Goal: Information Seeking & Learning: Learn about a topic

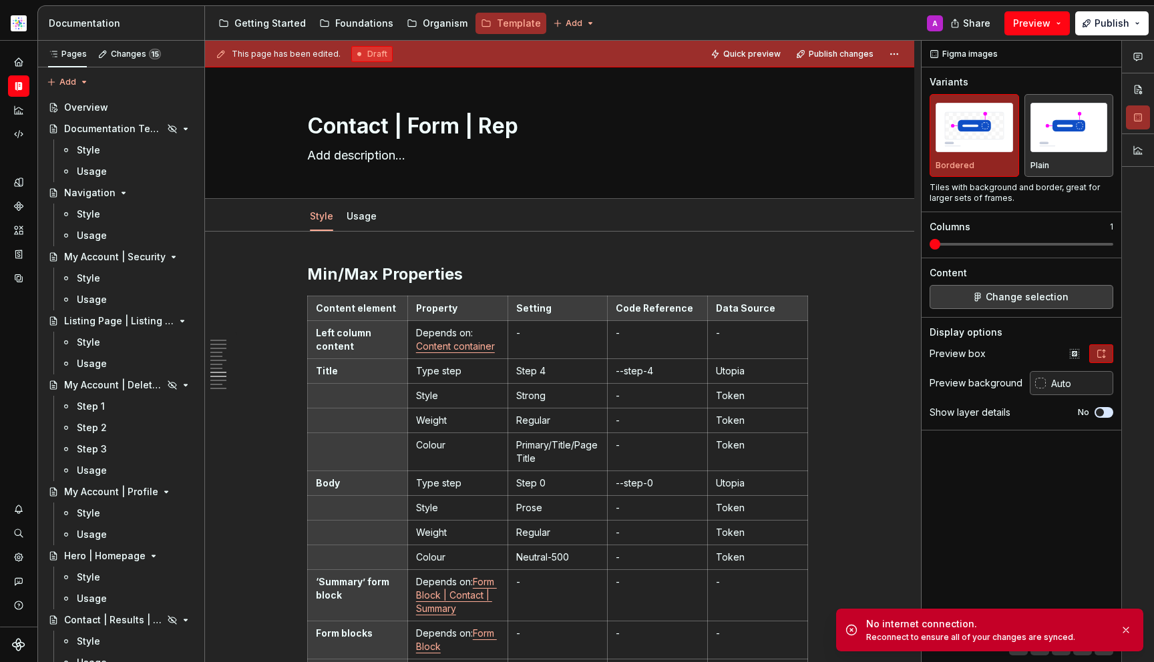
scroll to position [4777, 0]
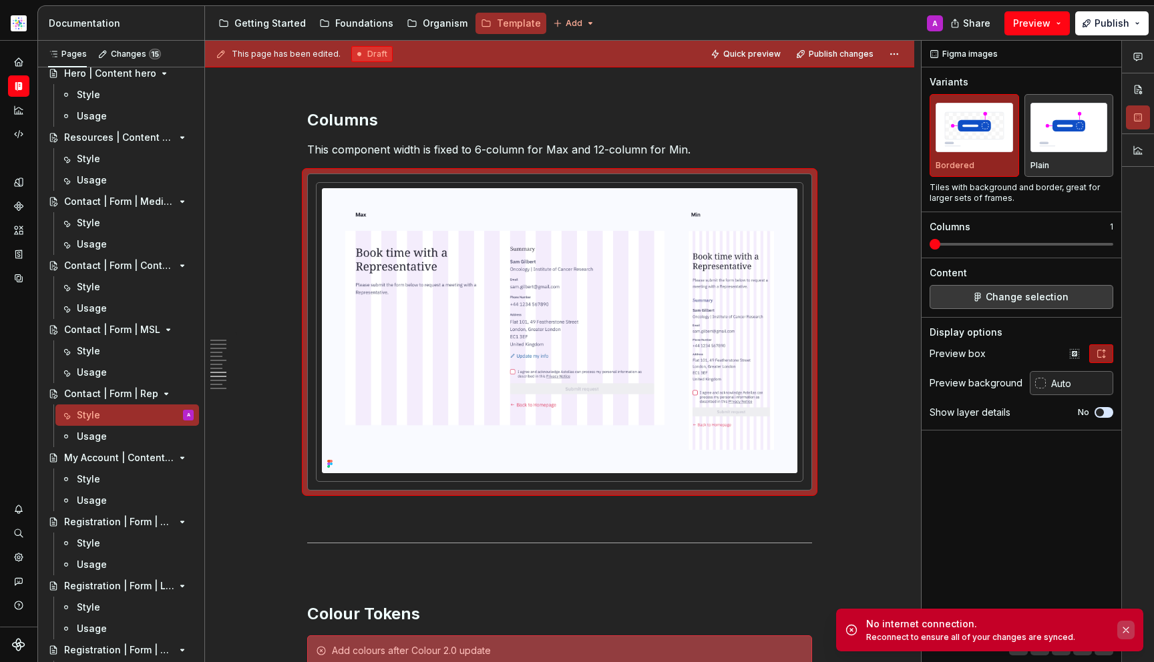
click at [1129, 628] on button "button" at bounding box center [1125, 630] width 17 height 19
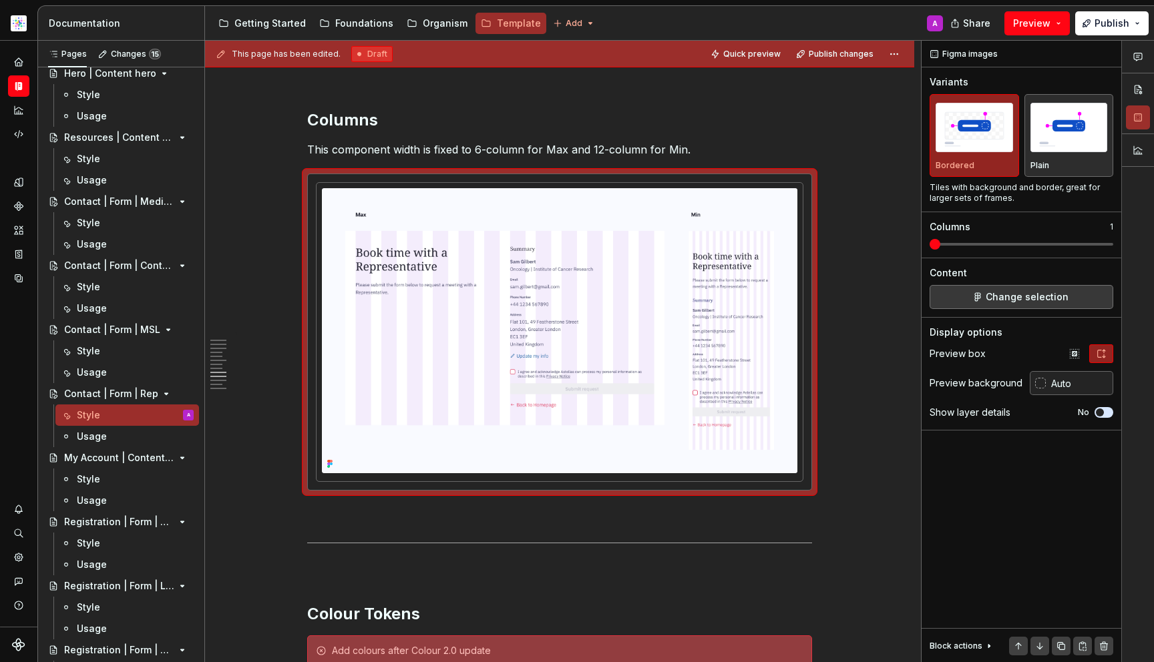
type textarea "*"
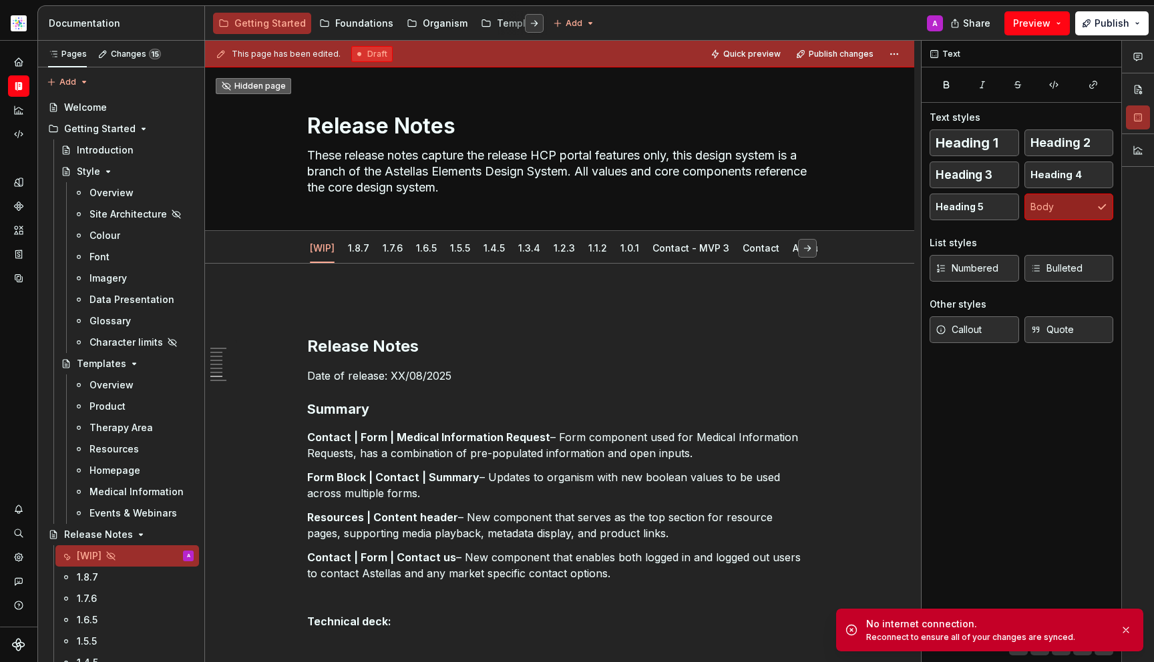
scroll to position [3750, 0]
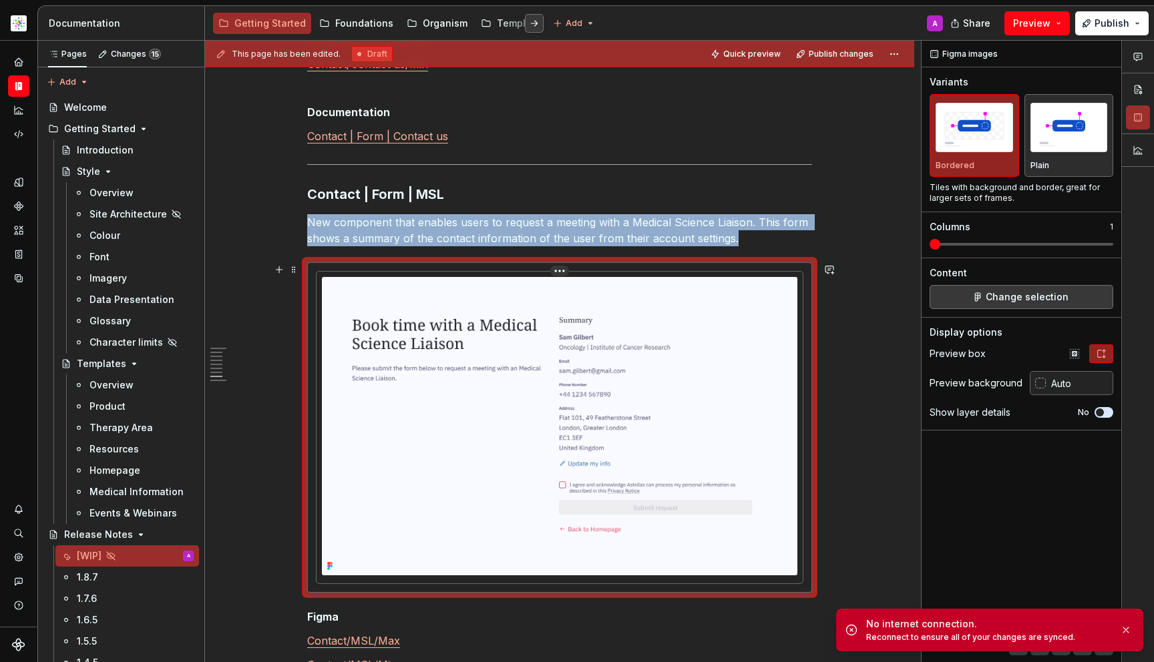
click at [598, 400] on img at bounding box center [559, 426] width 475 height 298
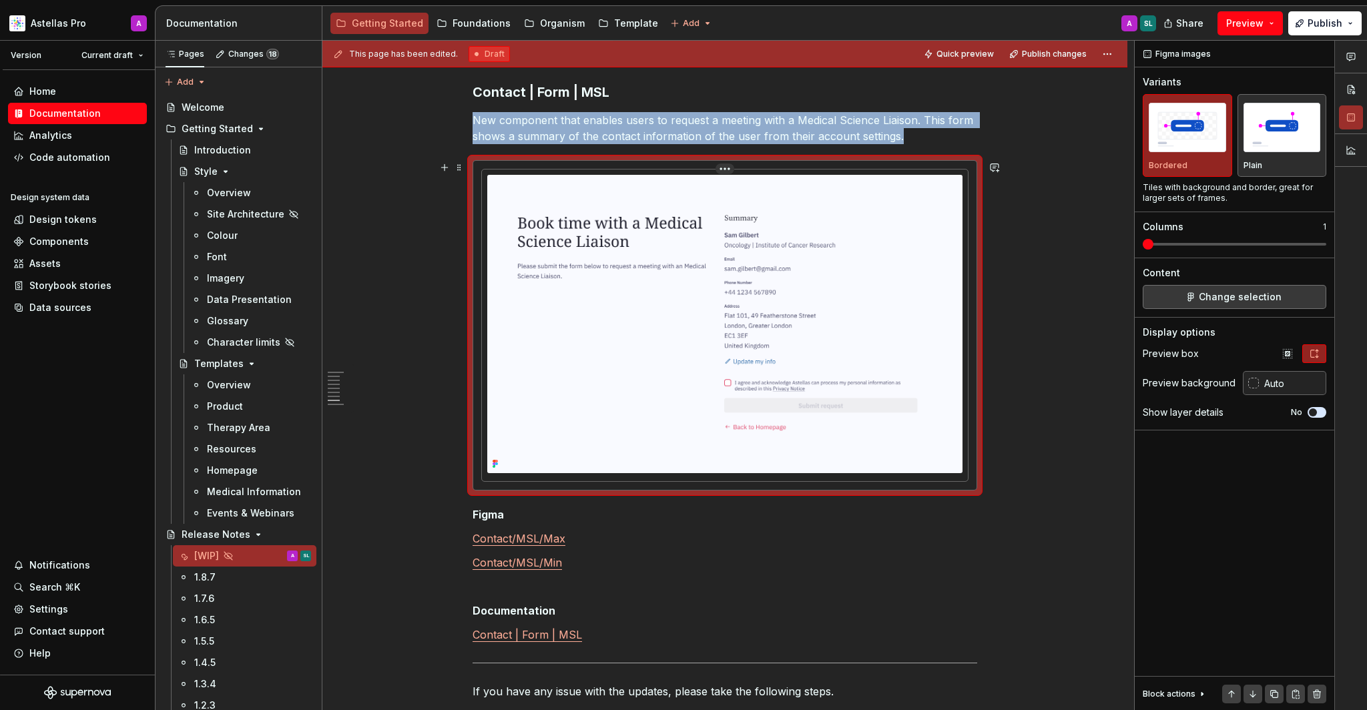
scroll to position [3823, 0]
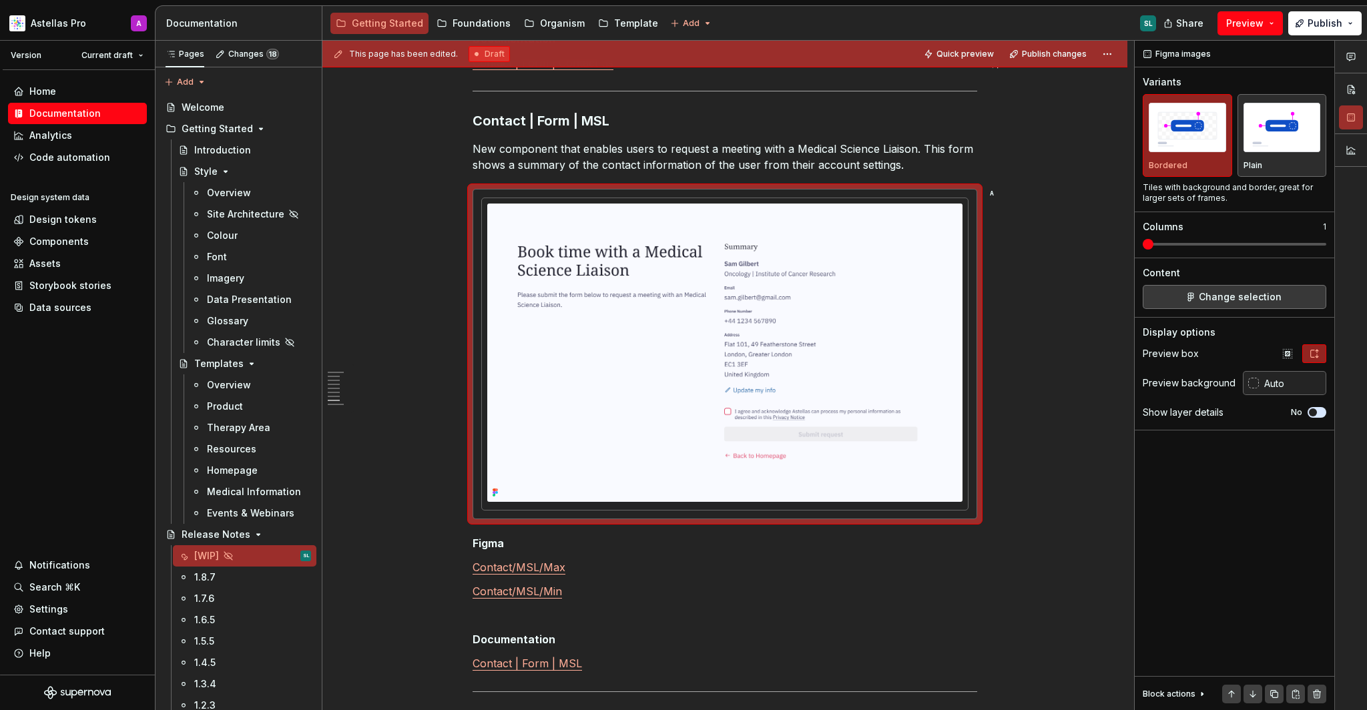
type textarea "*"
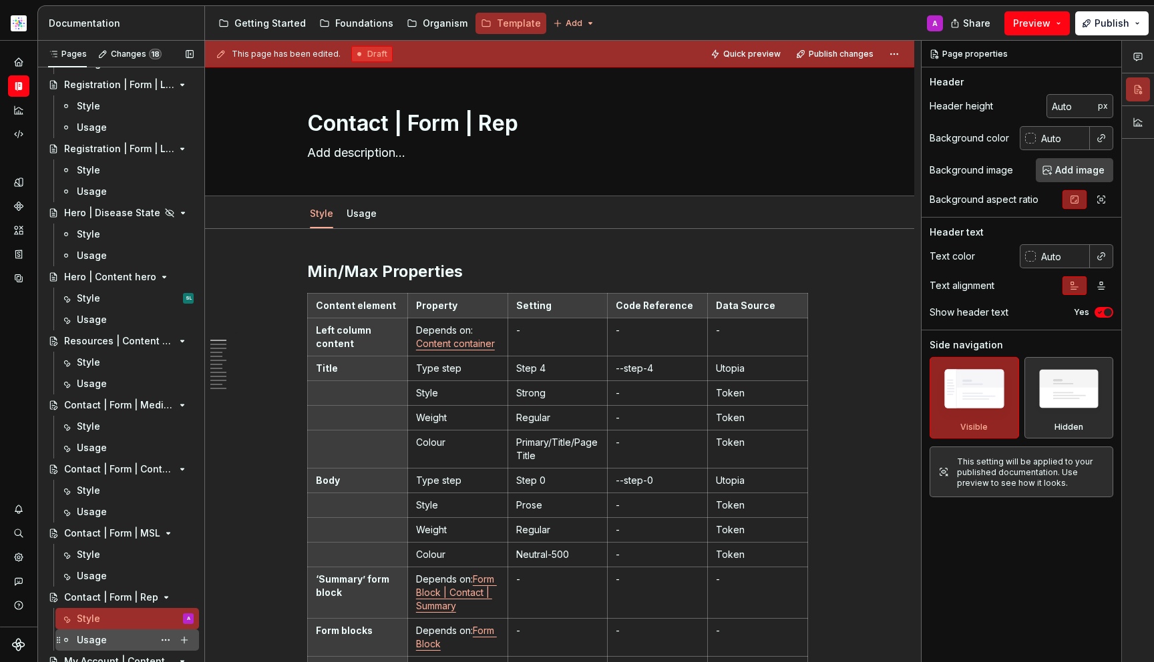
scroll to position [805, 0]
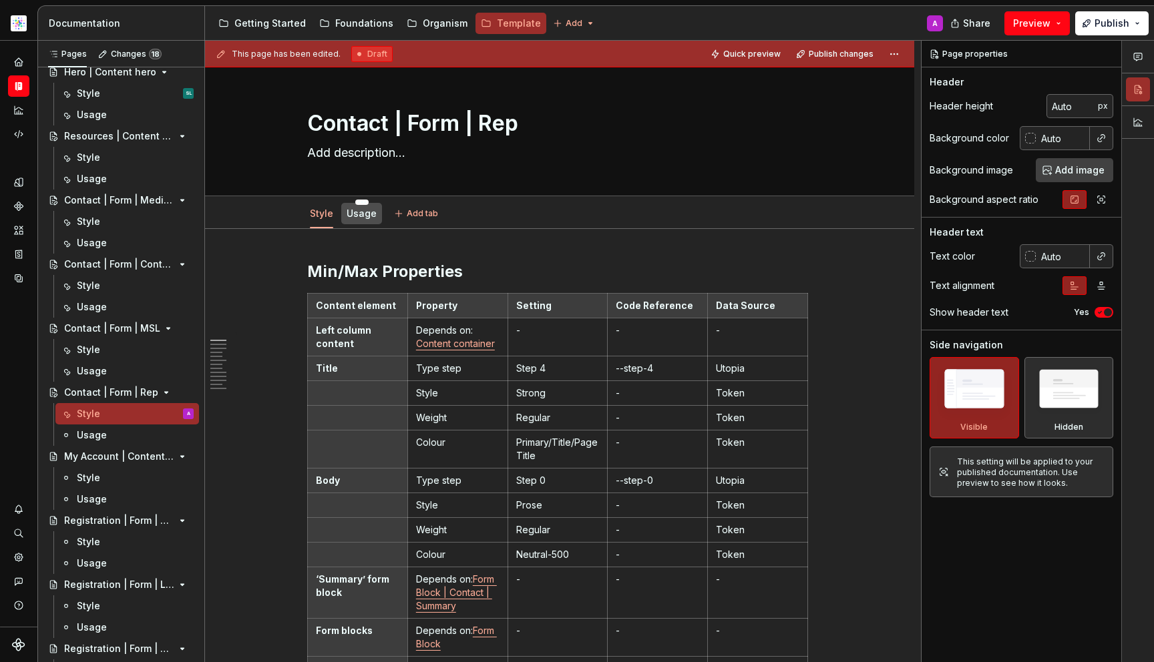
click at [378, 213] on div "Usage" at bounding box center [361, 213] width 41 height 21
click at [377, 212] on link "Usage" at bounding box center [362, 213] width 30 height 11
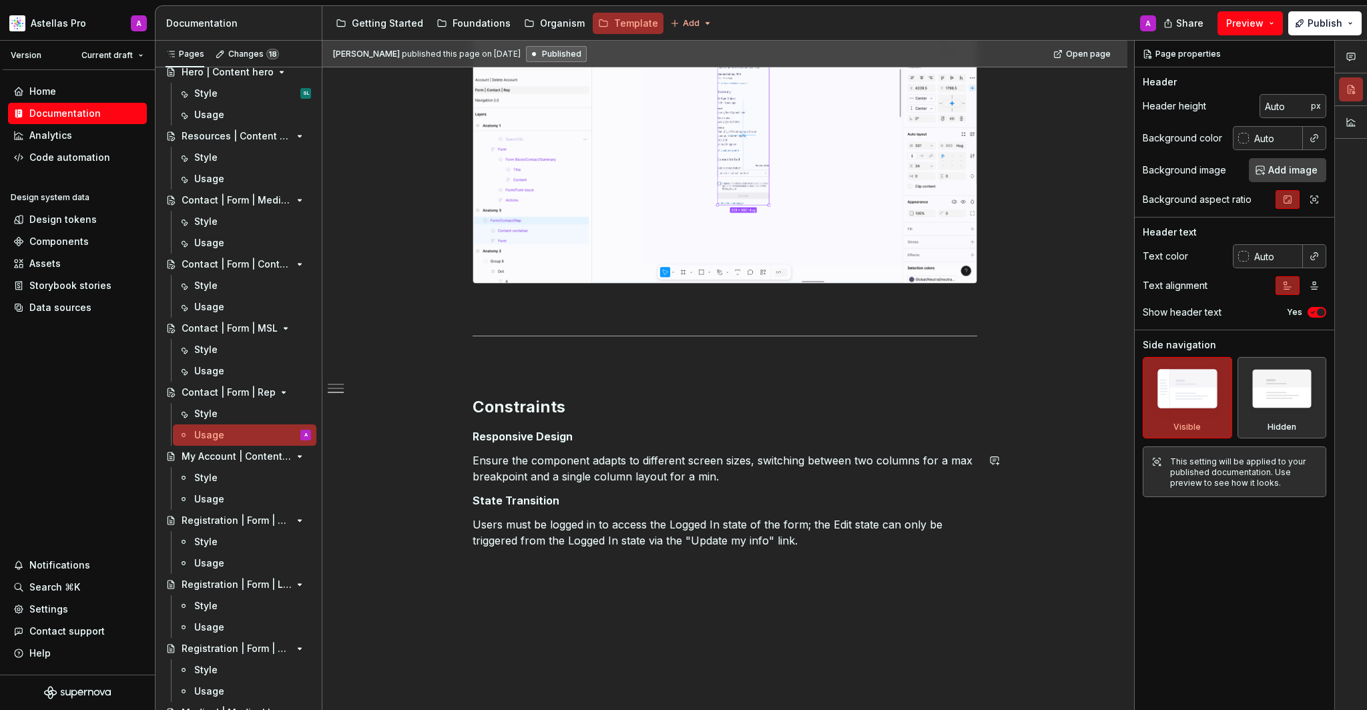
scroll to position [218, 0]
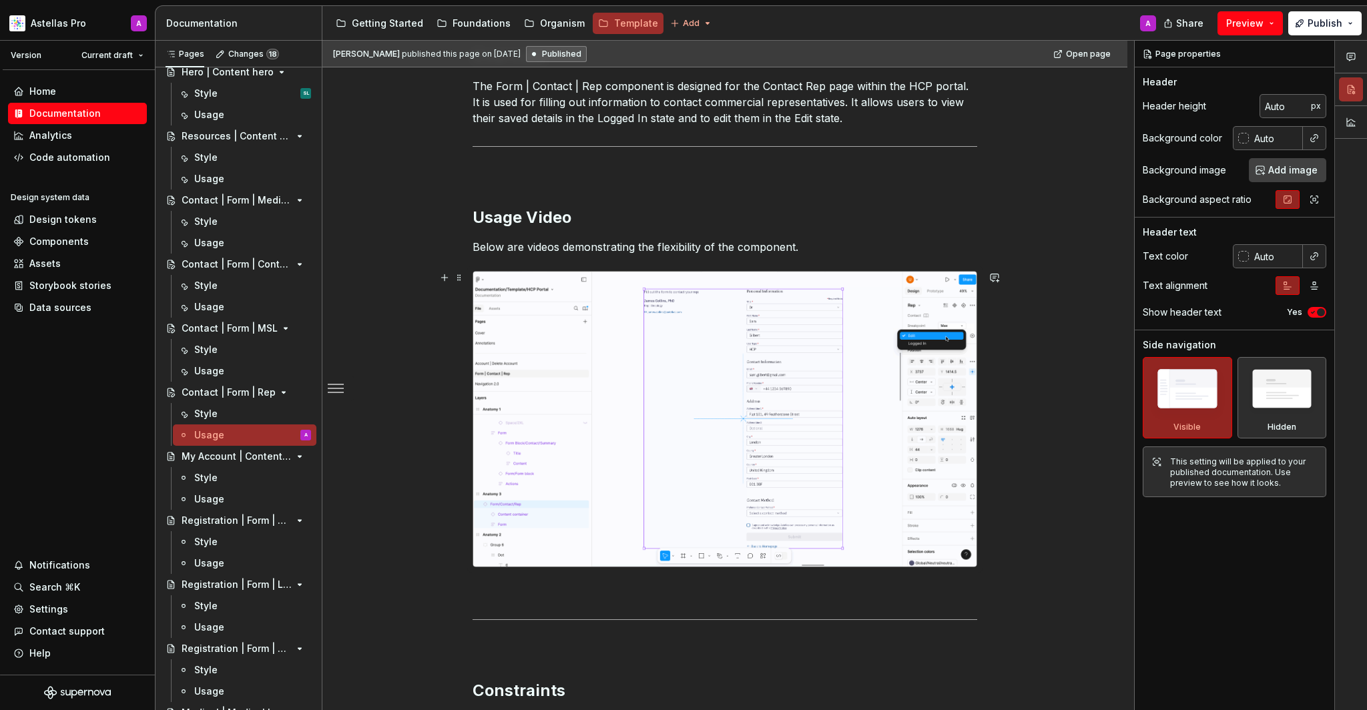
click at [688, 481] on img at bounding box center [724, 419] width 503 height 295
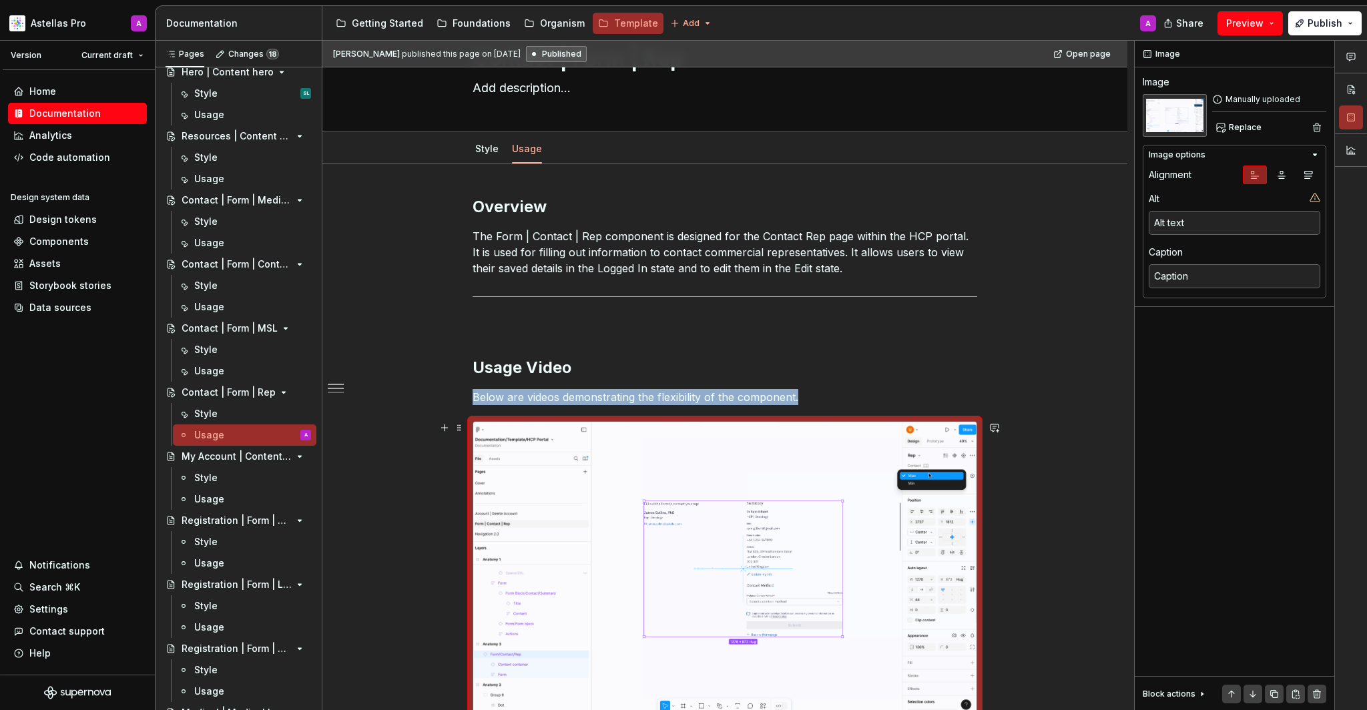
scroll to position [0, 0]
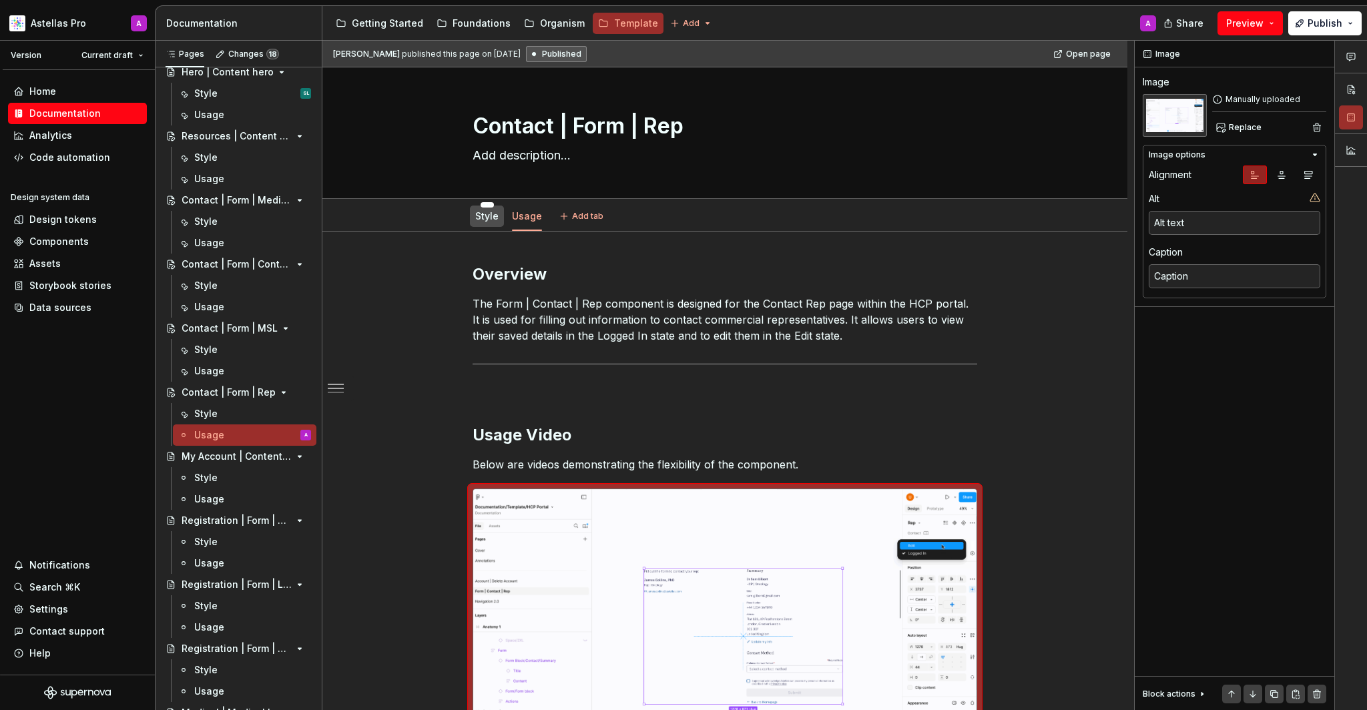
click at [489, 225] on div "Style" at bounding box center [487, 216] width 34 height 21
click at [486, 218] on link "Style" at bounding box center [486, 215] width 23 height 11
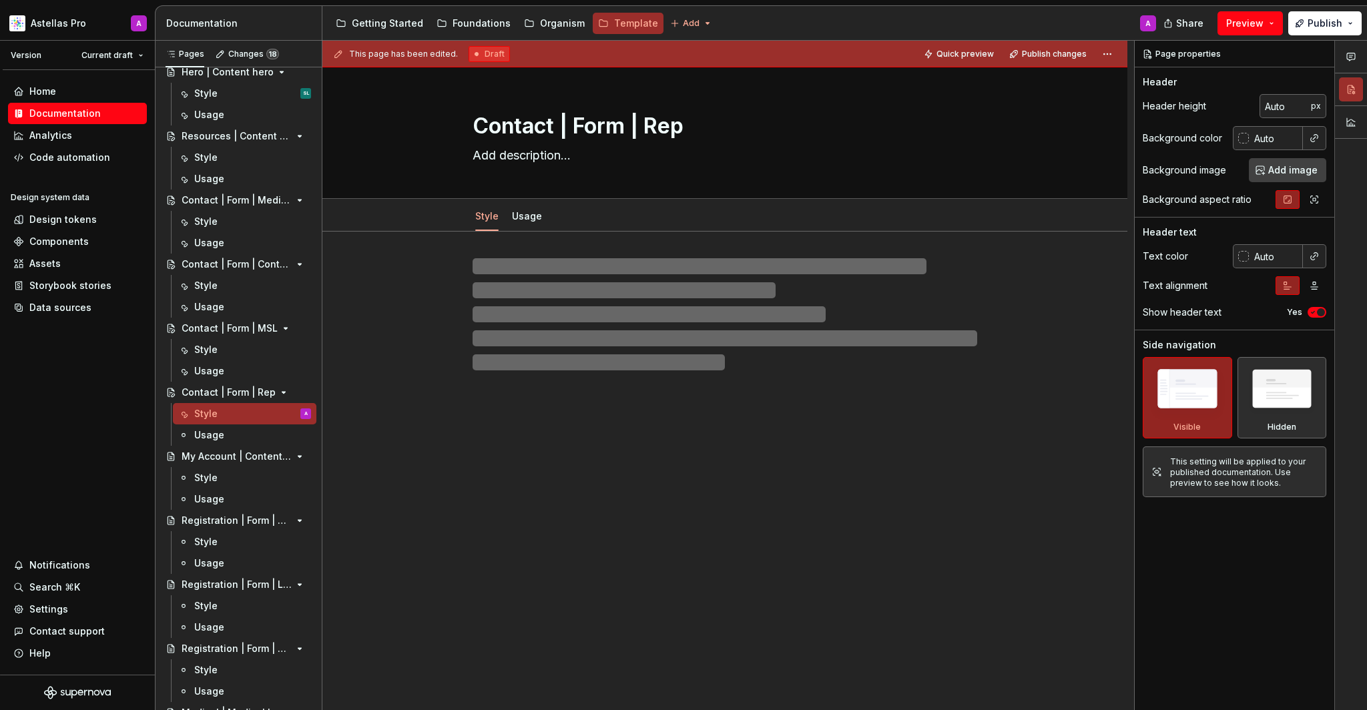
type textarea "*"
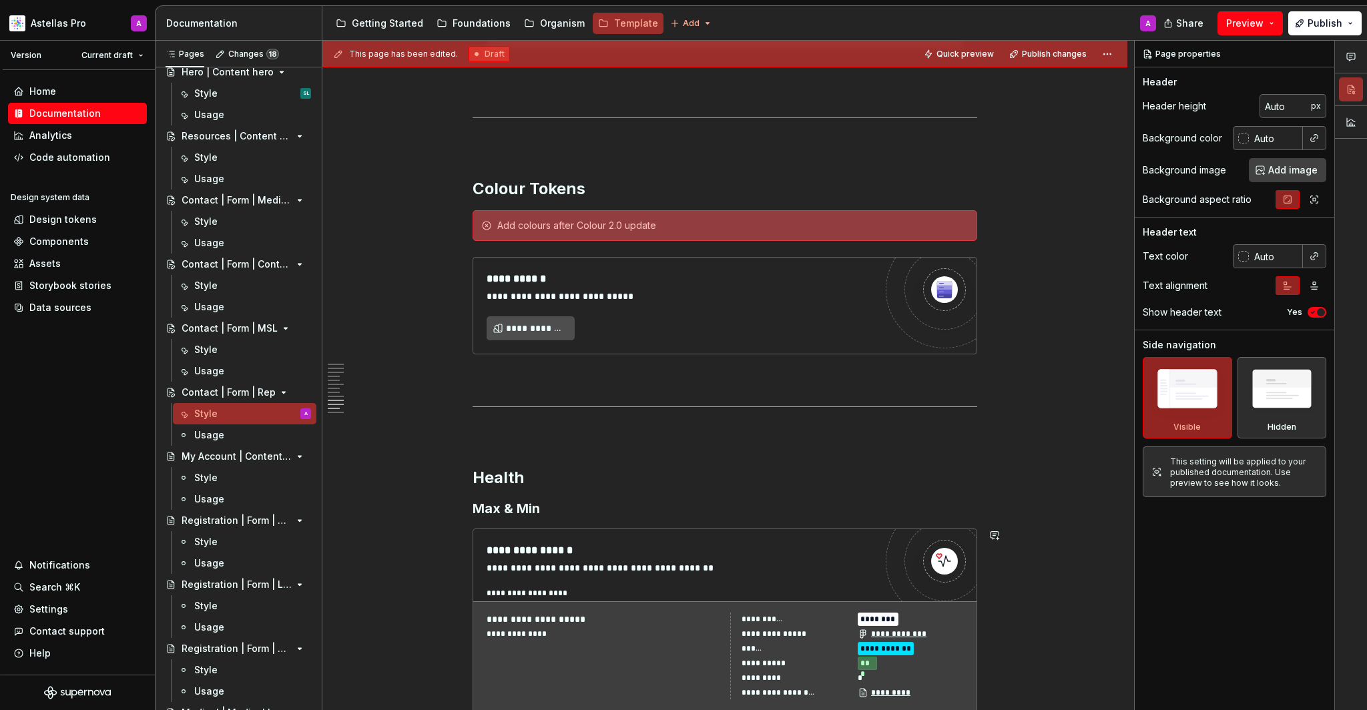
scroll to position [5433, 0]
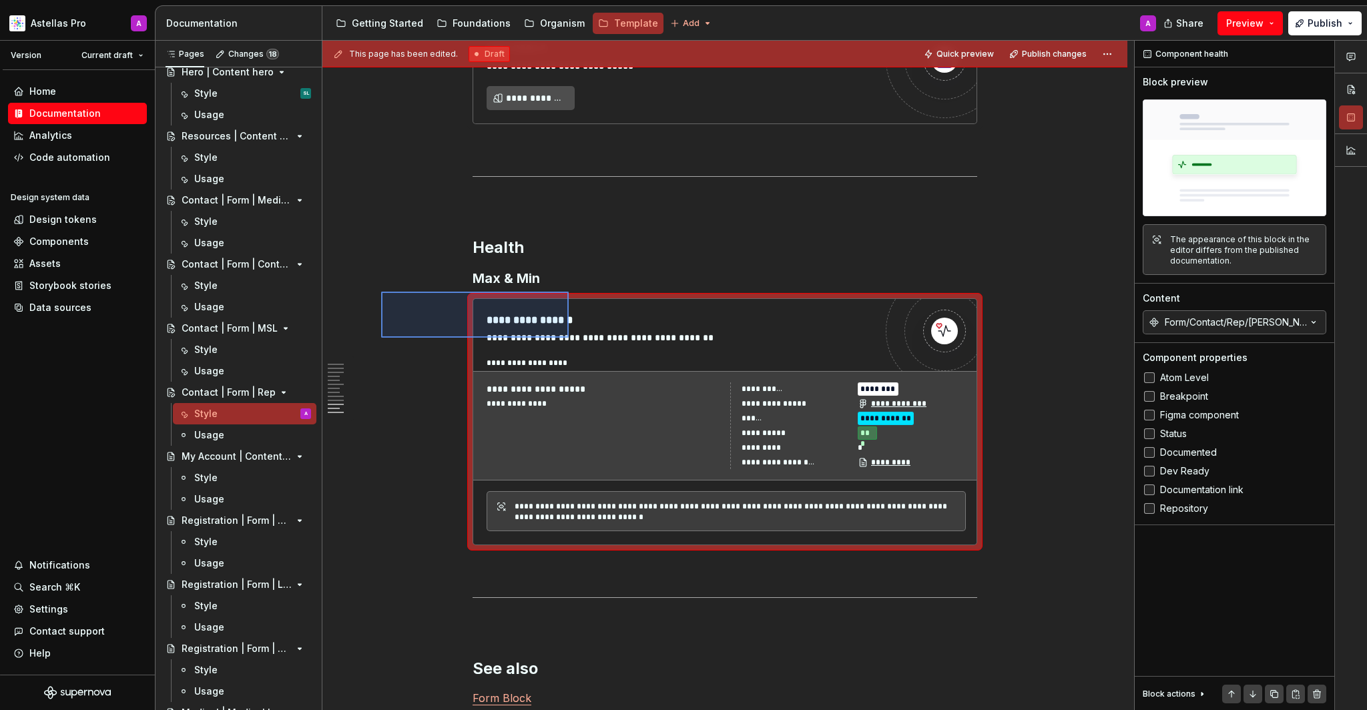
drag, startPoint x: 387, startPoint y: 292, endPoint x: 569, endPoint y: 338, distance: 187.2
click at [569, 338] on div "This page has been edited. Draft Quick preview Publish changes Contact | Form |…" at bounding box center [729, 376] width 812 height 670
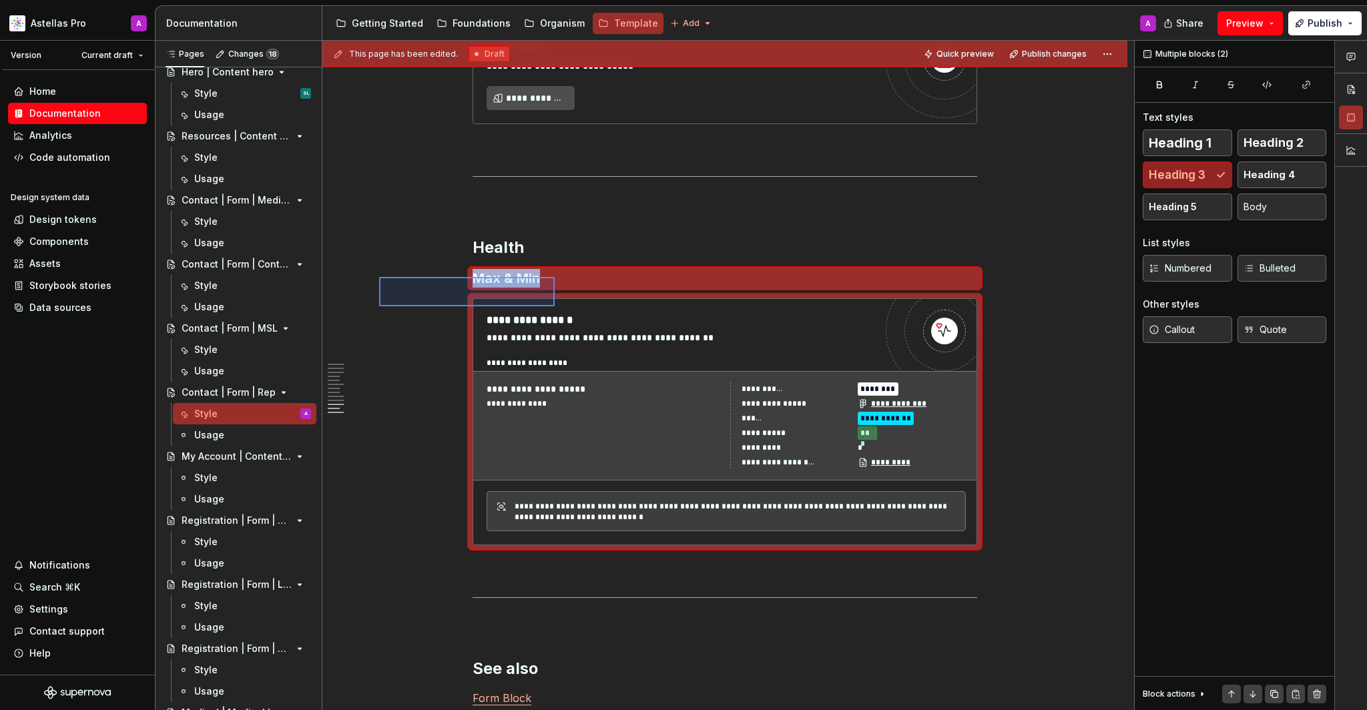
drag, startPoint x: 408, startPoint y: 287, endPoint x: 555, endPoint y: 307, distance: 148.3
click at [555, 307] on div "This page has been edited. Draft Quick preview Publish changes Contact | Form |…" at bounding box center [729, 376] width 812 height 670
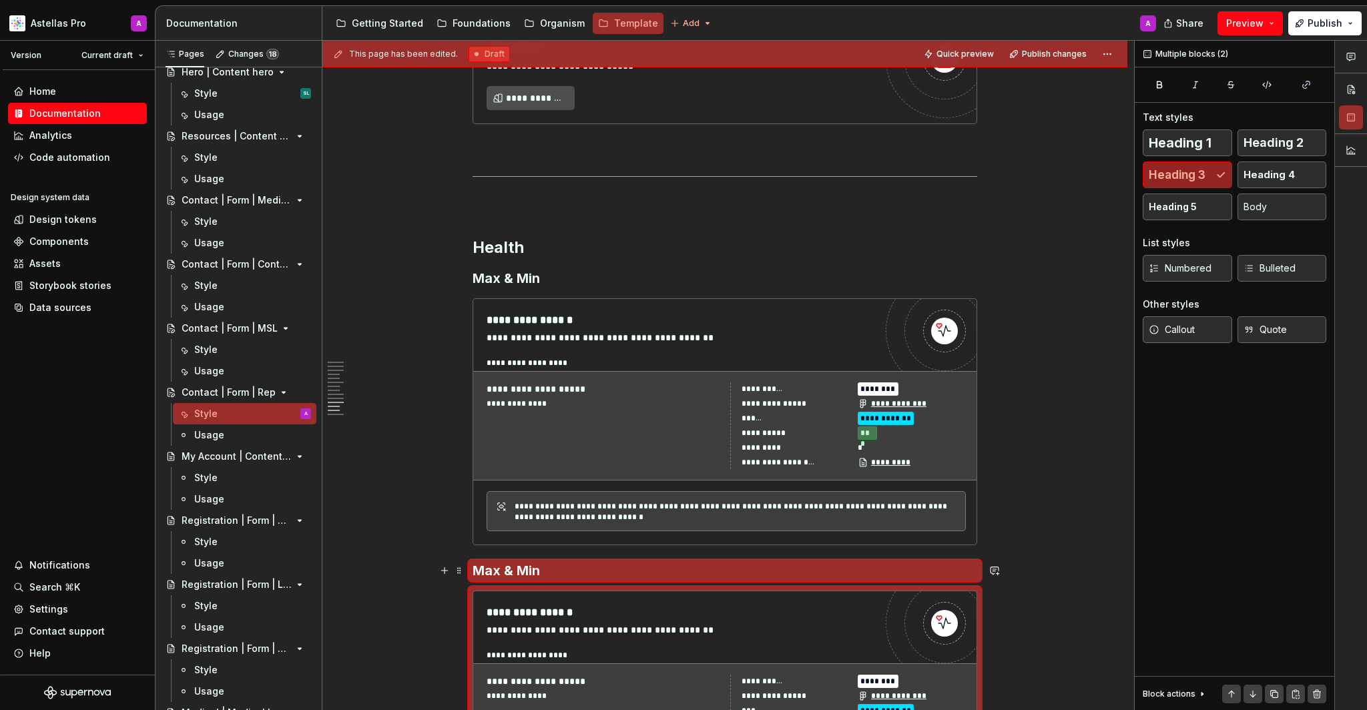
drag, startPoint x: 510, startPoint y: 571, endPoint x: 523, endPoint y: 582, distance: 16.6
click at [511, 571] on h3 "Max & Min" at bounding box center [725, 571] width 505 height 19
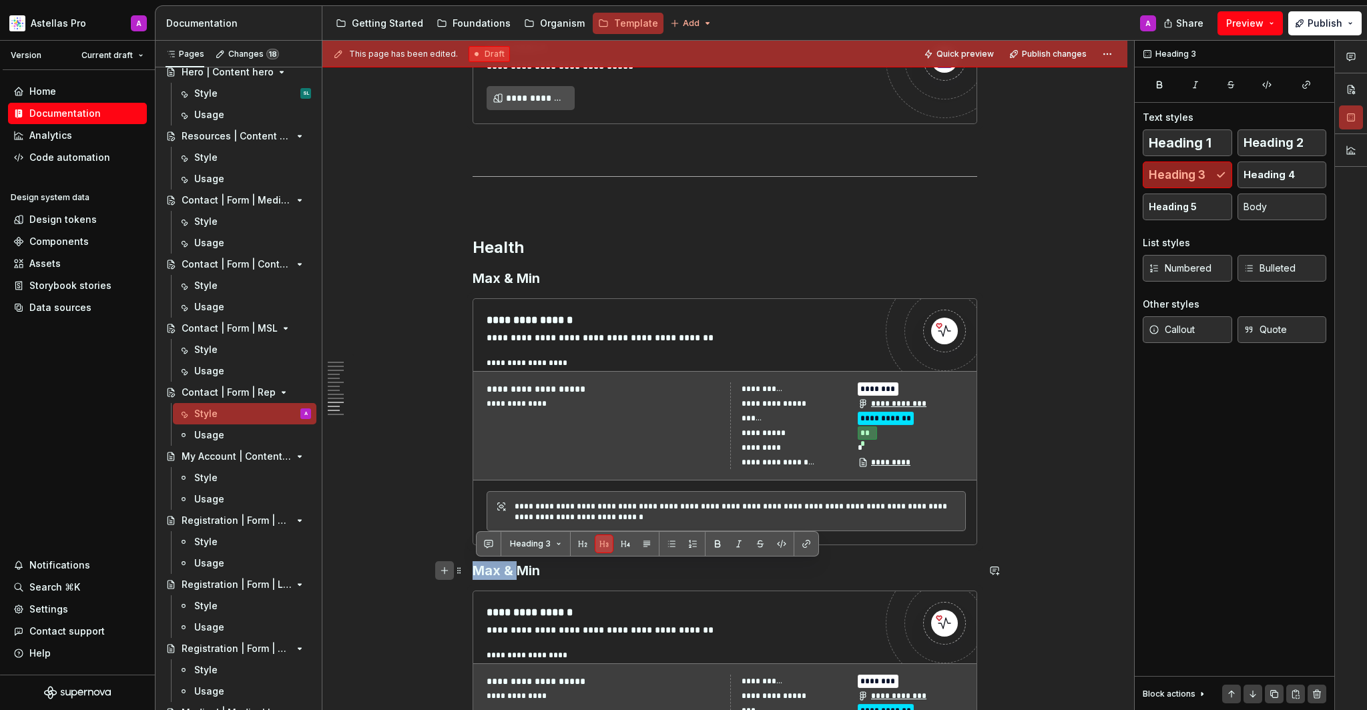
drag, startPoint x: 523, startPoint y: 577, endPoint x: 449, endPoint y: 566, distance: 74.2
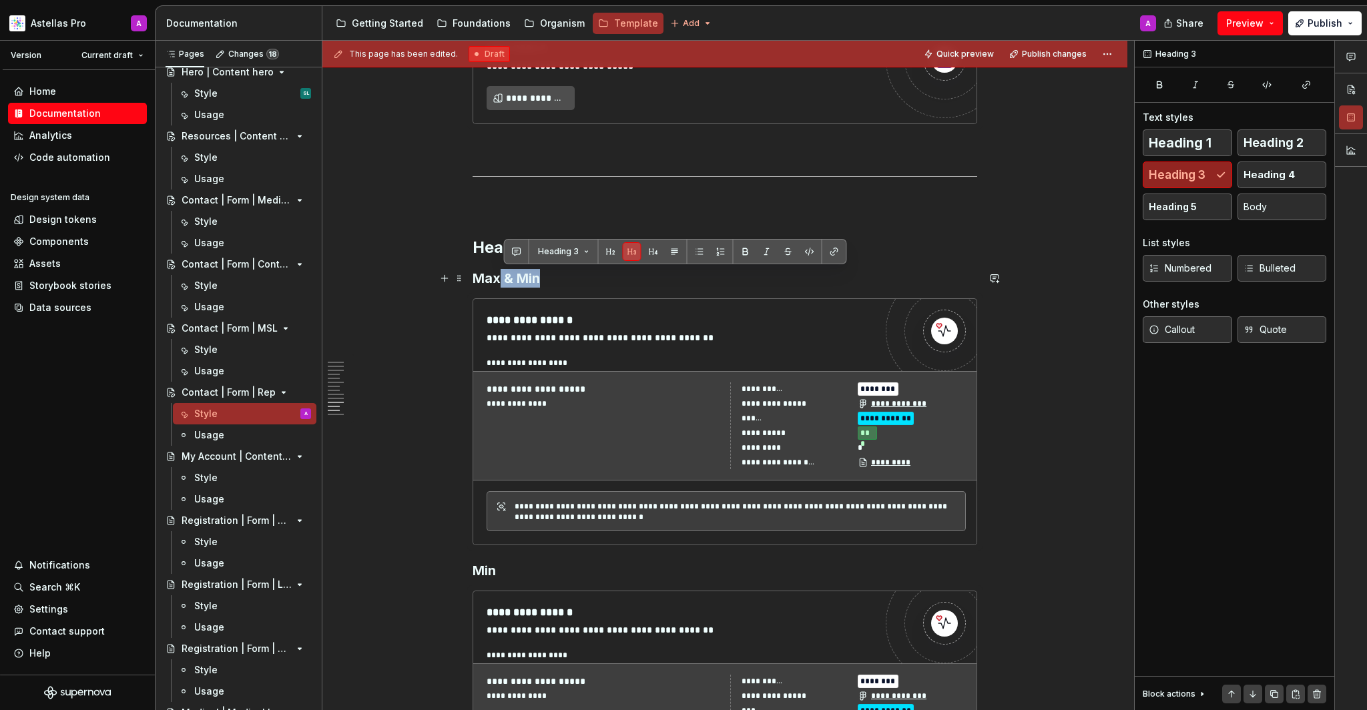
drag, startPoint x: 501, startPoint y: 278, endPoint x: 576, endPoint y: 280, distance: 74.8
click at [576, 280] on h3 "Max & Min" at bounding box center [725, 278] width 505 height 19
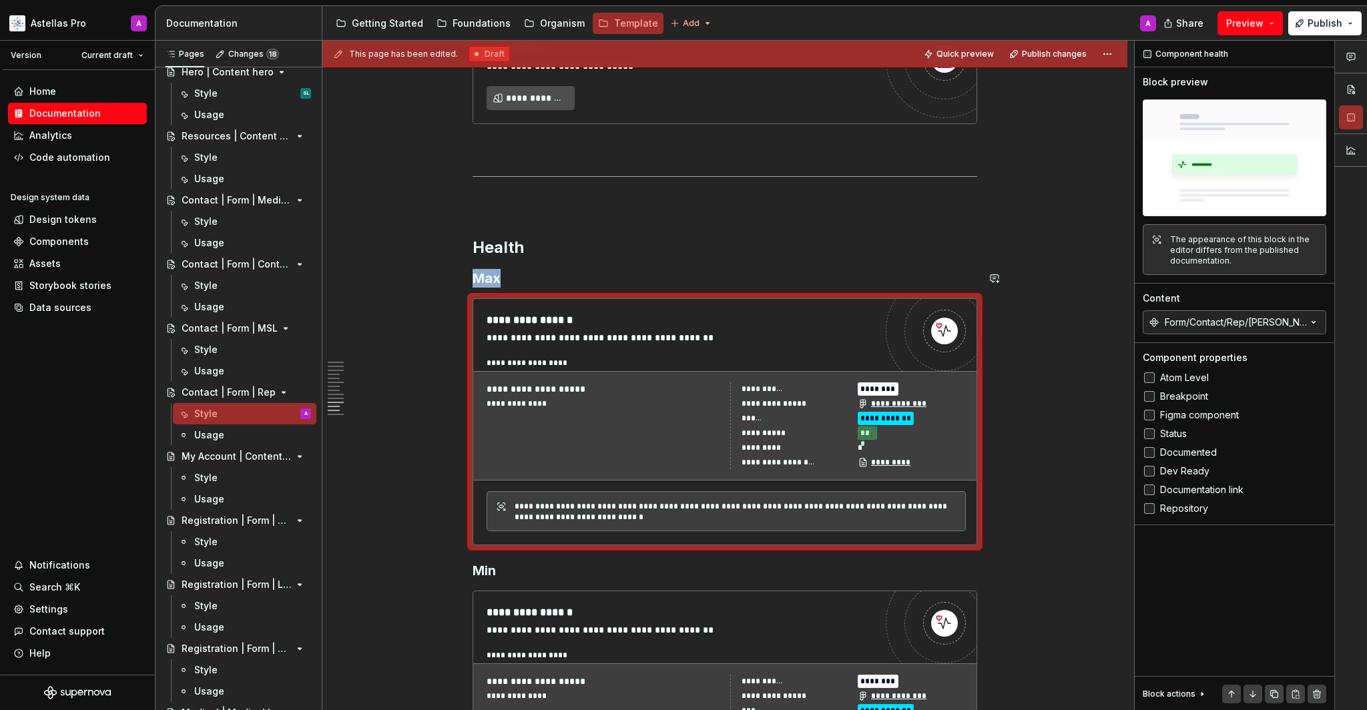
drag, startPoint x: 651, startPoint y: 350, endPoint x: 640, endPoint y: 260, distance: 90.9
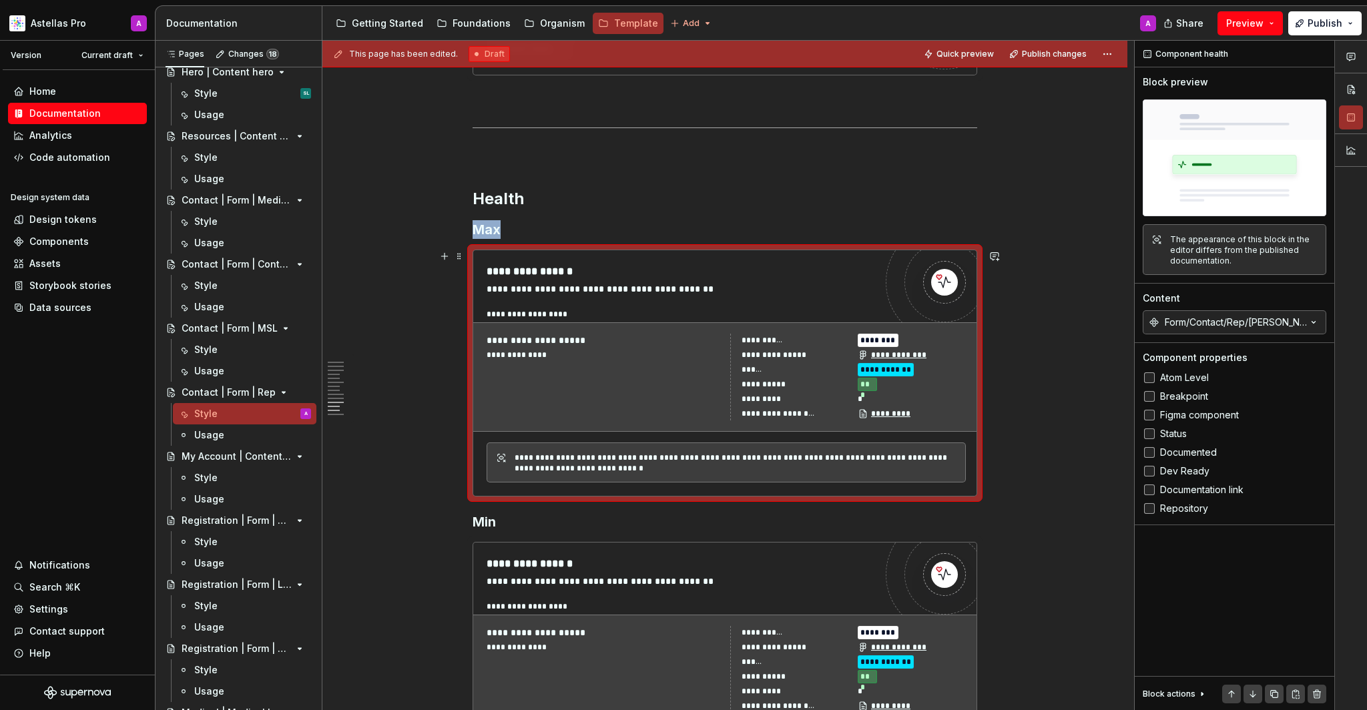
scroll to position [5547, 0]
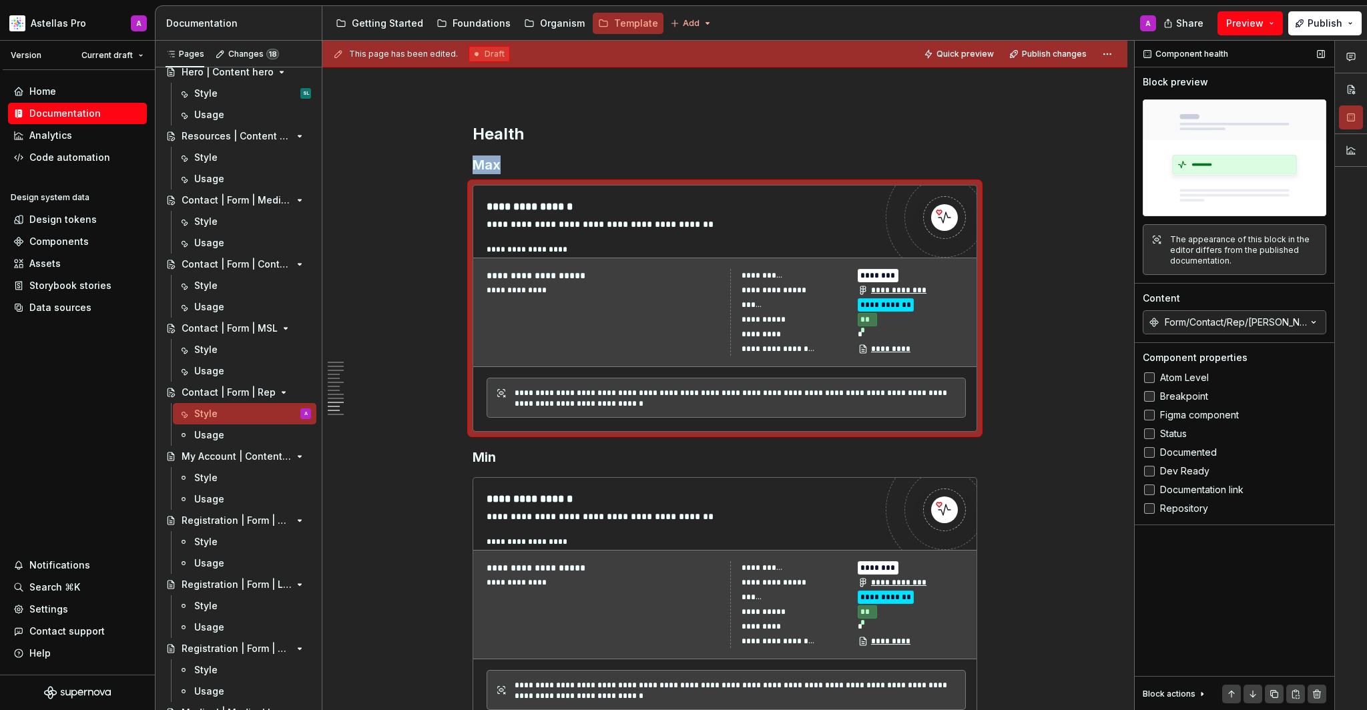
click at [1153, 401] on span "Breakpoint" at bounding box center [1184, 396] width 48 height 11
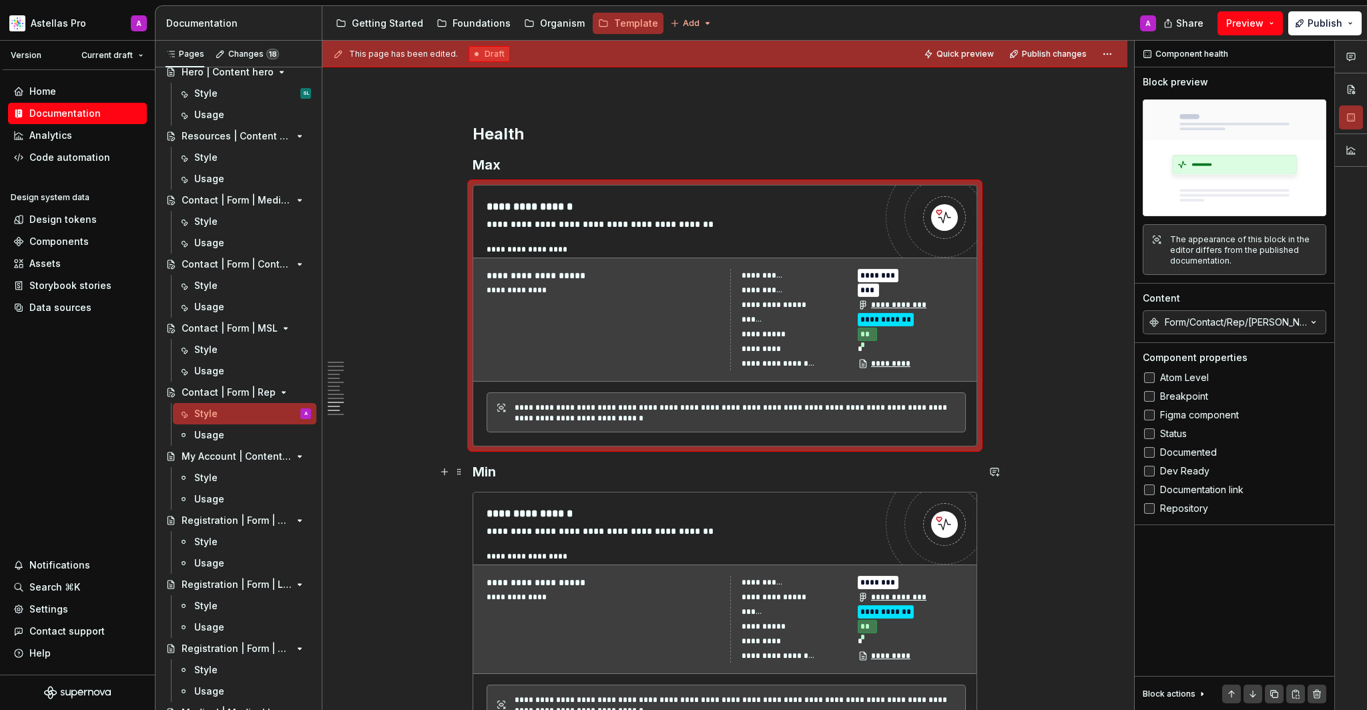
click at [737, 603] on div "**********" at bounding box center [848, 619] width 236 height 87
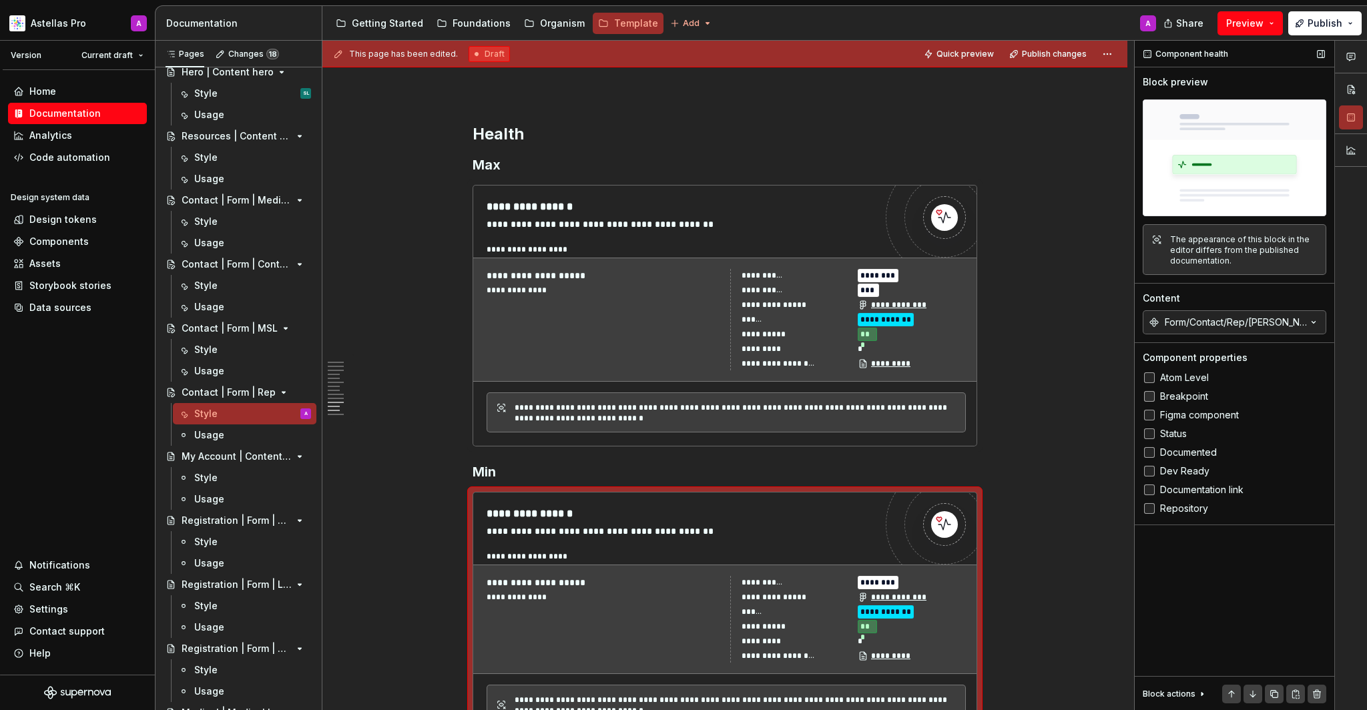
click at [1153, 397] on span "Breakpoint" at bounding box center [1184, 396] width 48 height 11
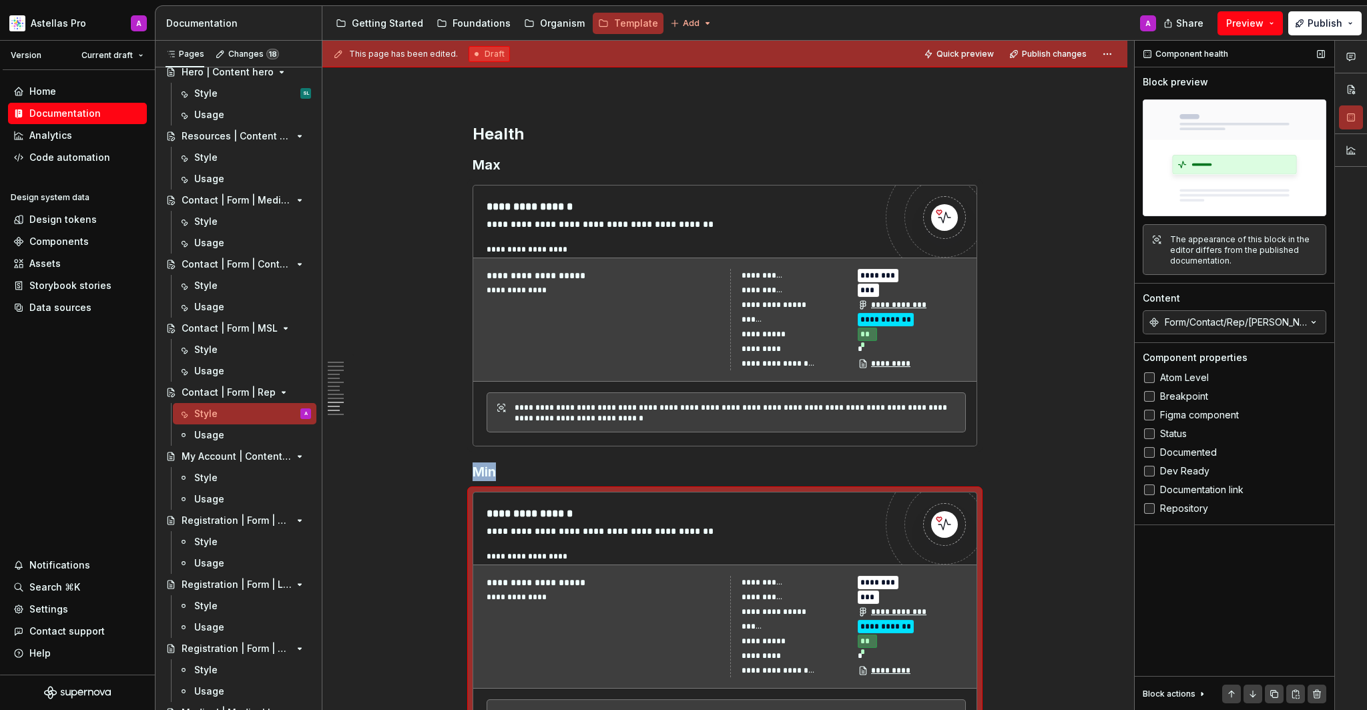
scroll to position [5589, 0]
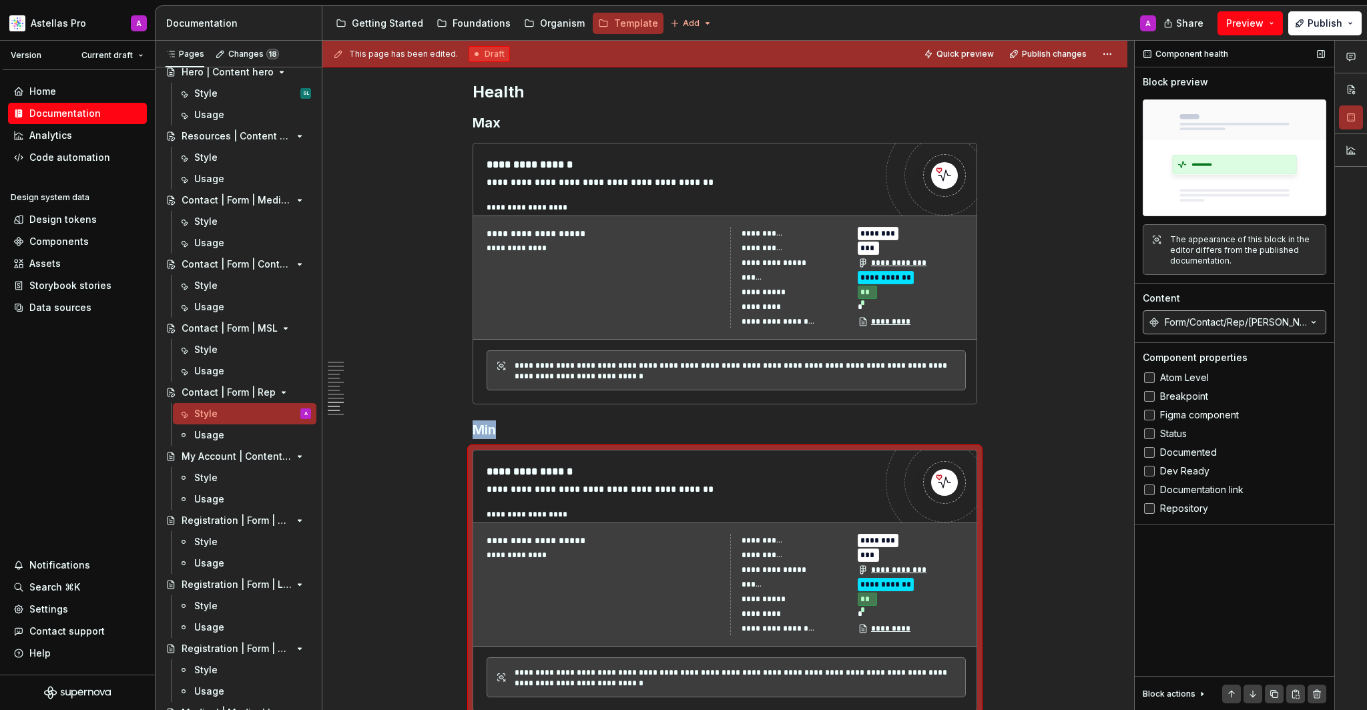
click at [1153, 320] on div "Form/Contact/Rep/Max" at bounding box center [1236, 322] width 142 height 13
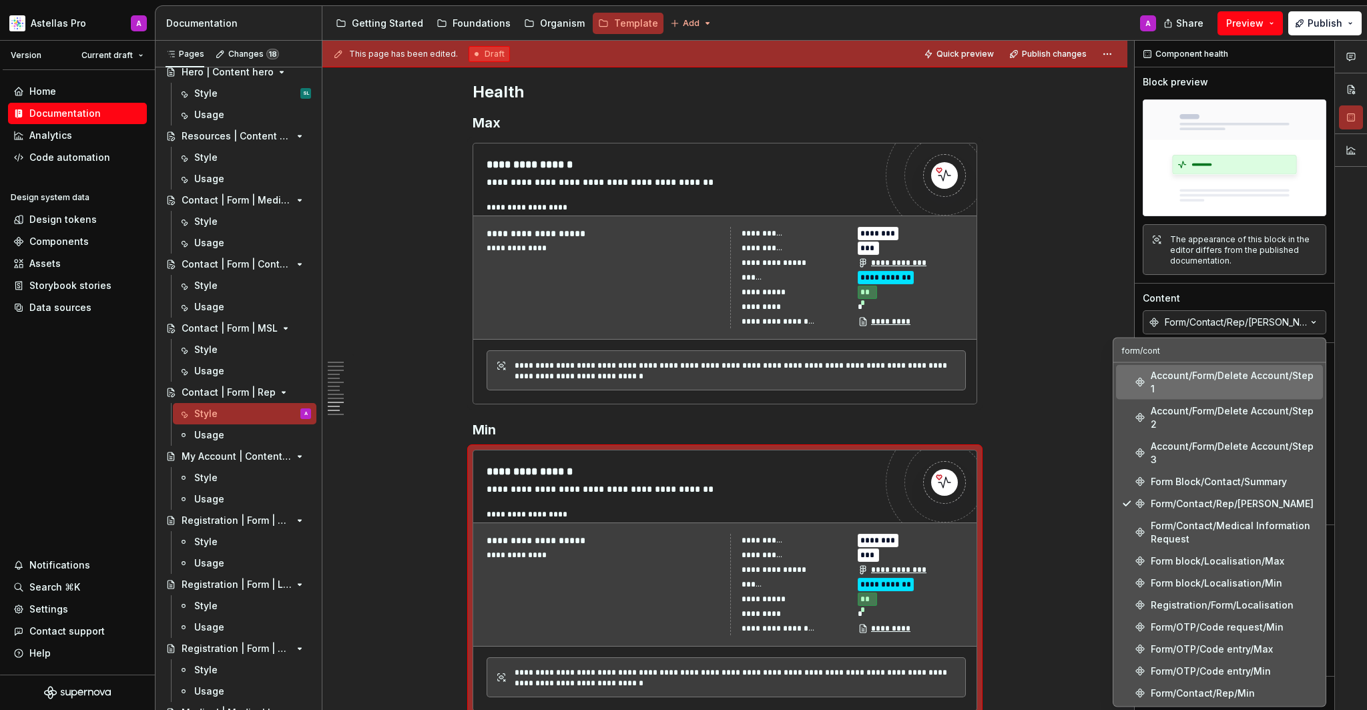
scroll to position [0, 0]
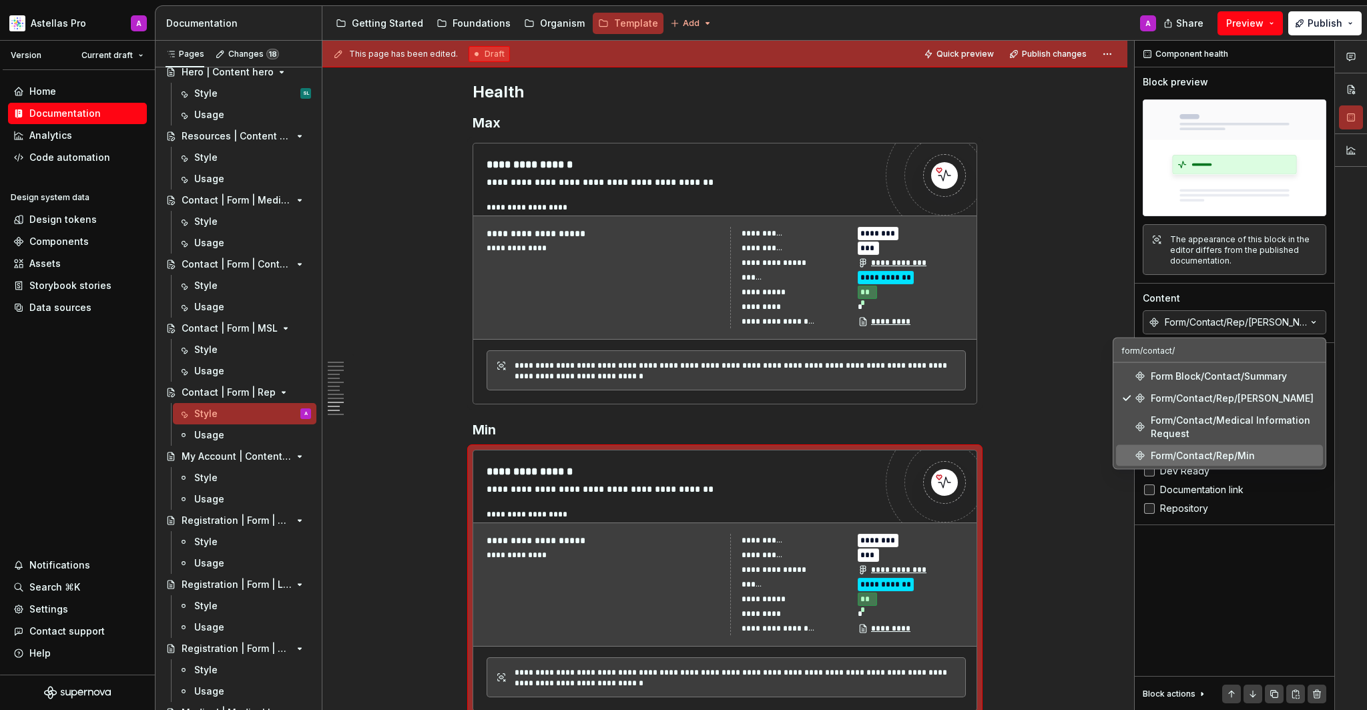
type input "form/contact/"
click at [1153, 461] on div "Form/Contact/Rep/Min" at bounding box center [1203, 455] width 104 height 13
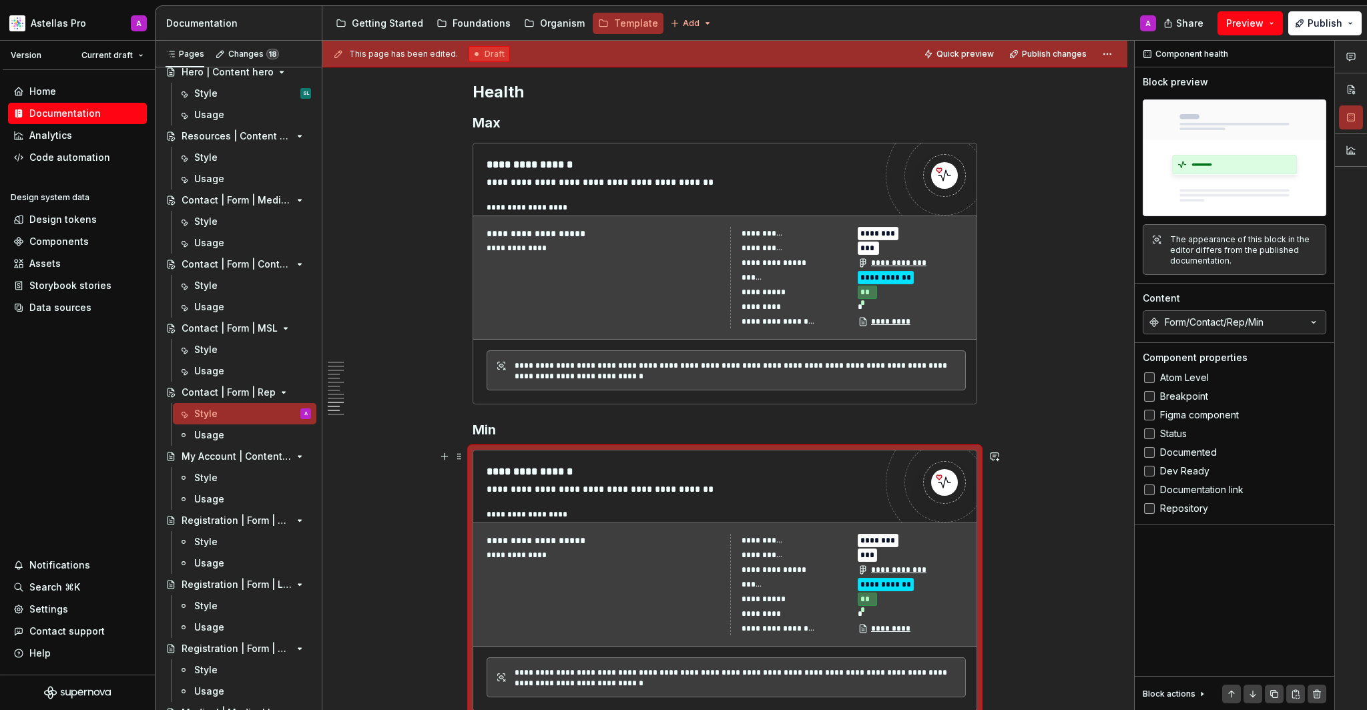
click at [1066, 507] on div "This page has been edited. Draft Quick preview Publish changes Contact | Form |…" at bounding box center [729, 376] width 812 height 670
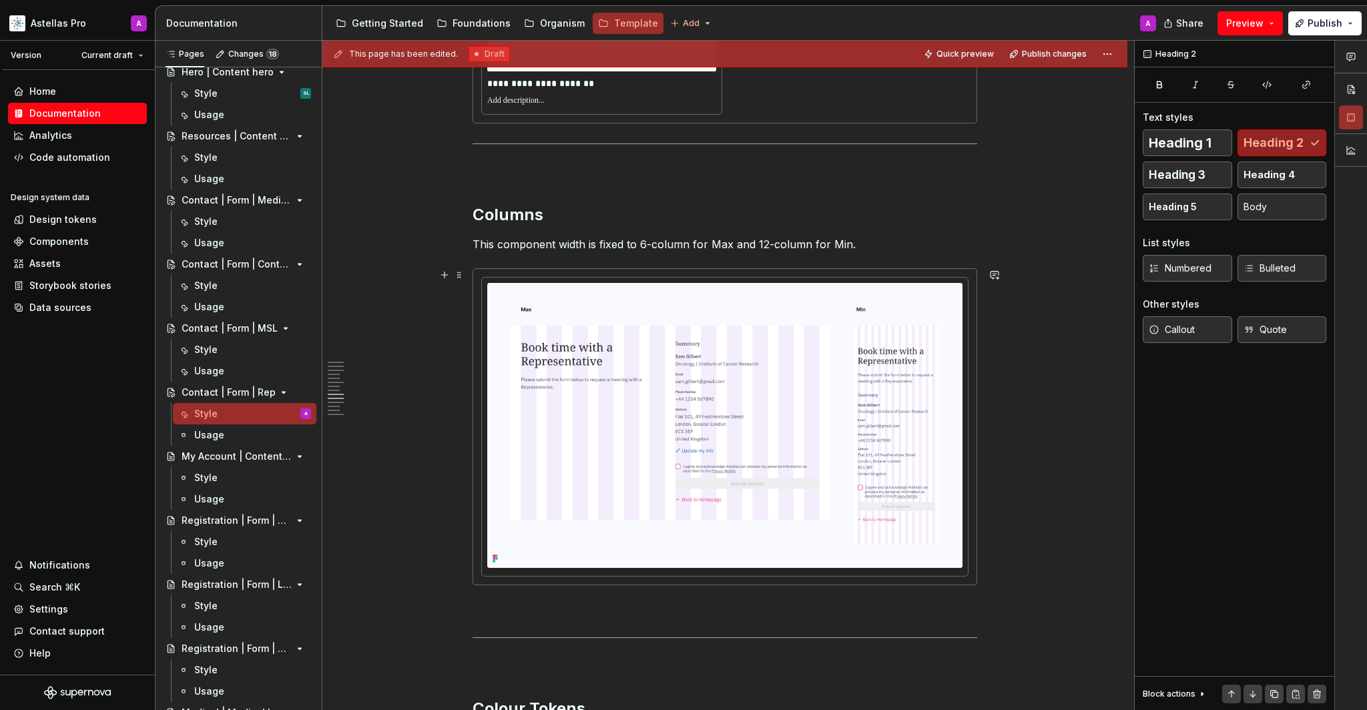
scroll to position [5000, 0]
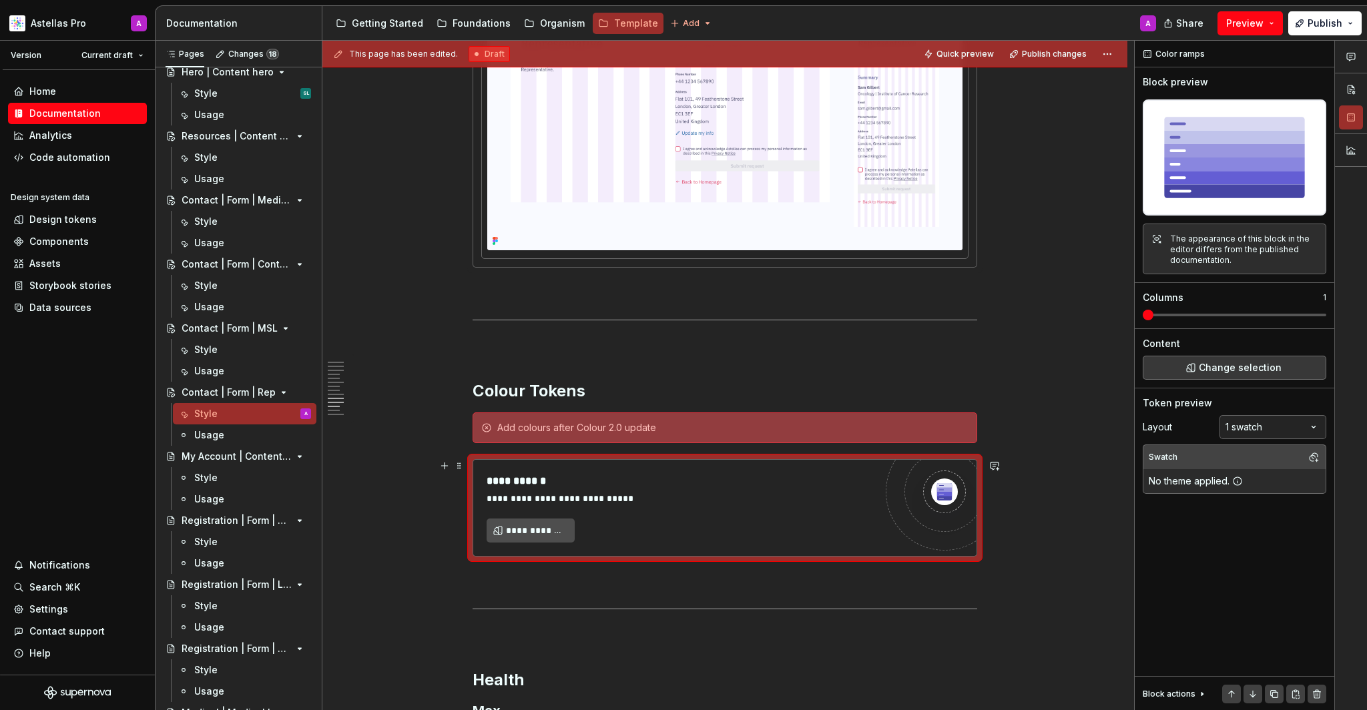
click at [714, 530] on div "**********" at bounding box center [681, 507] width 389 height 69
click at [1153, 364] on span "Change selection" at bounding box center [1240, 367] width 83 height 13
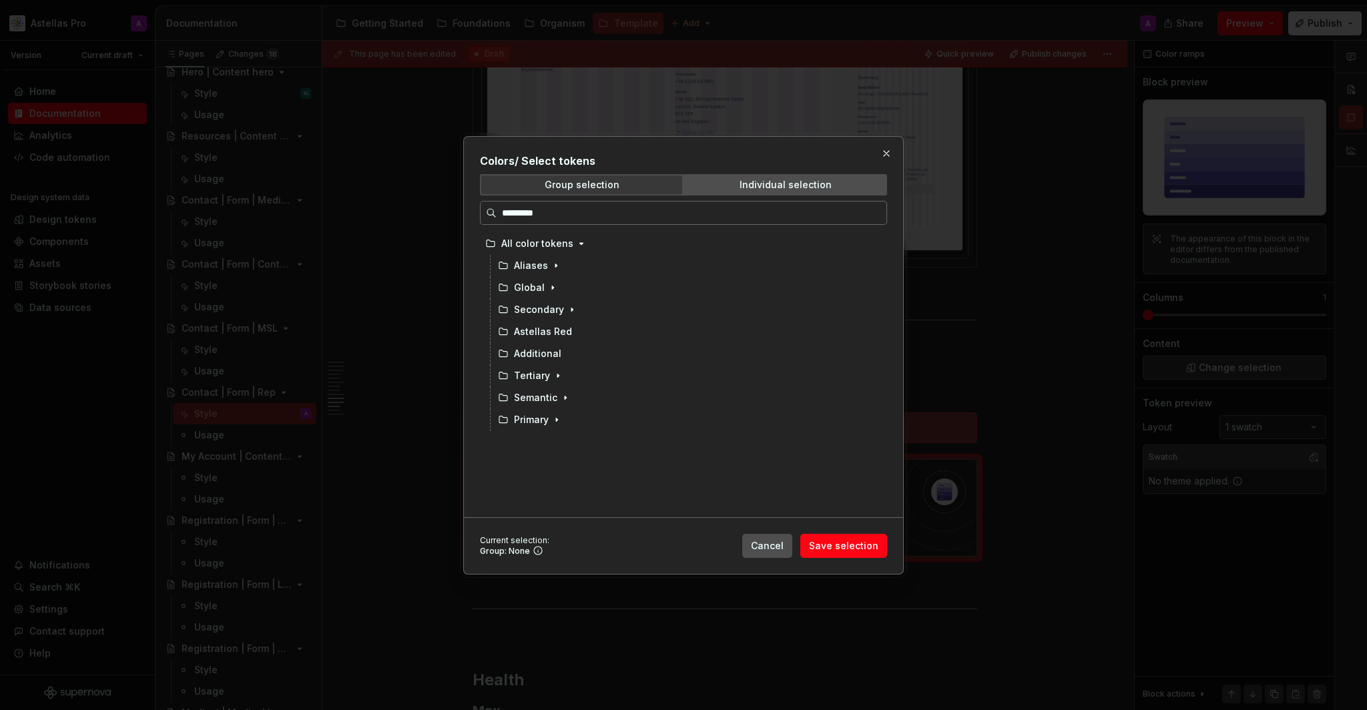
drag, startPoint x: 856, startPoint y: 185, endPoint x: 875, endPoint y: 186, distance: 19.4
click at [861, 206] on div "Colors / Select tokens Group selection Individual selection All color tokens Al…" at bounding box center [683, 335] width 407 height 365
click at [875, 184] on span "Individual selection" at bounding box center [785, 185] width 201 height 19
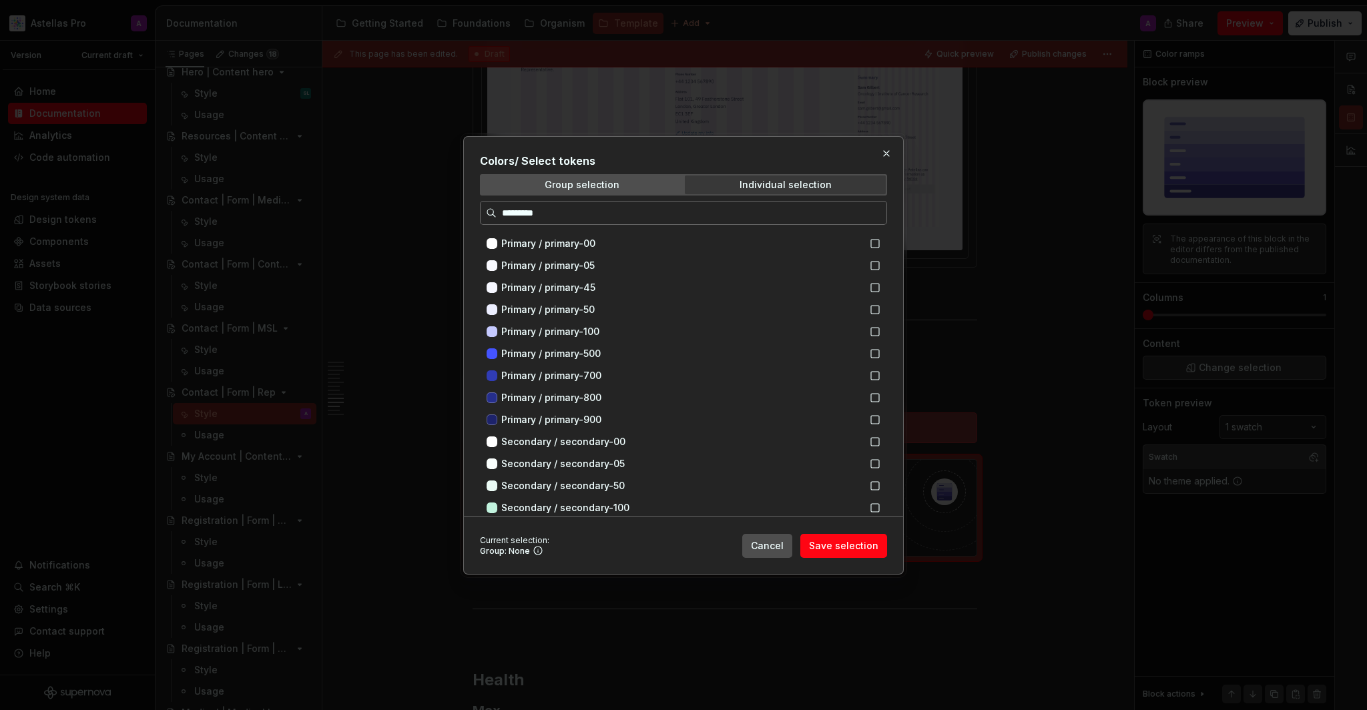
click at [839, 210] on input "search" at bounding box center [692, 212] width 390 height 13
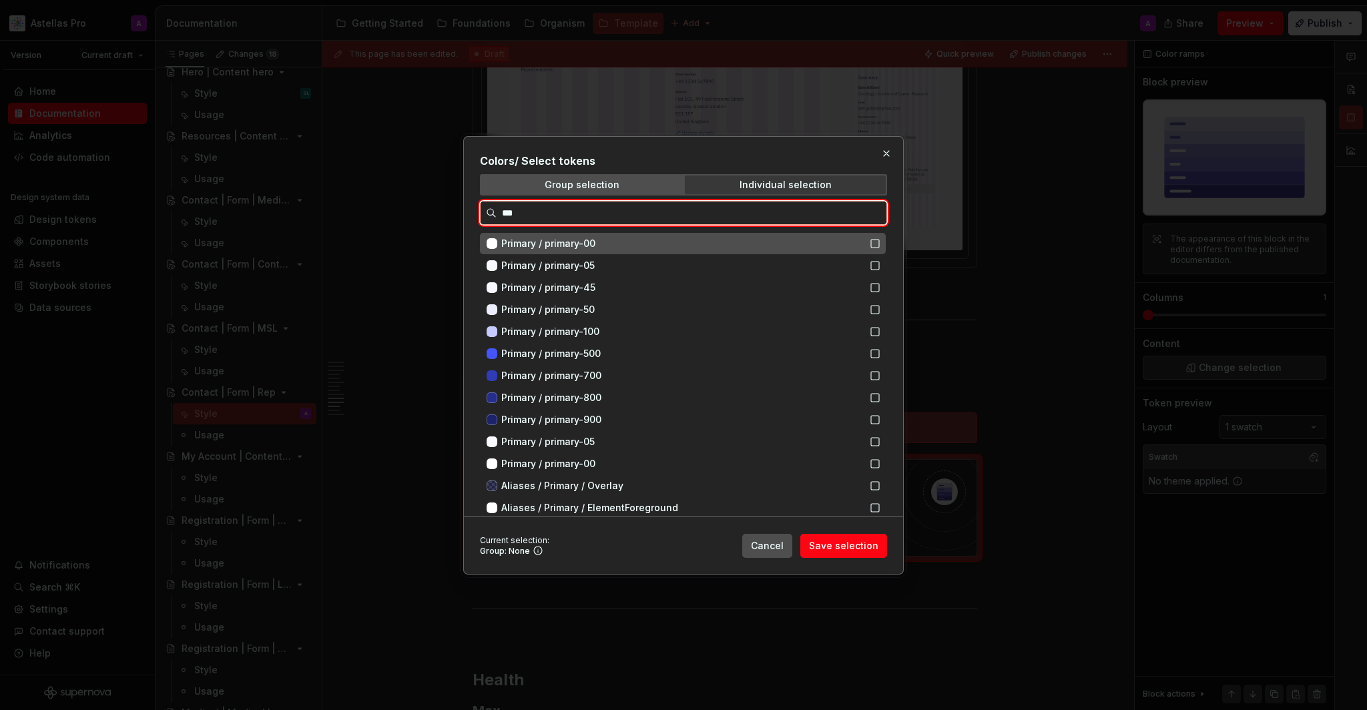
type input "****"
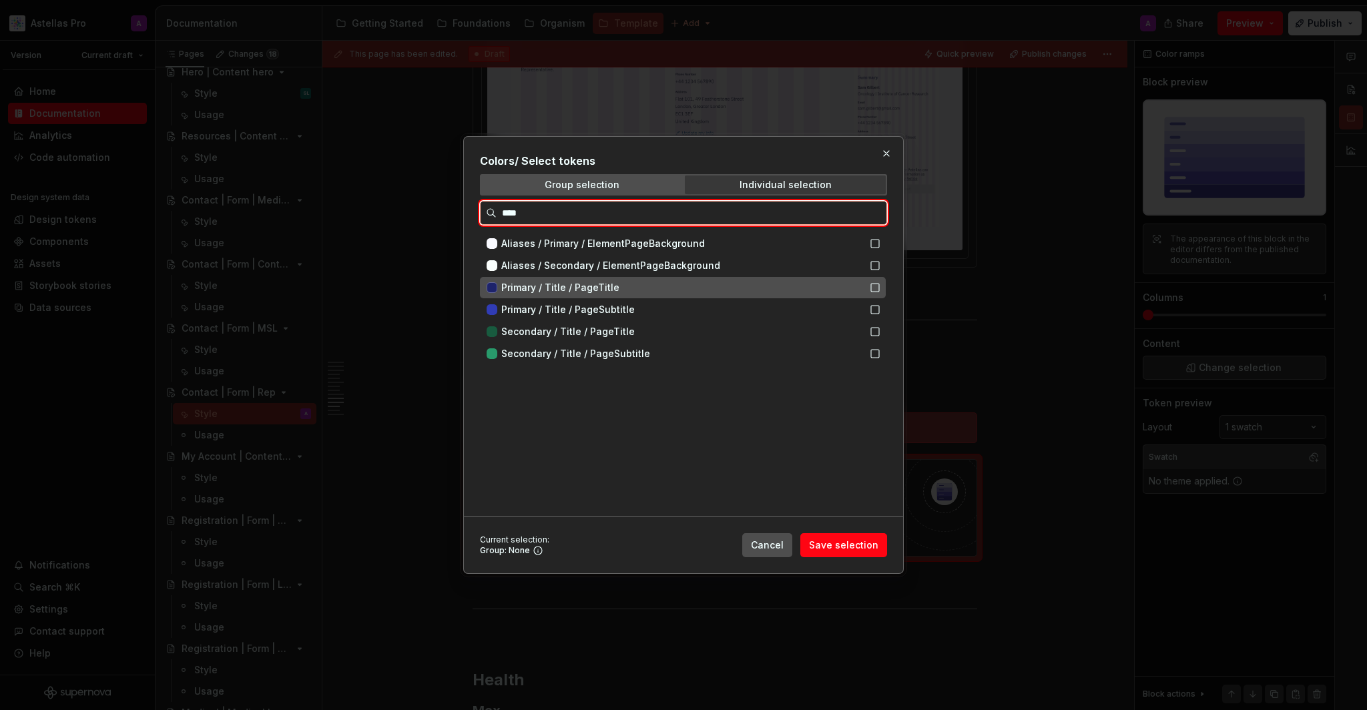
click at [714, 280] on div "Primary / Title / PageTitle" at bounding box center [683, 287] width 406 height 21
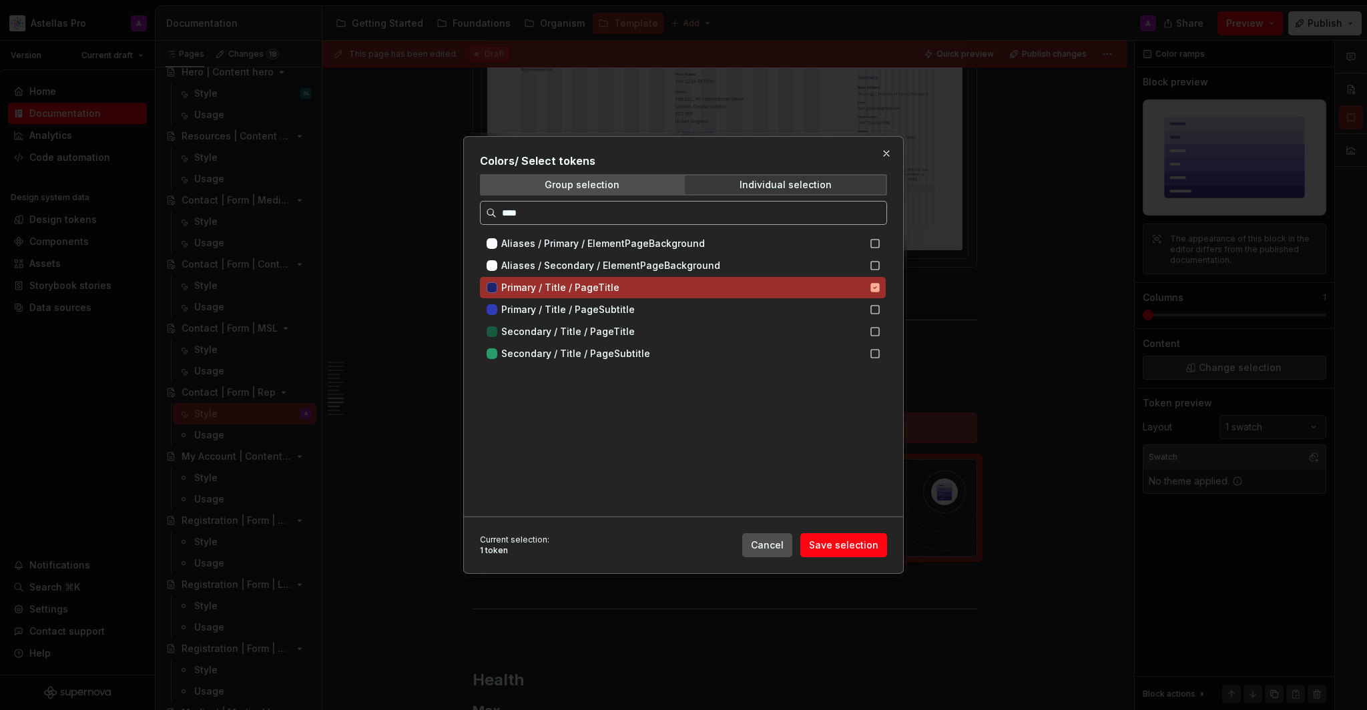
click at [714, 210] on input "****" at bounding box center [692, 212] width 390 height 13
type textarea "*"
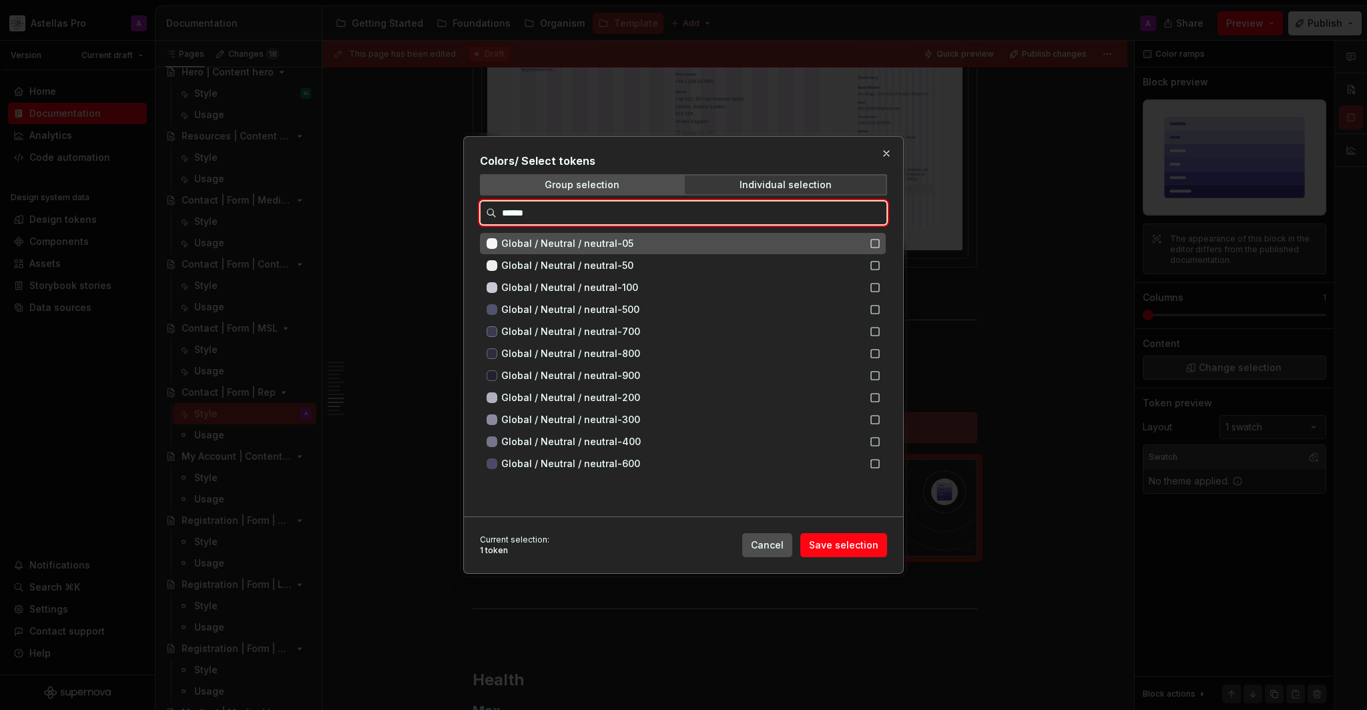
type input "*******"
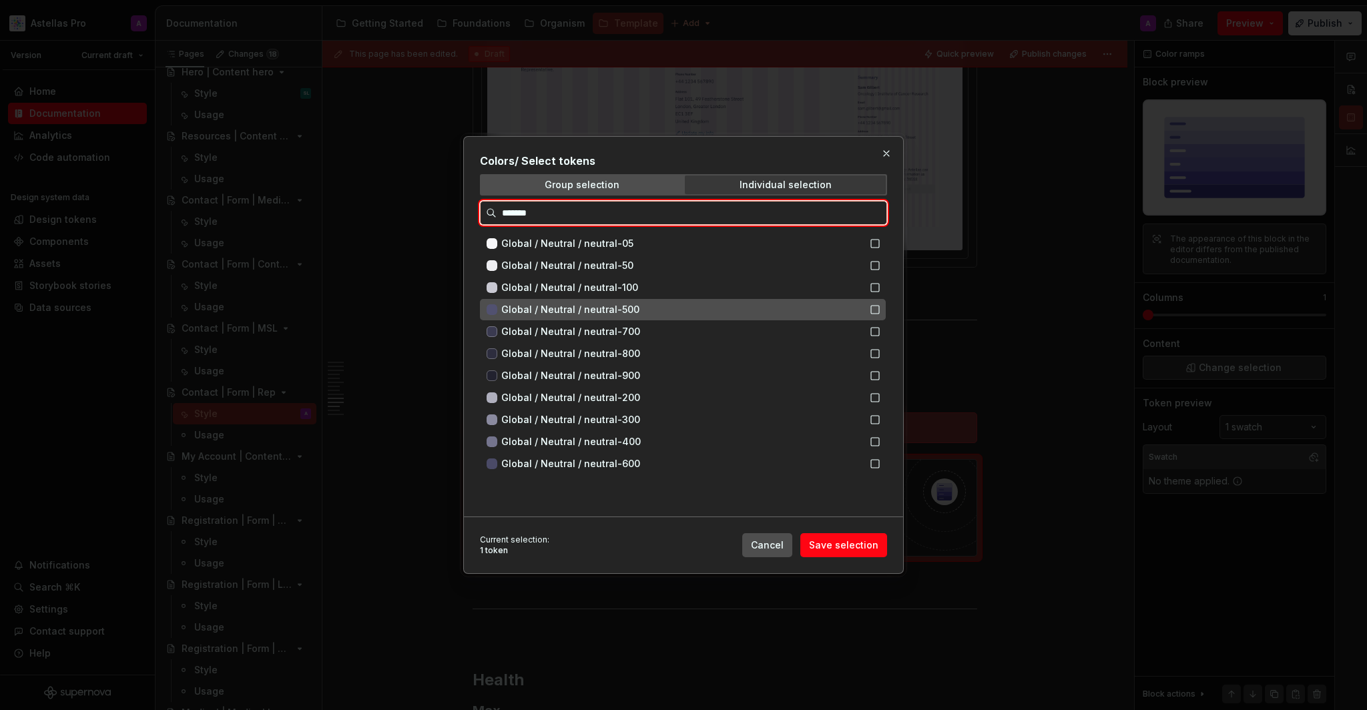
click at [667, 316] on div "Global / Neutral / neutral-500" at bounding box center [681, 309] width 361 height 13
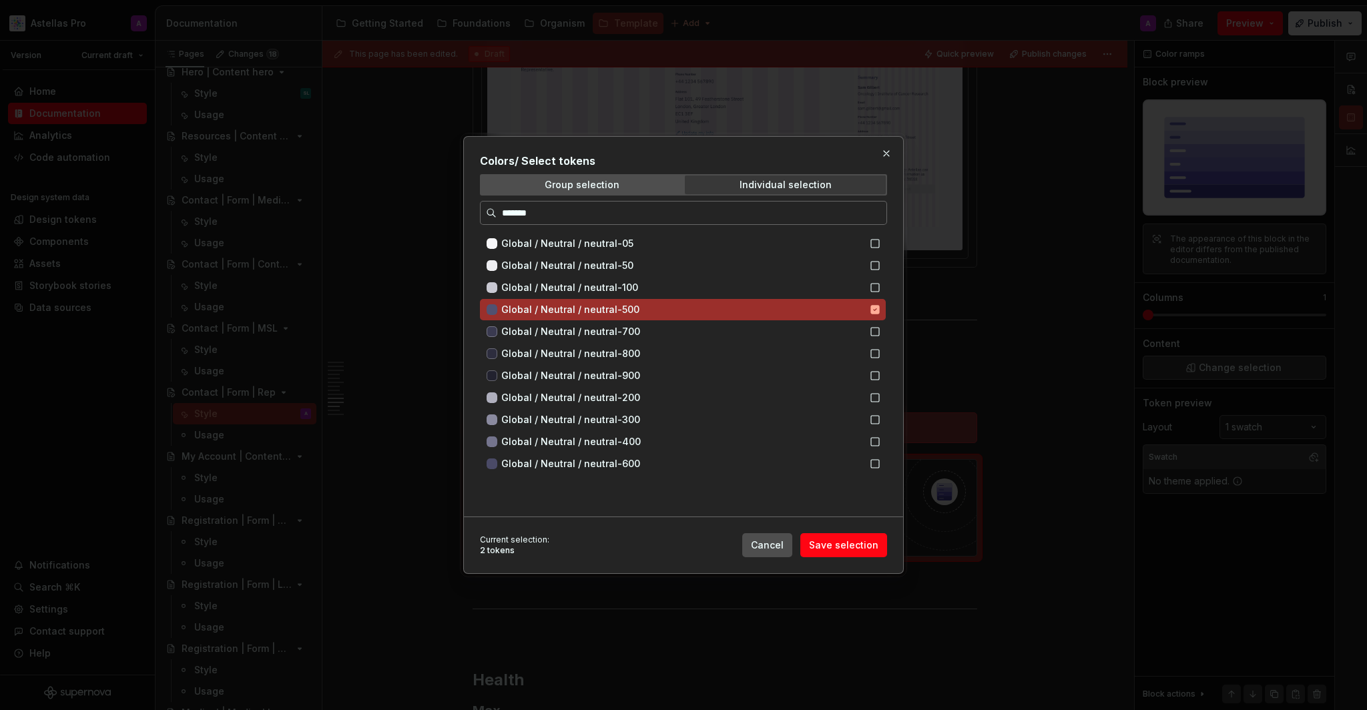
click at [868, 553] on button "Save selection" at bounding box center [844, 545] width 87 height 24
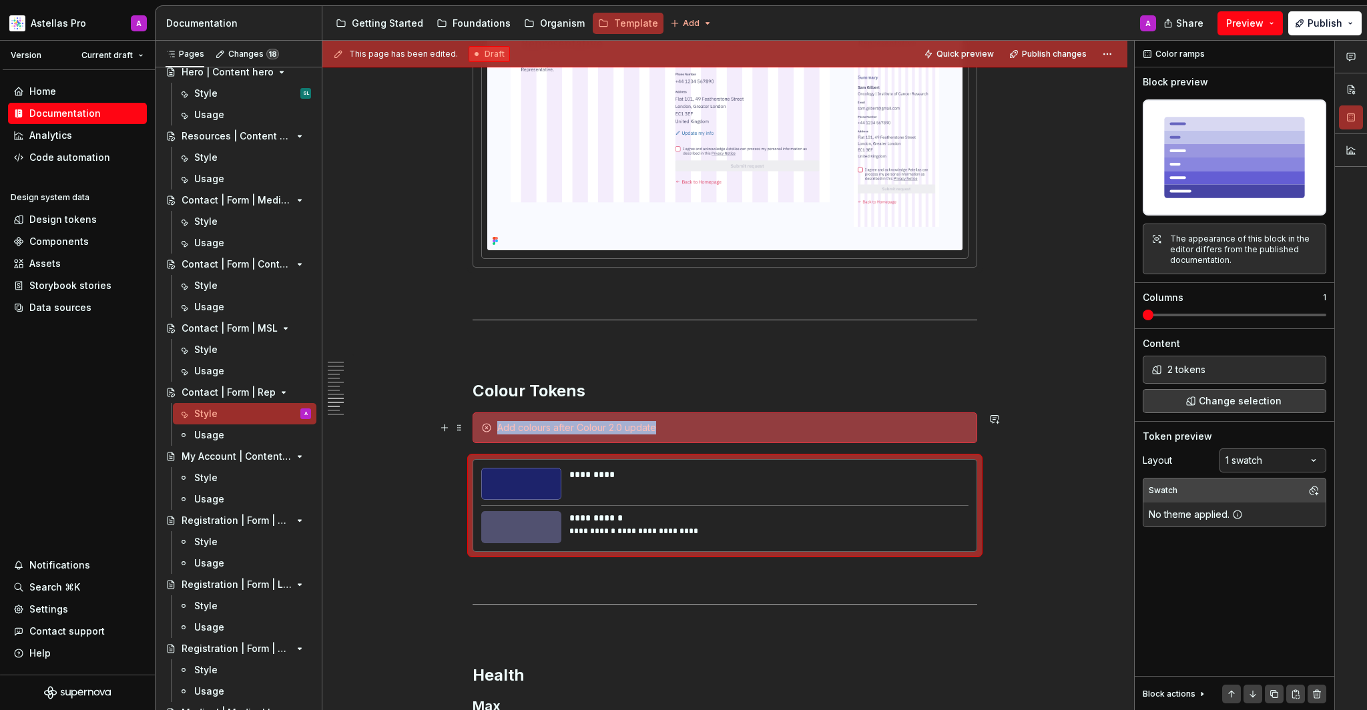
click at [716, 434] on div "Add colours after Colour 2.0 update" at bounding box center [725, 428] width 505 height 31
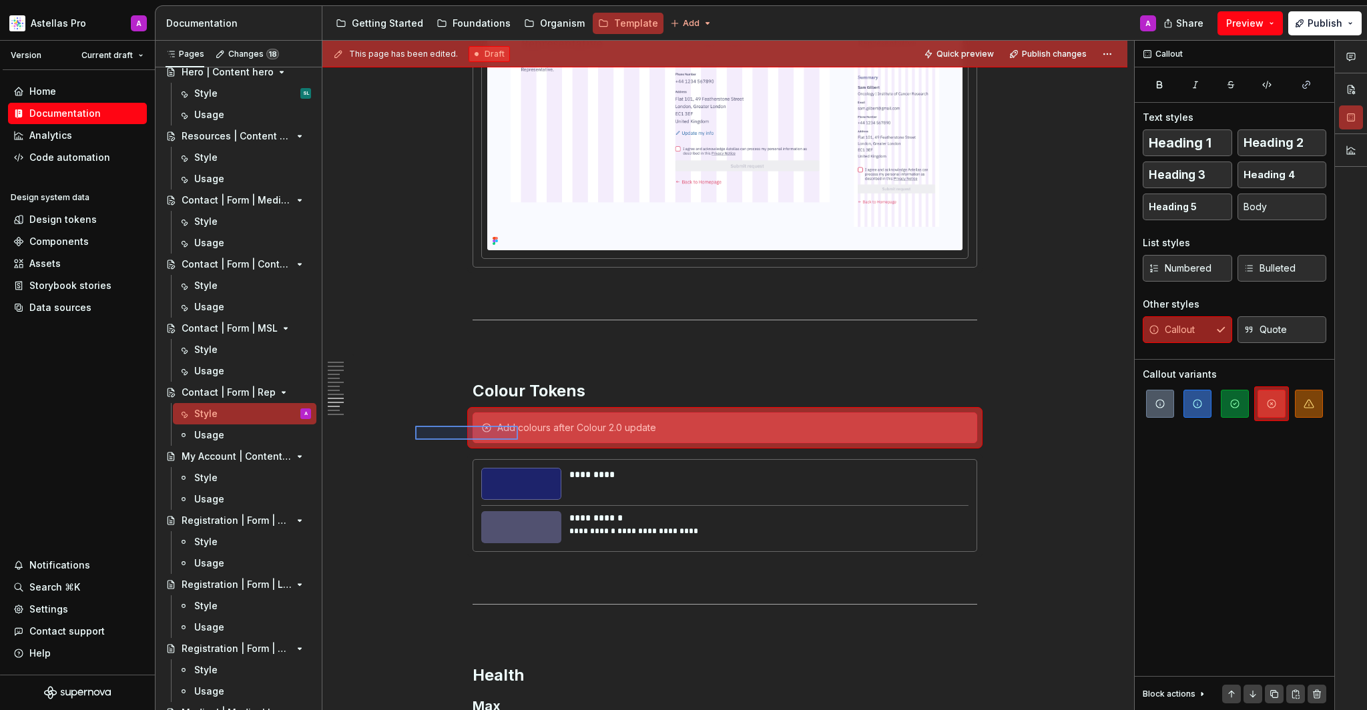
drag, startPoint x: 415, startPoint y: 440, endPoint x: 518, endPoint y: 426, distance: 103.8
click at [518, 426] on div "This page has been edited. Draft Quick preview Publish changes Contact | Form |…" at bounding box center [729, 376] width 812 height 670
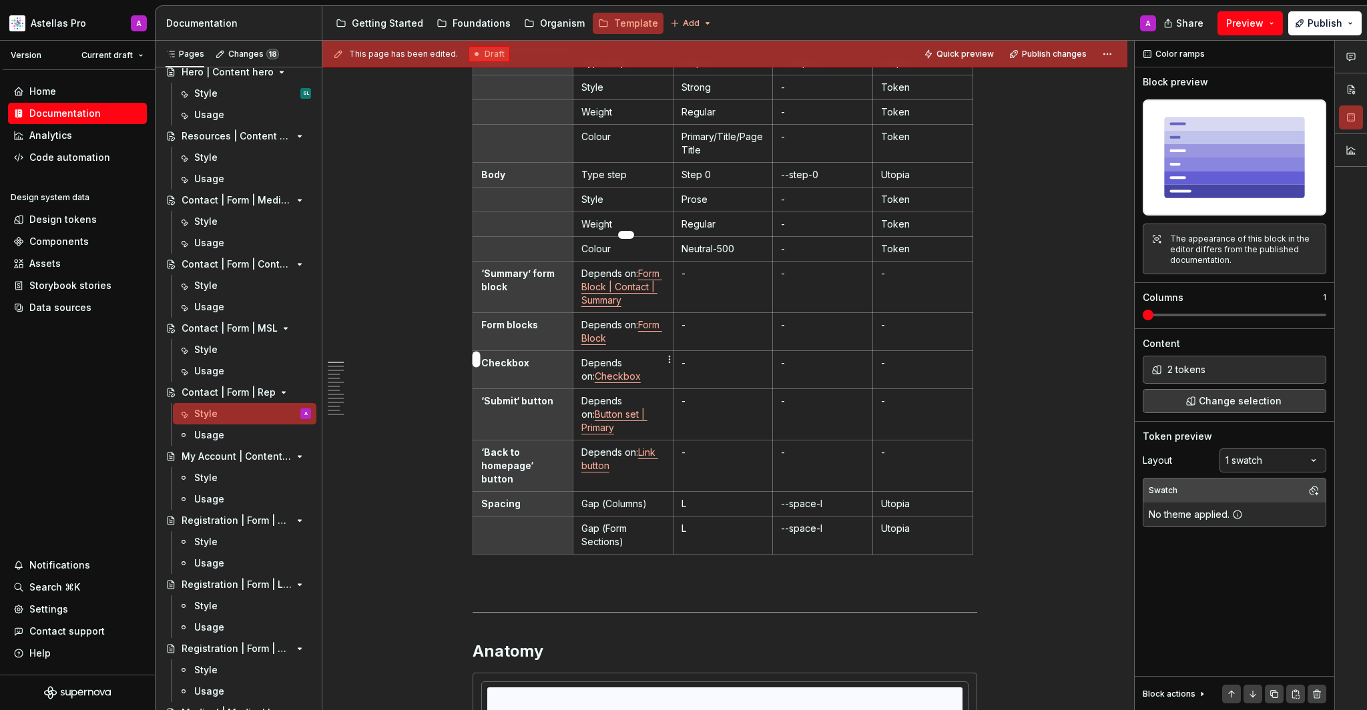
scroll to position [0, 0]
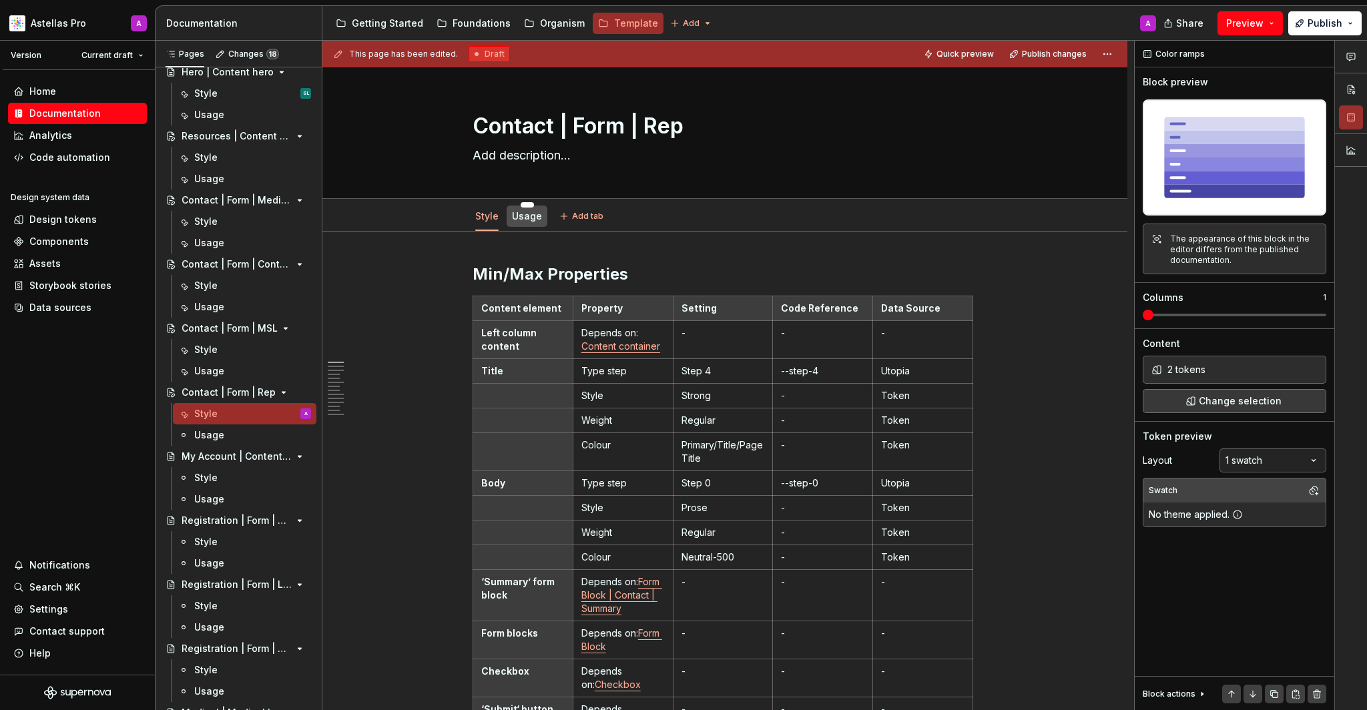
click at [522, 223] on div "Usage" at bounding box center [527, 216] width 30 height 16
click at [538, 224] on div "Usage" at bounding box center [527, 216] width 41 height 21
click at [535, 220] on link "Usage" at bounding box center [527, 215] width 30 height 11
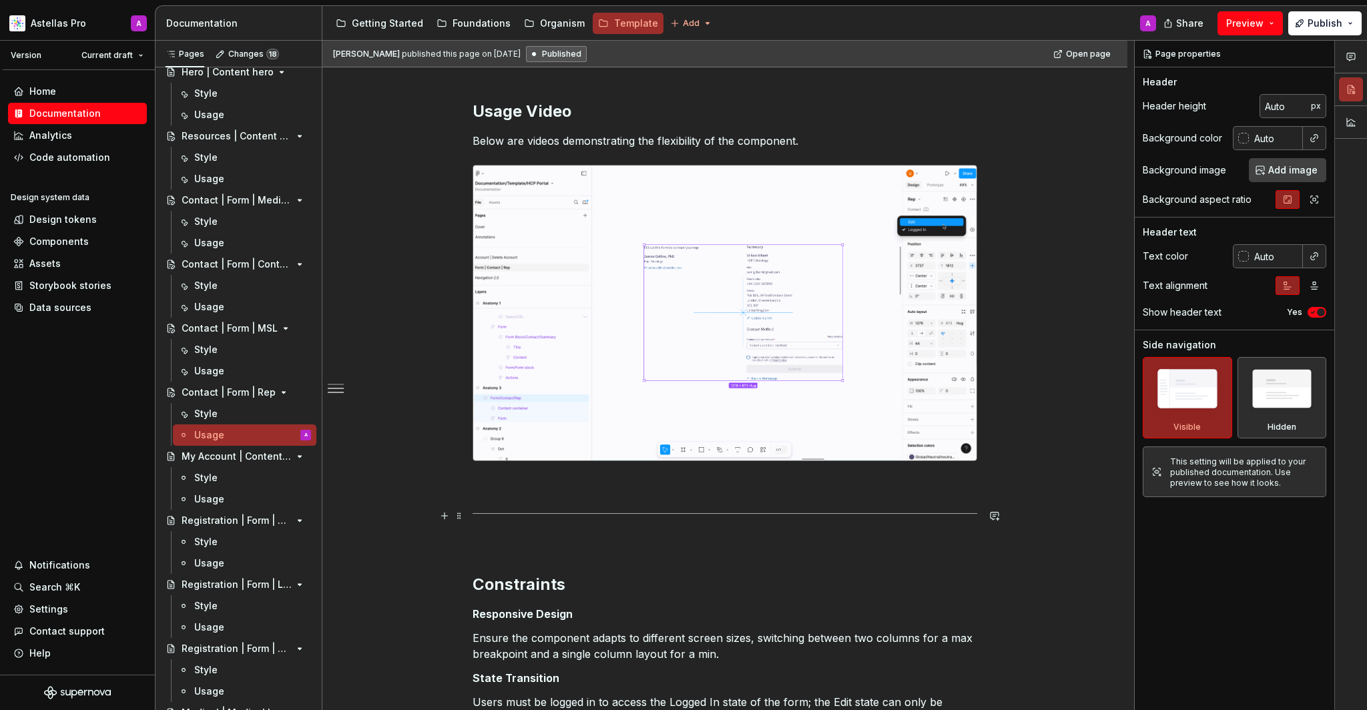
scroll to position [68, 0]
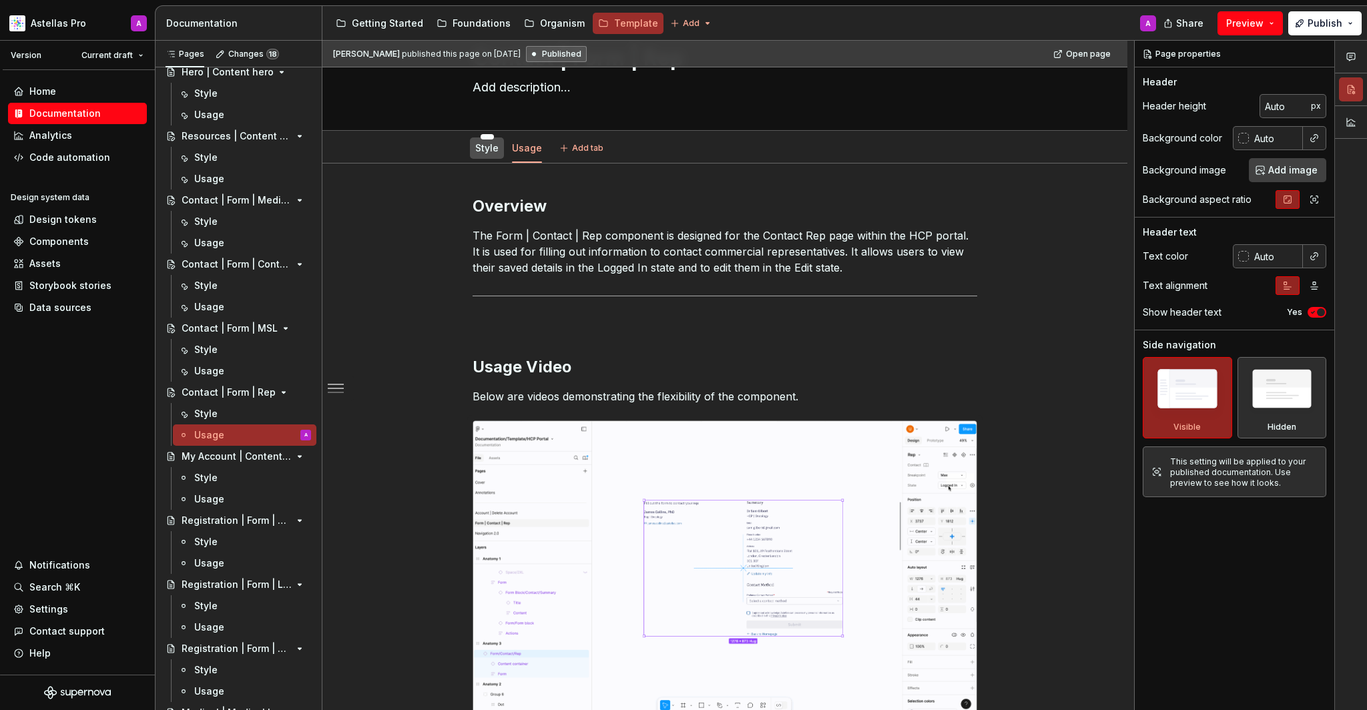
click at [489, 158] on div "Style" at bounding box center [487, 148] width 34 height 21
click at [489, 156] on div "Style" at bounding box center [486, 148] width 23 height 16
click at [490, 152] on link "Style" at bounding box center [486, 147] width 23 height 11
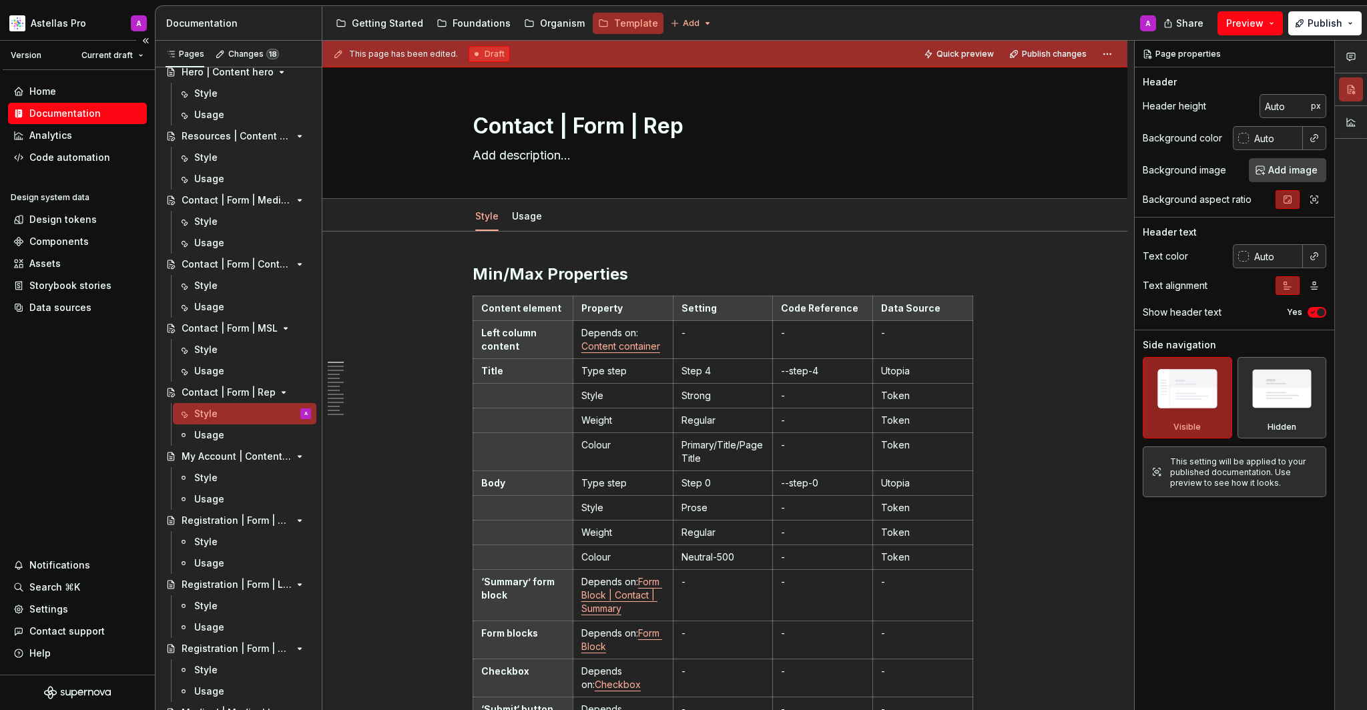
type textarea "*"
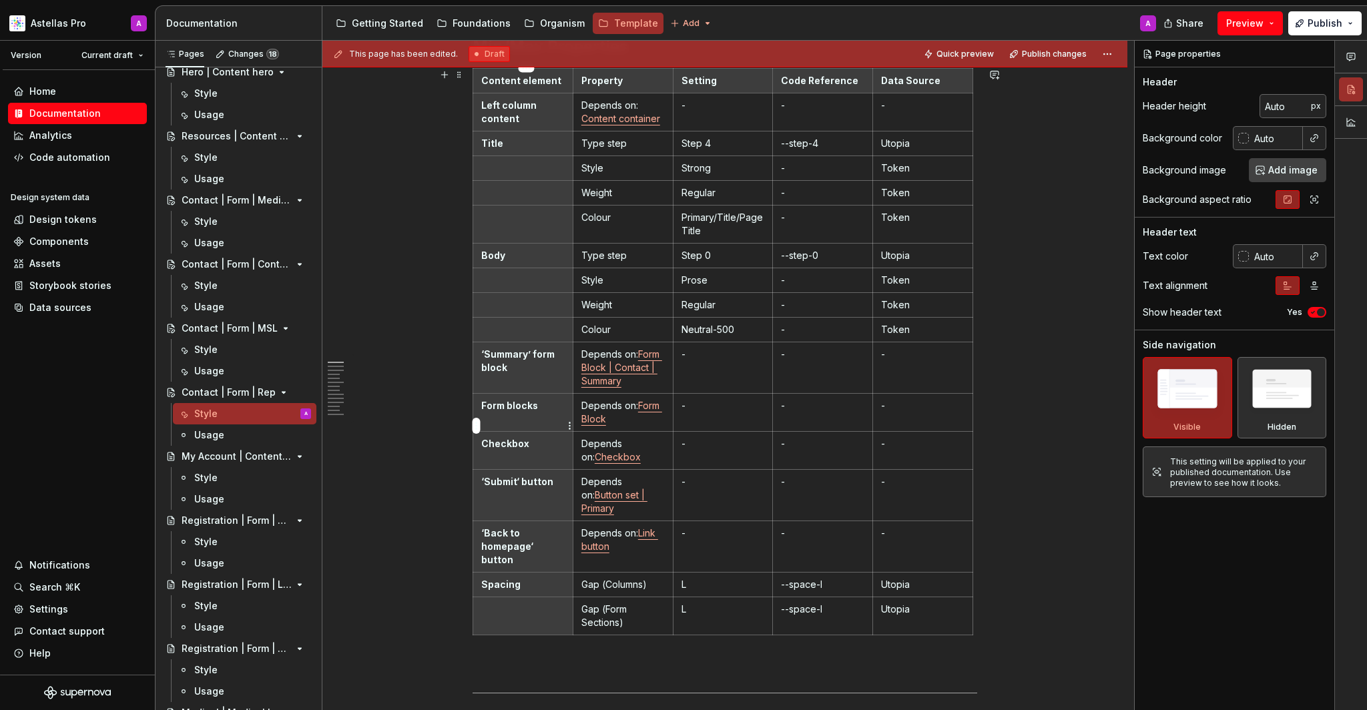
click at [480, 427] on th "Form blocks" at bounding box center [523, 413] width 100 height 38
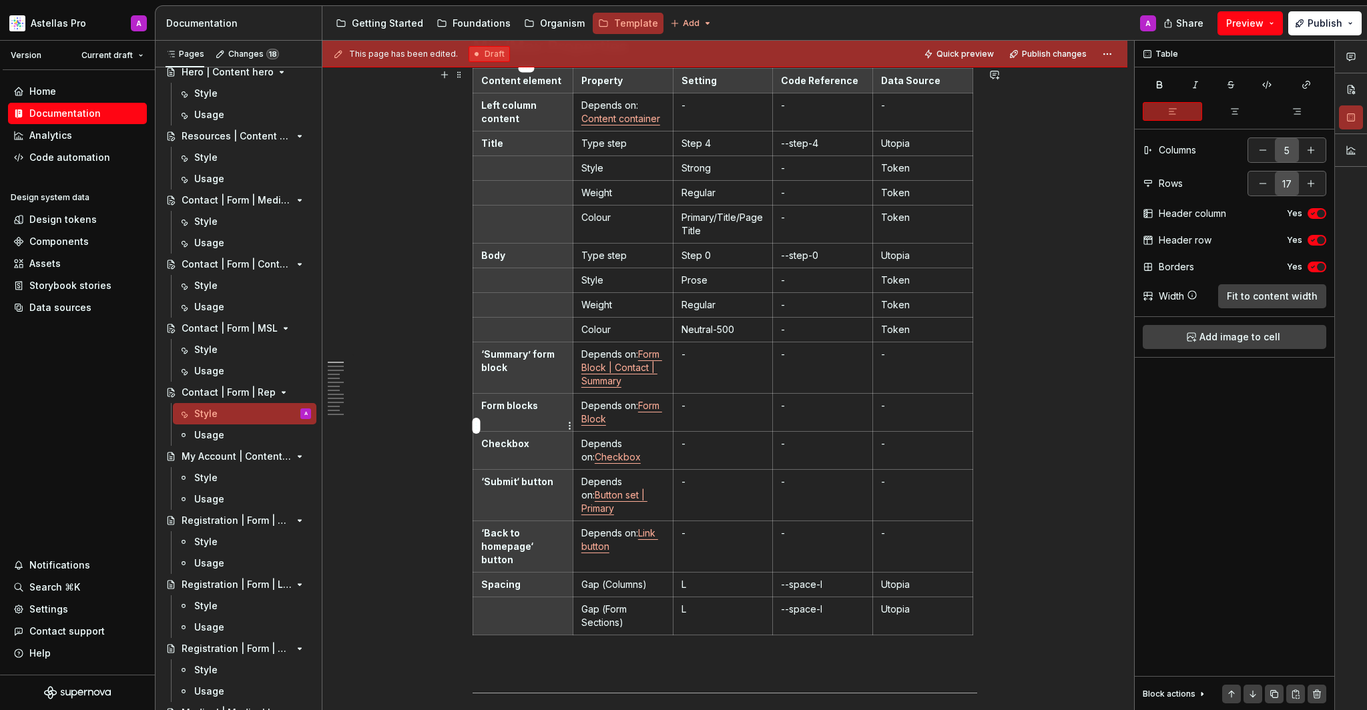
click at [480, 427] on html "Astellas Pro A Version Current draft Home Documentation Analytics Code automati…" at bounding box center [683, 355] width 1367 height 710
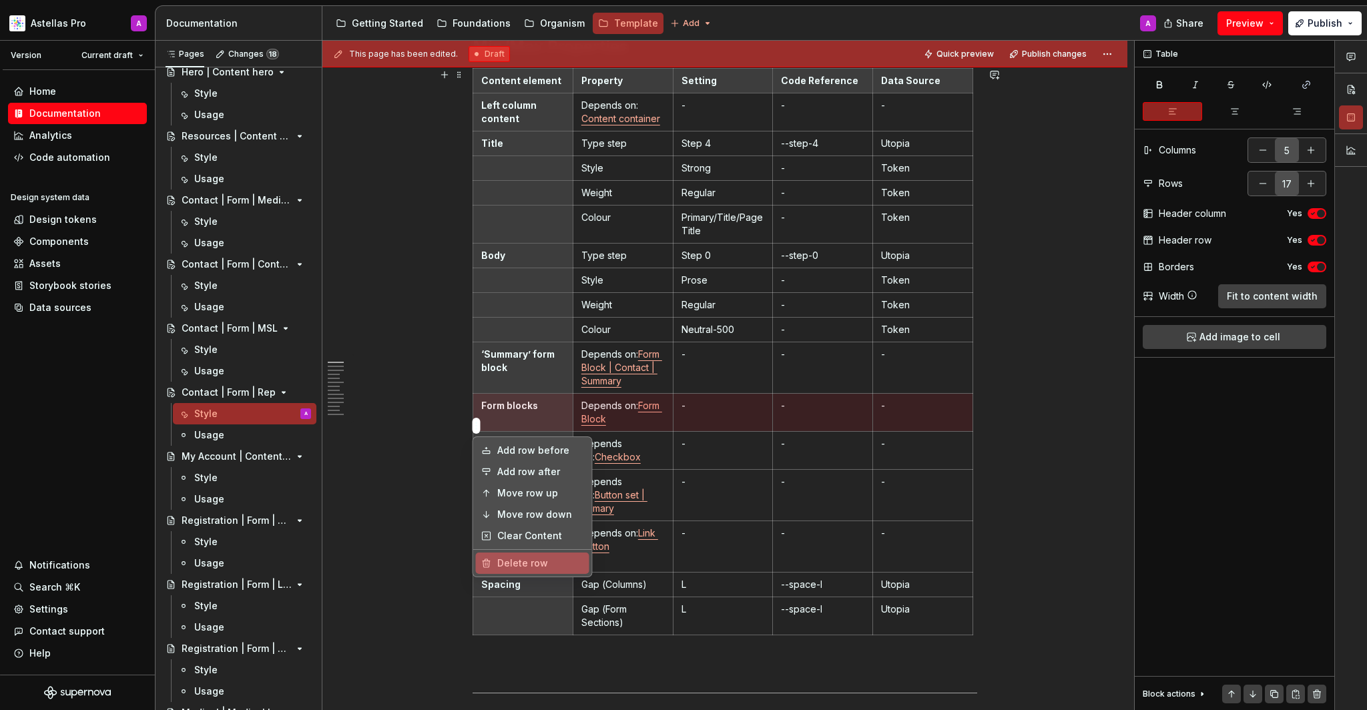
drag, startPoint x: 520, startPoint y: 566, endPoint x: 526, endPoint y: 544, distance: 22.8
click at [520, 566] on div "Delete row" at bounding box center [540, 563] width 87 height 13
type input "16"
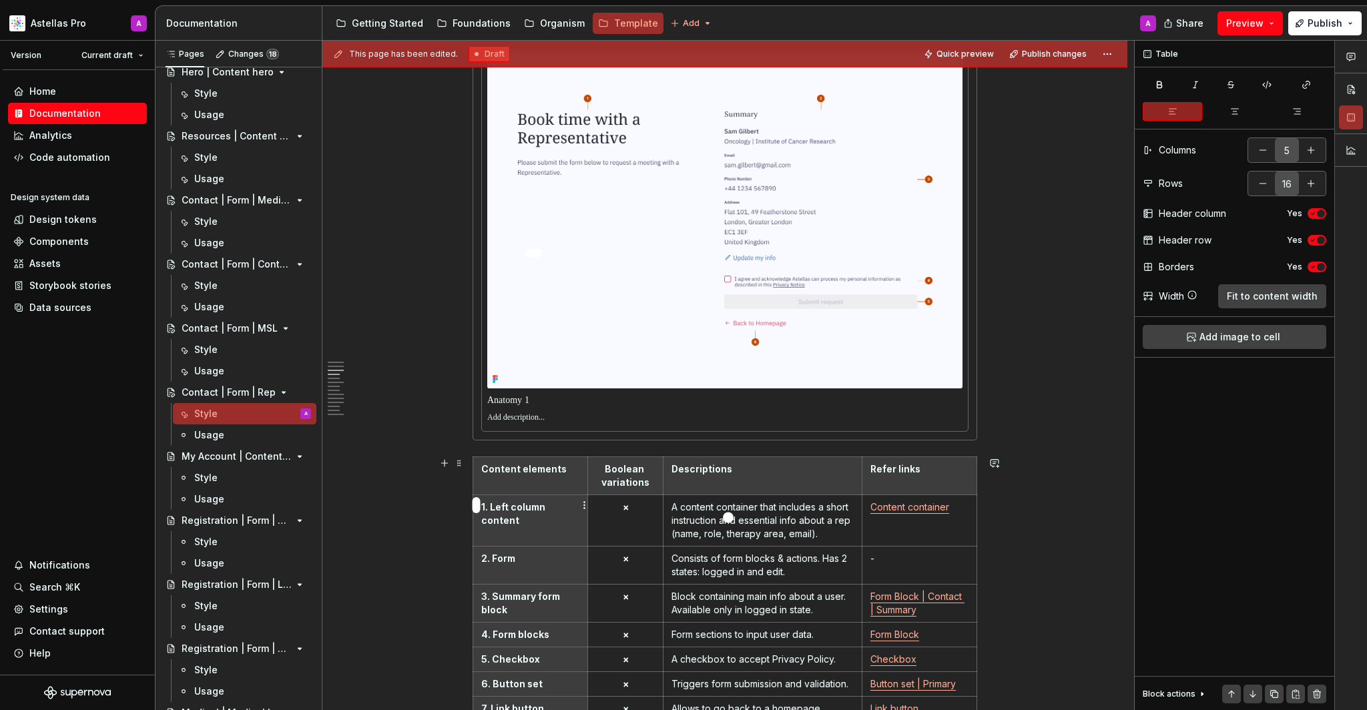
scroll to position [1110, 0]
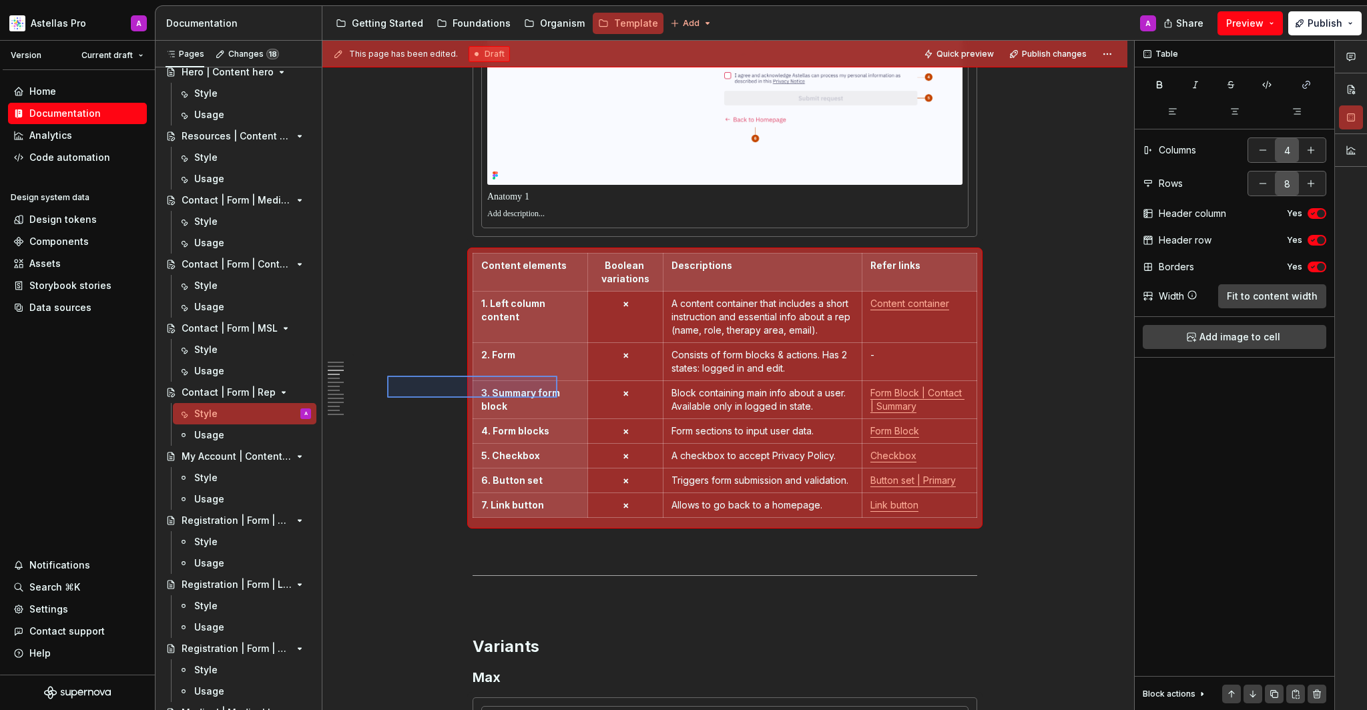
drag, startPoint x: 558, startPoint y: 398, endPoint x: 574, endPoint y: 401, distance: 16.2
click at [574, 401] on div "This page has been edited. Draft Quick preview Publish changes Contact | Form |…" at bounding box center [729, 376] width 812 height 670
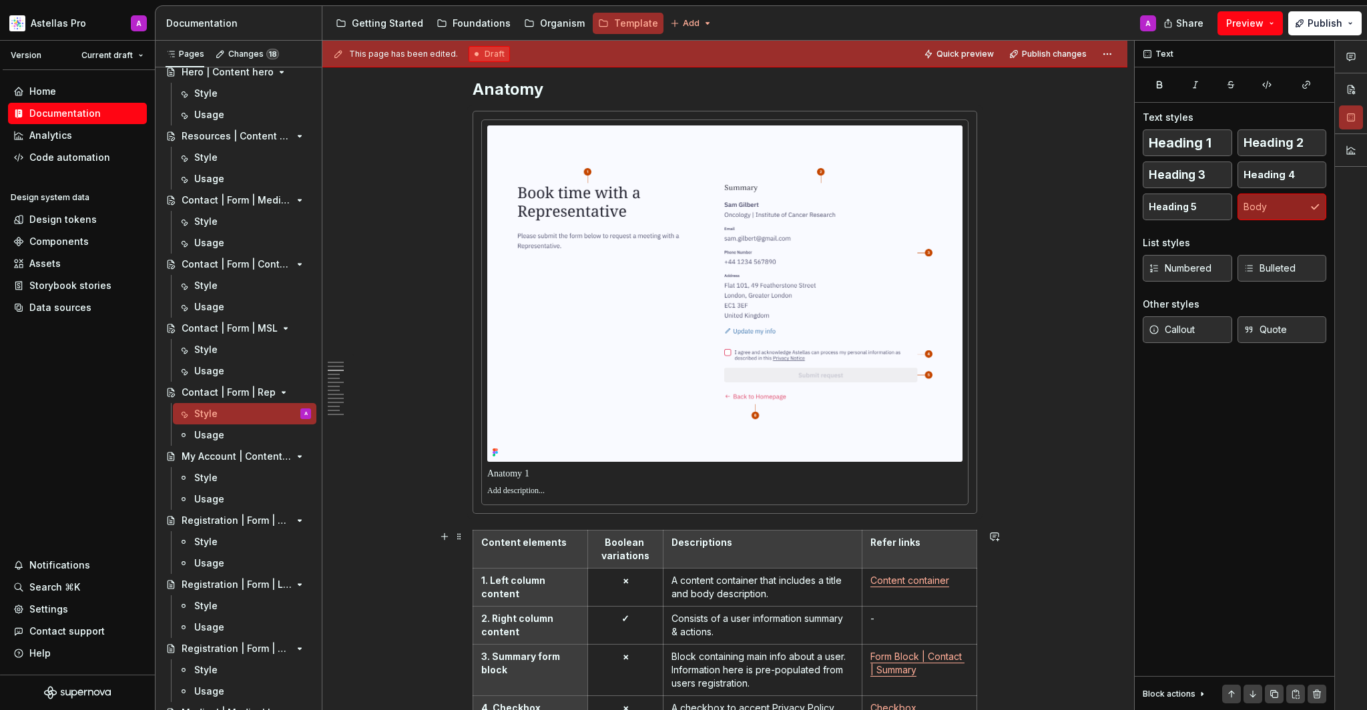
scroll to position [1032, 0]
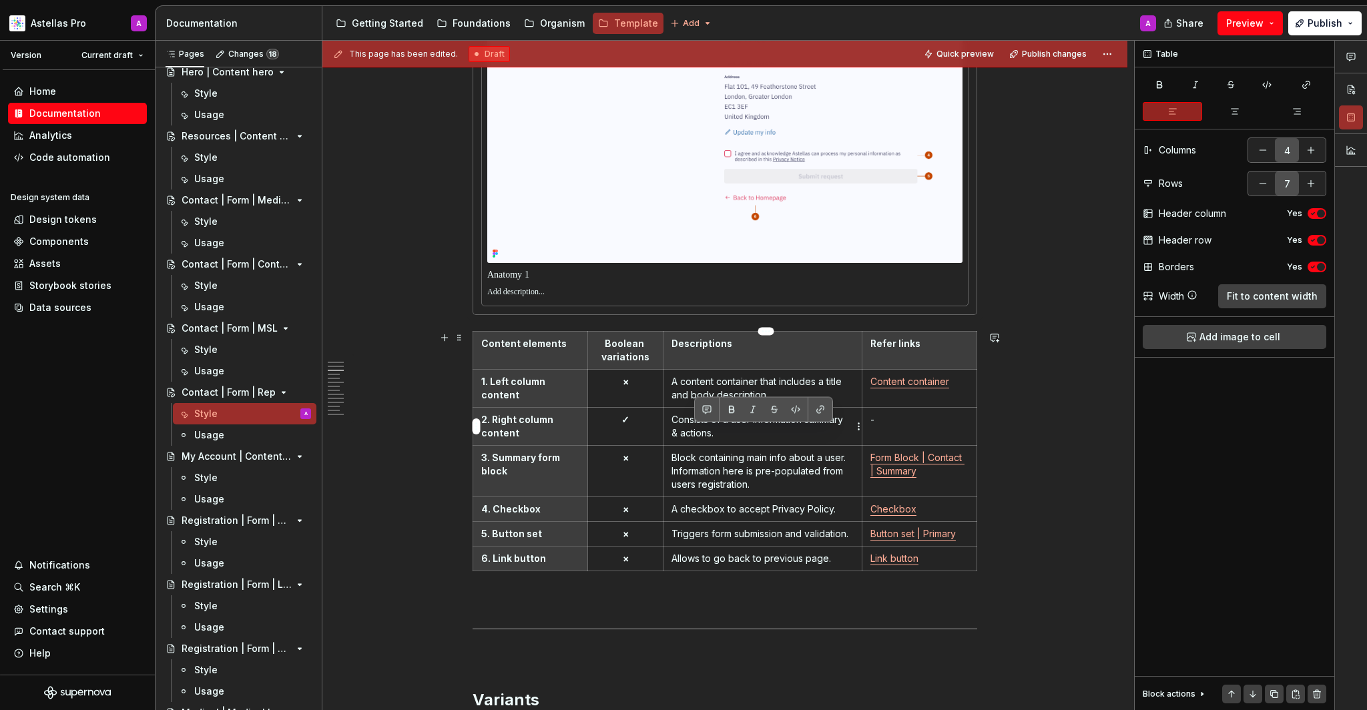
drag, startPoint x: 760, startPoint y: 433, endPoint x: 706, endPoint y: 434, distance: 53.4
click at [706, 434] on p "Consists of a user information summary & actions." at bounding box center [763, 426] width 182 height 27
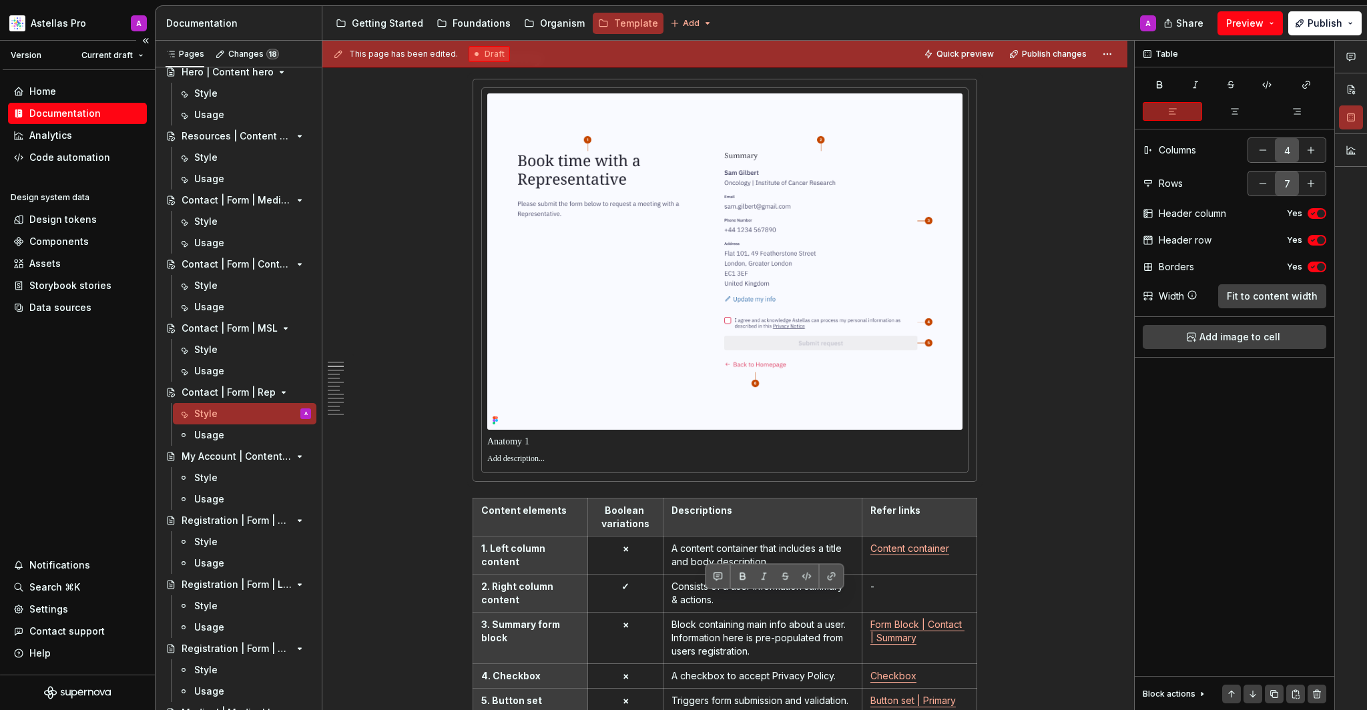
scroll to position [964, 0]
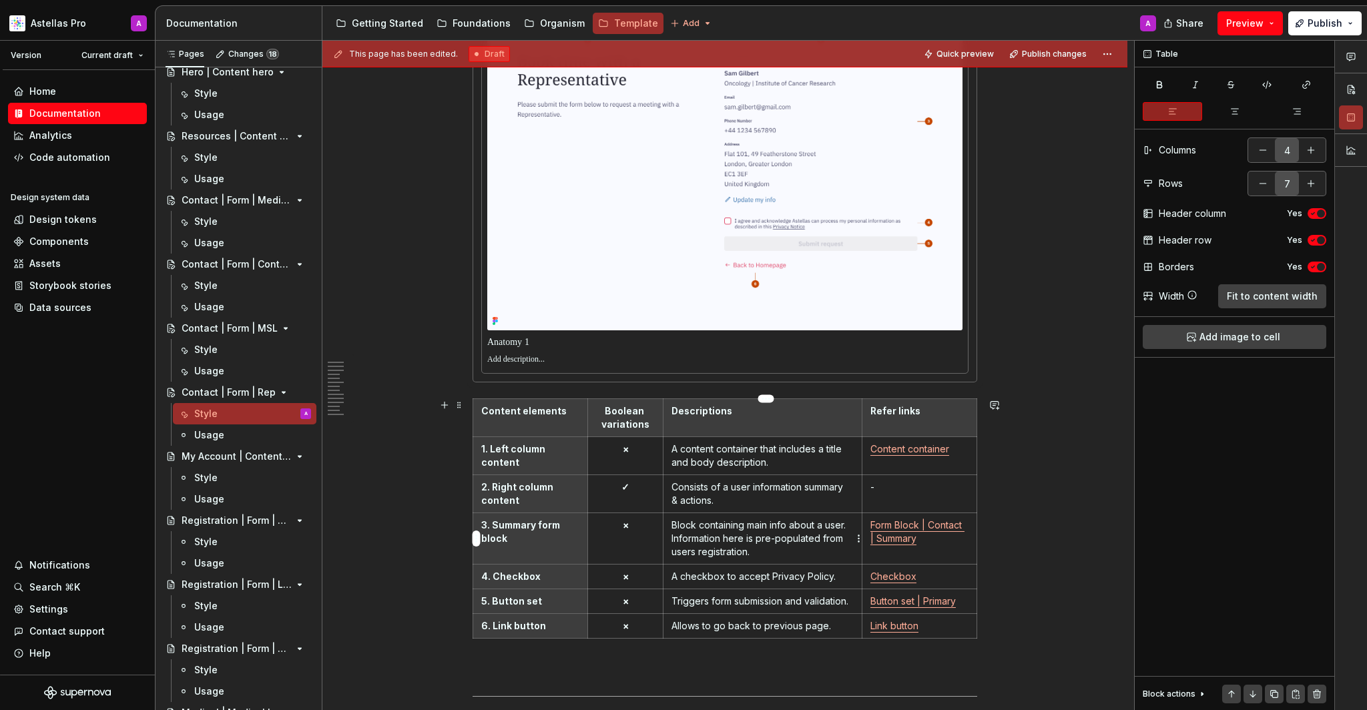
click at [694, 539] on p "Block containing main info about a user. Information here is pre-populated from…" at bounding box center [763, 539] width 182 height 40
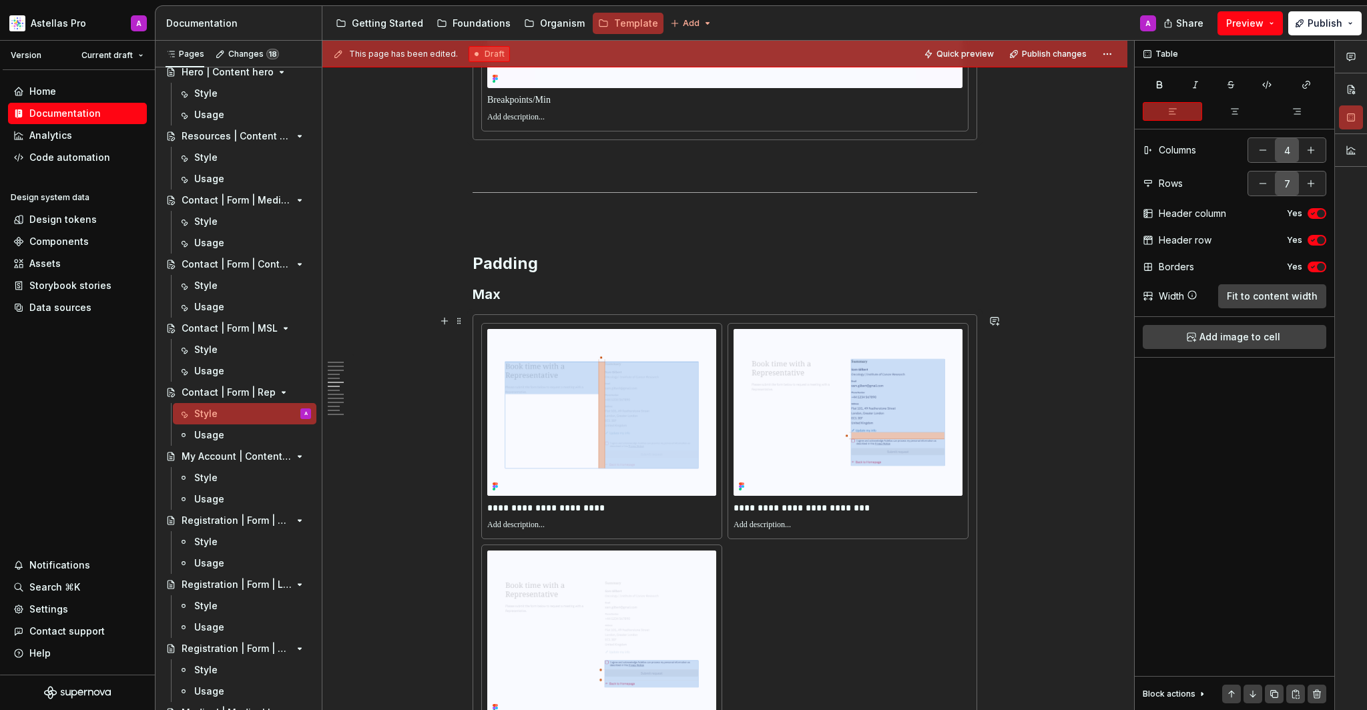
scroll to position [3003, 0]
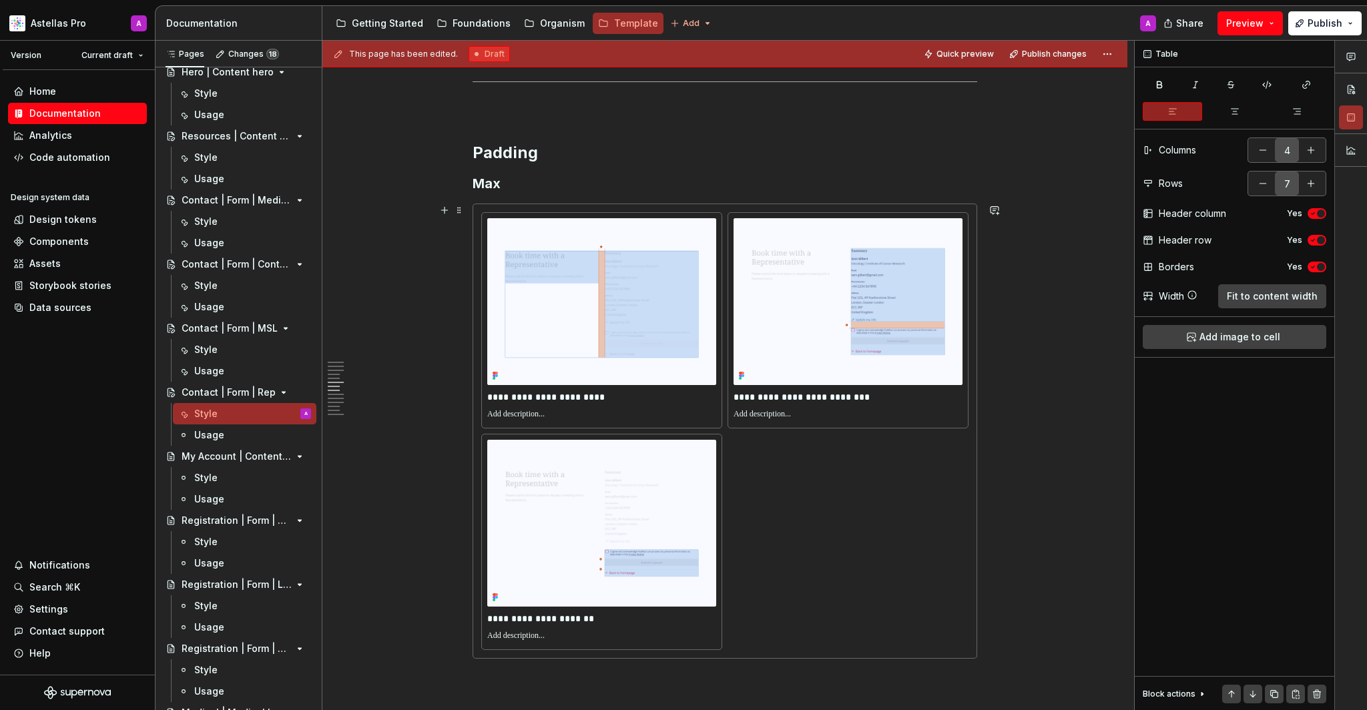
click at [900, 497] on div "**********" at bounding box center [724, 431] width 487 height 438
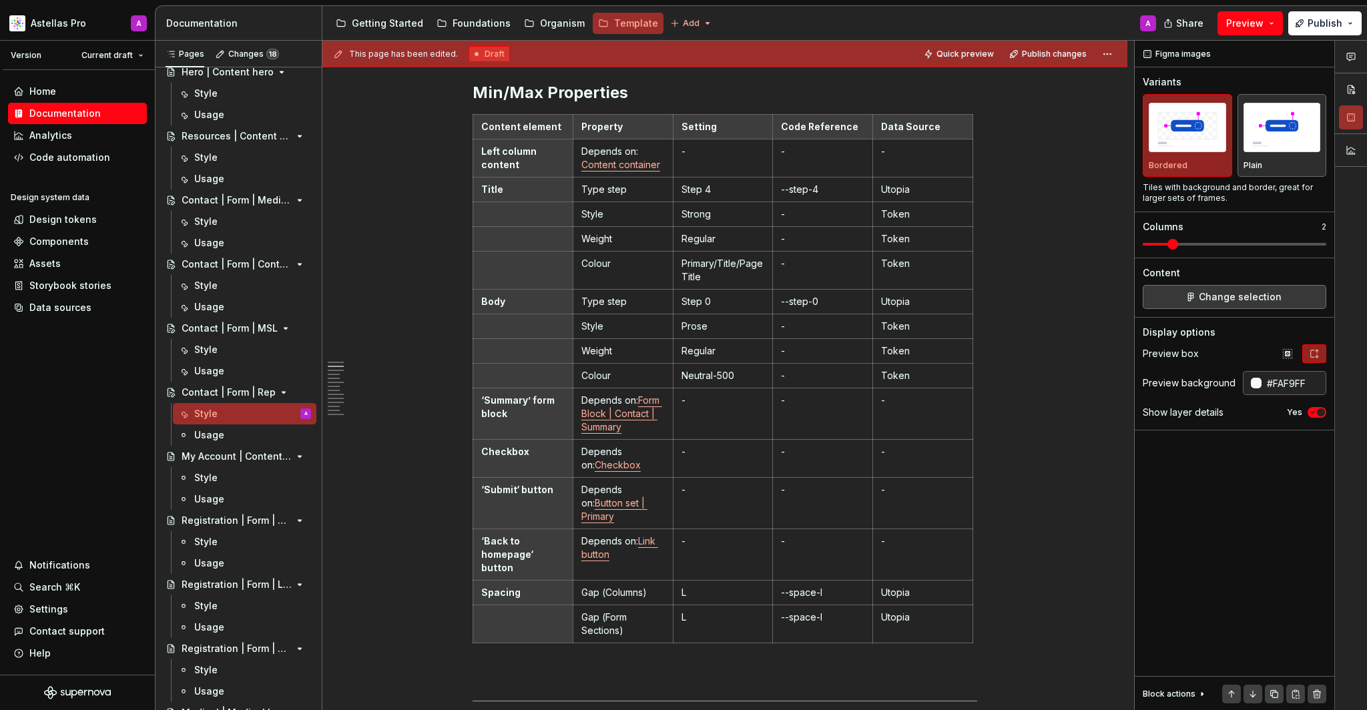
scroll to position [0, 0]
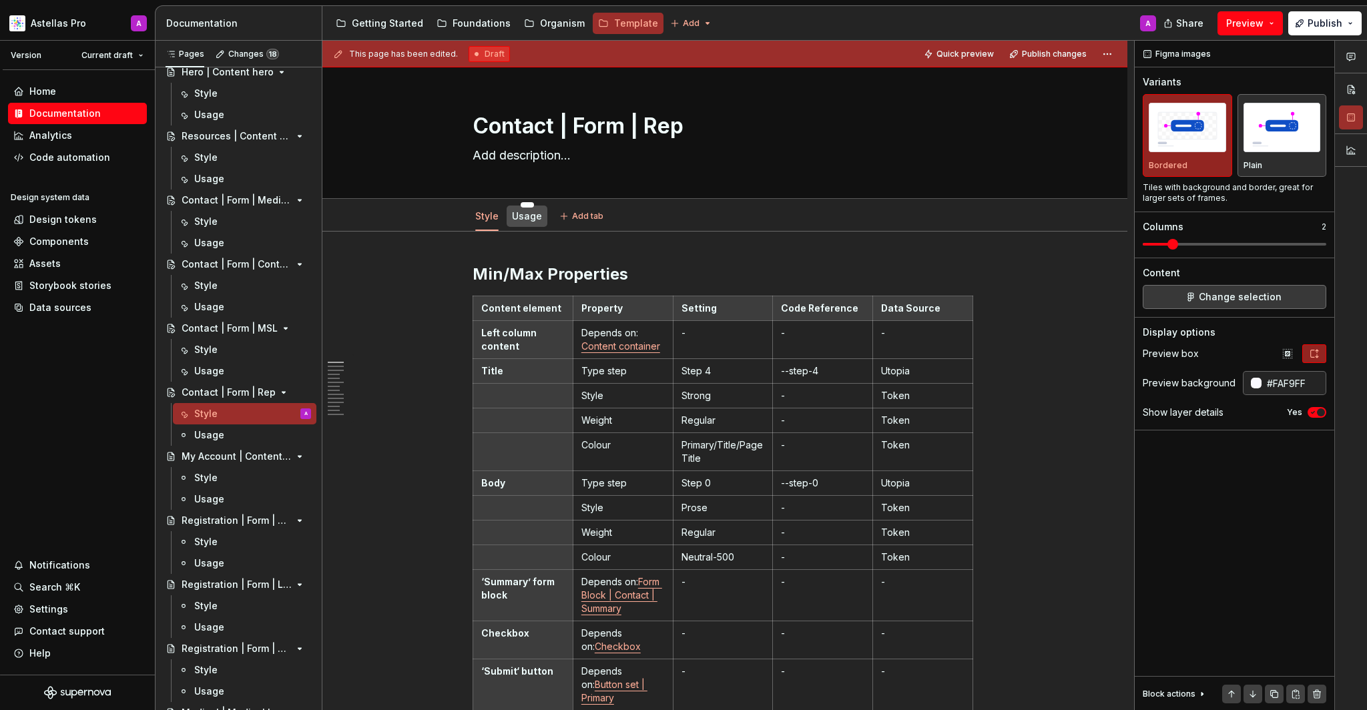
click at [536, 222] on link "Usage" at bounding box center [527, 215] width 30 height 11
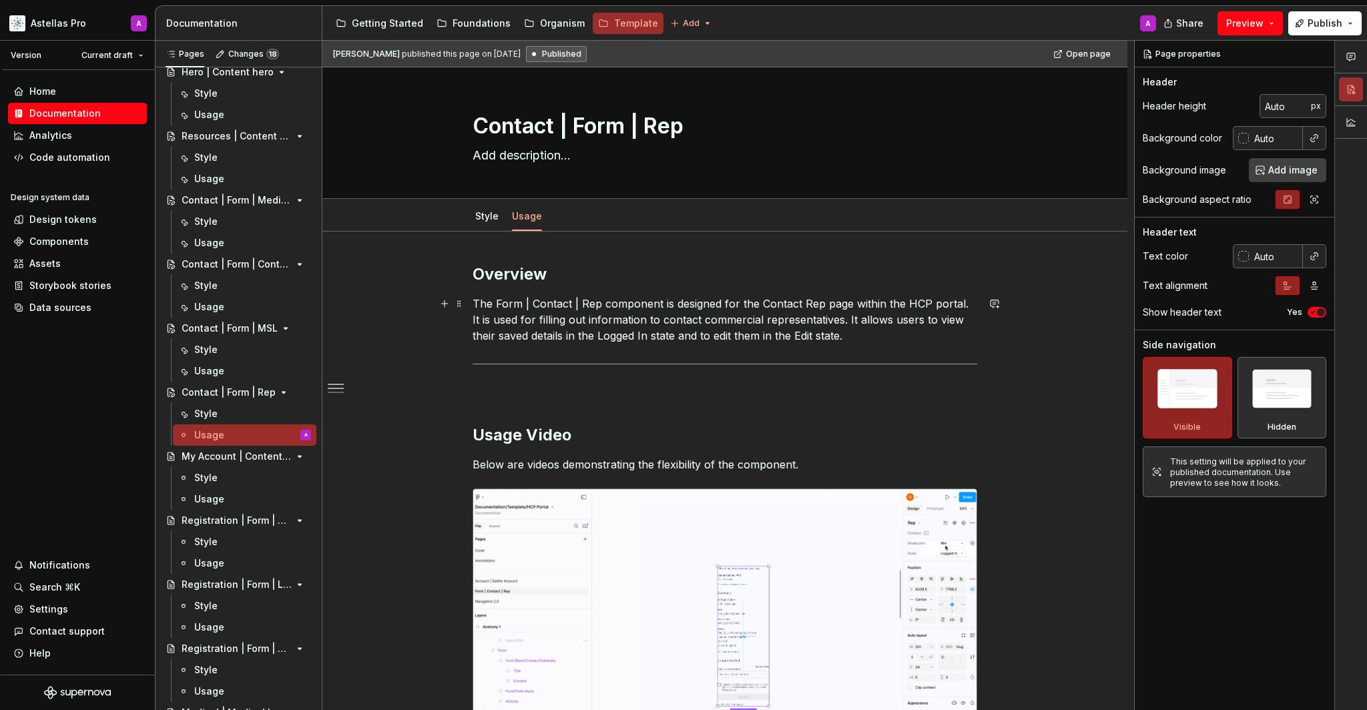
scroll to position [173, 0]
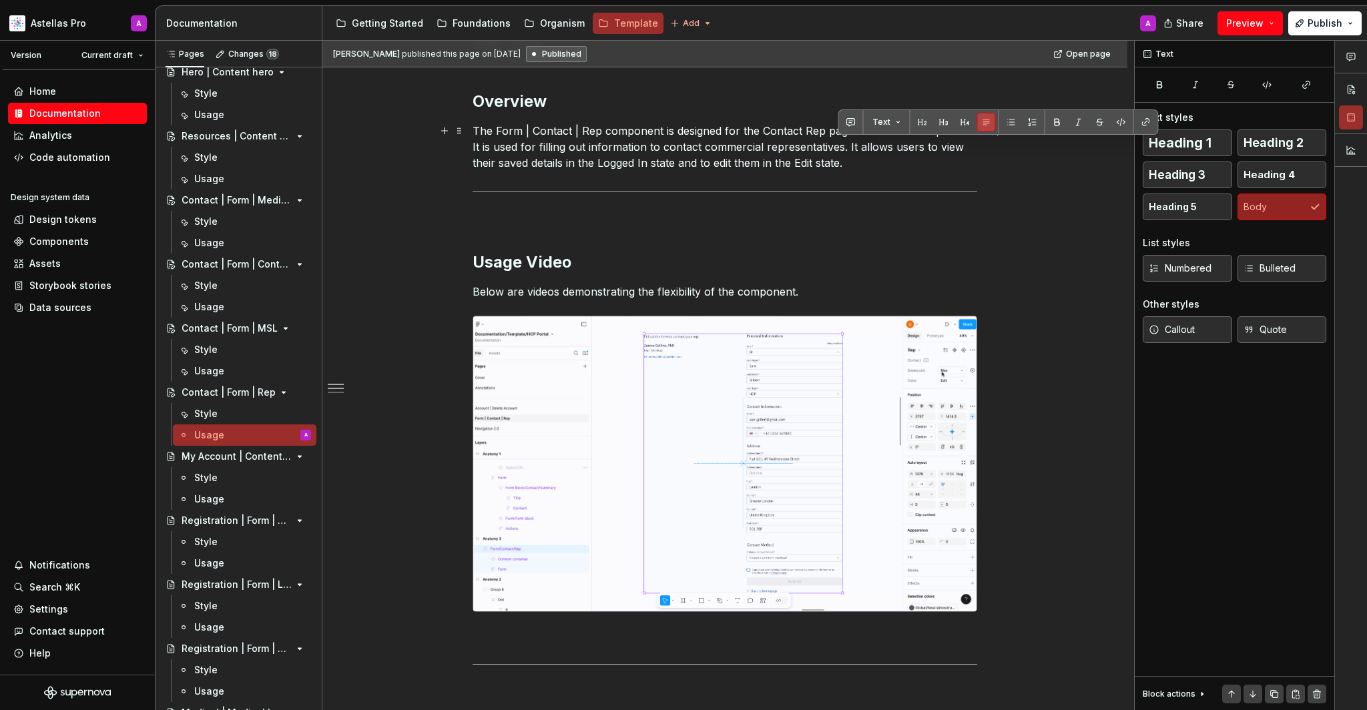
drag, startPoint x: 839, startPoint y: 150, endPoint x: 857, endPoint y: 160, distance: 20.4
click at [857, 160] on p "The Form | Contact | Rep component is designed for the Contact Rep page within …" at bounding box center [725, 147] width 505 height 48
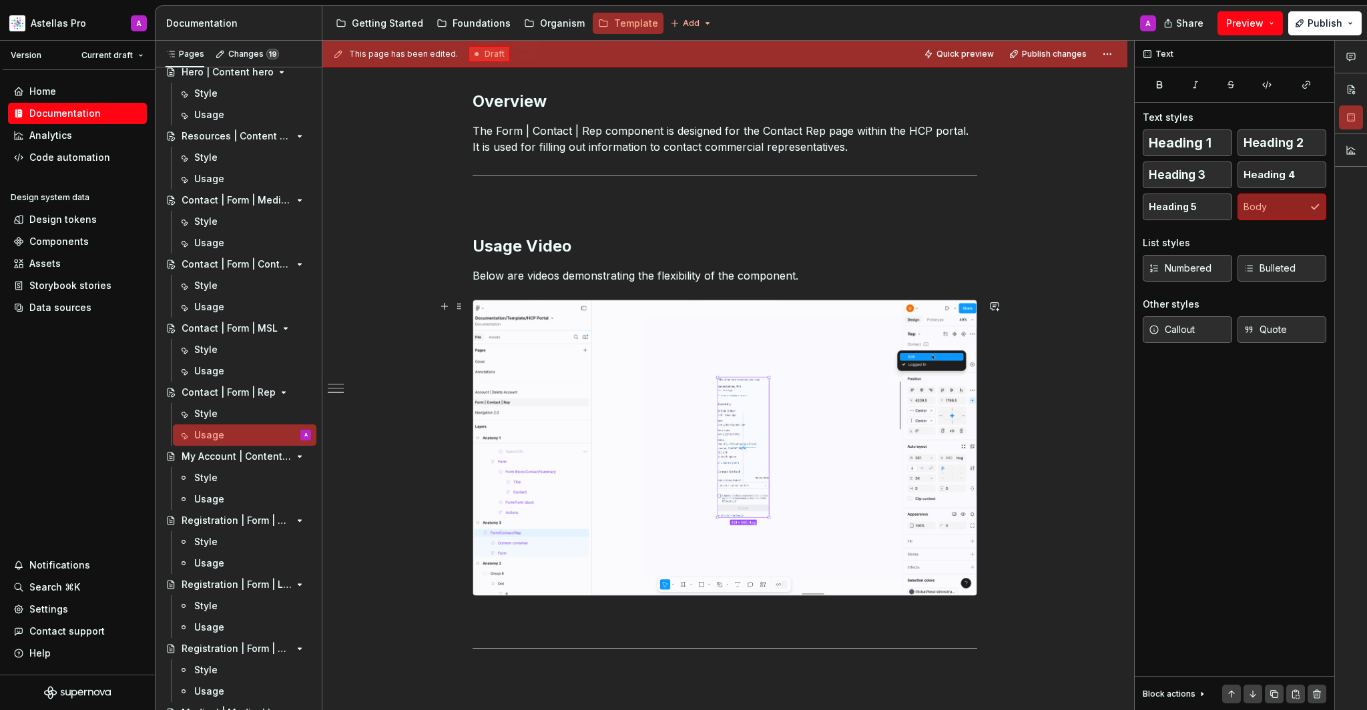
scroll to position [419, 0]
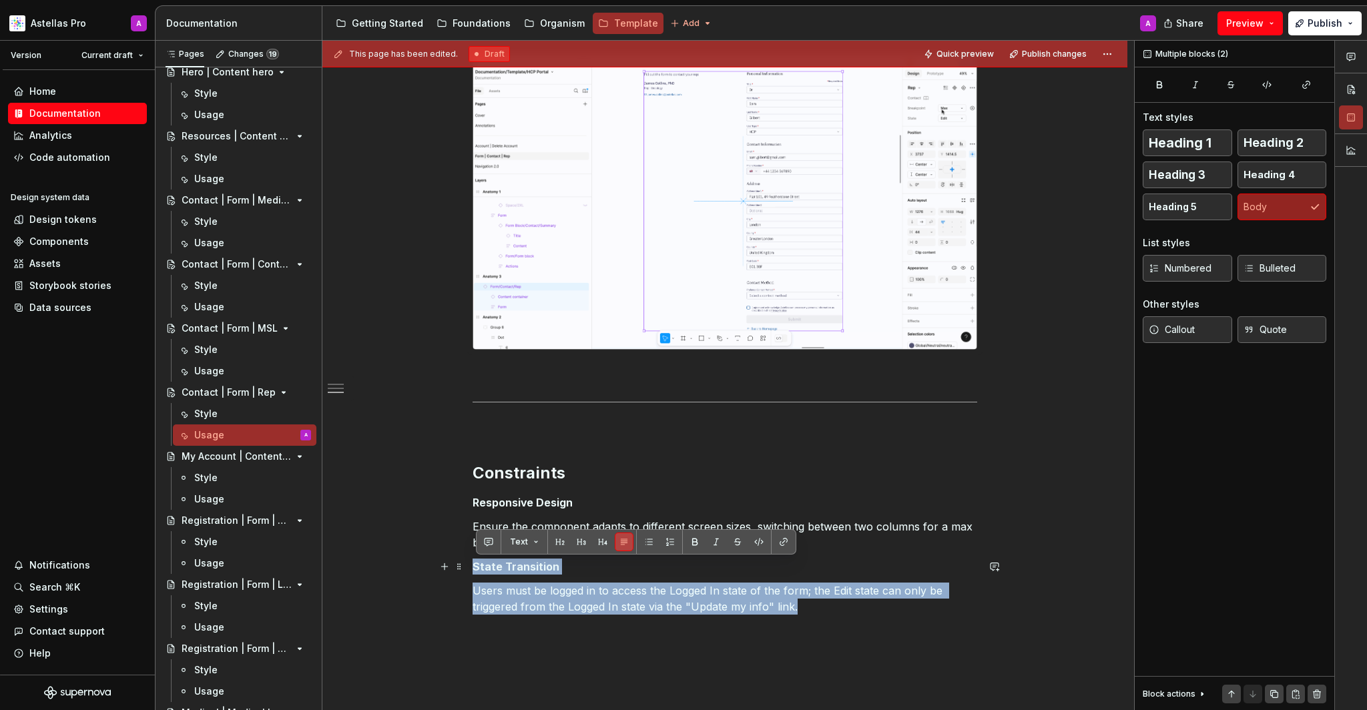
drag, startPoint x: 850, startPoint y: 612, endPoint x: 413, endPoint y: 570, distance: 438.7
click at [413, 570] on div "Overview The Form | Contact | Rep component is designed for the Contact Rep pag…" at bounding box center [725, 328] width 805 height 1032
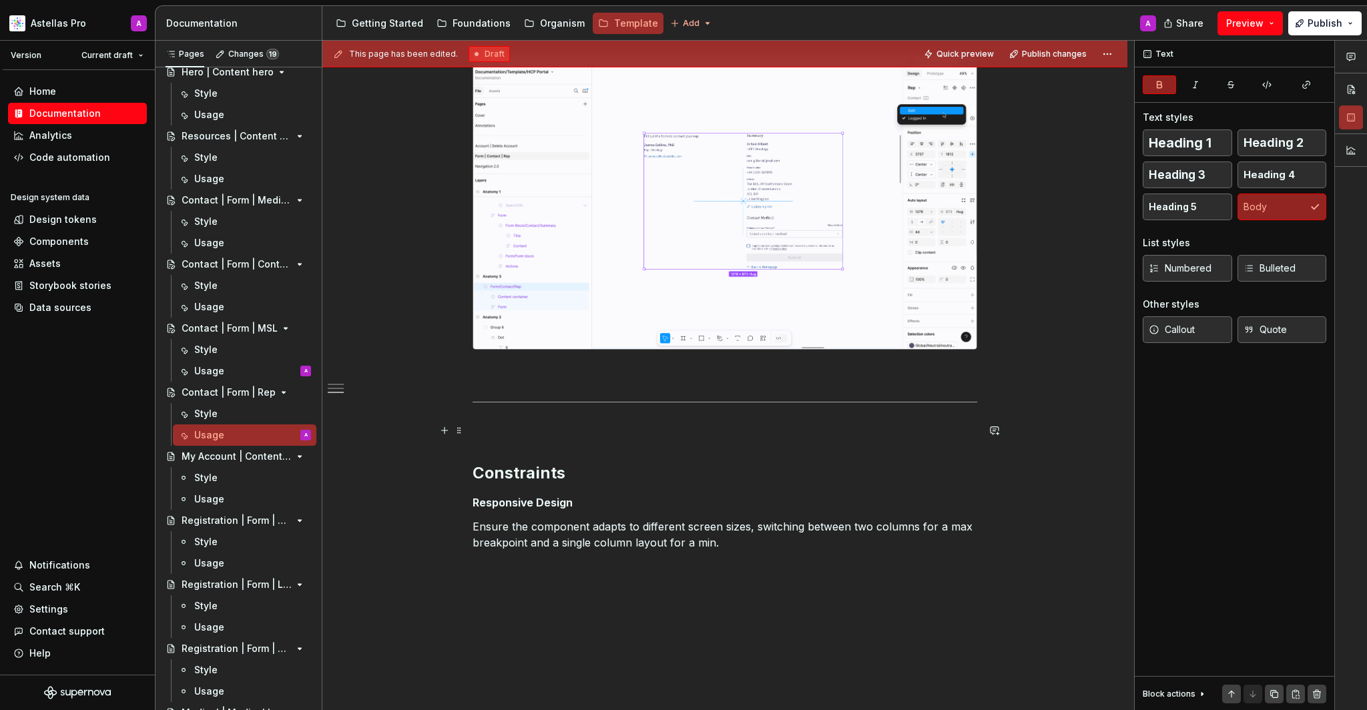
click at [525, 435] on p at bounding box center [725, 431] width 505 height 16
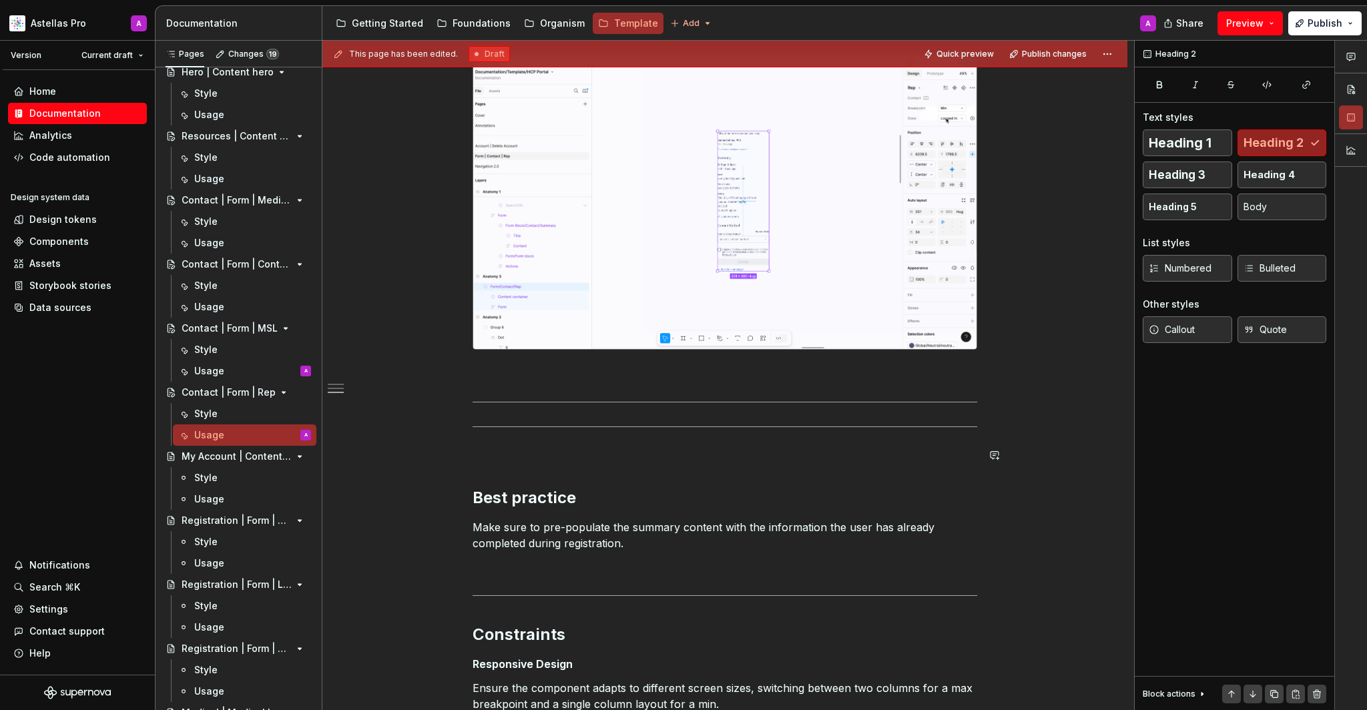
click at [542, 433] on div "Overview The Form | Contact | Rep component is designed for the Contact Rep pag…" at bounding box center [725, 290] width 505 height 892
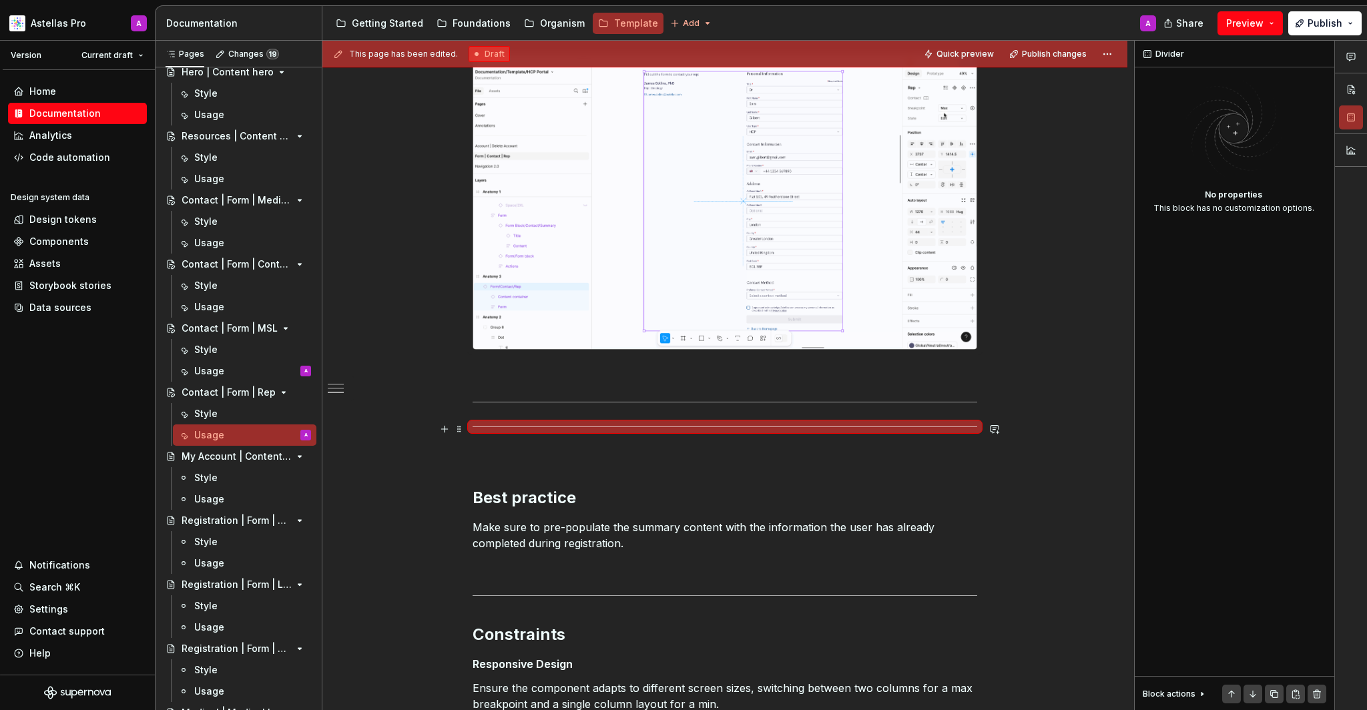
click at [545, 423] on div at bounding box center [725, 427] width 505 height 9
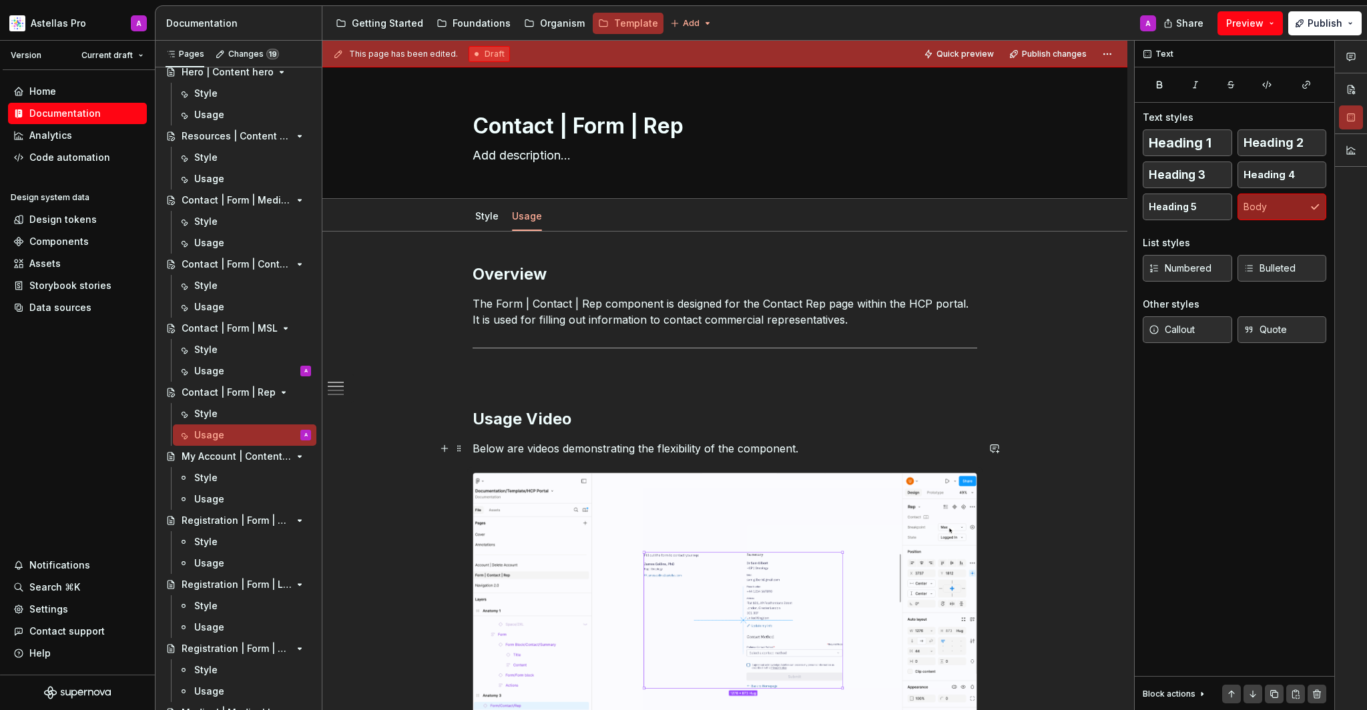
scroll to position [266, 0]
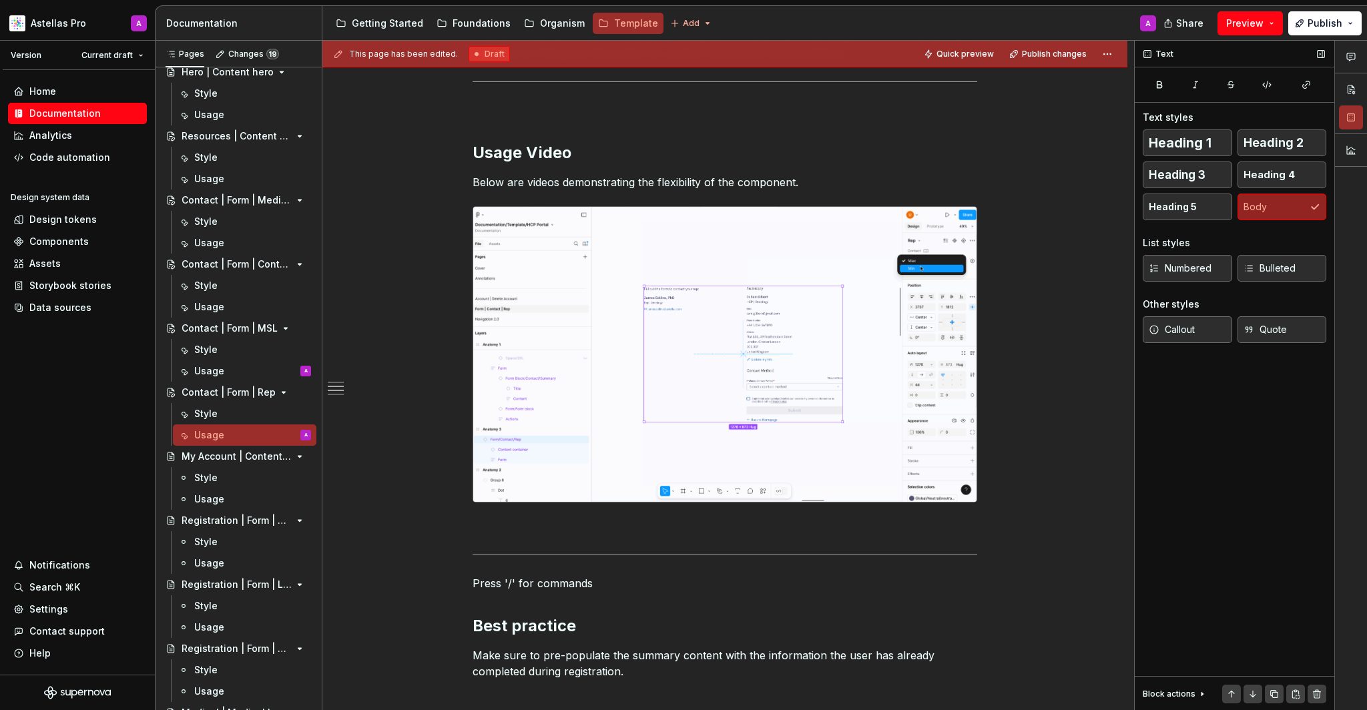
click at [1153, 475] on div "Text Text styles Heading 1 Heading 2 Heading 3 Heading 4 Heading 5 Body List st…" at bounding box center [1235, 376] width 200 height 670
click at [751, 392] on img at bounding box center [724, 354] width 503 height 295
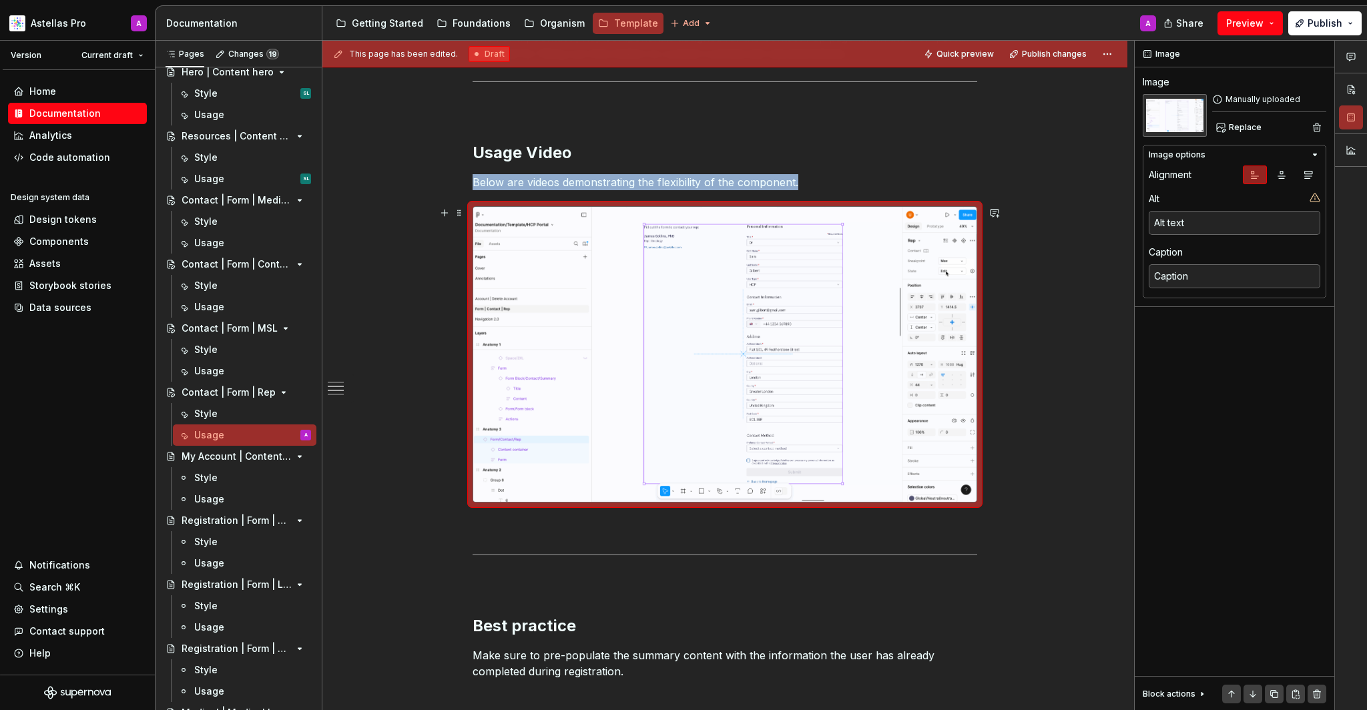
type textarea "*"
click at [853, 182] on p "Below are videos demonstrating the flexibility of the component." at bounding box center [725, 182] width 505 height 16
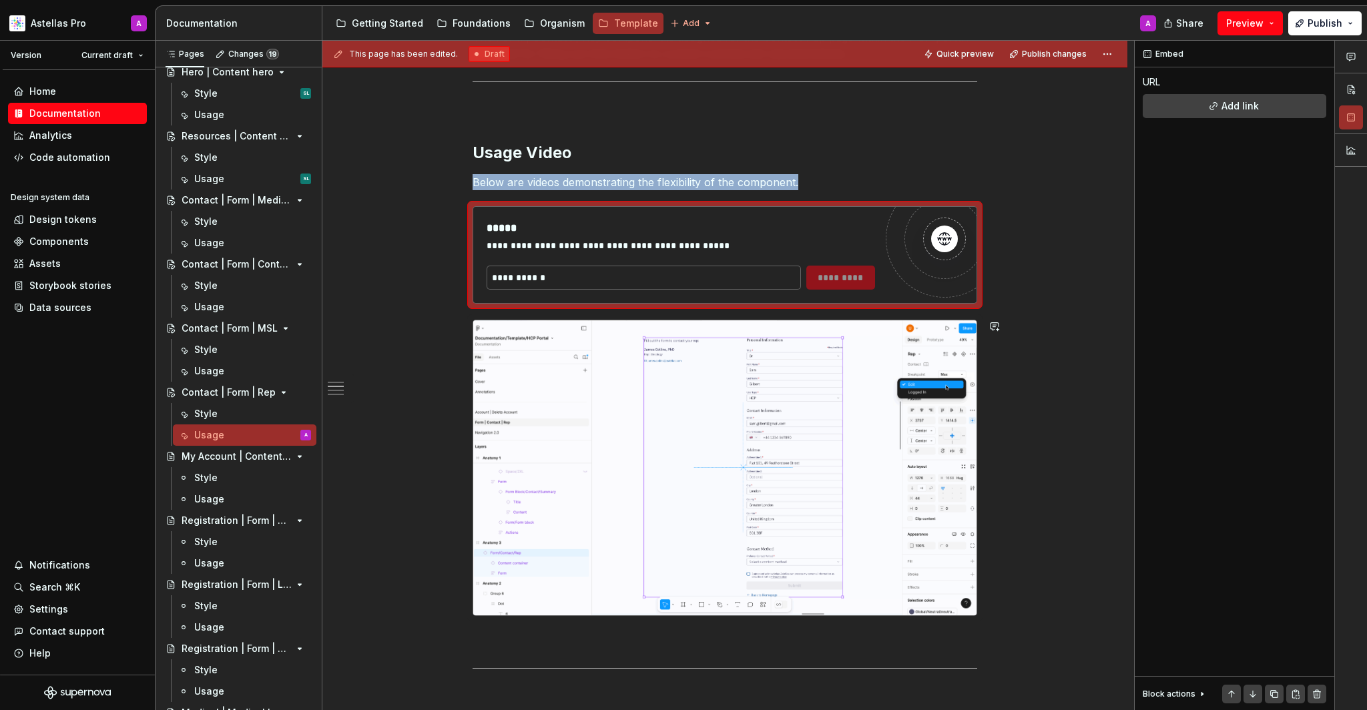
type textarea "*"
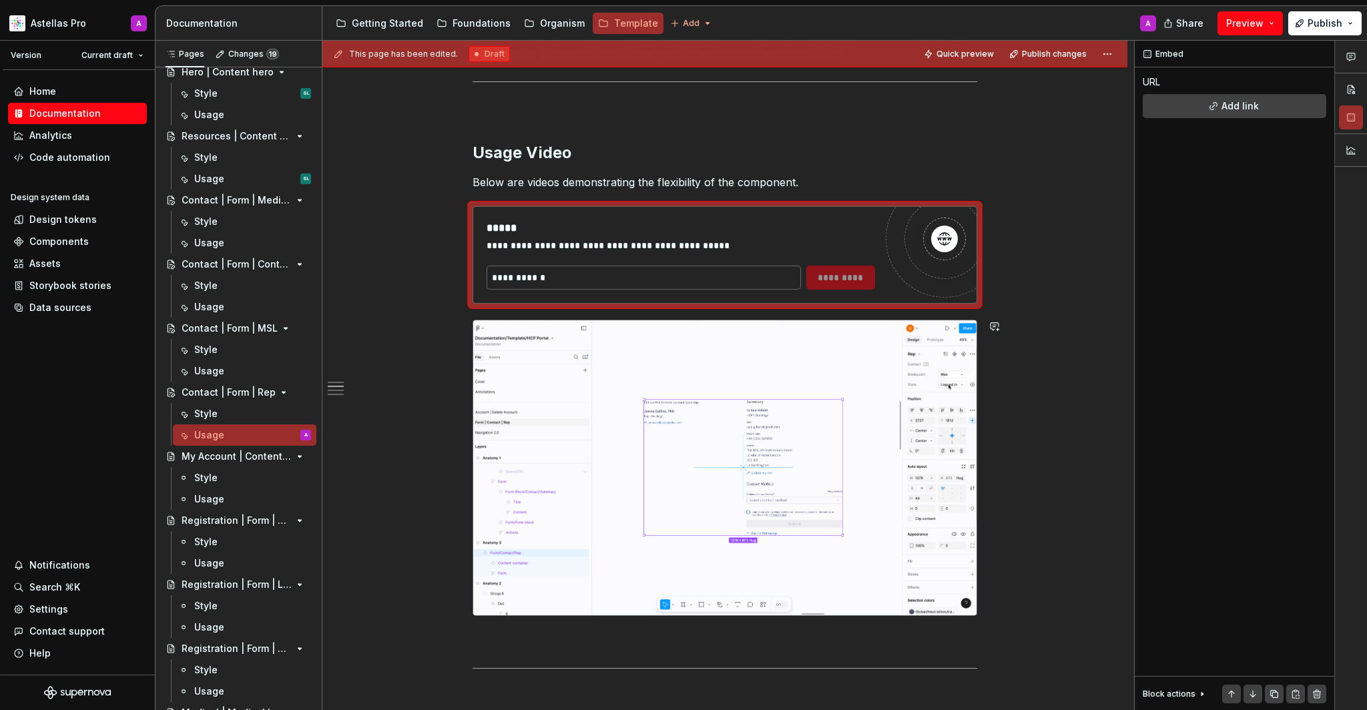
click at [579, 283] on input "text" at bounding box center [644, 278] width 314 height 24
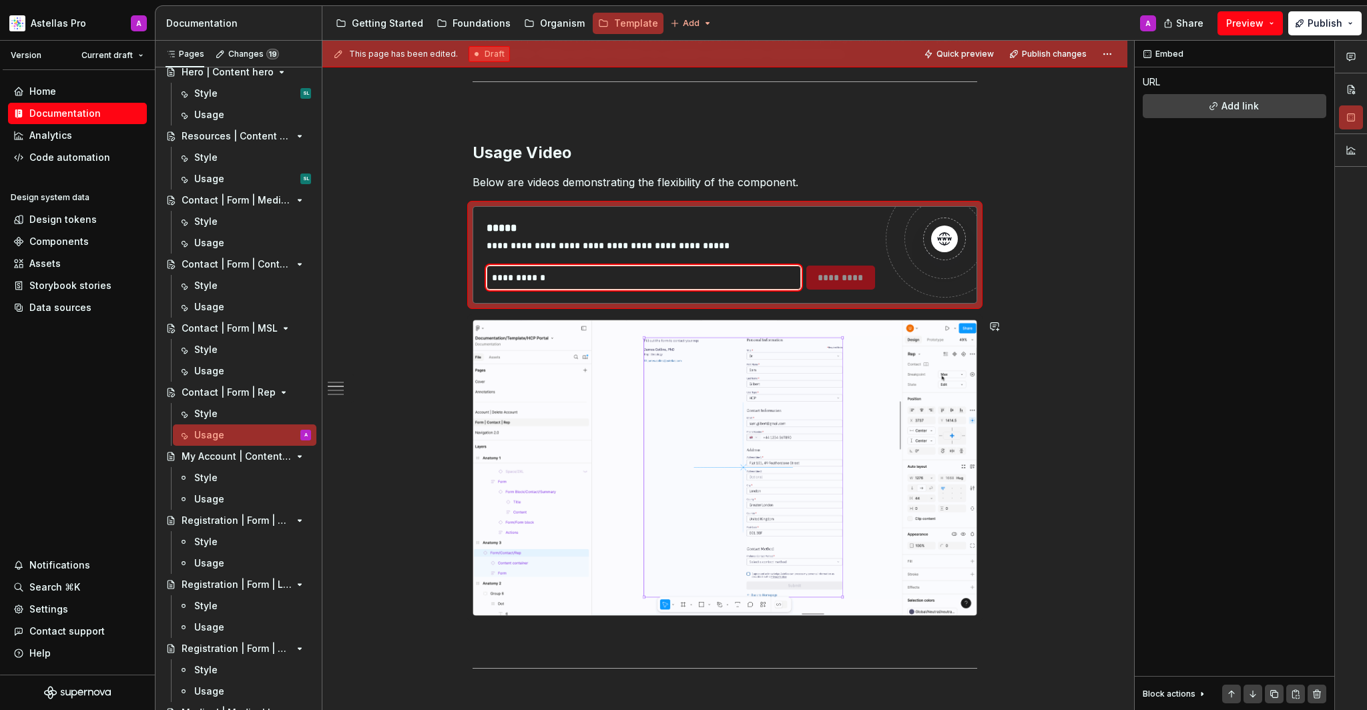
paste input "**********"
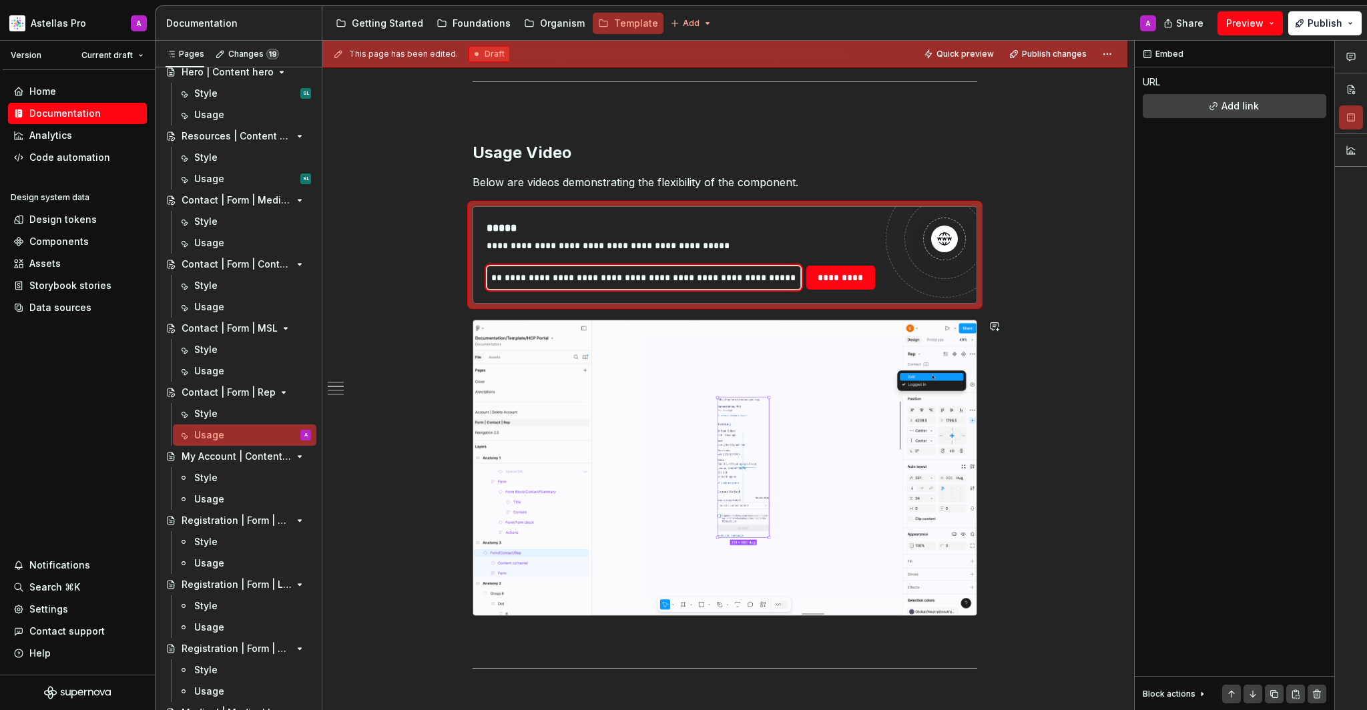
type input "**********"
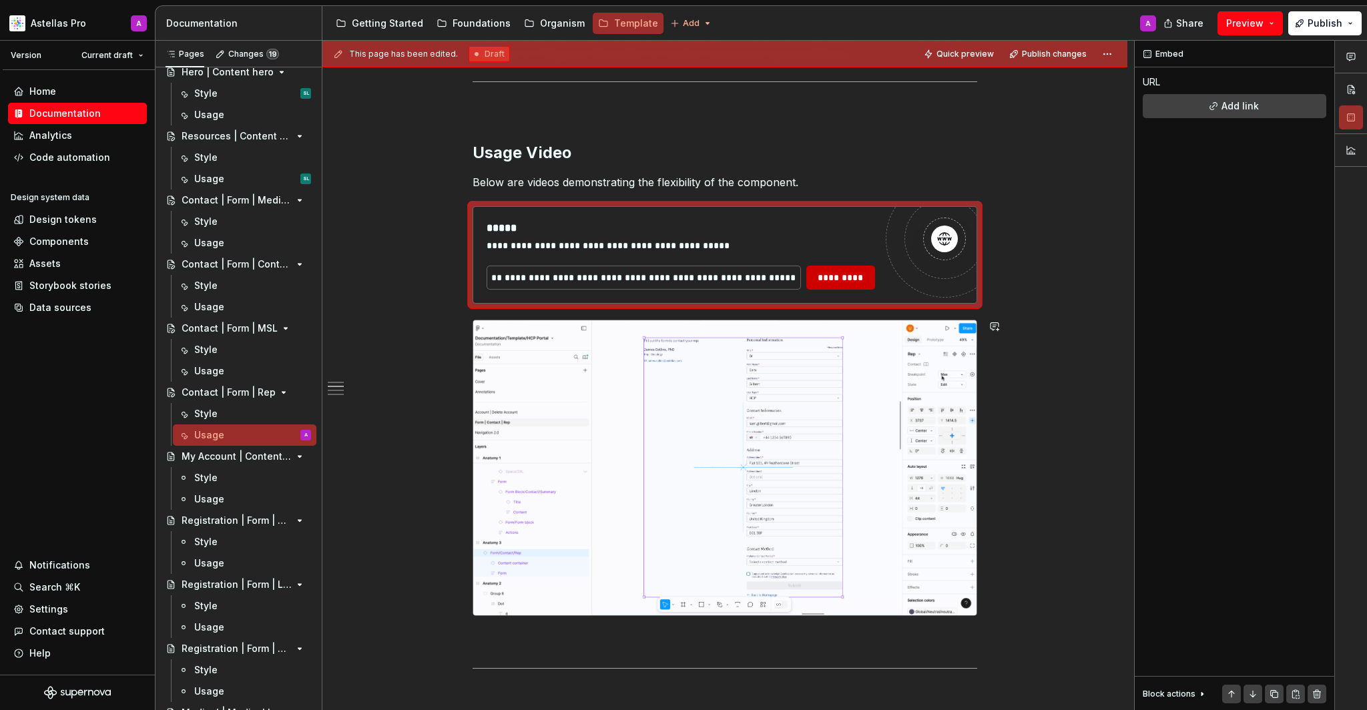
drag, startPoint x: 751, startPoint y: 392, endPoint x: 855, endPoint y: 272, distance: 158.6
click at [855, 272] on span "*********" at bounding box center [840, 277] width 51 height 13
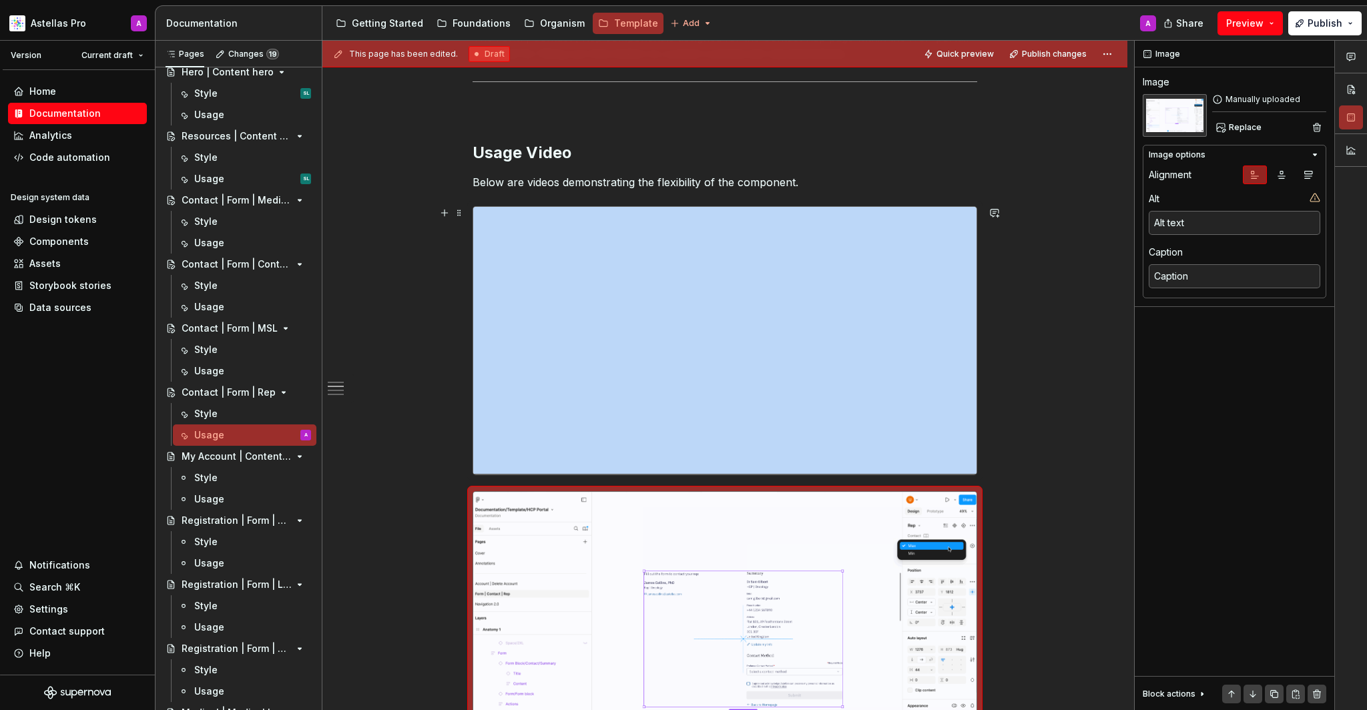
click at [852, 553] on img at bounding box center [724, 639] width 503 height 295
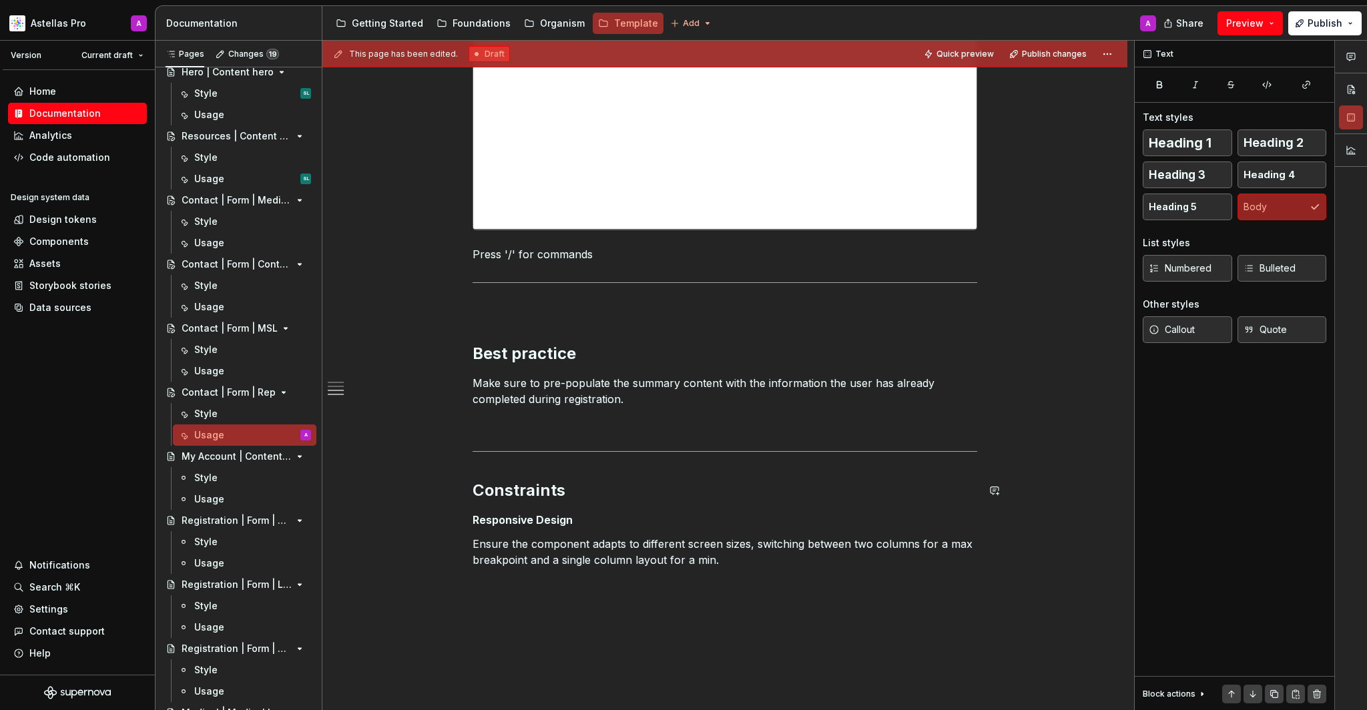
scroll to position [43, 0]
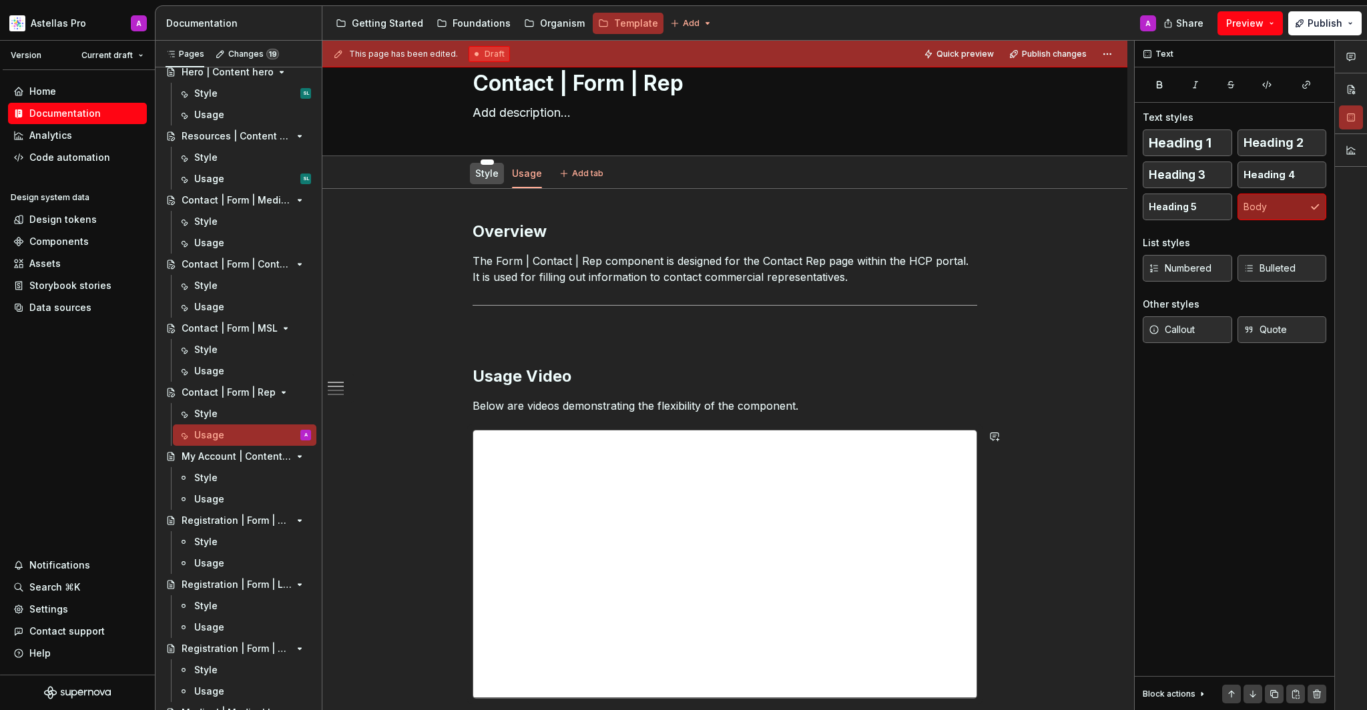
drag, startPoint x: 855, startPoint y: 272, endPoint x: 490, endPoint y: 174, distance: 377.5
click at [490, 174] on link "Style" at bounding box center [486, 173] width 23 height 11
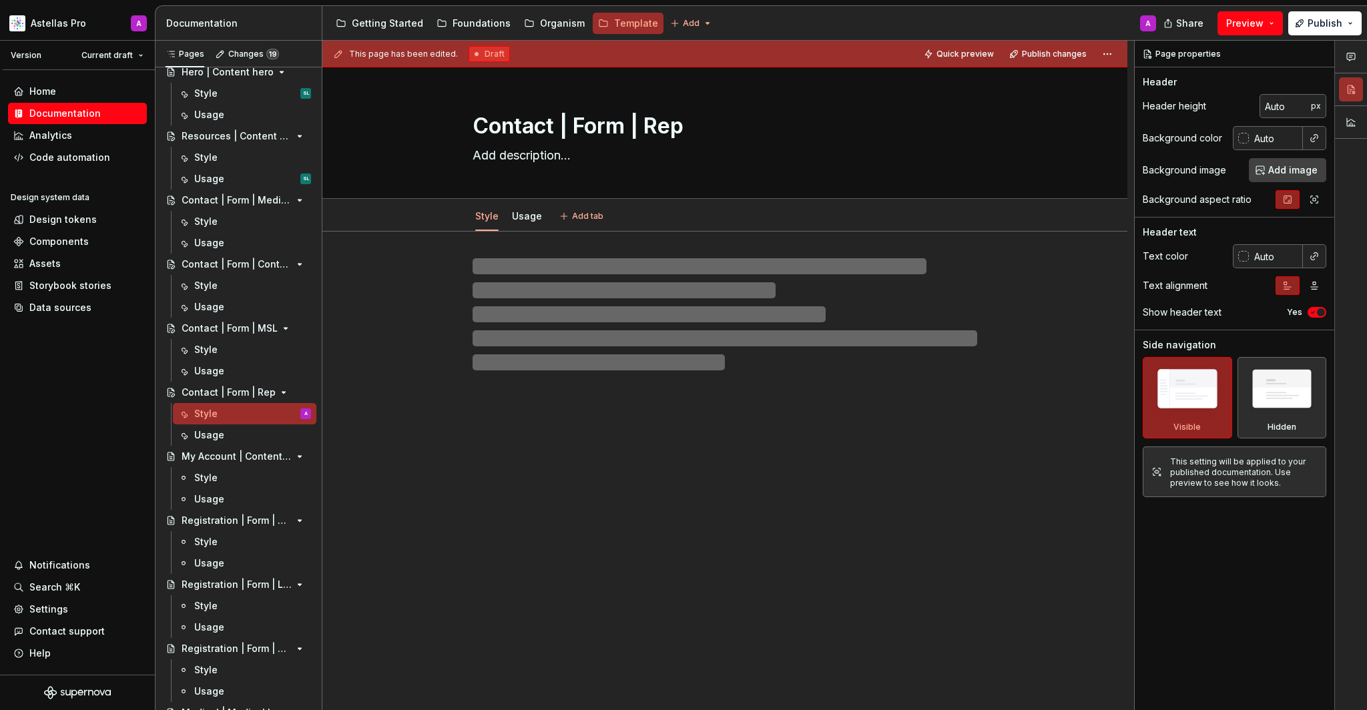
click at [491, 179] on div "Contact | Form | Rep" at bounding box center [725, 132] width 505 height 131
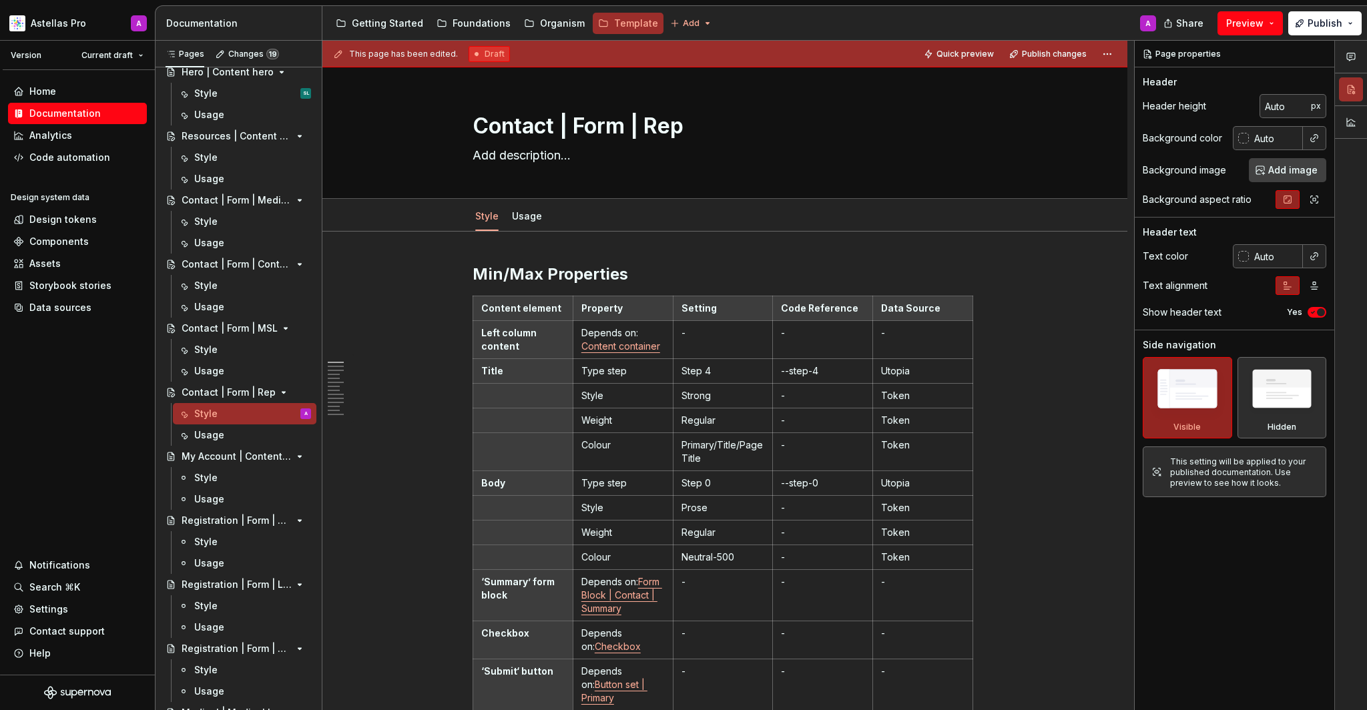
type textarea "*"
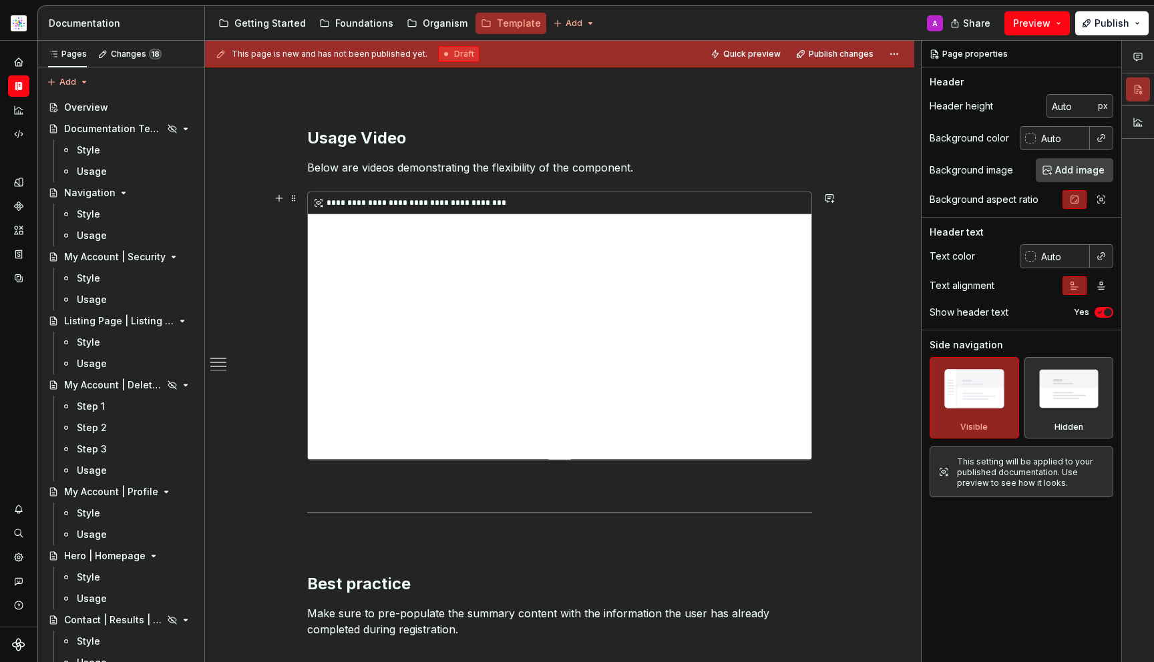
scroll to position [223, 0]
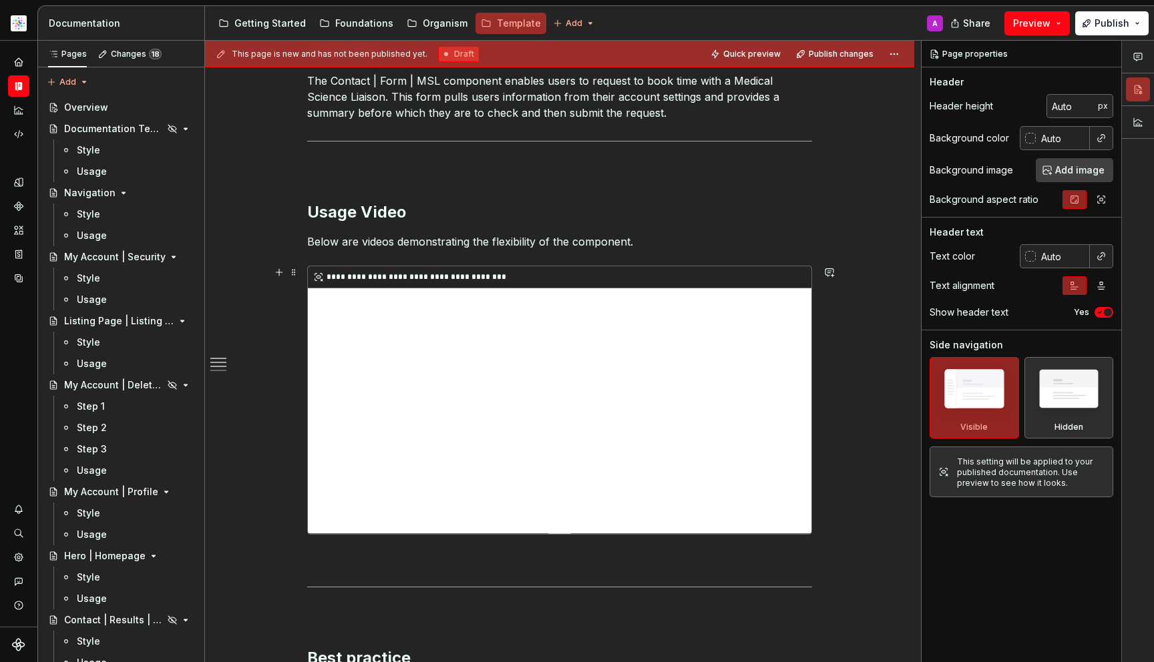
click at [358, 518] on div "**********" at bounding box center [559, 399] width 503 height 267
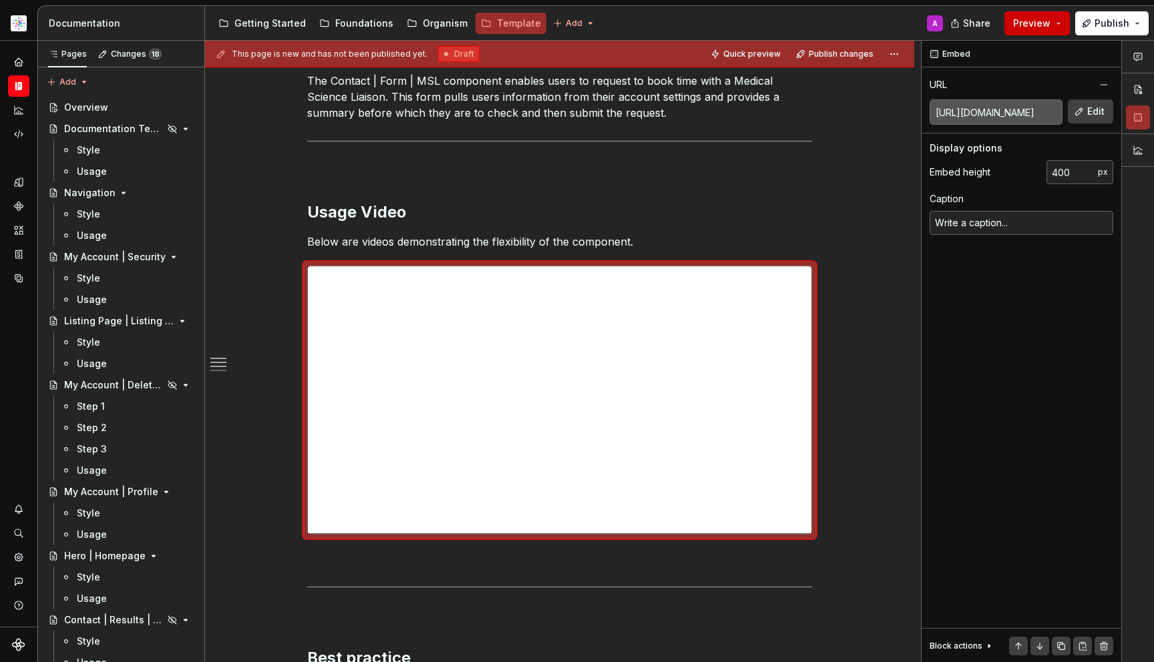
click at [1043, 22] on span "Preview" at bounding box center [1031, 23] width 37 height 13
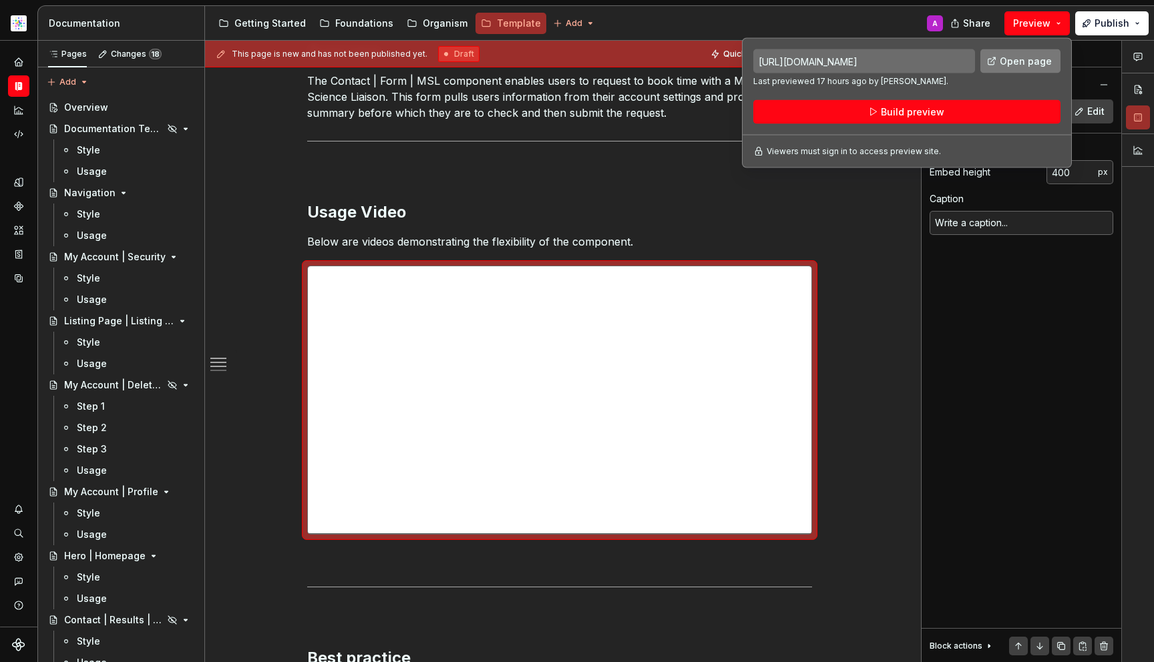
click at [1028, 55] on span "Open page" at bounding box center [1026, 61] width 52 height 13
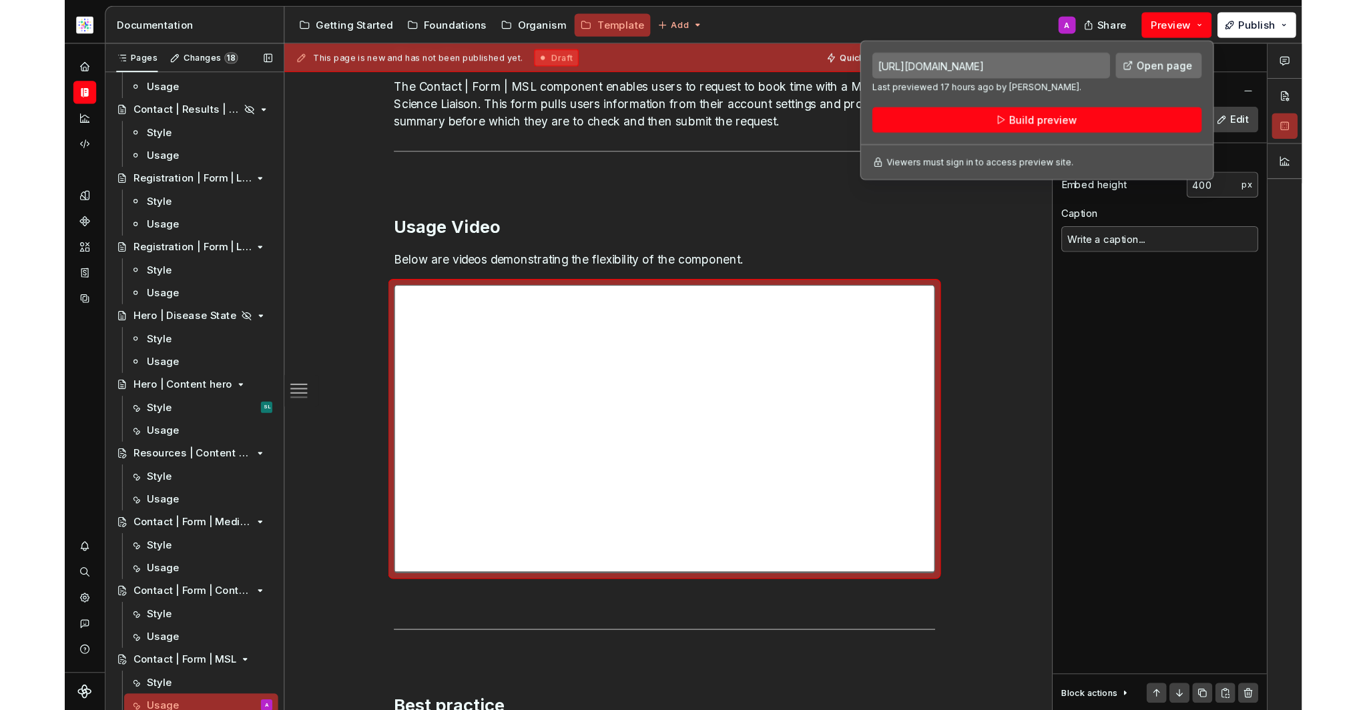
scroll to position [804, 0]
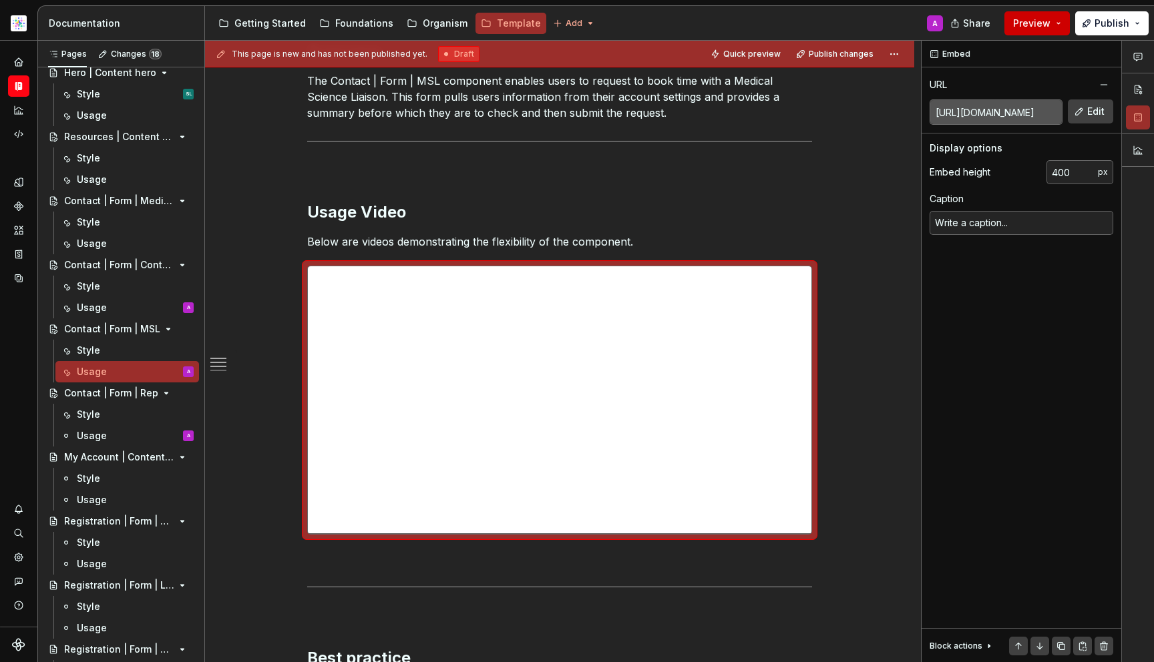
click at [1030, 29] on button "Preview" at bounding box center [1036, 23] width 65 height 24
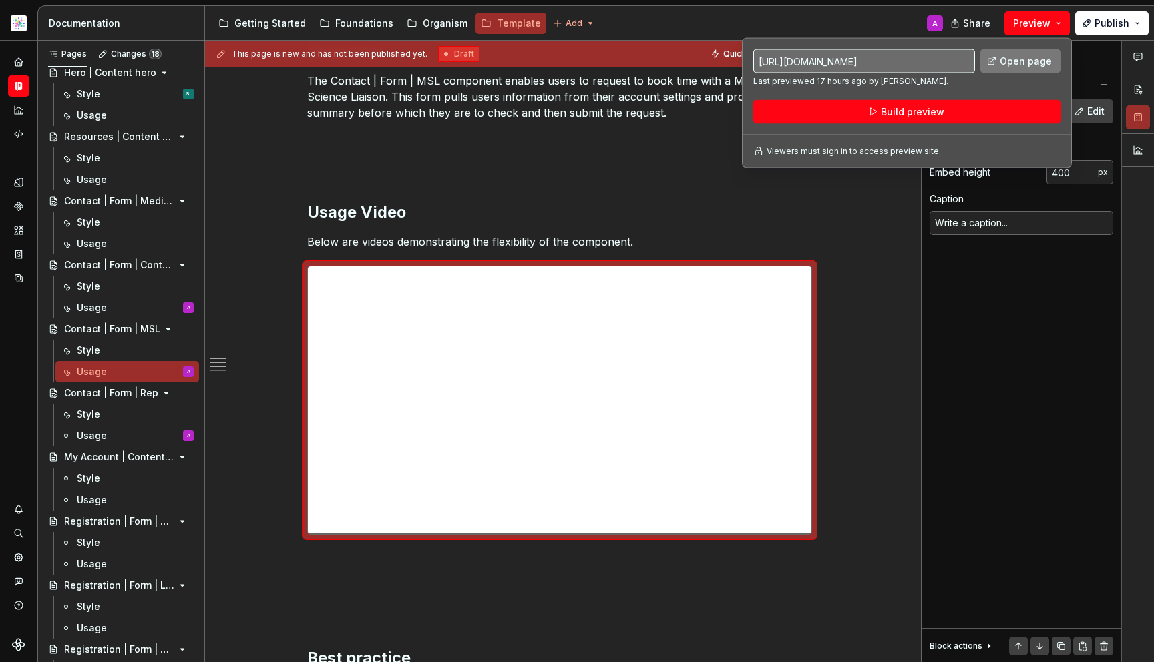
click at [994, 64] on link "Open page" at bounding box center [1020, 61] width 80 height 24
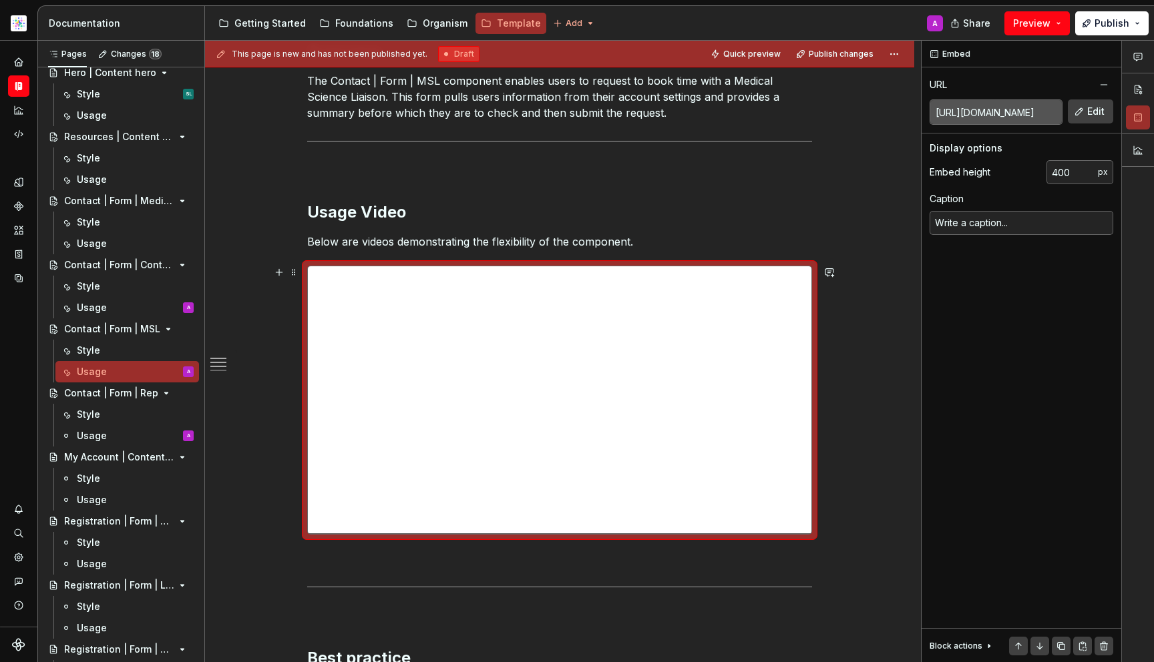
click at [879, 266] on div "**********" at bounding box center [559, 576] width 709 height 1135
click at [984, 112] on input "https://player.vimeo.com/video/1109371641?h=02e443c4f3&amp;badge=0&amp;autopaus…" at bounding box center [996, 112] width 132 height 24
click at [985, 113] on input "https://player.vimeo.com/video/1109371641?h=02e443c4f3&amp;badge=0&amp;autopaus…" at bounding box center [996, 112] width 132 height 24
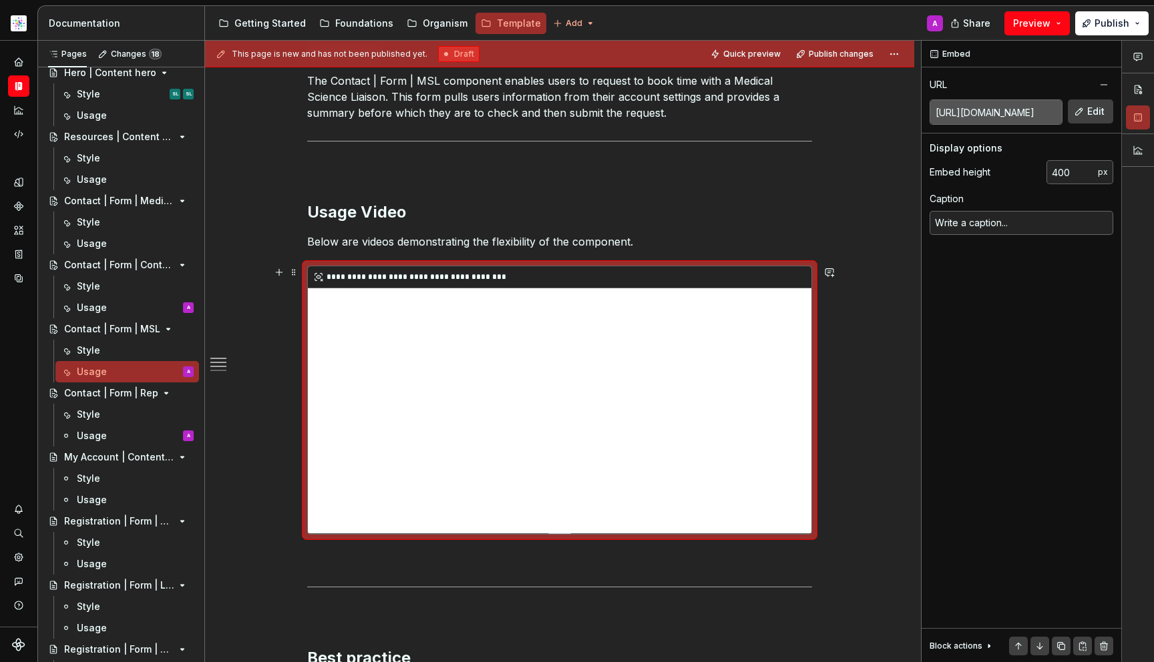
click at [345, 523] on div "**********" at bounding box center [559, 399] width 503 height 267
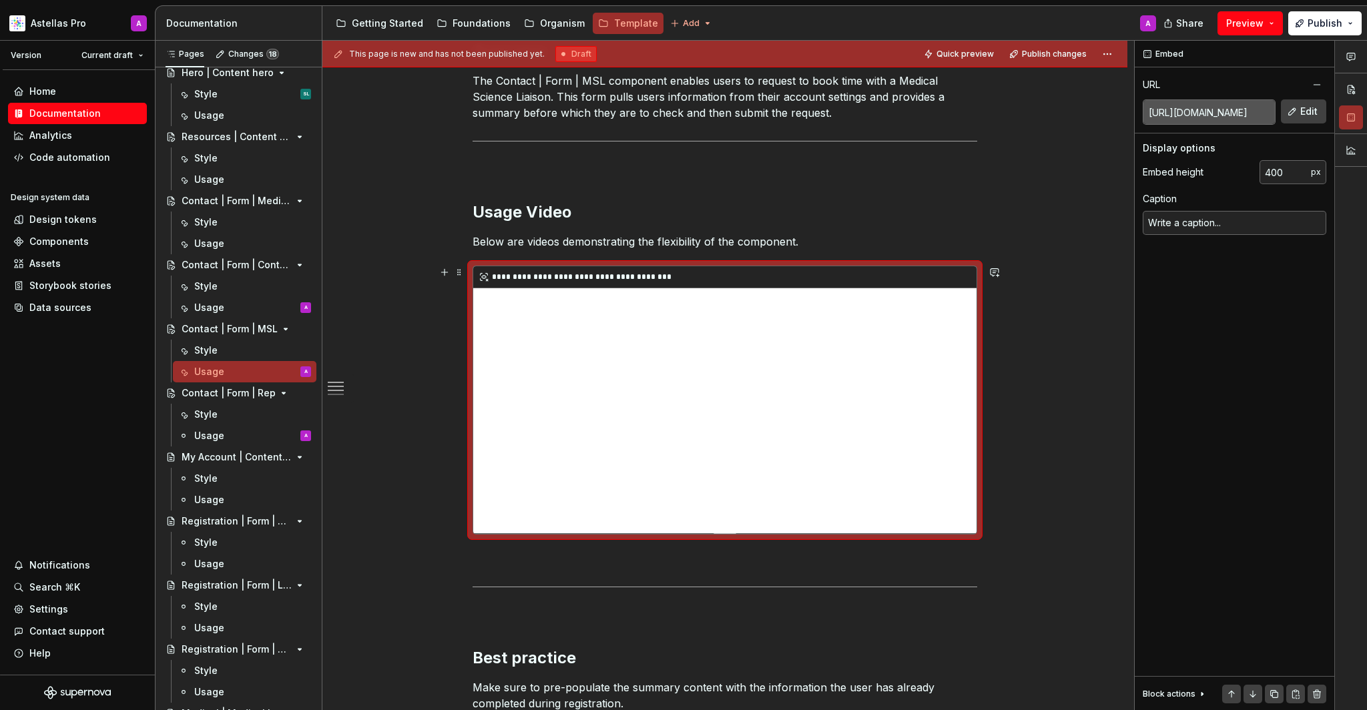
click at [517, 513] on div "**********" at bounding box center [724, 399] width 503 height 267
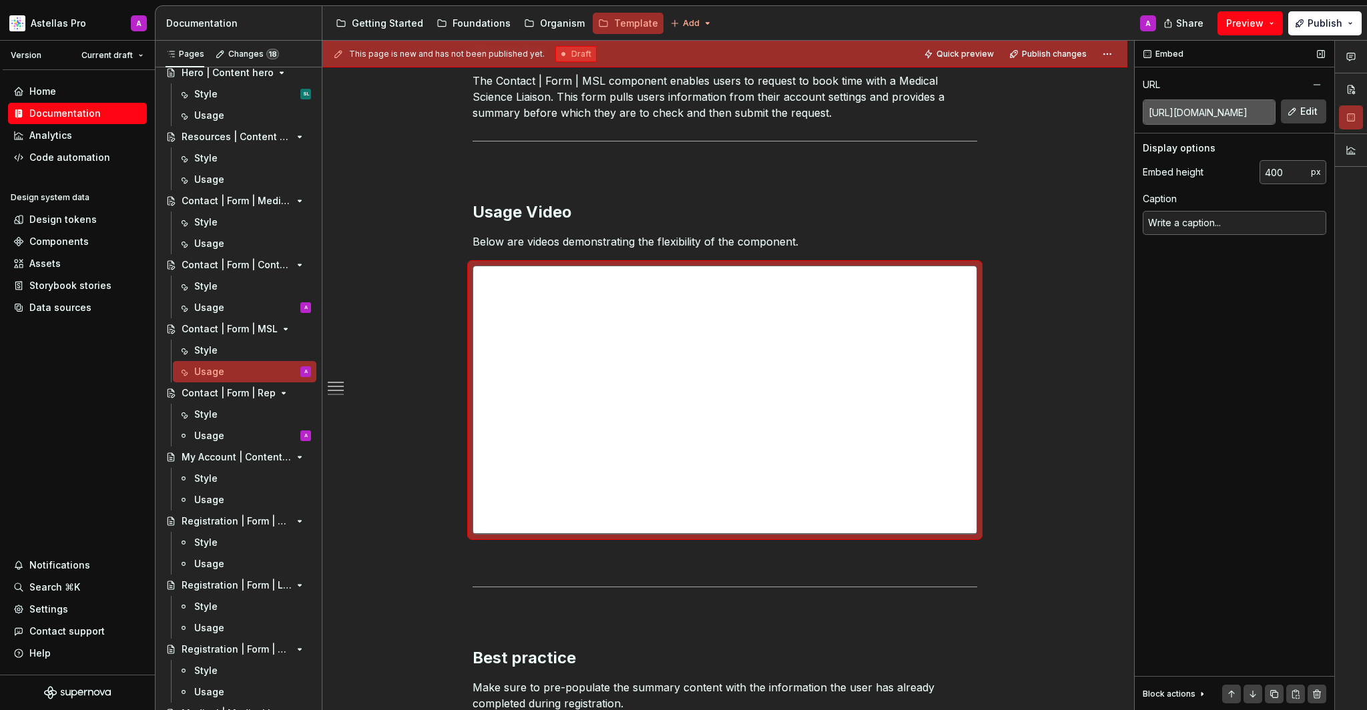
click at [1153, 120] on input "https://player.vimeo.com/video/1109371641?h=02e443c4f3&amp;badge=0&amp;autopaus…" at bounding box center [1210, 112] width 132 height 24
click at [1153, 116] on input "https://player.vimeo.com/video/1109371641?h=02e443c4f3&amp;badge=0&amp;autopaus…" at bounding box center [1210, 112] width 132 height 24
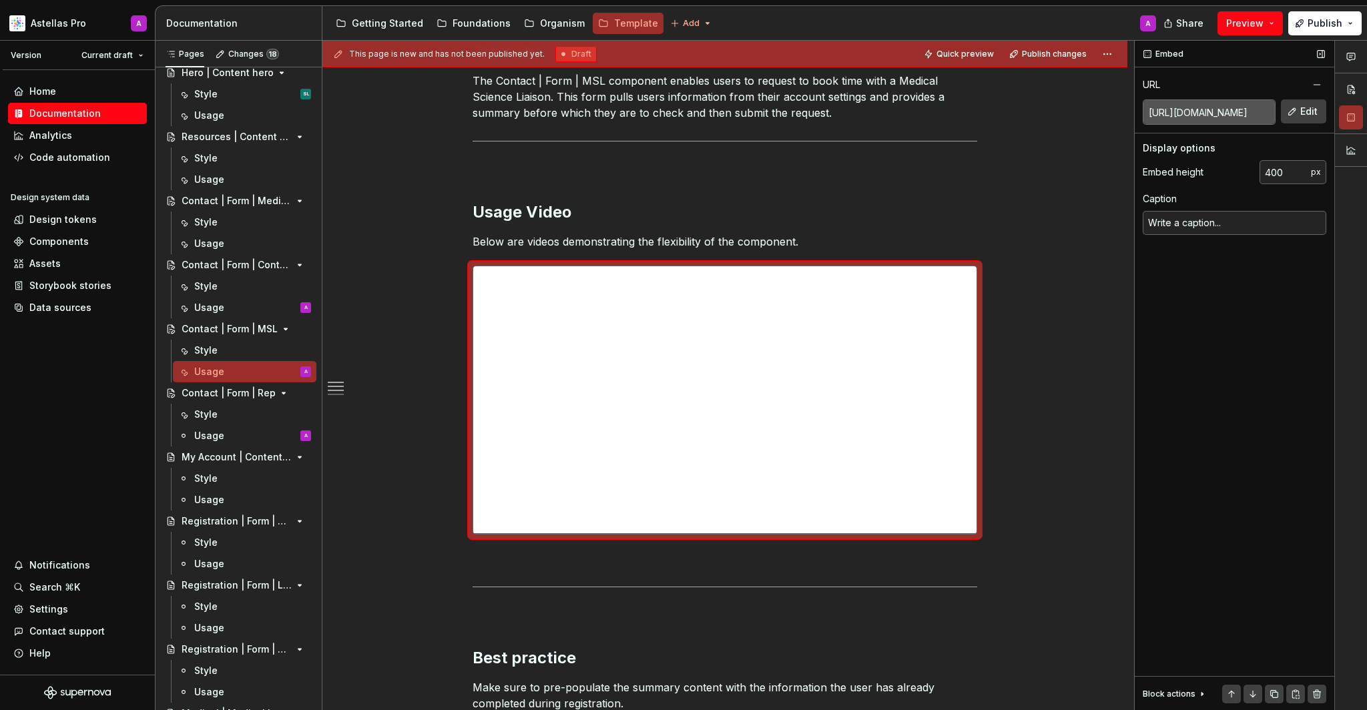
type textarea "*"
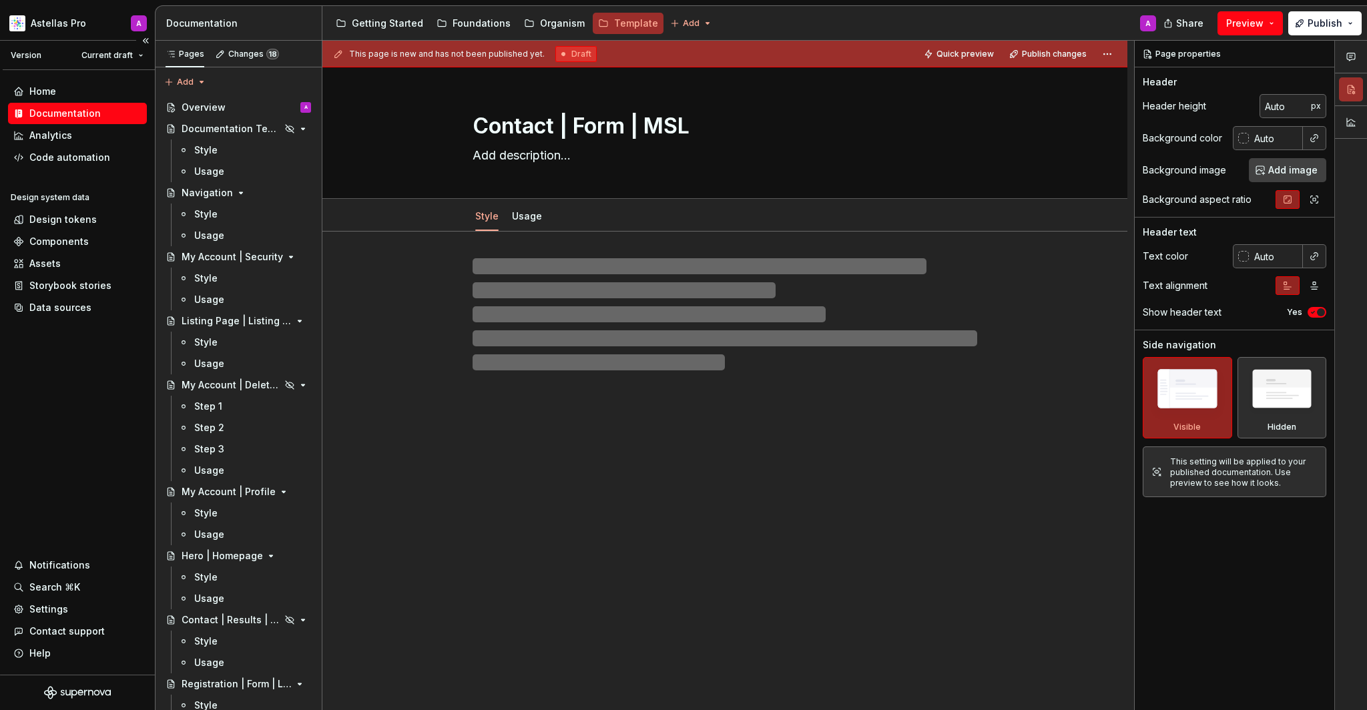
type textarea "*"
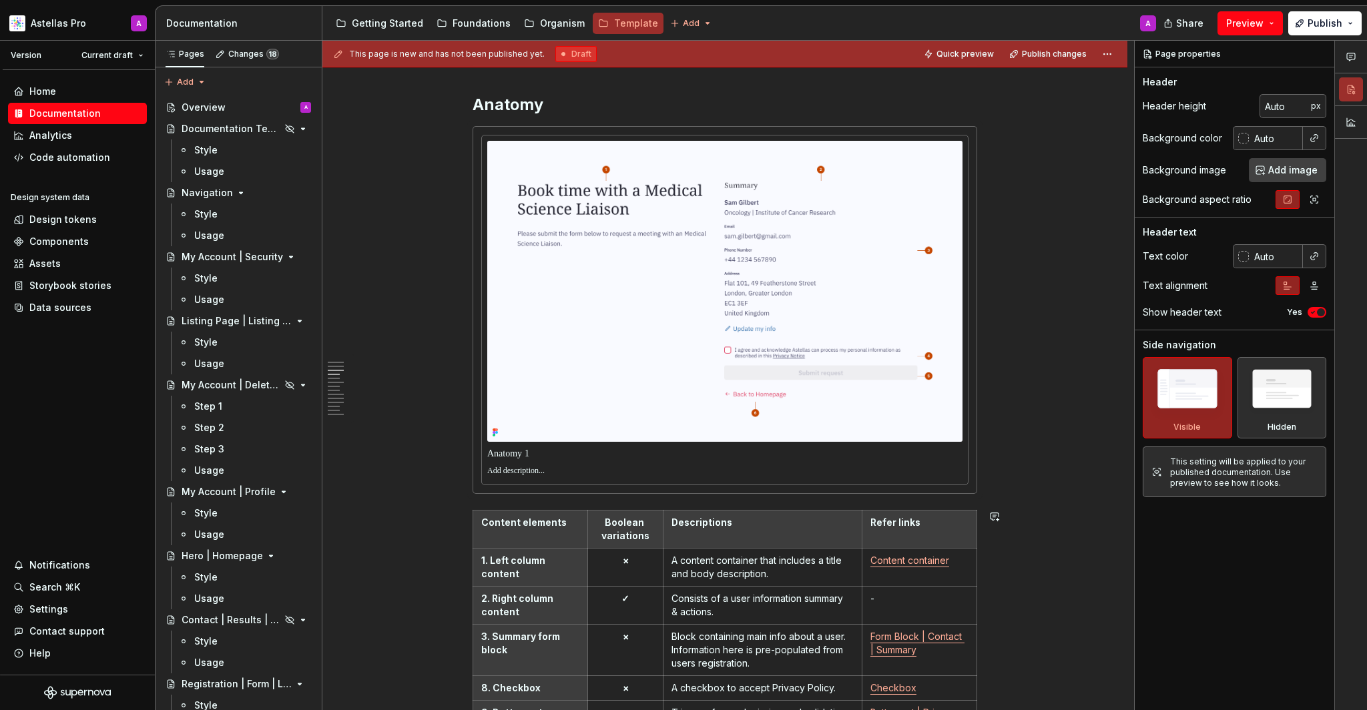
scroll to position [1216, 0]
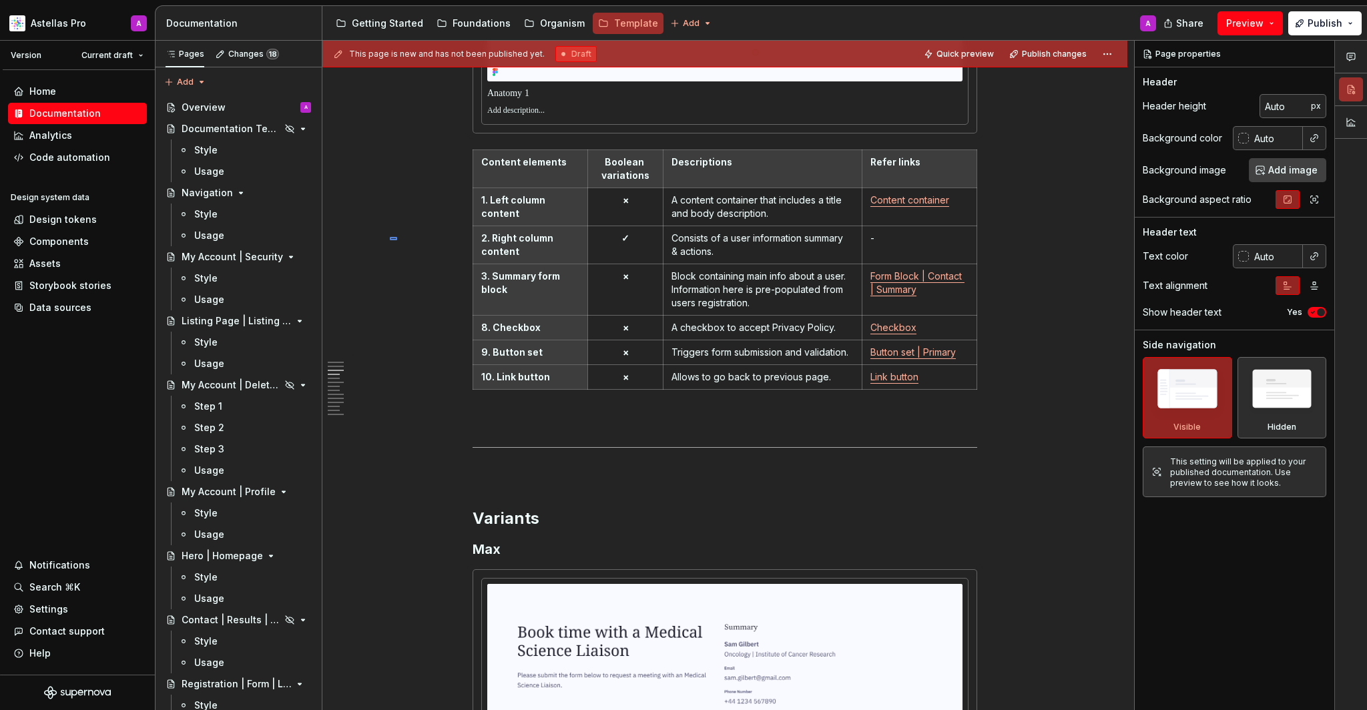
drag, startPoint x: 390, startPoint y: 237, endPoint x: 397, endPoint y: 241, distance: 8.4
click at [397, 241] on div "This page is new and has not been published yet. Draft Quick preview Publish ch…" at bounding box center [729, 376] width 812 height 670
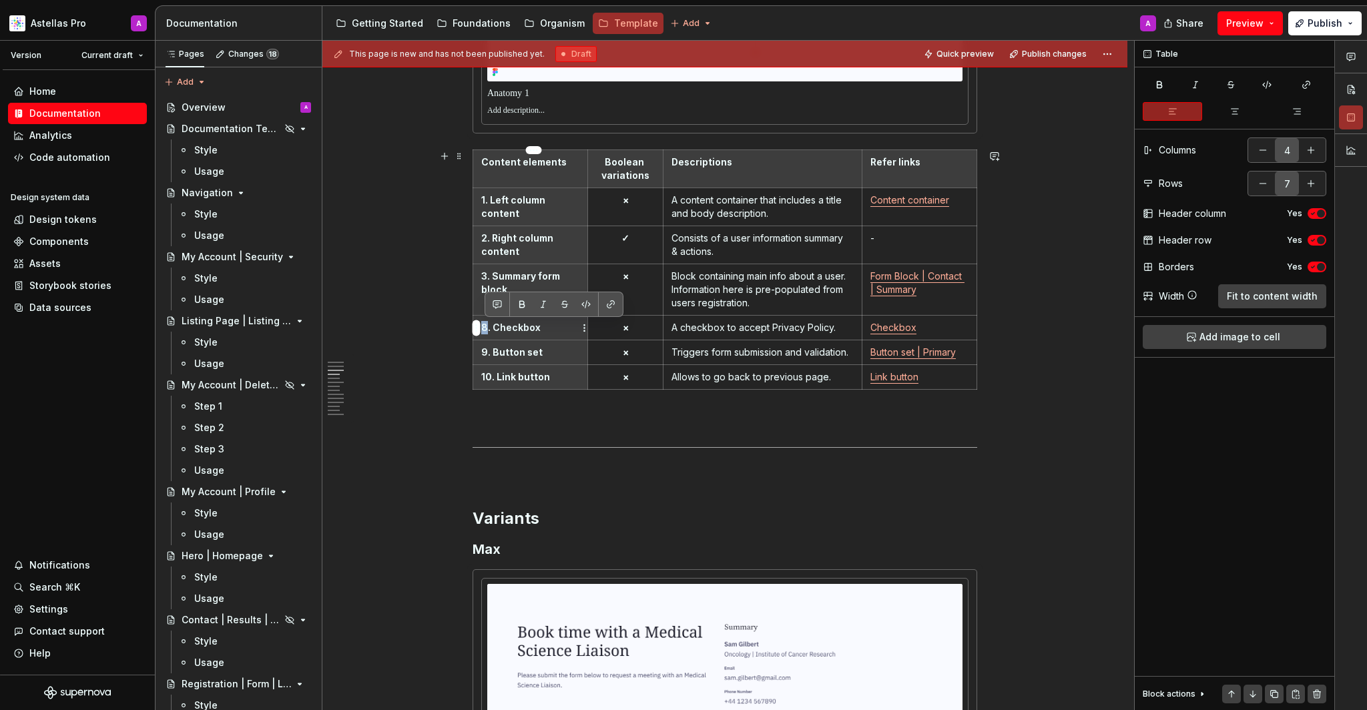
click at [484, 329] on th "8. Checkbox" at bounding box center [530, 328] width 115 height 25
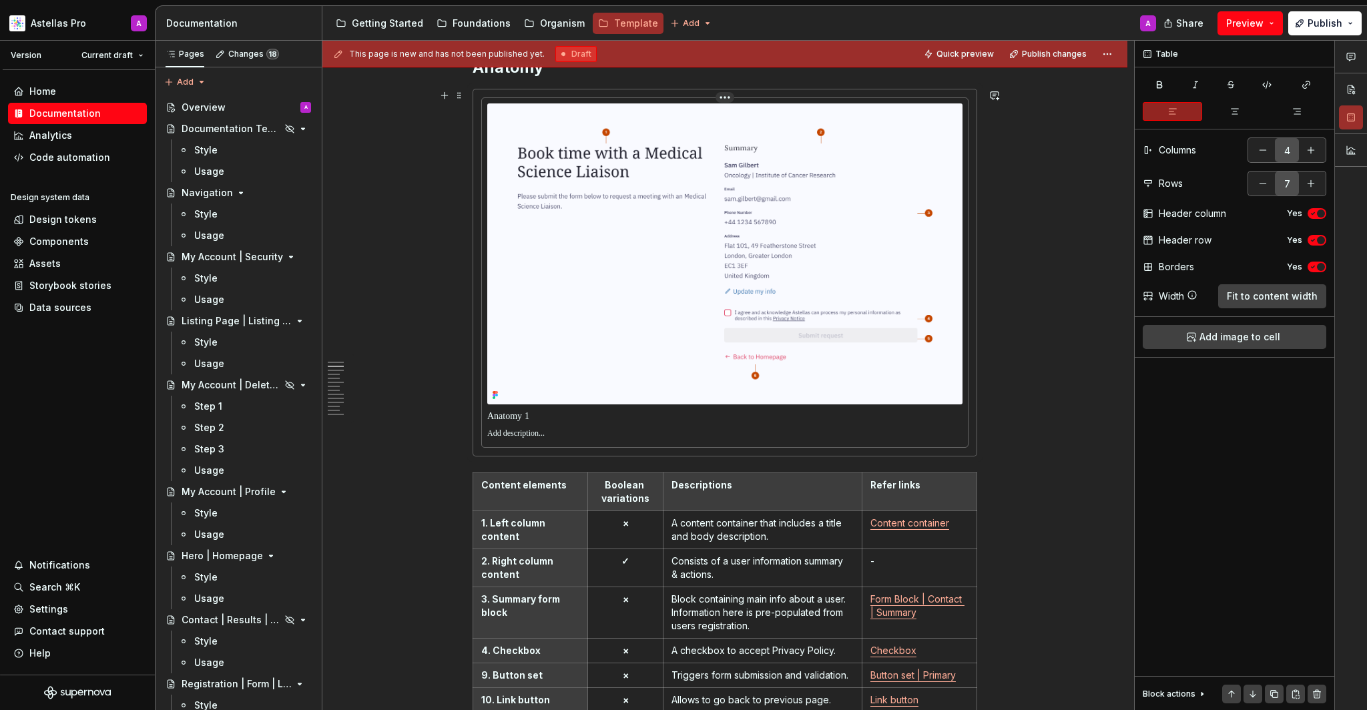
scroll to position [1088, 0]
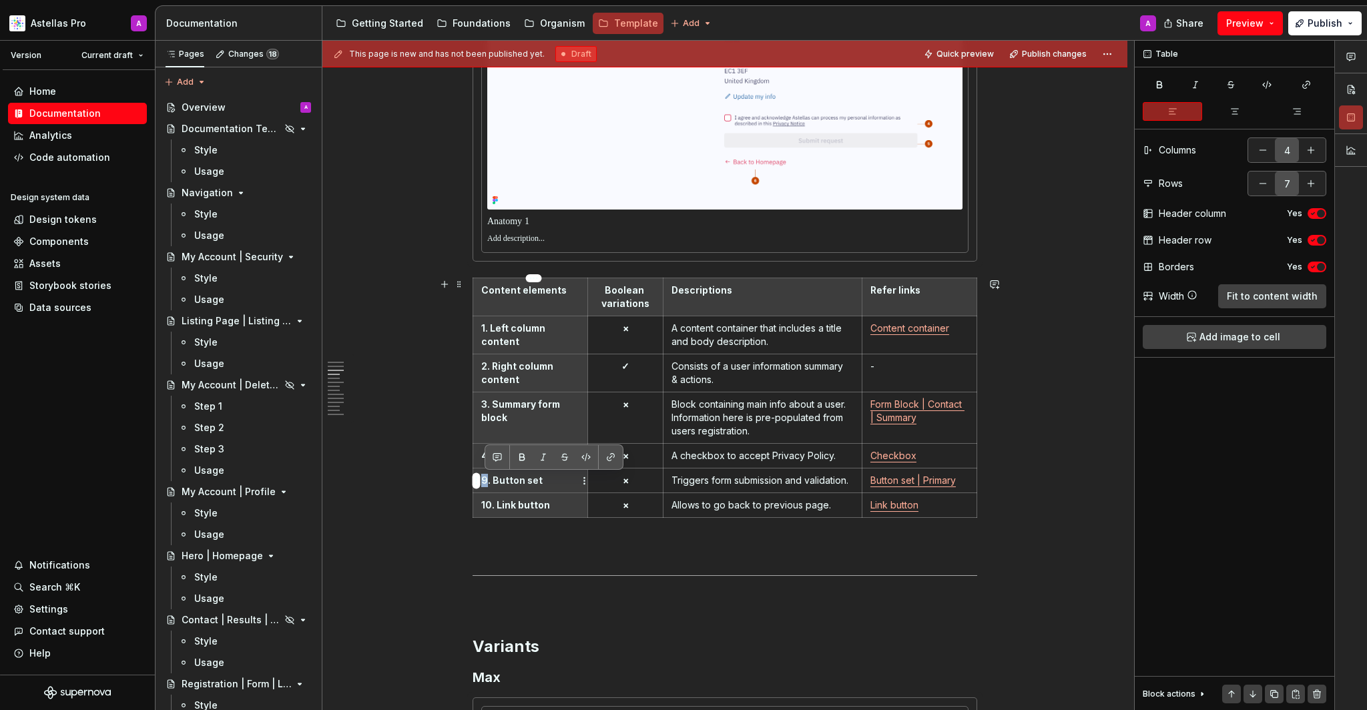
click at [485, 481] on p "9. Button set" at bounding box center [530, 480] width 98 height 13
click at [487, 506] on p "10. Link button" at bounding box center [530, 505] width 98 height 13
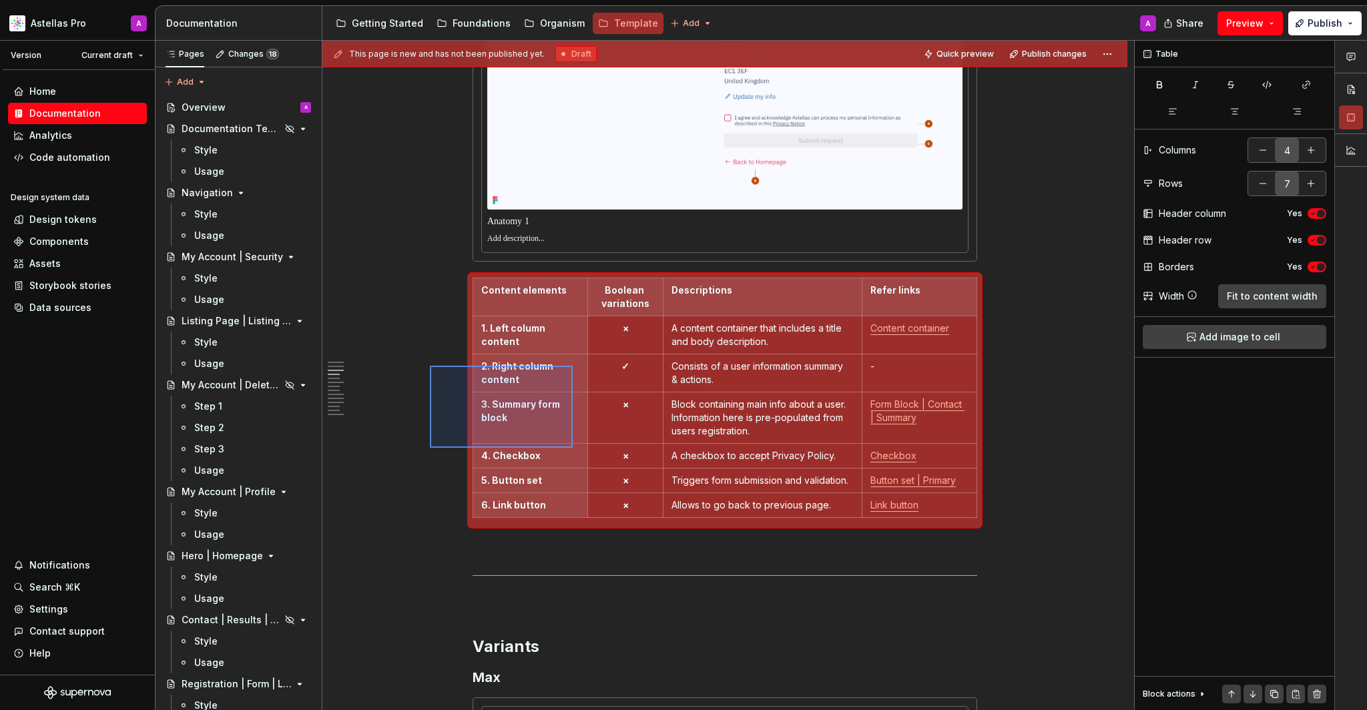
drag, startPoint x: 430, startPoint y: 448, endPoint x: 573, endPoint y: 366, distance: 164.8
click at [573, 366] on div "This page is new and has not been published yet. Draft Quick preview Publish ch…" at bounding box center [729, 376] width 812 height 670
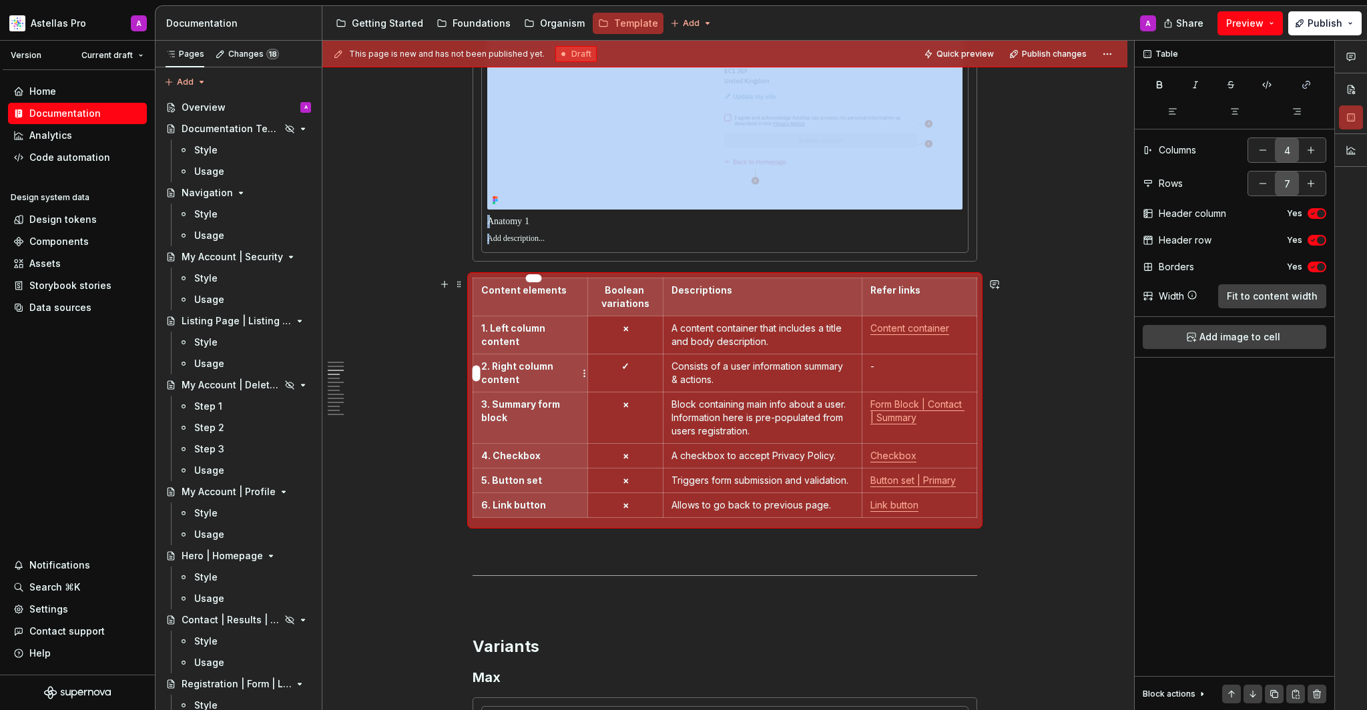
copy div
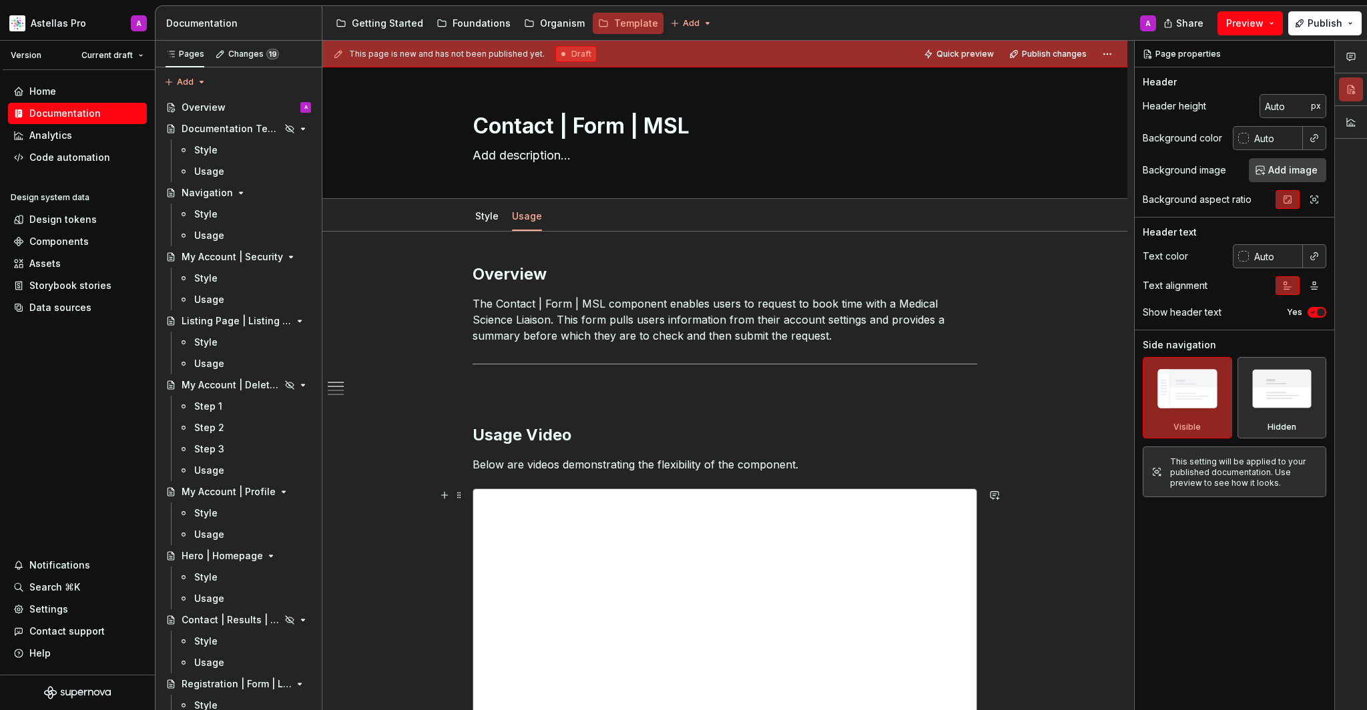
scroll to position [465, 0]
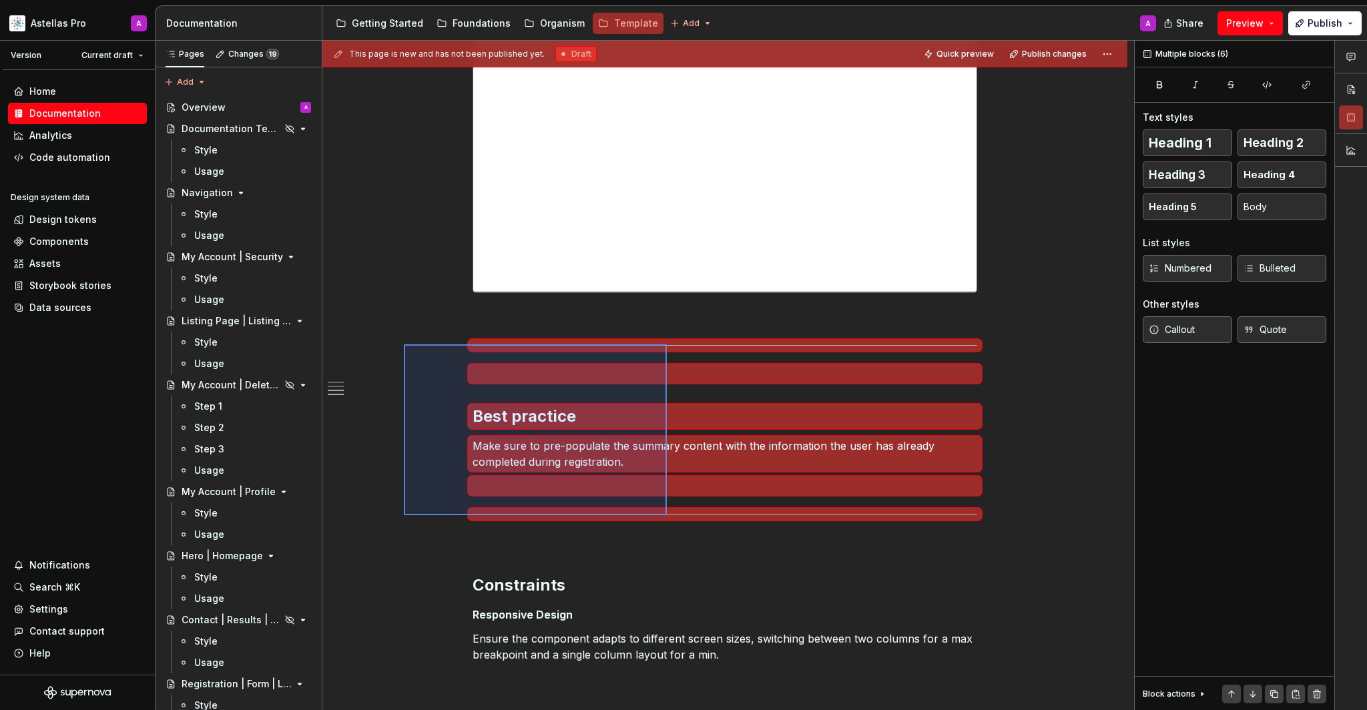
drag, startPoint x: 404, startPoint y: 345, endPoint x: 667, endPoint y: 515, distance: 313.7
click at [667, 515] on div "**********" at bounding box center [729, 376] width 812 height 670
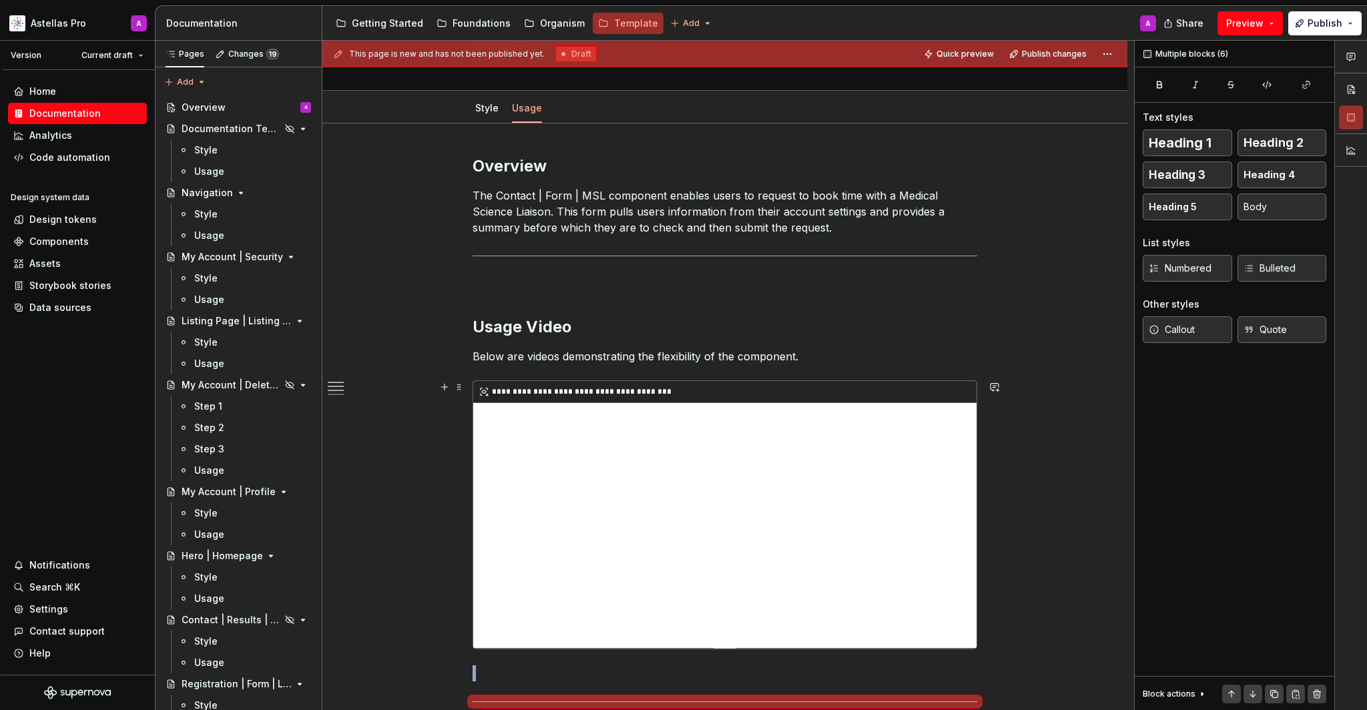
scroll to position [413, 0]
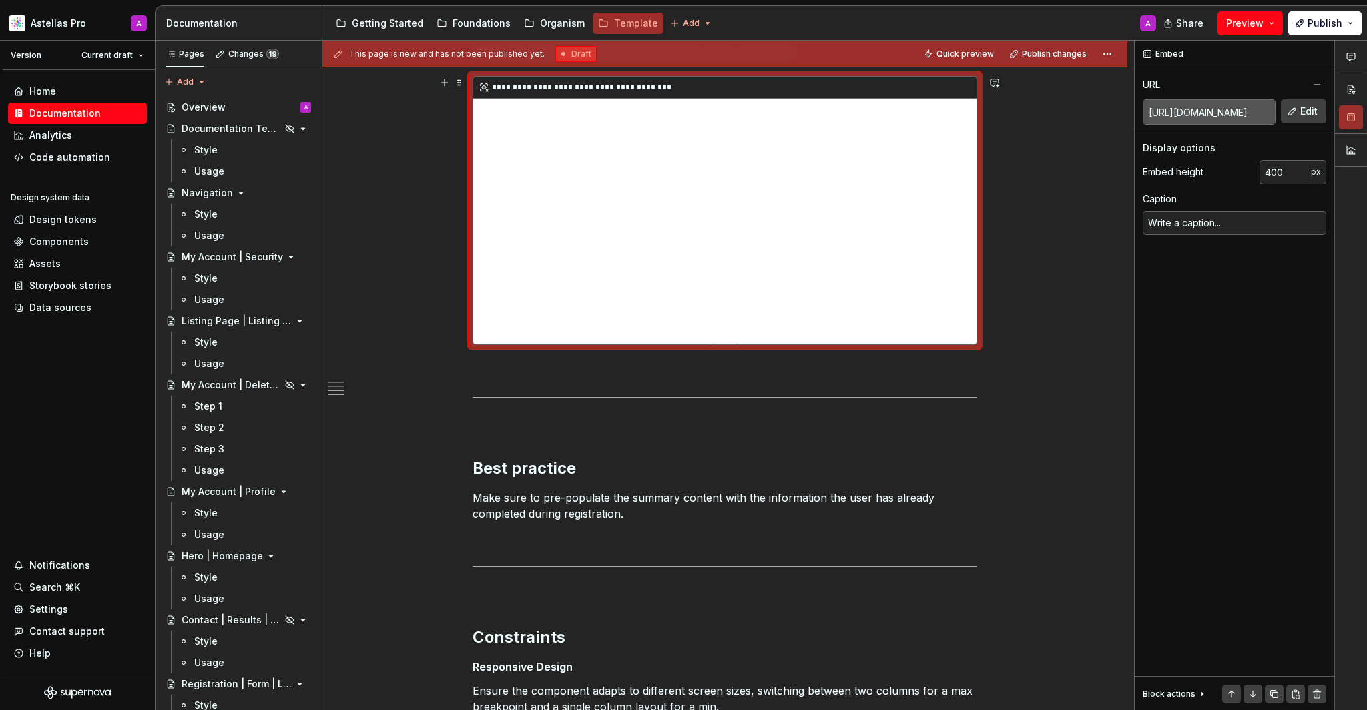
click at [718, 250] on div "**********" at bounding box center [724, 210] width 503 height 267
click at [849, 281] on div "**********" at bounding box center [724, 210] width 503 height 267
type textarea "*"
click at [1229, 108] on input "https://player.vimeo.com/video/1109371641?h=02e443c4f3&amp;badge=0&amp;autopaus…" at bounding box center [1210, 112] width 132 height 24
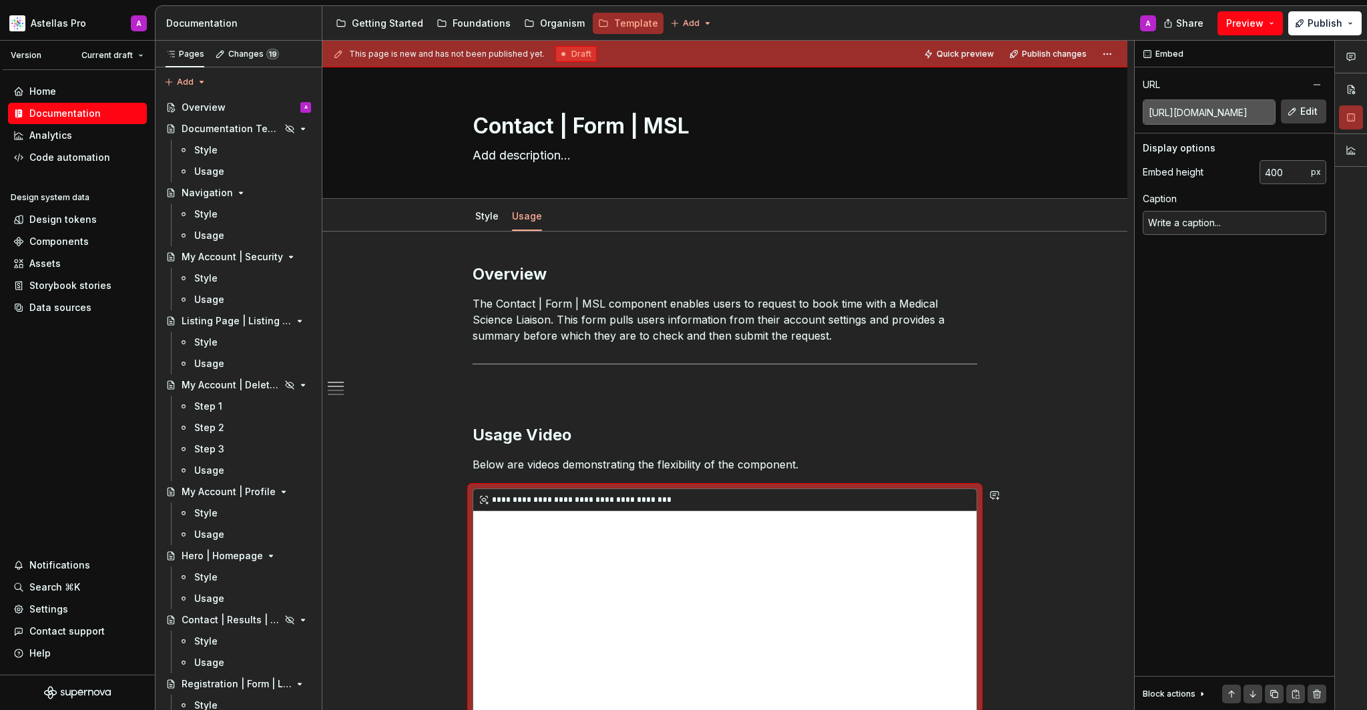
scroll to position [285, 0]
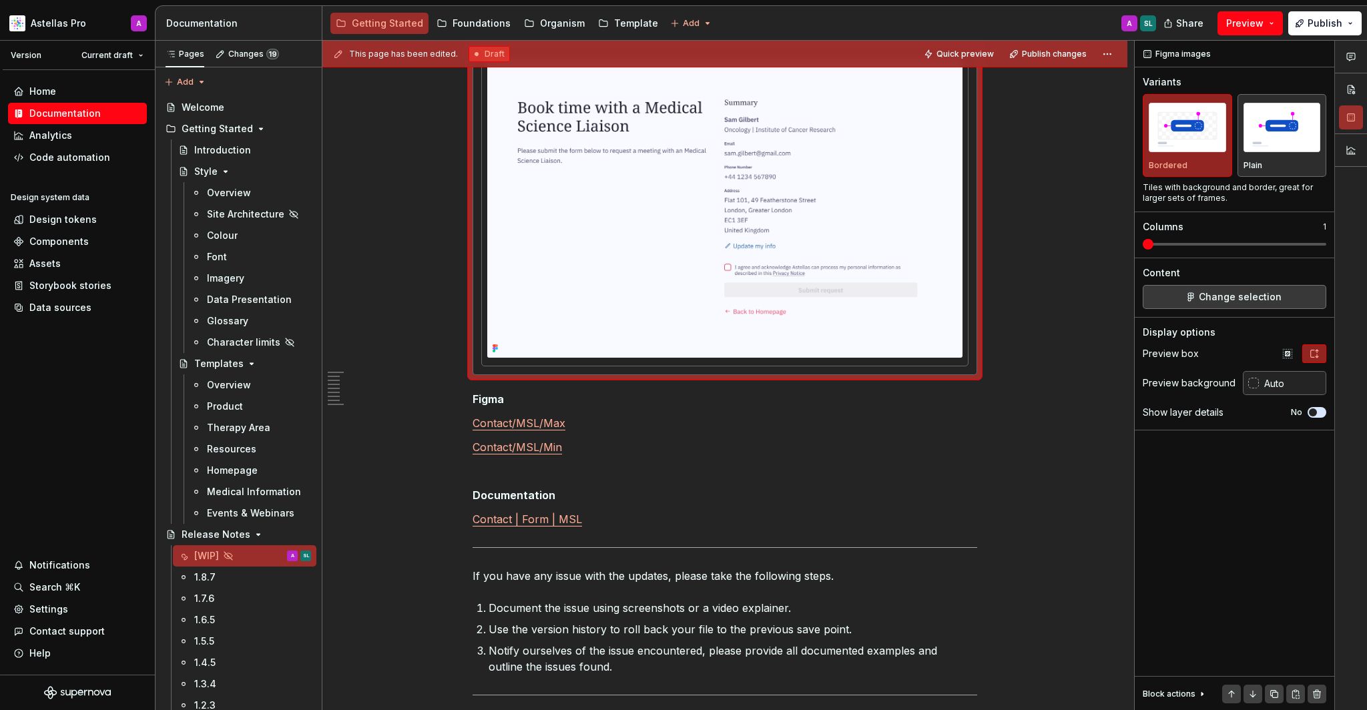
scroll to position [3702, 0]
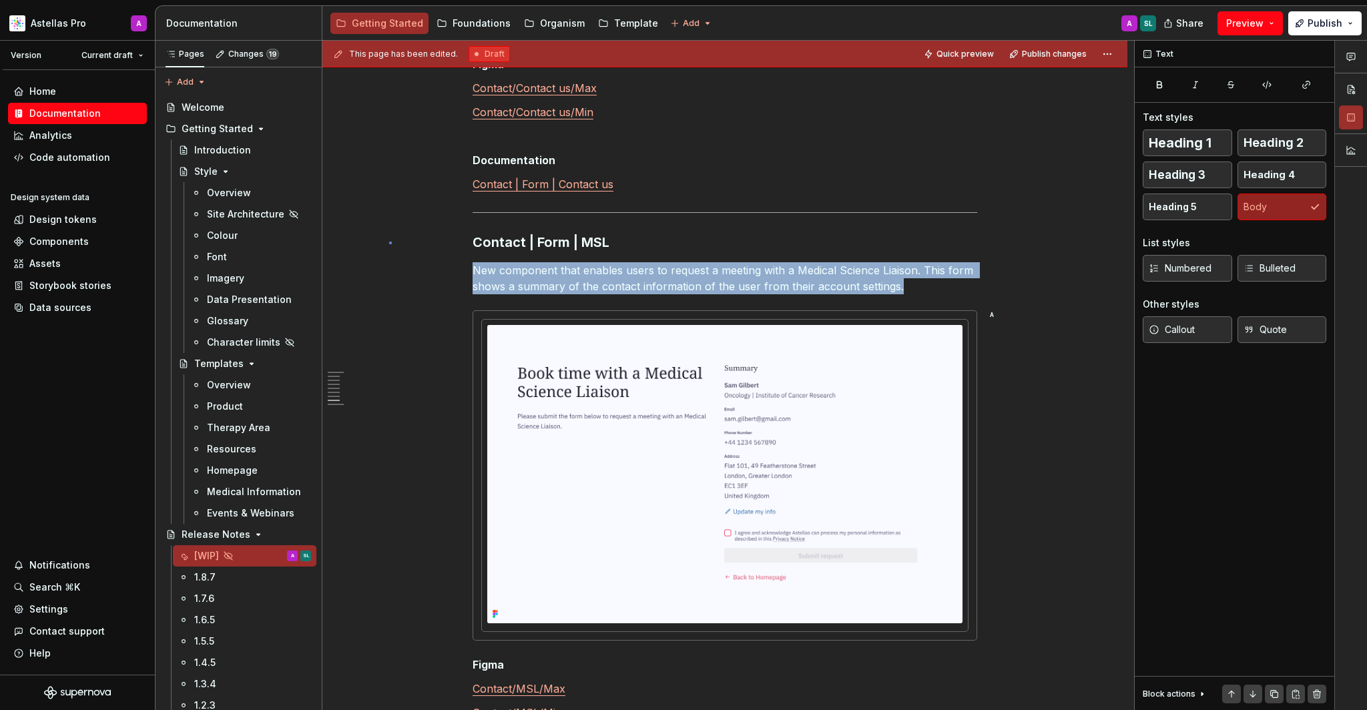
click at [391, 243] on div "This page has been edited. Draft Quick preview Publish changes Hidden page Rele…" at bounding box center [729, 376] width 812 height 670
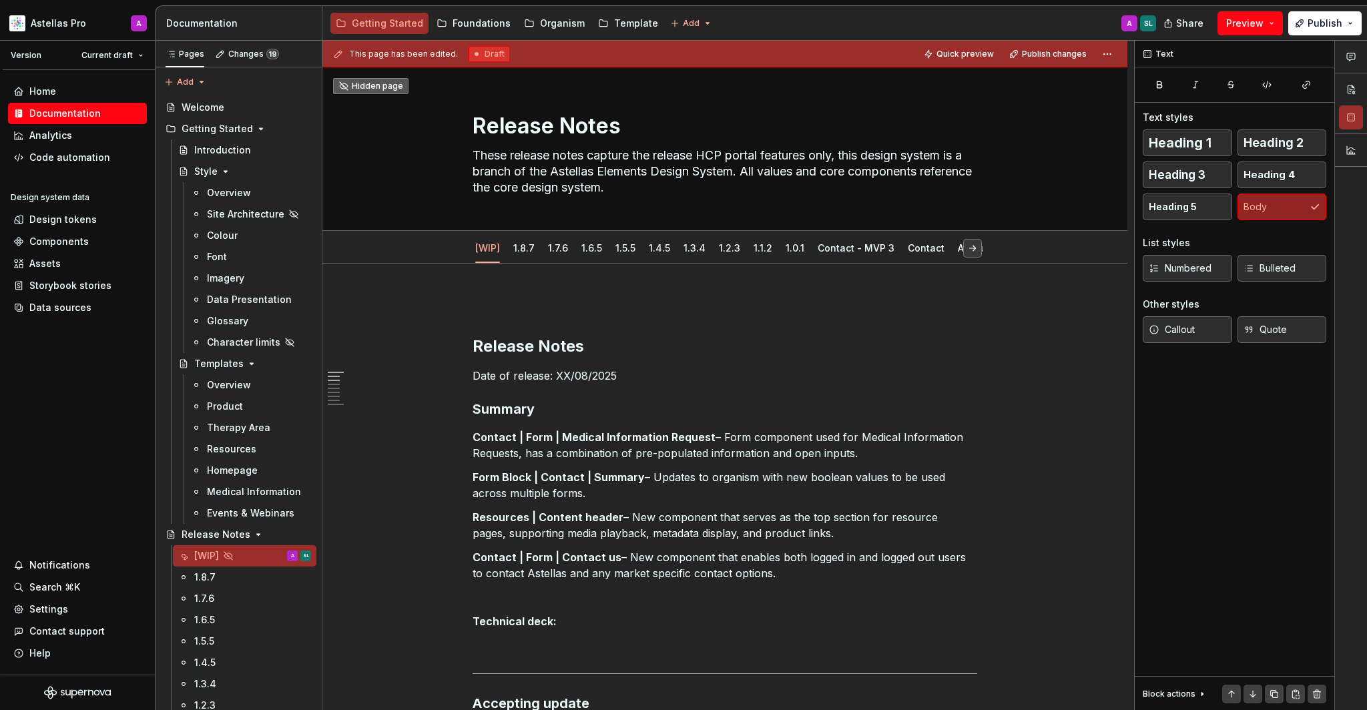
scroll to position [166, 0]
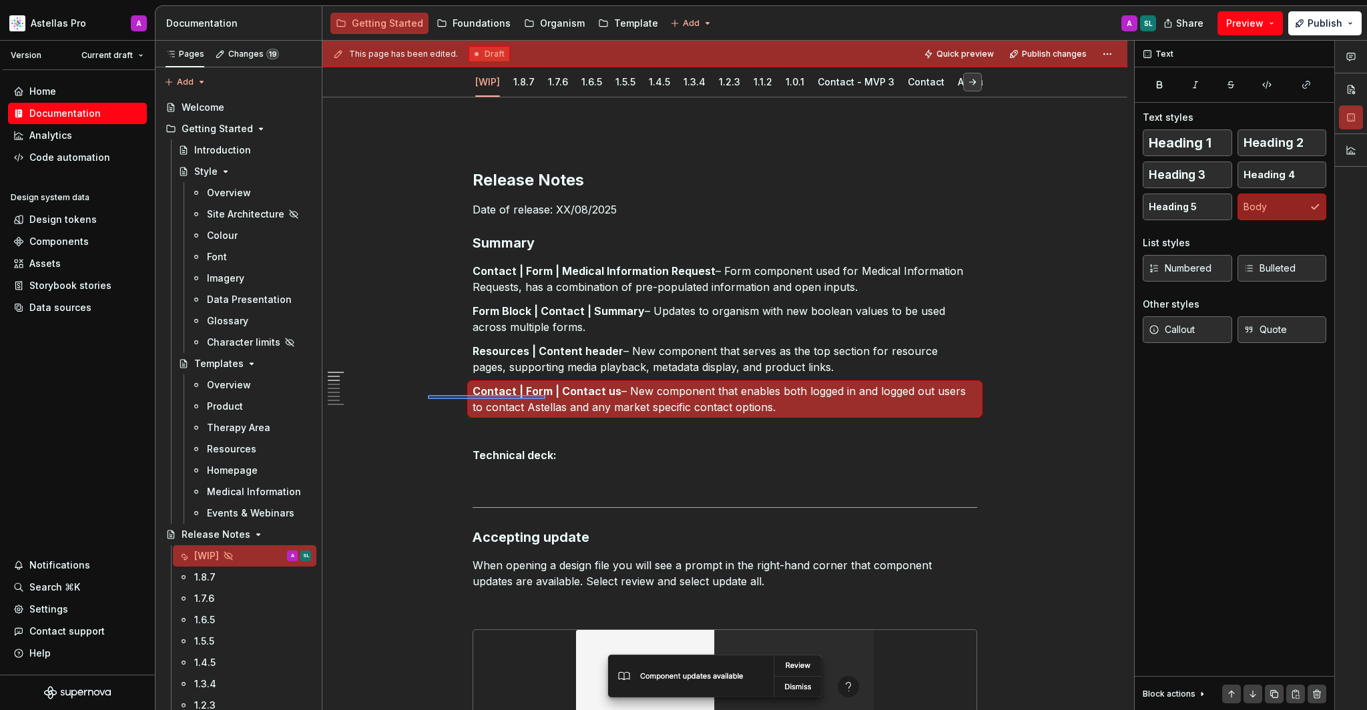
drag, startPoint x: 391, startPoint y: 243, endPoint x: 547, endPoint y: 399, distance: 221.0
click at [547, 399] on div "This page has been edited. Draft Quick preview Publish changes Hidden page Rele…" at bounding box center [729, 376] width 812 height 670
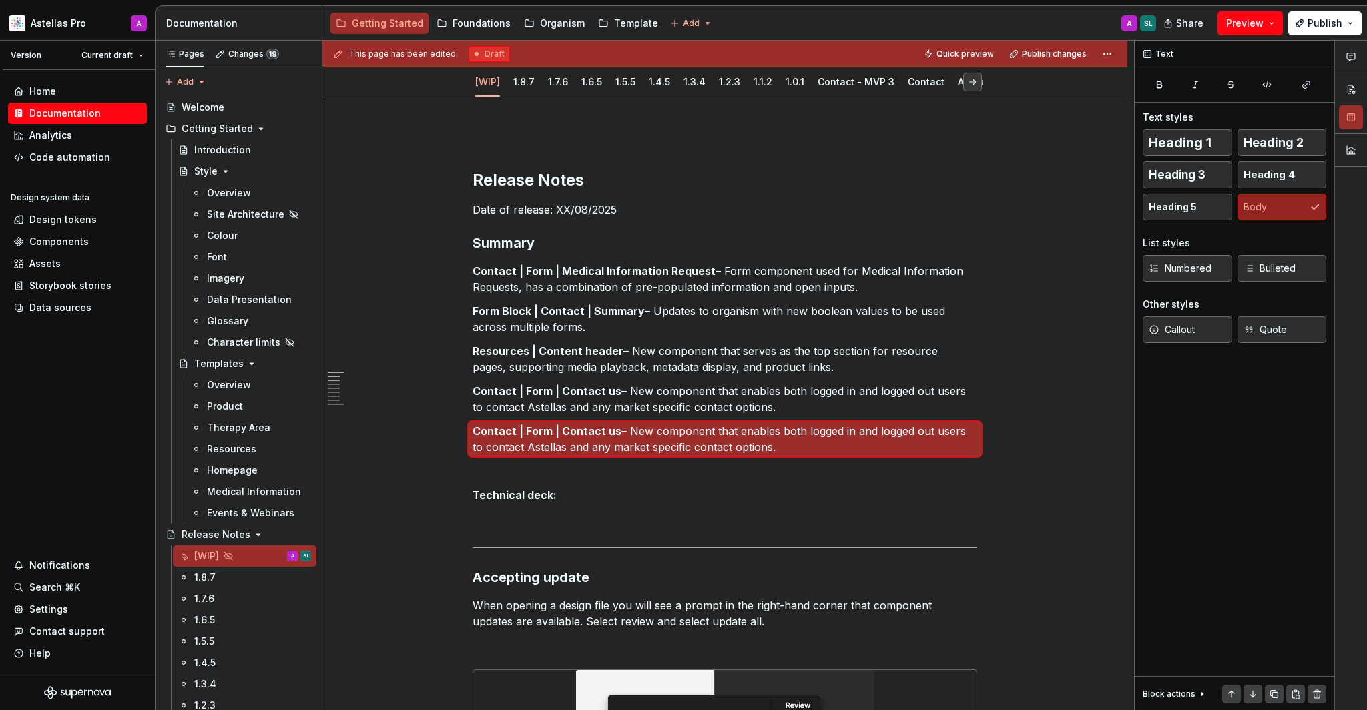
drag, startPoint x: 547, startPoint y: 399, endPoint x: 548, endPoint y: 433, distance: 33.4
click at [548, 433] on strong "Contact | Form | Contact us" at bounding box center [547, 431] width 149 height 13
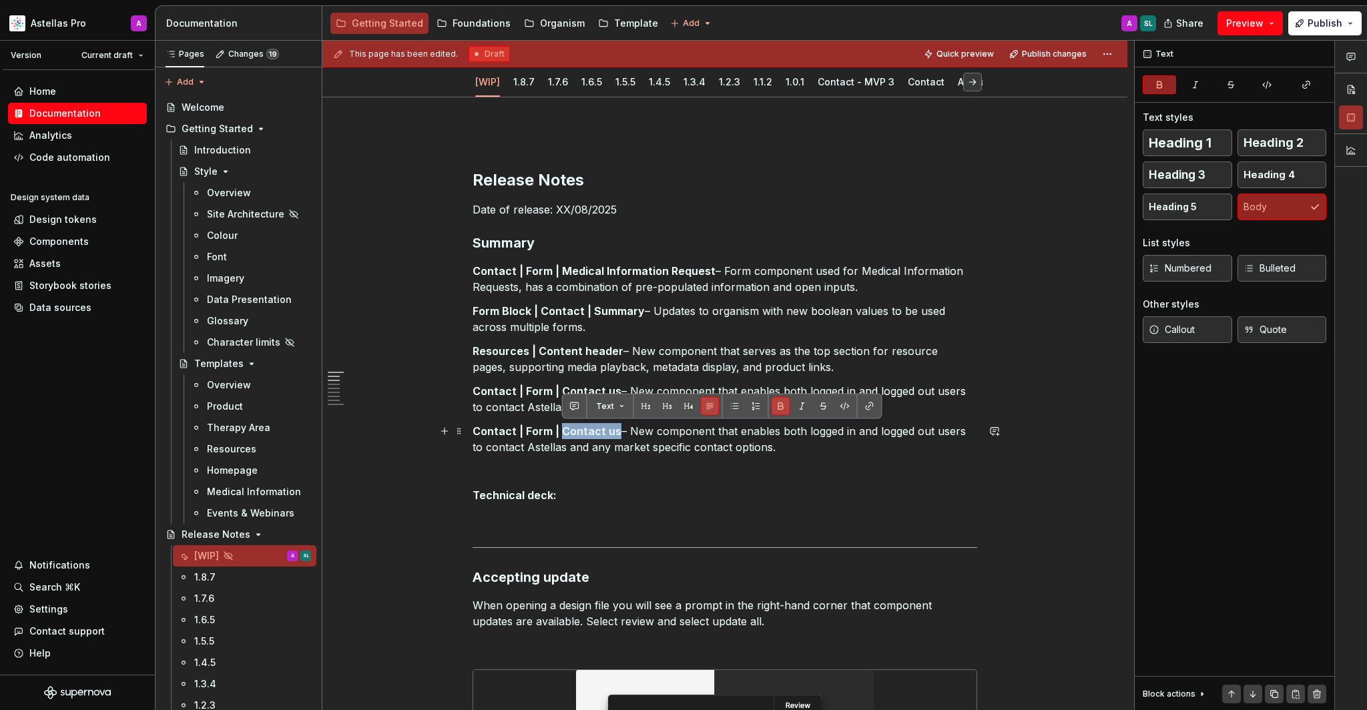
drag, startPoint x: 548, startPoint y: 433, endPoint x: 616, endPoint y: 432, distance: 68.1
click at [616, 432] on strong "Contact | Form | Contact us" at bounding box center [547, 431] width 149 height 13
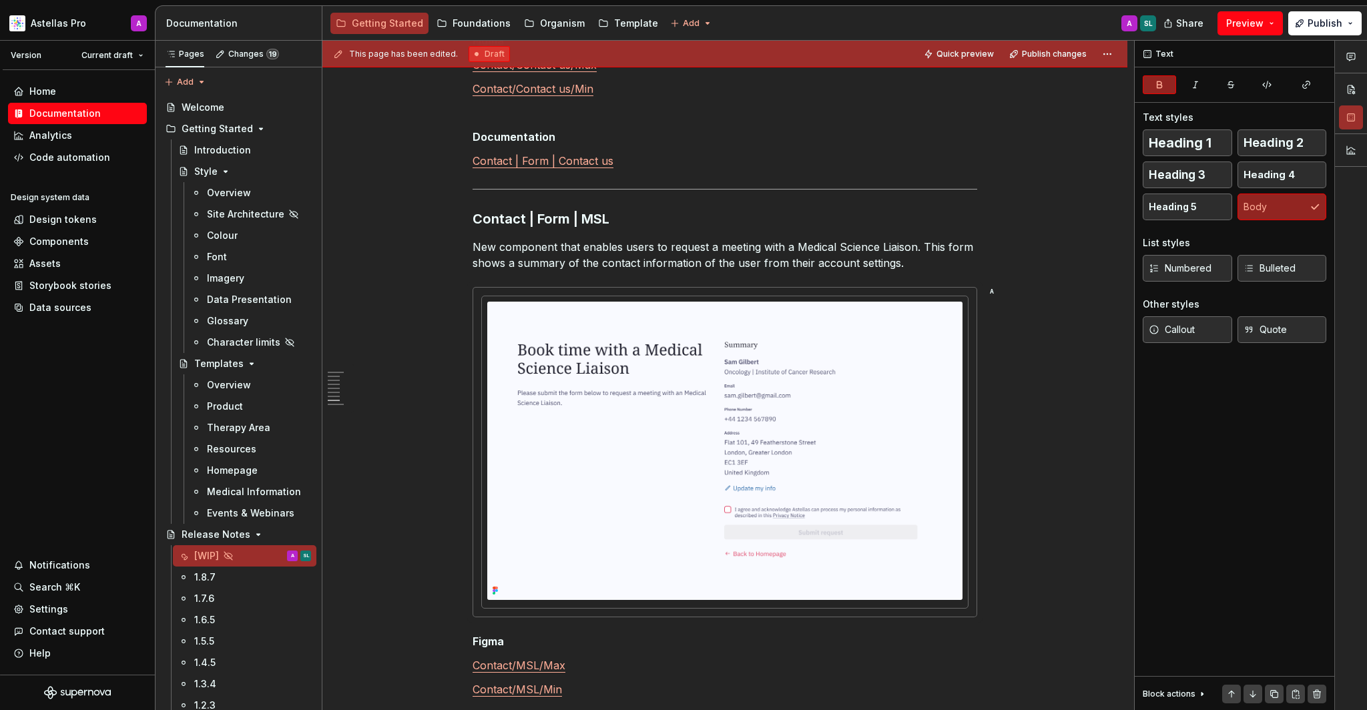
scroll to position [3770, 0]
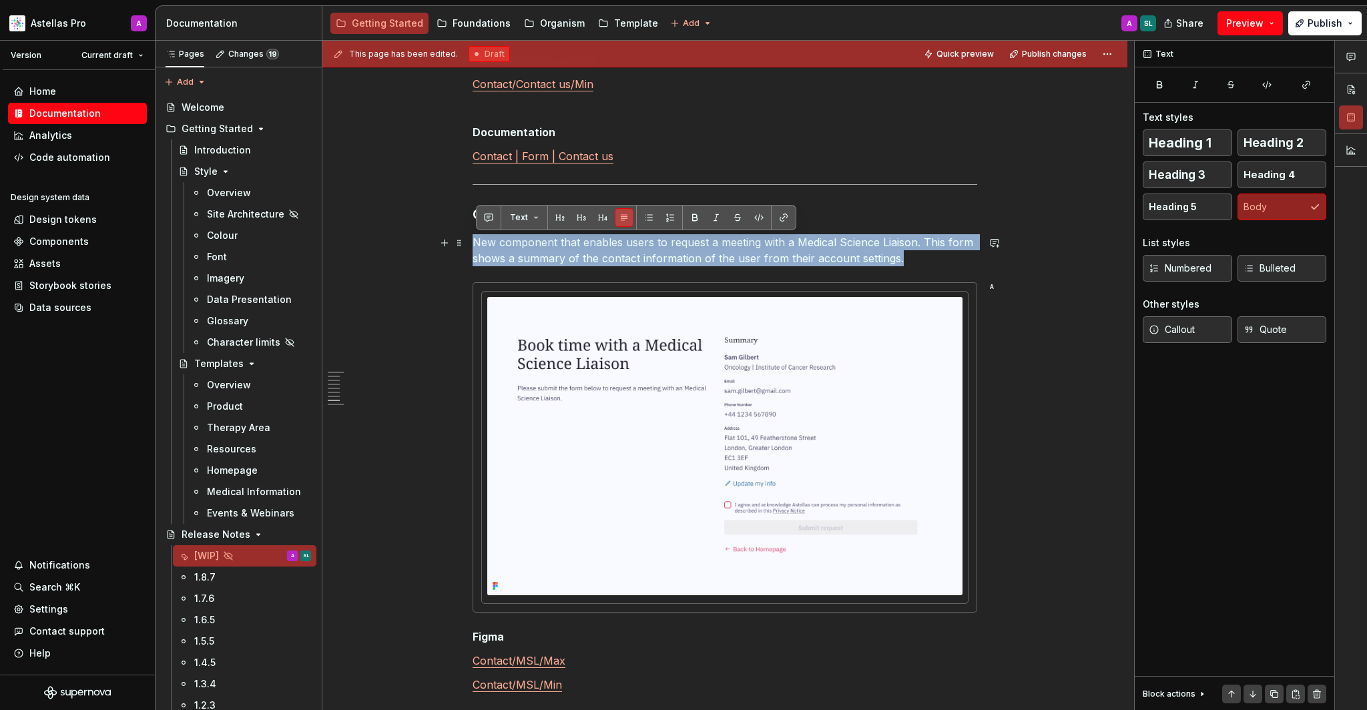
drag, startPoint x: 616, startPoint y: 432, endPoint x: 400, endPoint y: 243, distance: 287.2
copy p "New component that enables users to request a meeting with a Medical Science Li…"
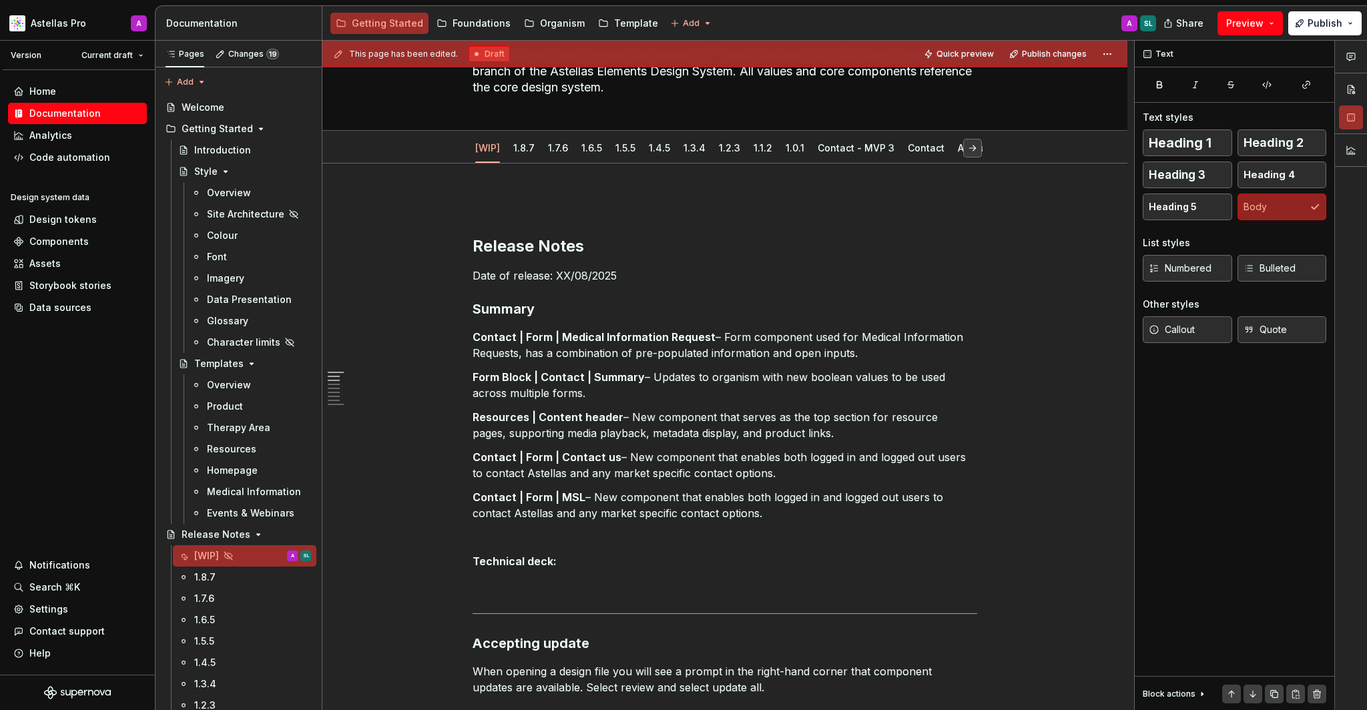
scroll to position [157, 0]
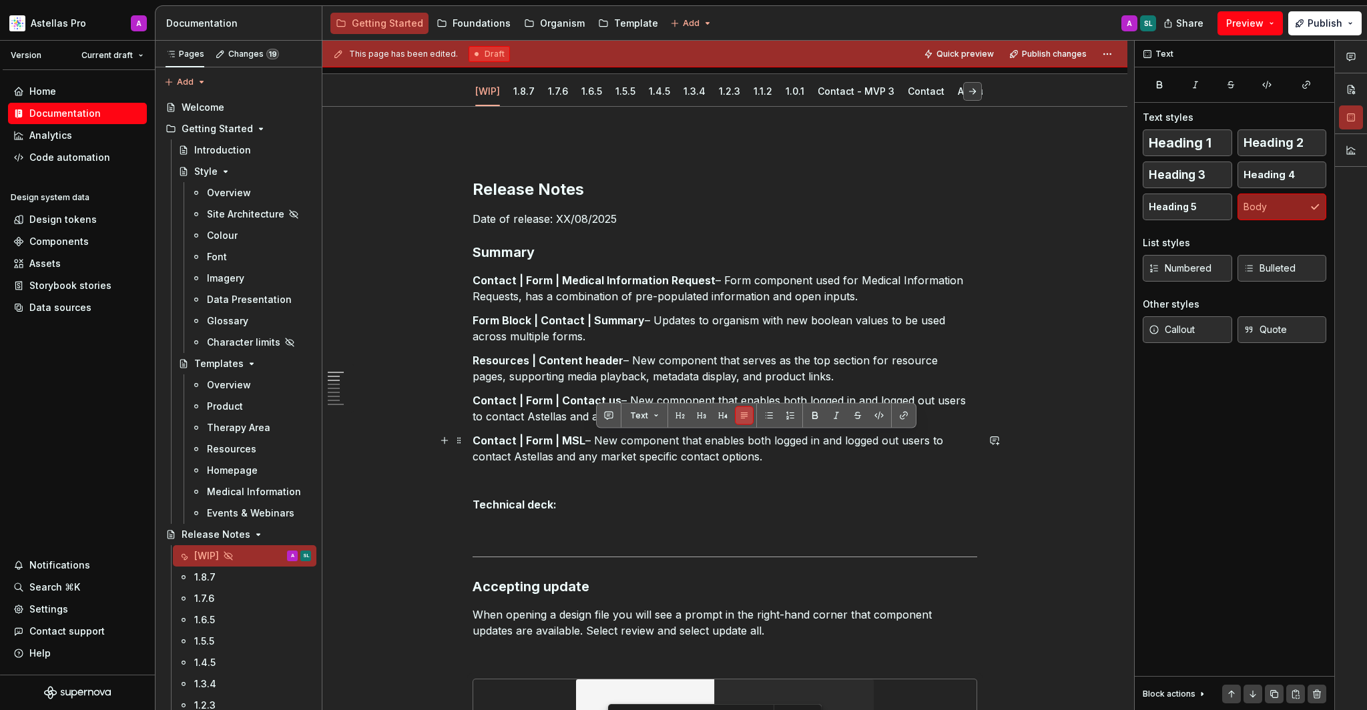
drag, startPoint x: 1131, startPoint y: 578, endPoint x: 828, endPoint y: 457, distance: 326.6
click at [828, 457] on p "Contact | Form | MSL – New component that enables both logged in and logged out…" at bounding box center [725, 449] width 505 height 32
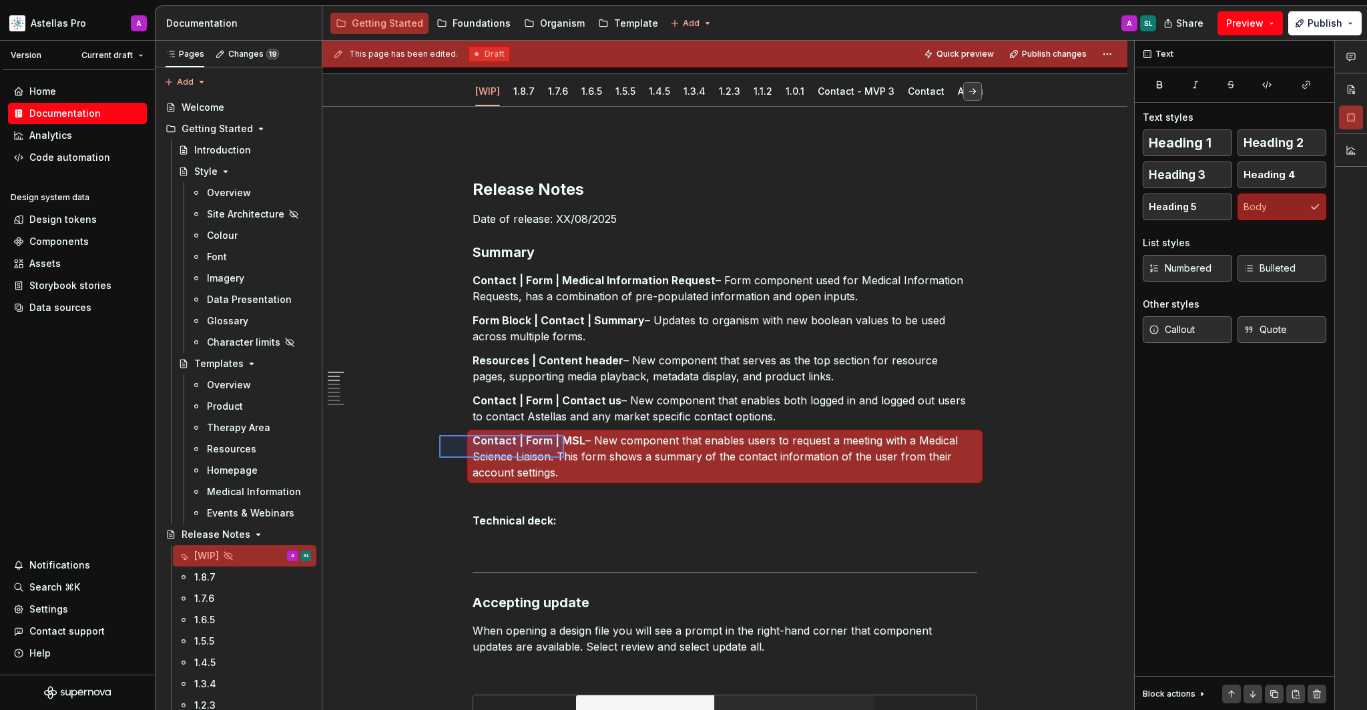
drag, startPoint x: 828, startPoint y: 457, endPoint x: 564, endPoint y: 458, distance: 263.7
click at [564, 458] on div "This page has been edited. Draft Quick preview Publish changes Hidden page Rele…" at bounding box center [729, 376] width 812 height 670
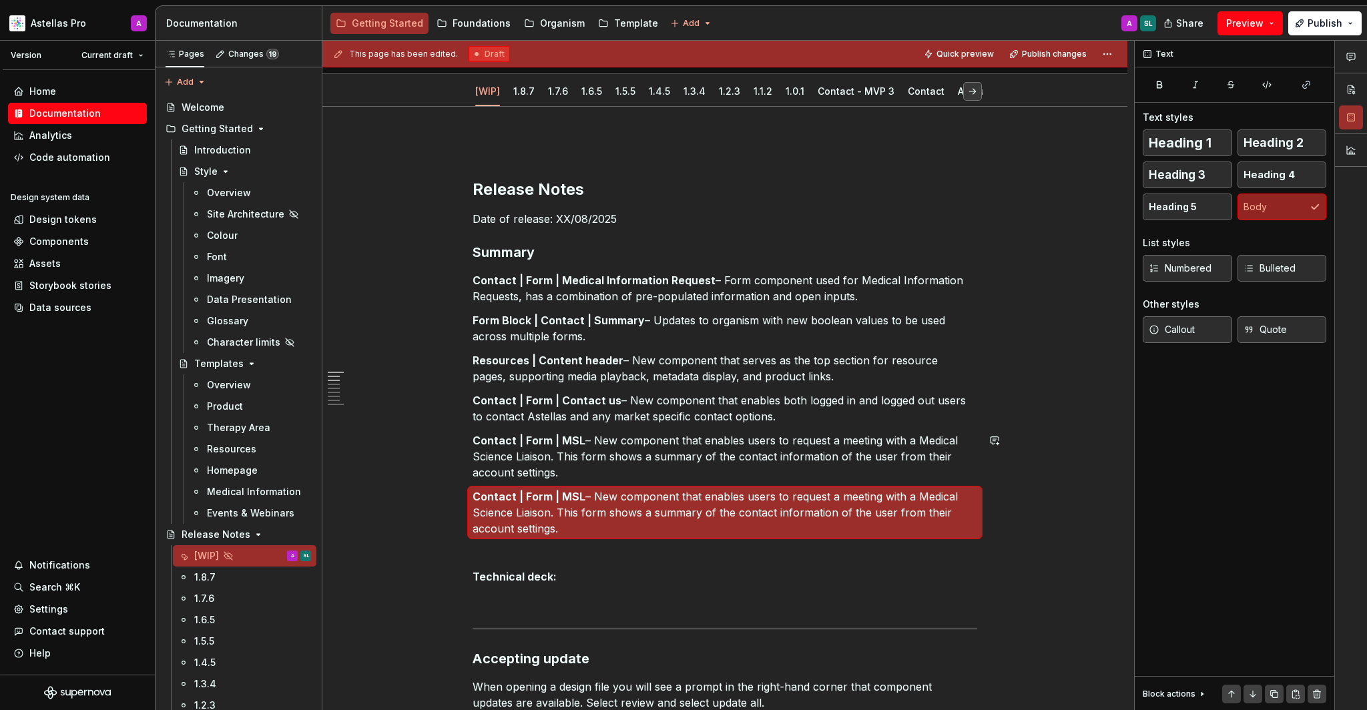
drag, startPoint x: 564, startPoint y: 458, endPoint x: 568, endPoint y: 493, distance: 35.6
click at [568, 493] on strong "Contact | Form | MSL" at bounding box center [529, 496] width 113 height 13
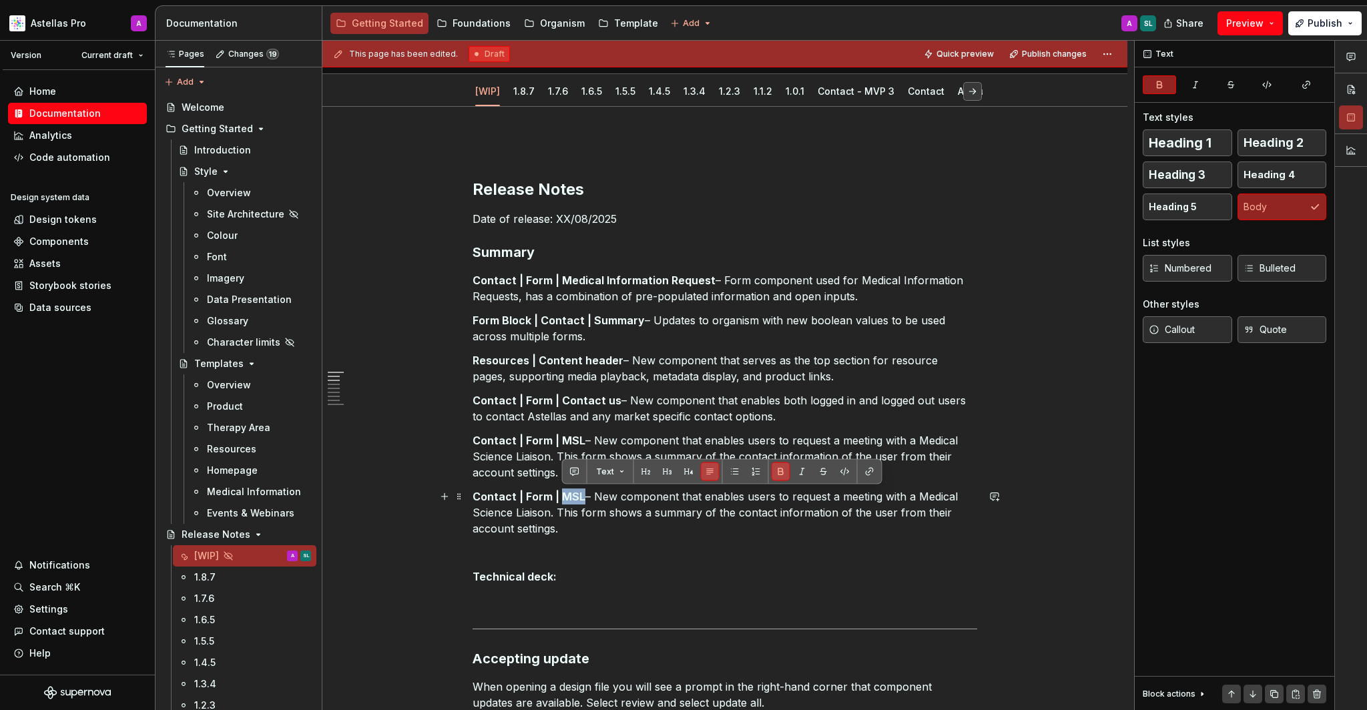
drag, startPoint x: 568, startPoint y: 493, endPoint x: 582, endPoint y: 495, distance: 14.2
click at [582, 495] on strong "Contact | Form | MSL" at bounding box center [529, 496] width 113 height 13
drag, startPoint x: 582, startPoint y: 495, endPoint x: 825, endPoint y: 500, distance: 242.4
click at [825, 500] on p "Contact | Form | Rep – New component that enables users to request a meeting wi…" at bounding box center [725, 513] width 505 height 48
drag, startPoint x: 825, startPoint y: 500, endPoint x: 556, endPoint y: 513, distance: 269.4
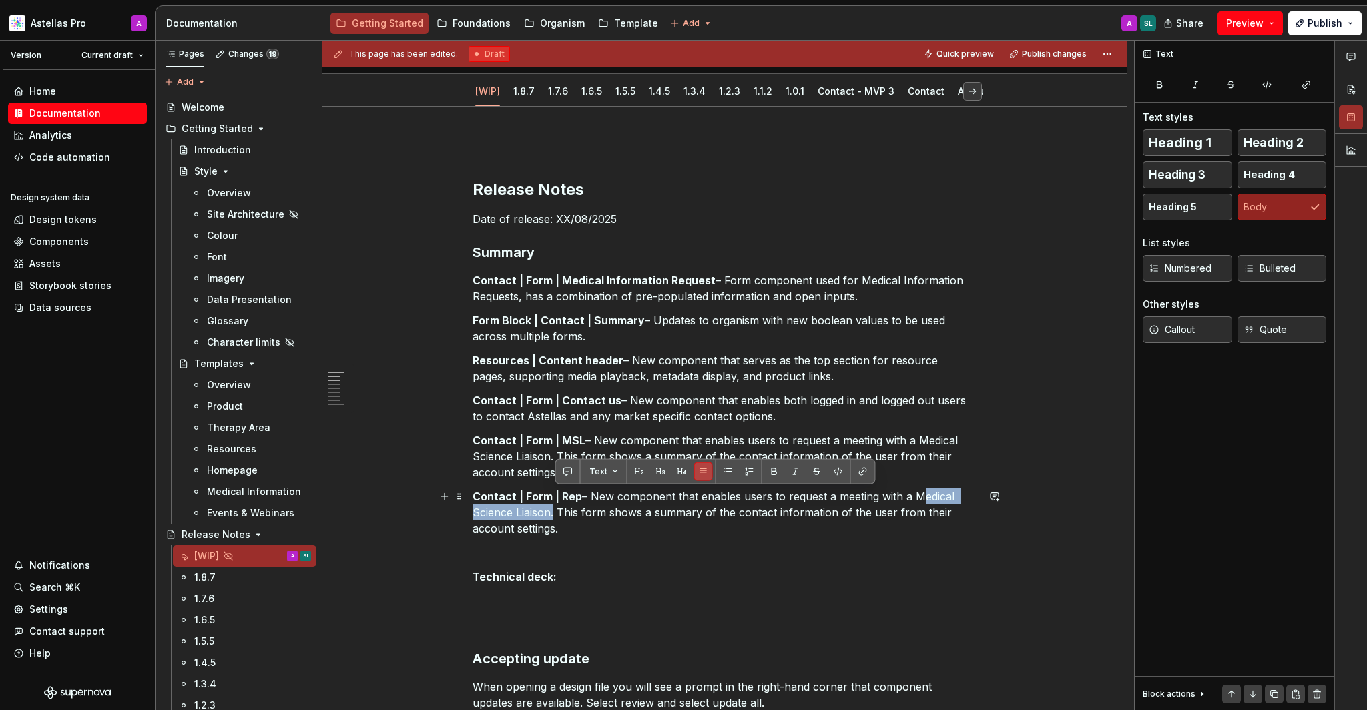
click at [556, 513] on p "Contact | Form | Rep – New component that enables users to request a meeting wi…" at bounding box center [725, 513] width 505 height 48
drag, startPoint x: 556, startPoint y: 513, endPoint x: 473, endPoint y: 499, distance: 84.0
copy p "Contact | Form | Rep – New component that enables users to request a meeting wi…"
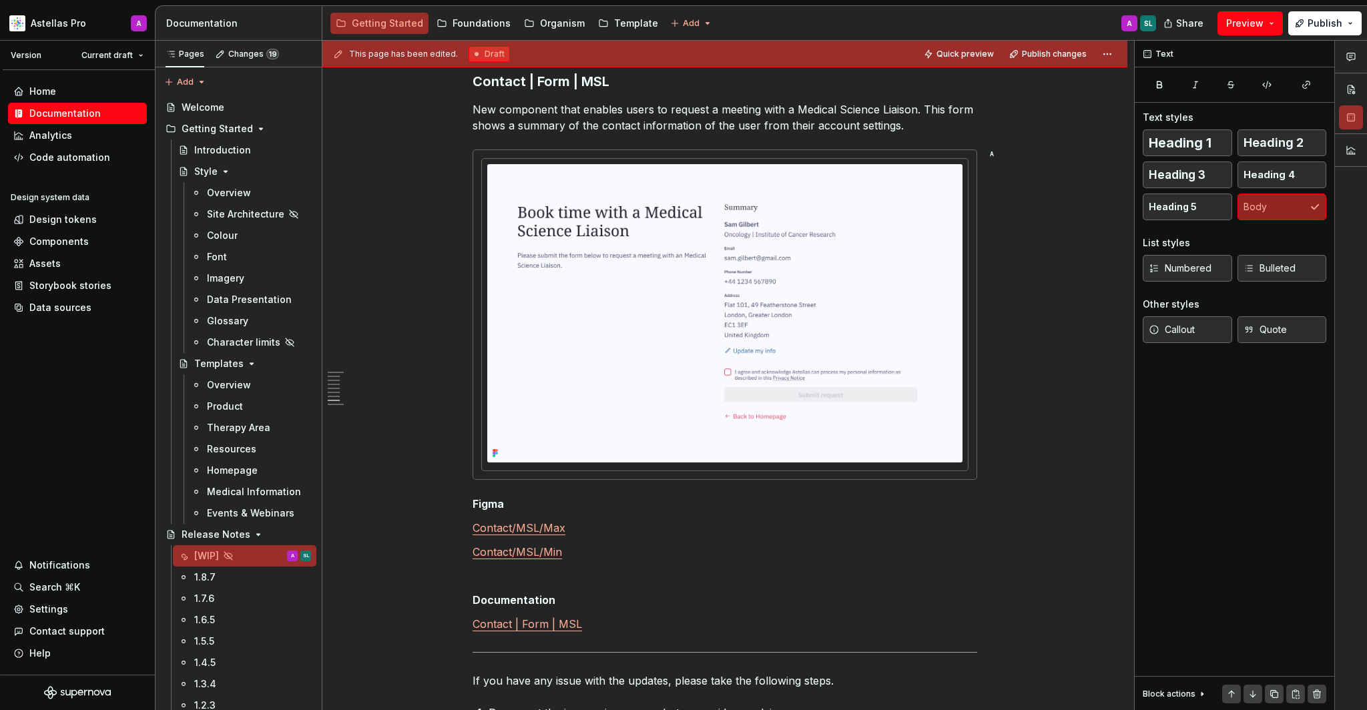
scroll to position [3965, 0]
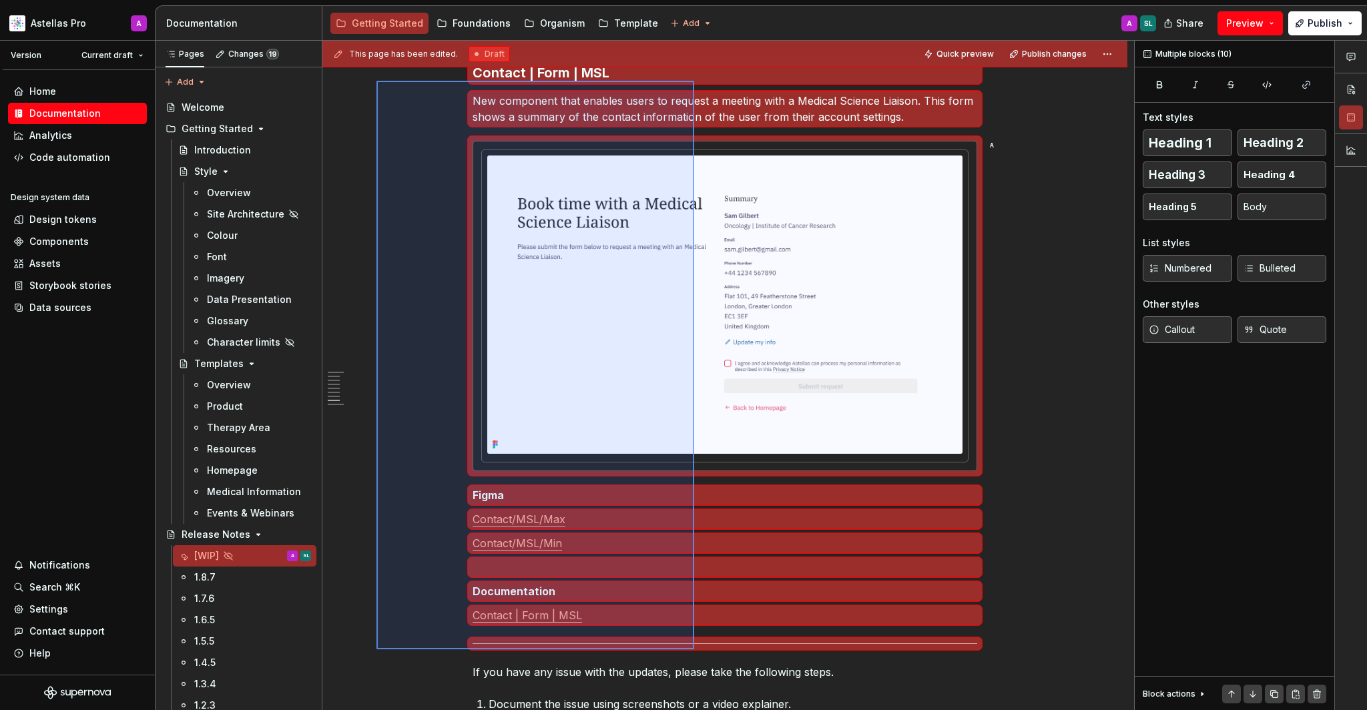
drag, startPoint x: 473, startPoint y: 499, endPoint x: 695, endPoint y: 647, distance: 266.9
click at [695, 647] on div "This page has been edited. Draft Quick preview Publish changes Hidden page Rele…" at bounding box center [729, 376] width 812 height 670
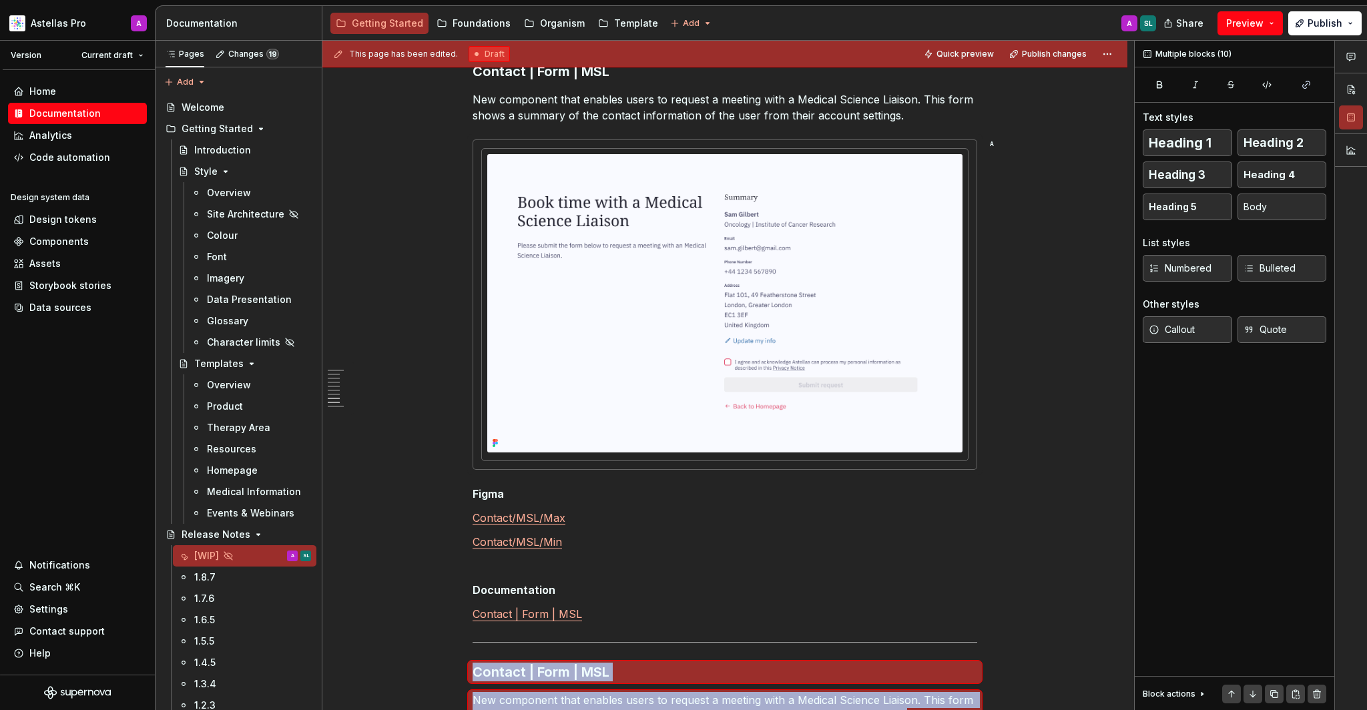
scroll to position [4161, 0]
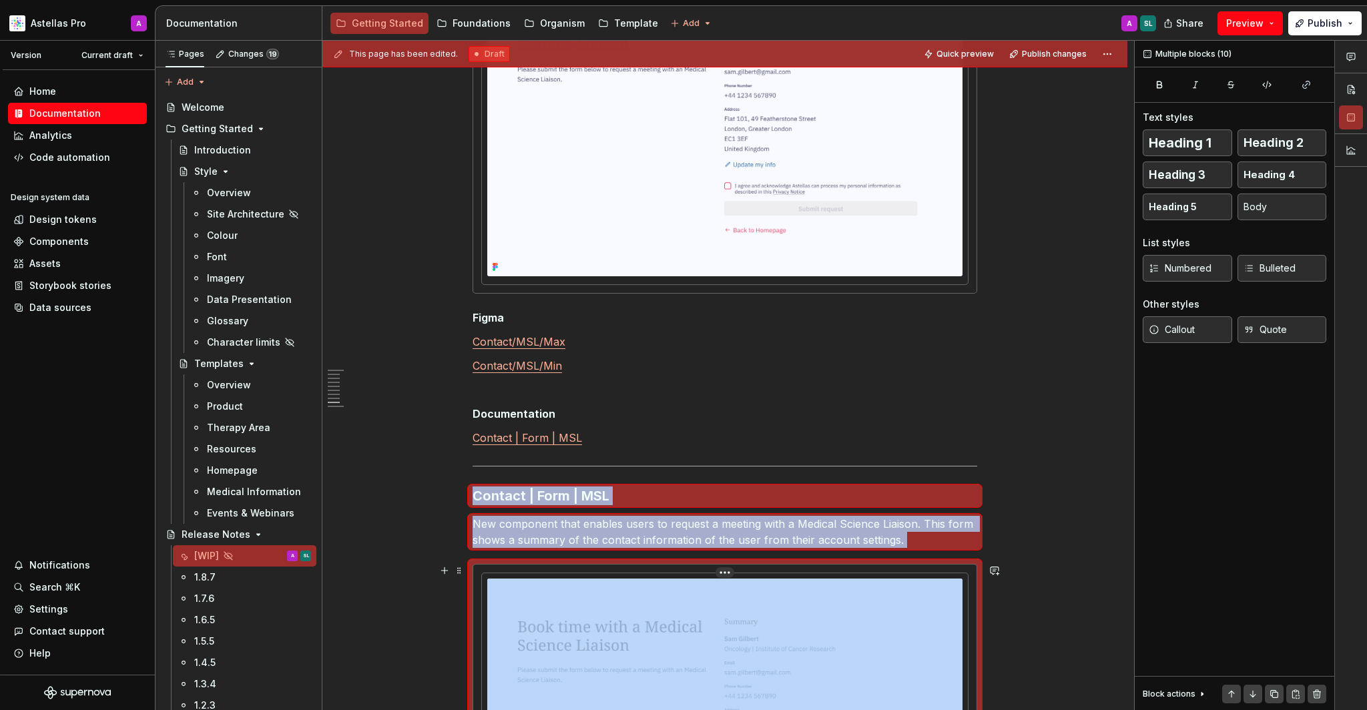
click at [583, 500] on strong "Contact | Form | MSL" at bounding box center [541, 496] width 137 height 16
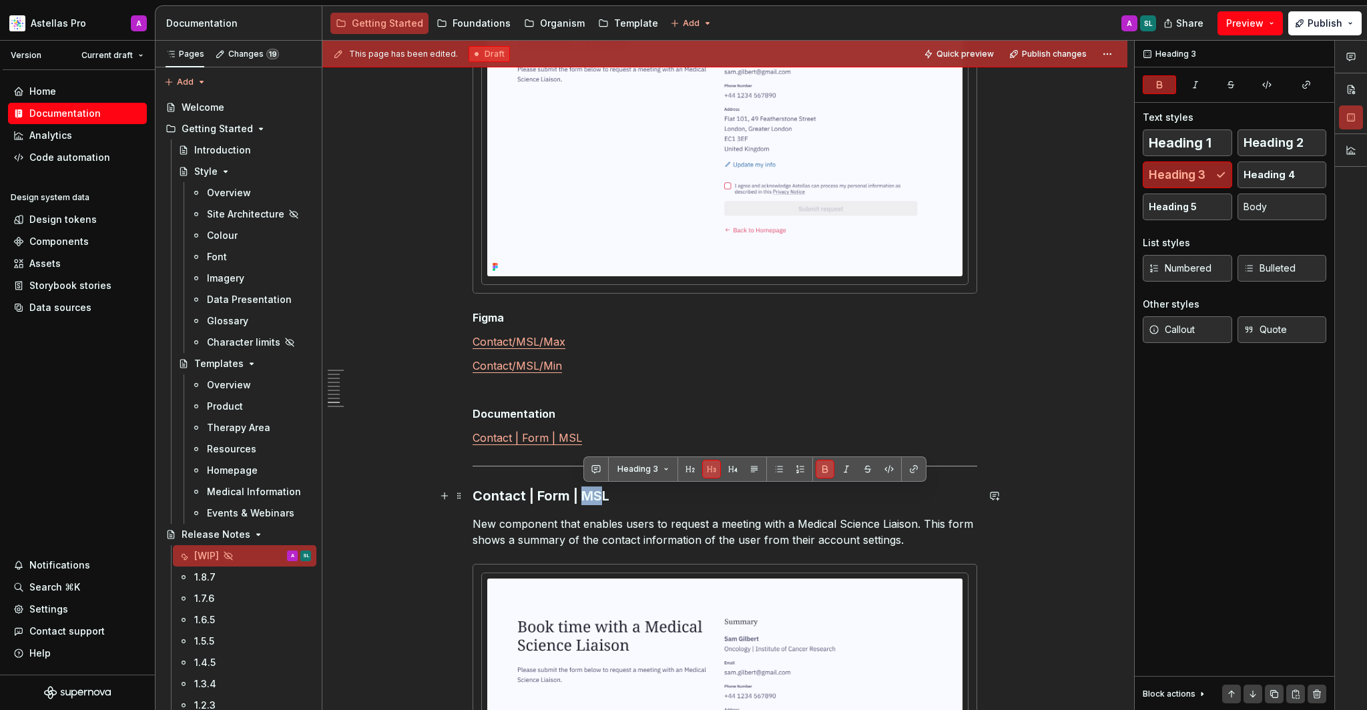
drag, startPoint x: 695, startPoint y: 647, endPoint x: 608, endPoint y: 497, distance: 173.8
click at [608, 497] on strong "Contact | Form | MSL" at bounding box center [541, 496] width 137 height 16
drag, startPoint x: 608, startPoint y: 497, endPoint x: 617, endPoint y: 495, distance: 9.4
click at [617, 495] on h3 "Contact | Form | MSL" at bounding box center [725, 496] width 505 height 19
drag, startPoint x: 617, startPoint y: 495, endPoint x: 586, endPoint y: 489, distance: 32.1
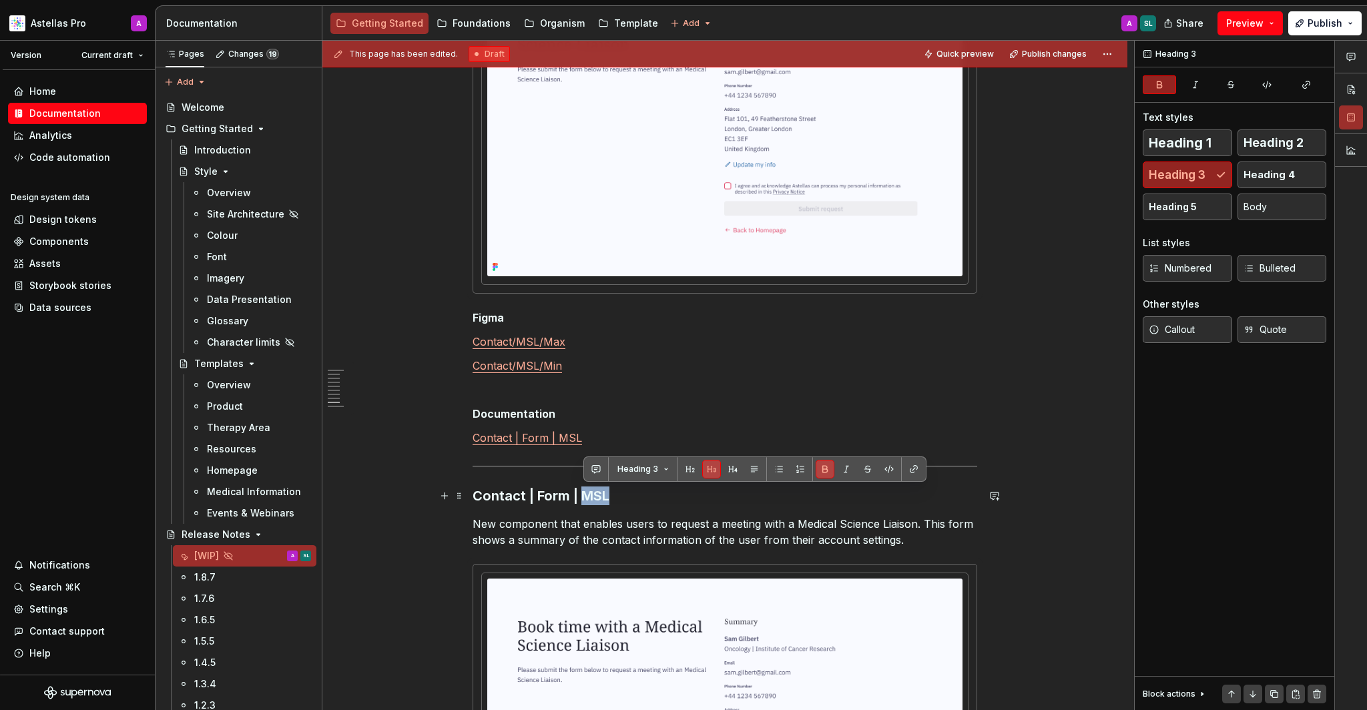
click at [586, 489] on h3 "Contact | Form | MSL" at bounding box center [725, 496] width 505 height 19
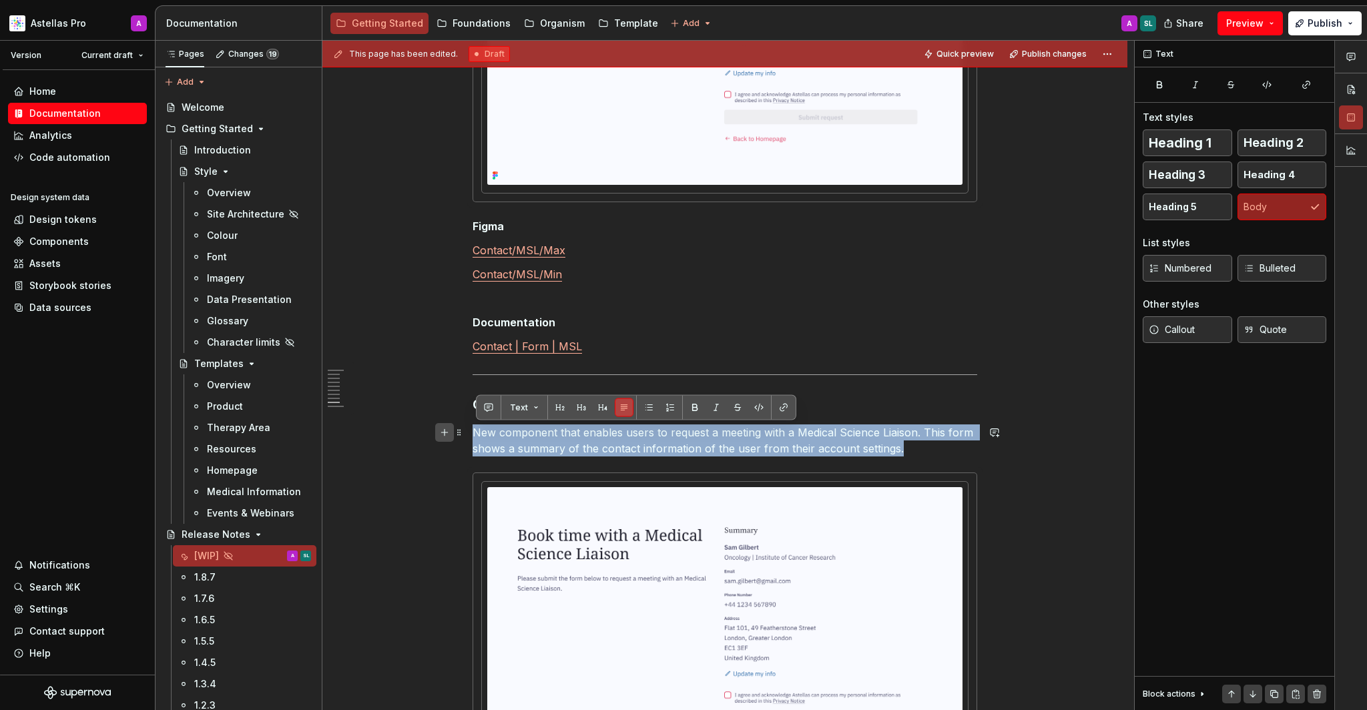
drag, startPoint x: 586, startPoint y: 489, endPoint x: 445, endPoint y: 429, distance: 152.9
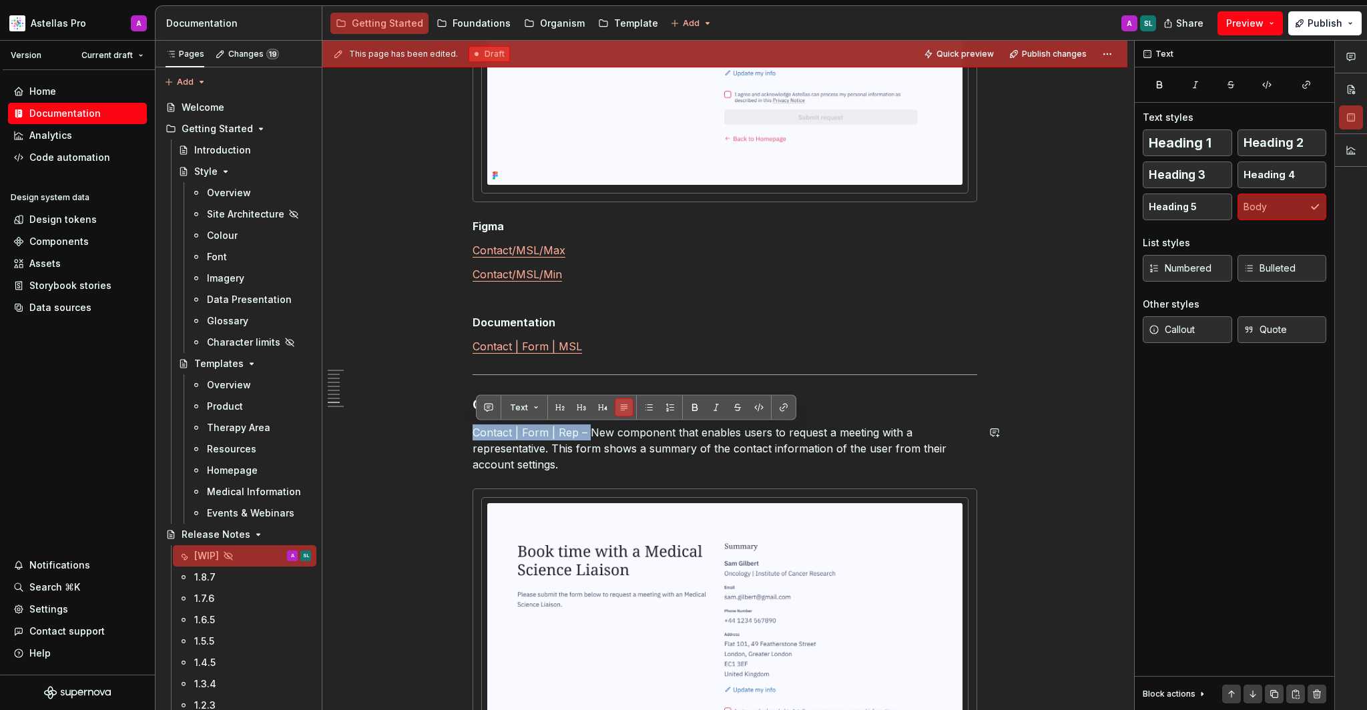
drag, startPoint x: 445, startPoint y: 429, endPoint x: 419, endPoint y: 419, distance: 27.5
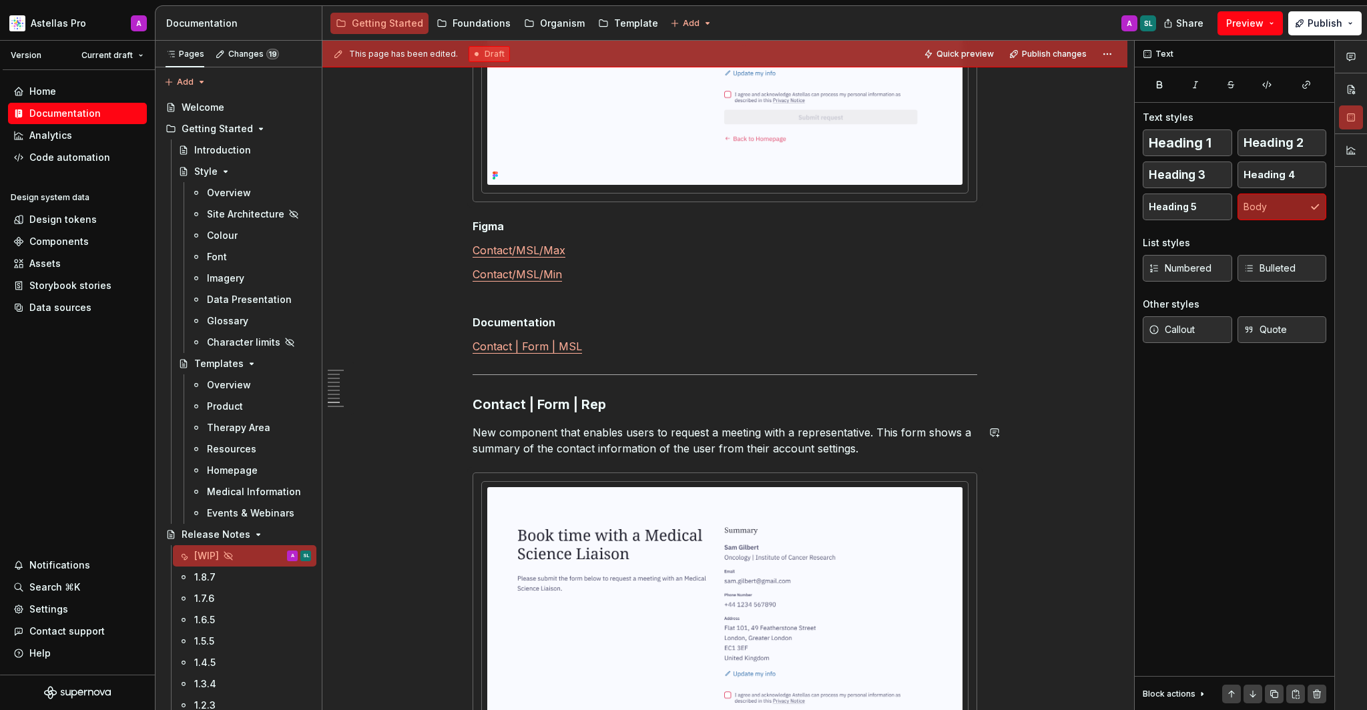
scroll to position [4541, 0]
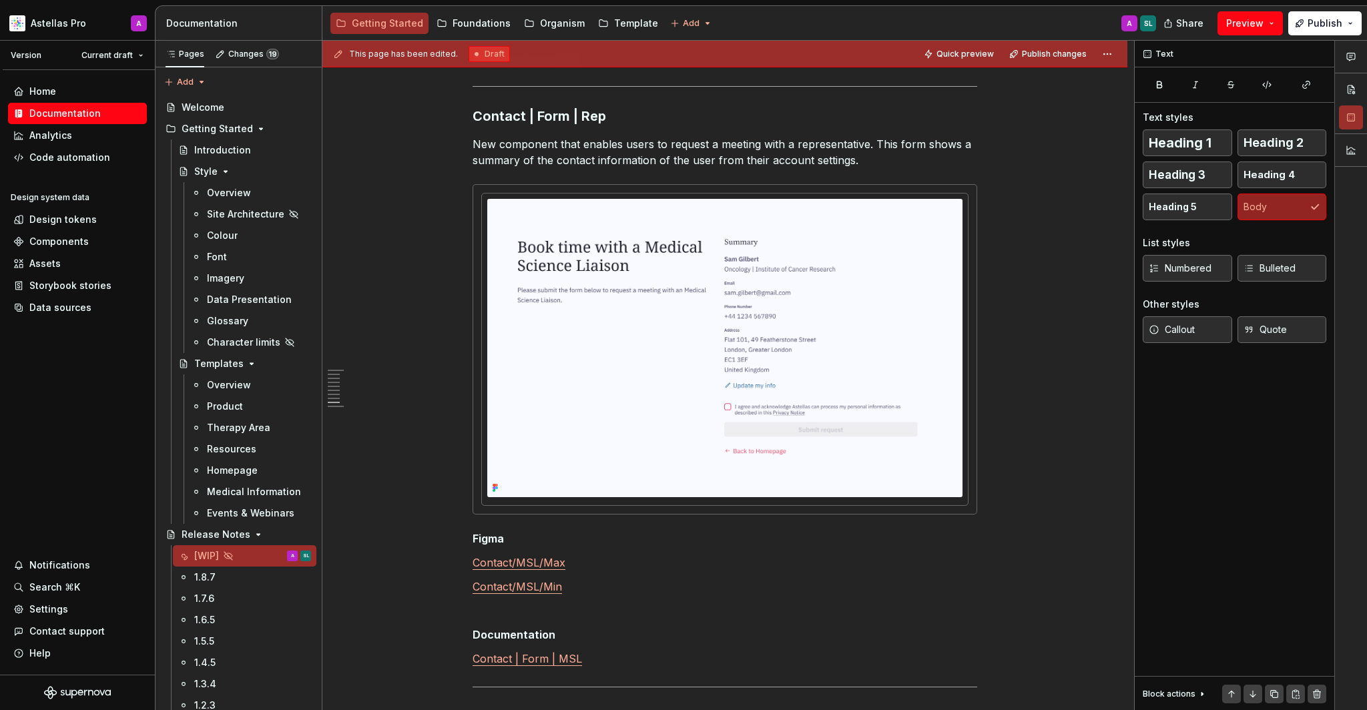
click at [797, 380] on img at bounding box center [724, 348] width 475 height 298
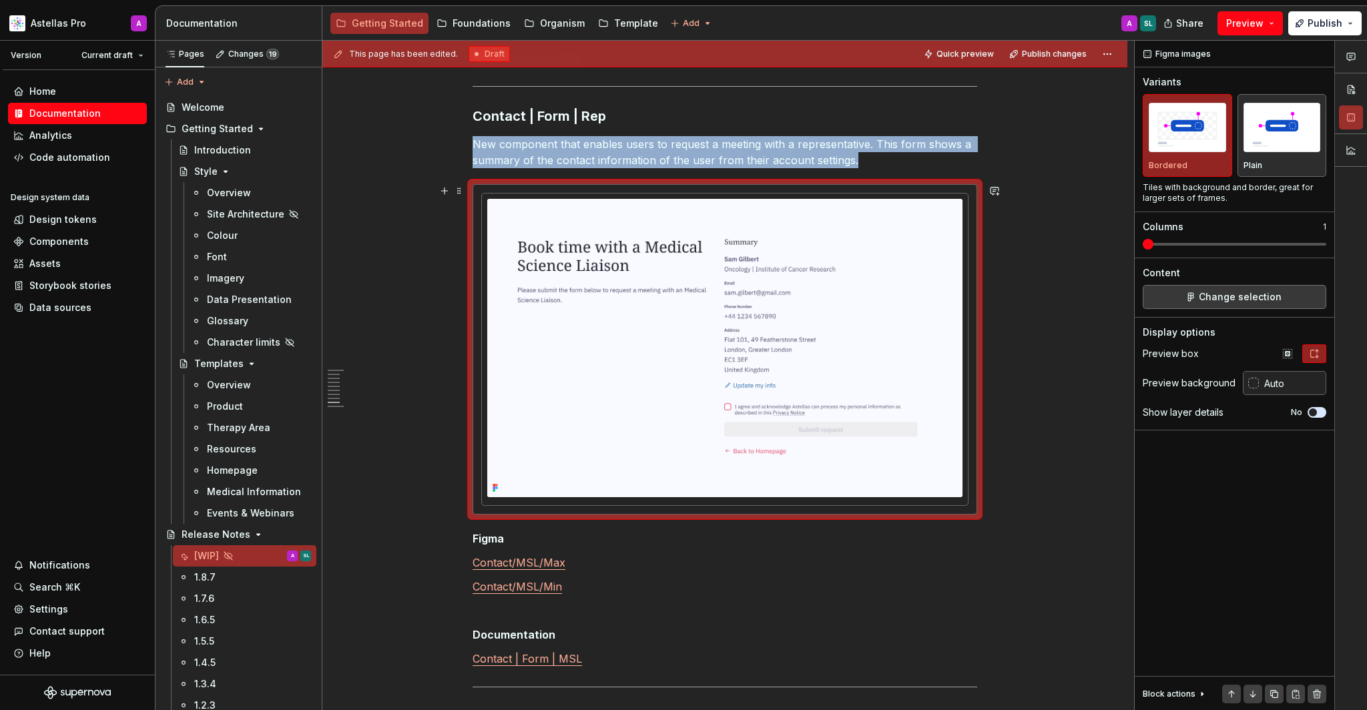
click at [1304, 298] on button "Change selection" at bounding box center [1235, 297] width 184 height 24
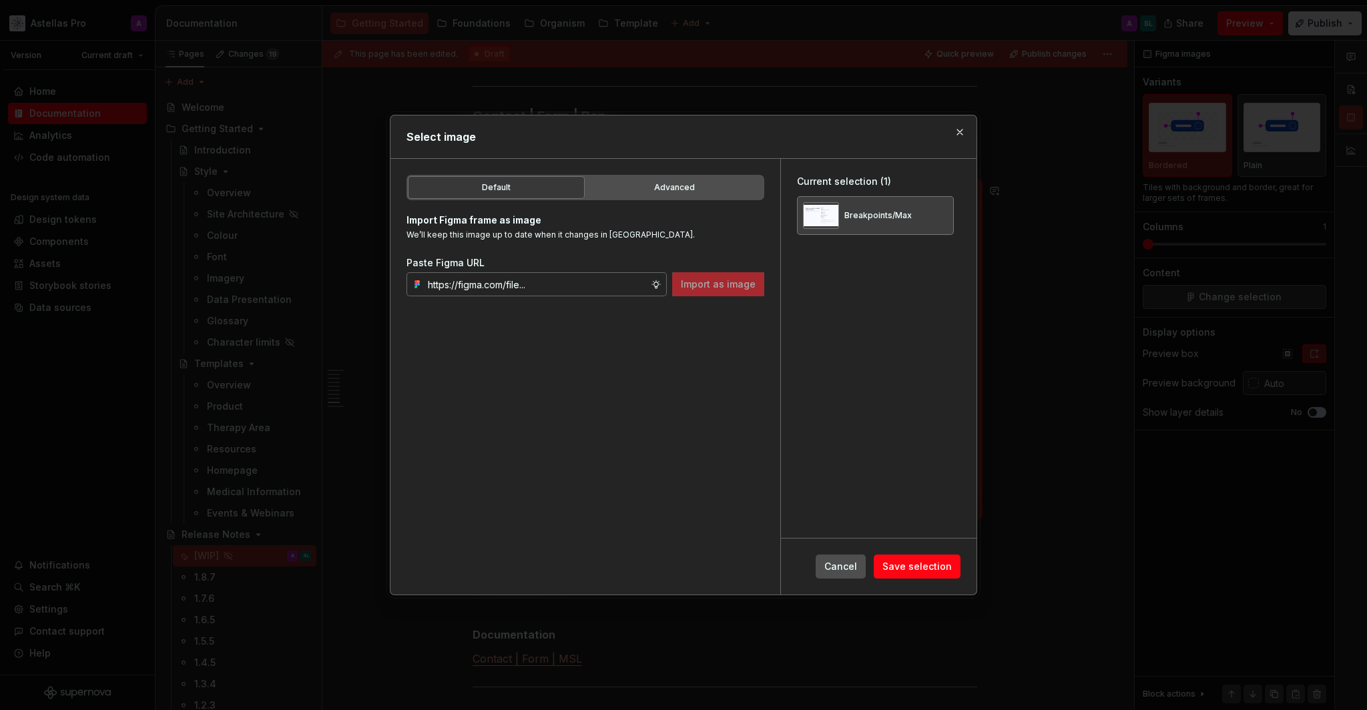
type textarea "*"
type input "Contact | Form | Rep – New component that enables users to request a meeting wi…"
drag, startPoint x: 797, startPoint y: 380, endPoint x: 682, endPoint y: 296, distance: 141.8
click at [682, 296] on button "Import as image" at bounding box center [718, 284] width 92 height 24
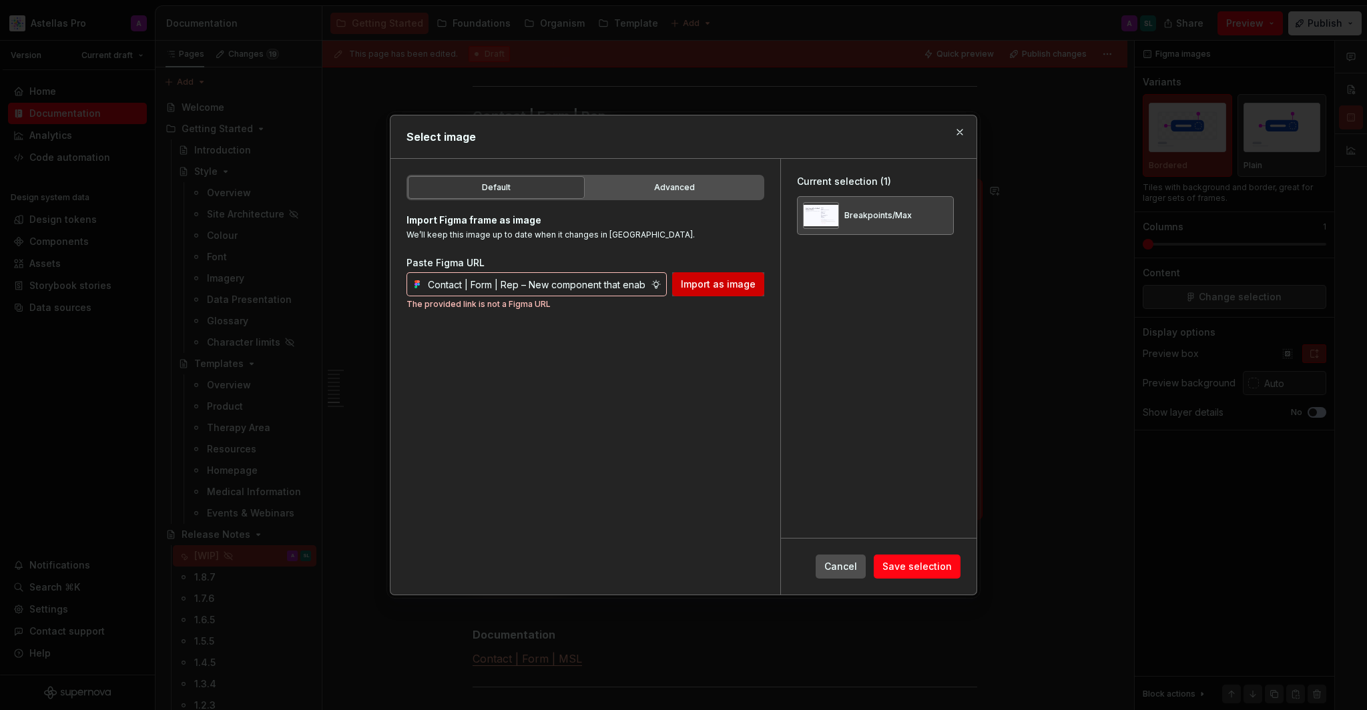
drag, startPoint x: 682, startPoint y: 296, endPoint x: 722, endPoint y: 280, distance: 42.3
click at [722, 280] on span "Import as image" at bounding box center [718, 284] width 75 height 13
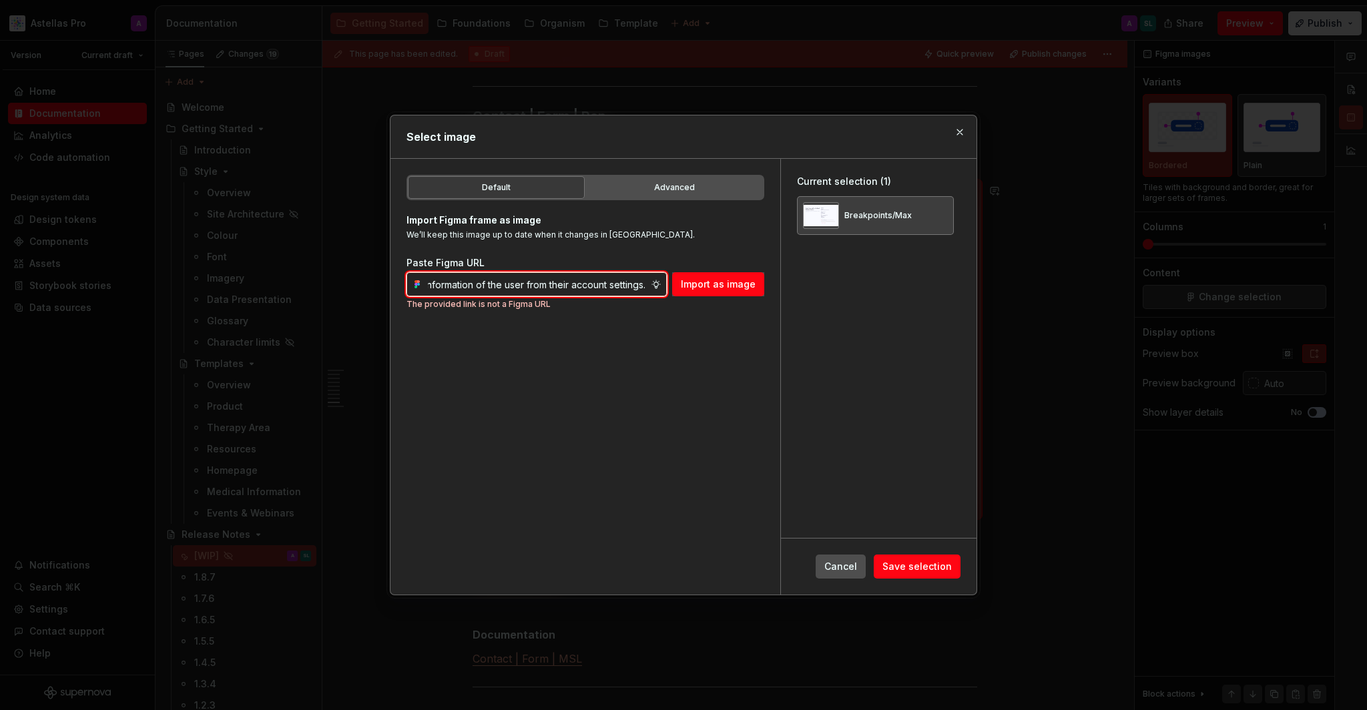
drag, startPoint x: 722, startPoint y: 280, endPoint x: 556, endPoint y: 284, distance: 166.3
click at [556, 284] on input "Contact | Form | Rep – New component that enables users to request a meeting wi…" at bounding box center [537, 284] width 228 height 24
type input "="
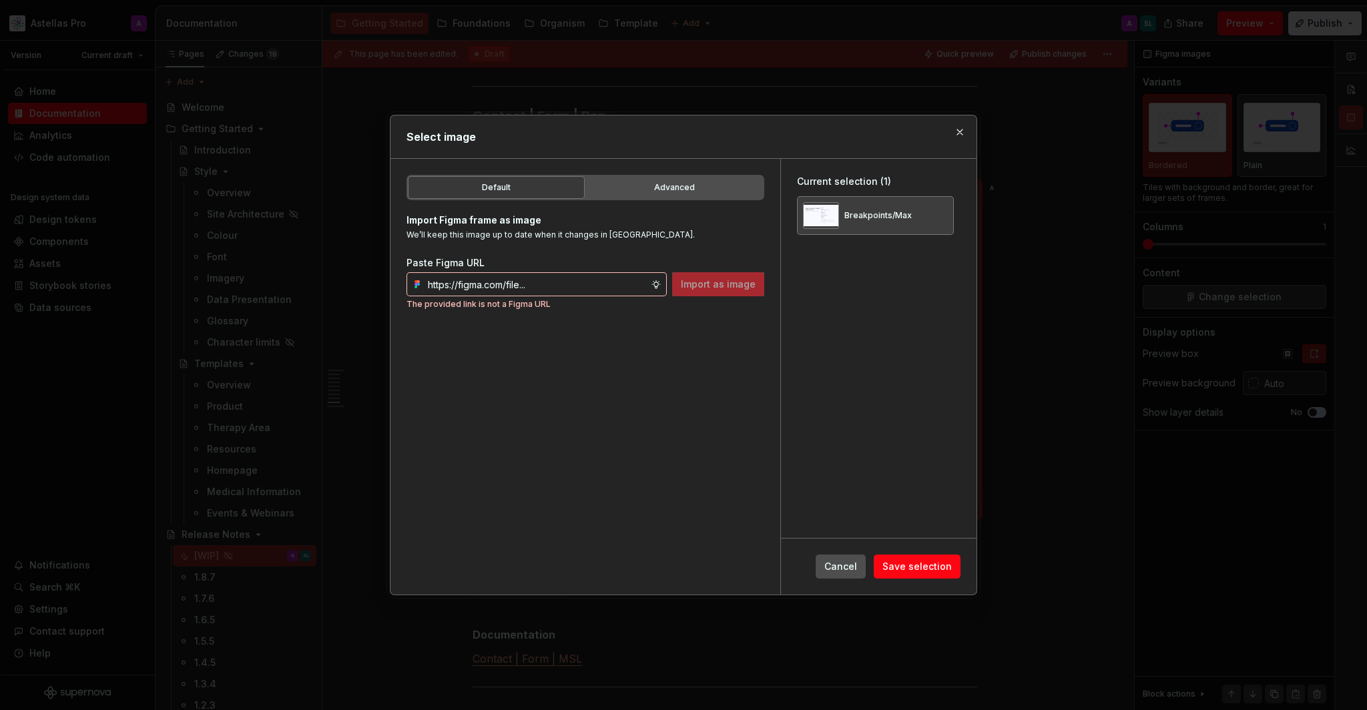
type textarea "*"
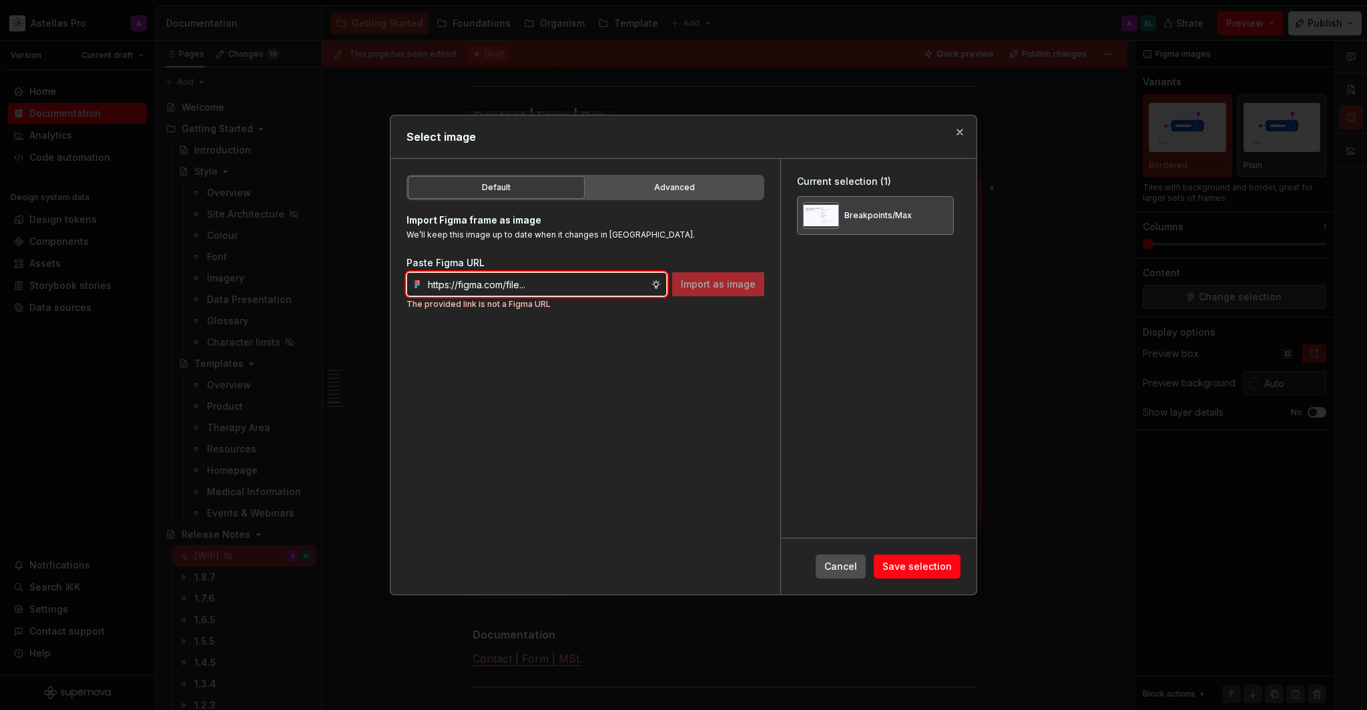
paste input "[URL][DOMAIN_NAME]"
type input "[URL][DOMAIN_NAME]"
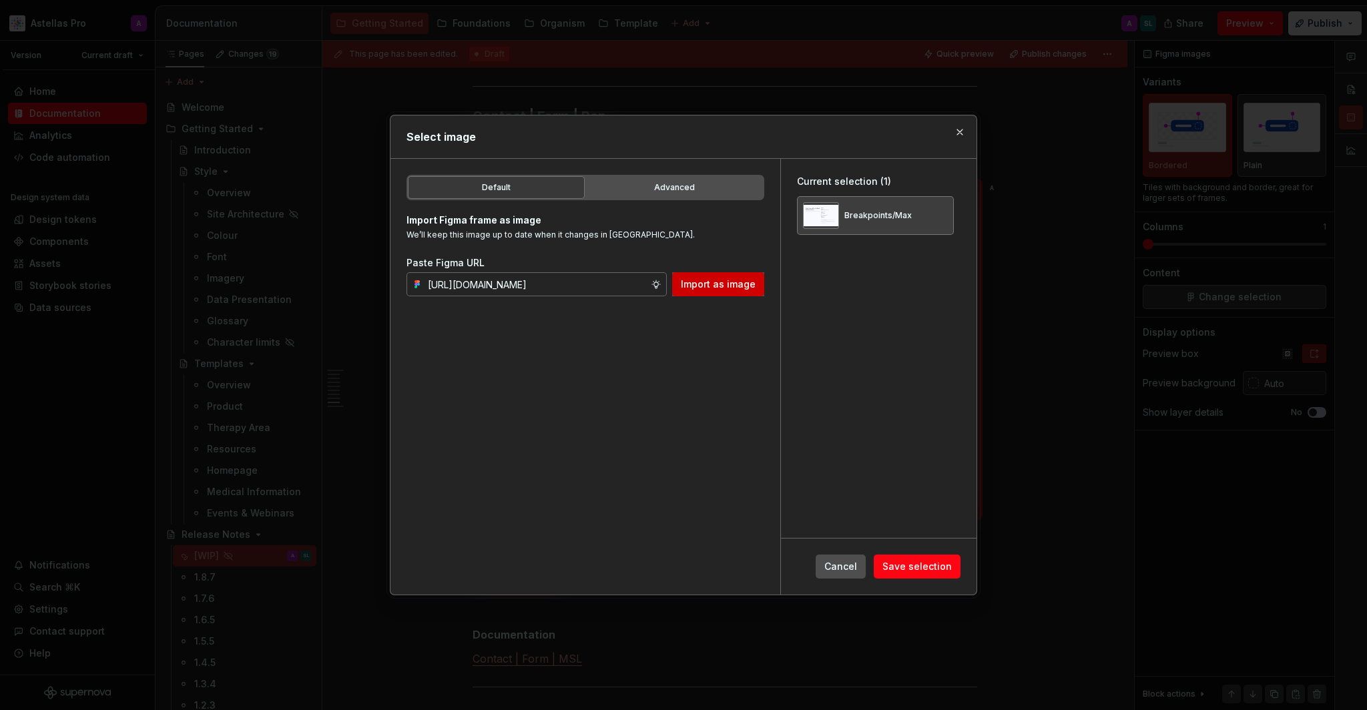
click at [726, 283] on span "Import as image" at bounding box center [718, 284] width 75 height 13
drag, startPoint x: 726, startPoint y: 283, endPoint x: 930, endPoint y: 215, distance: 215.4
click at [930, 215] on div "Breakpoints/Max" at bounding box center [875, 215] width 157 height 39
drag, startPoint x: 930, startPoint y: 215, endPoint x: 946, endPoint y: 217, distance: 16.1
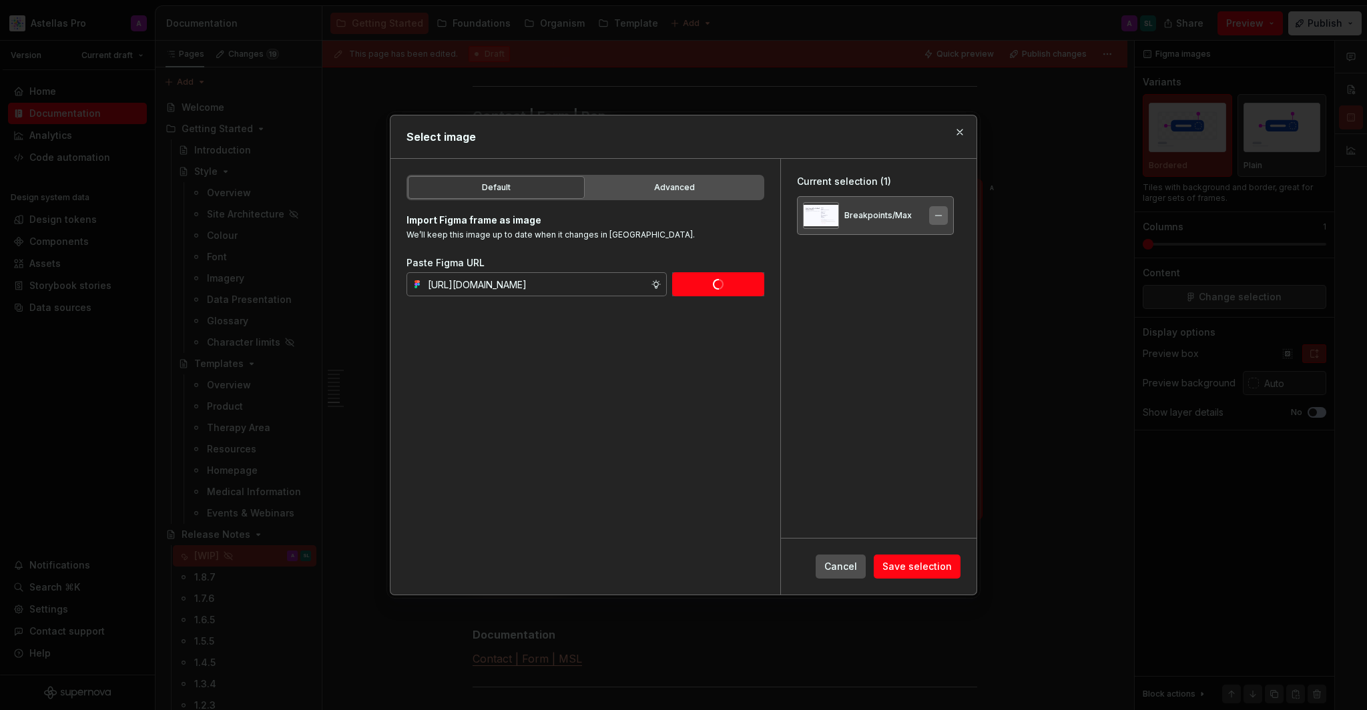
click at [946, 217] on button "button" at bounding box center [938, 215] width 19 height 19
drag, startPoint x: 946, startPoint y: 217, endPoint x: 958, endPoint y: 558, distance: 341.4
click at [958, 558] on button "Save selection" at bounding box center [917, 567] width 87 height 24
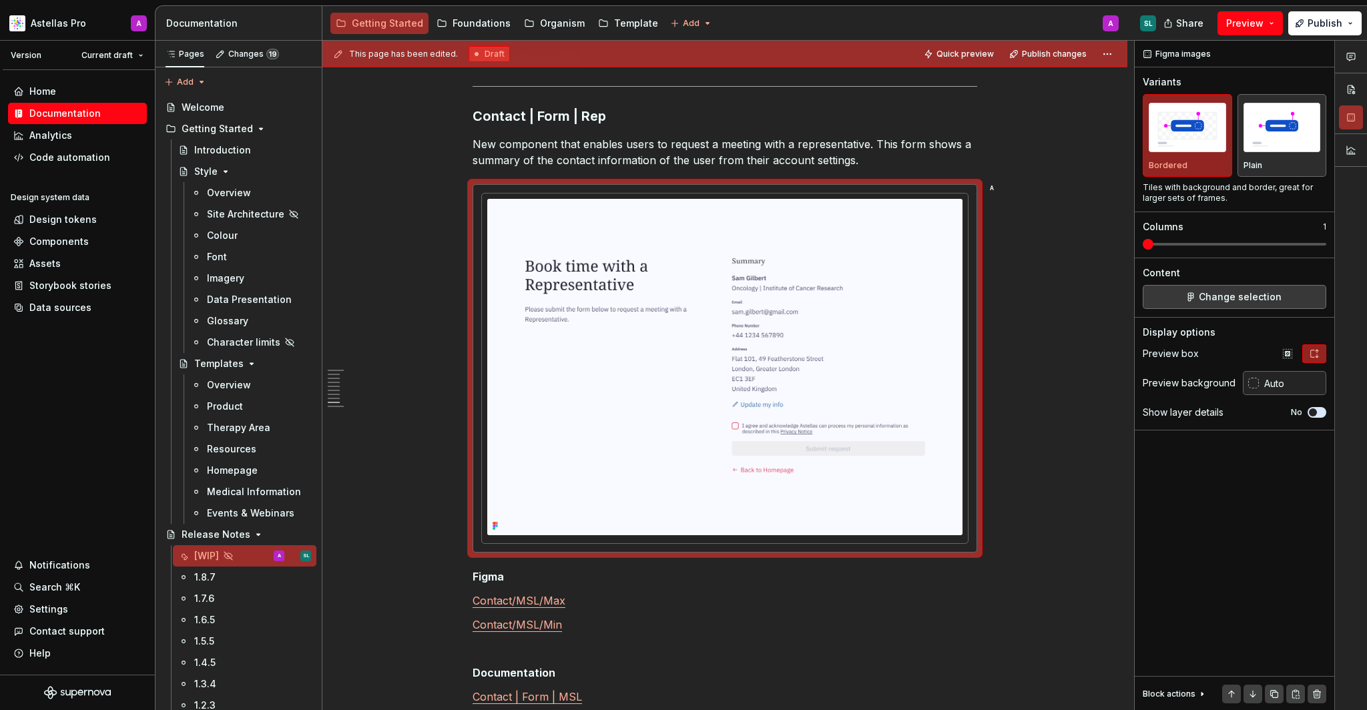
type textarea "*"
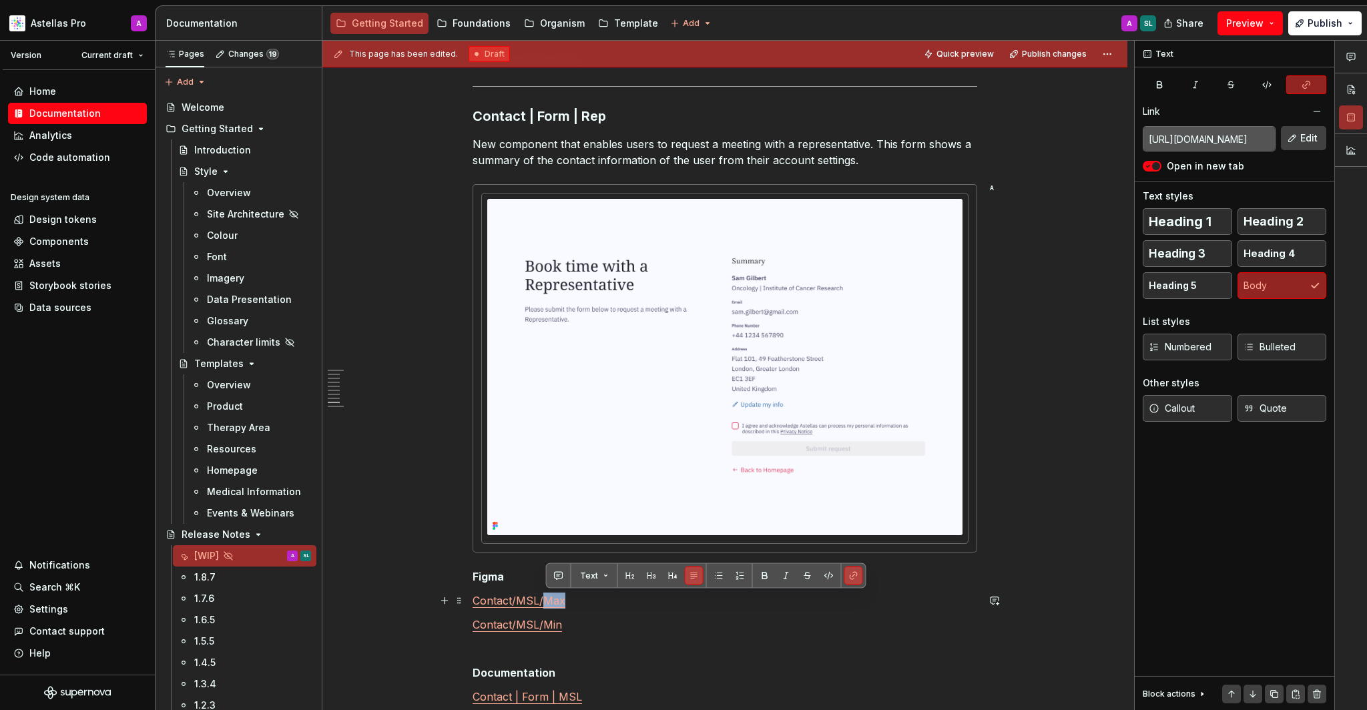
drag, startPoint x: 550, startPoint y: 602, endPoint x: 565, endPoint y: 602, distance: 15.4
click at [565, 602] on link "Contact/MSL/Max" at bounding box center [519, 600] width 93 height 13
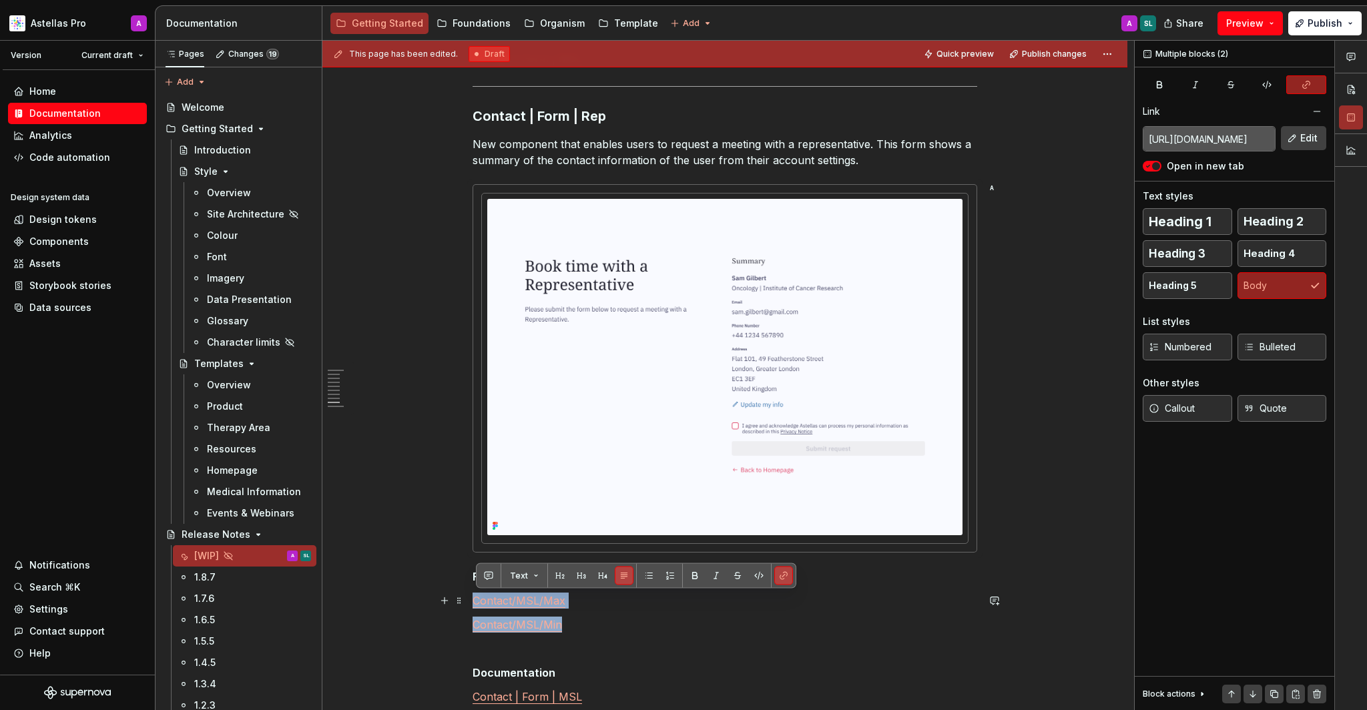
drag, startPoint x: 565, startPoint y: 602, endPoint x: 479, endPoint y: 599, distance: 86.2
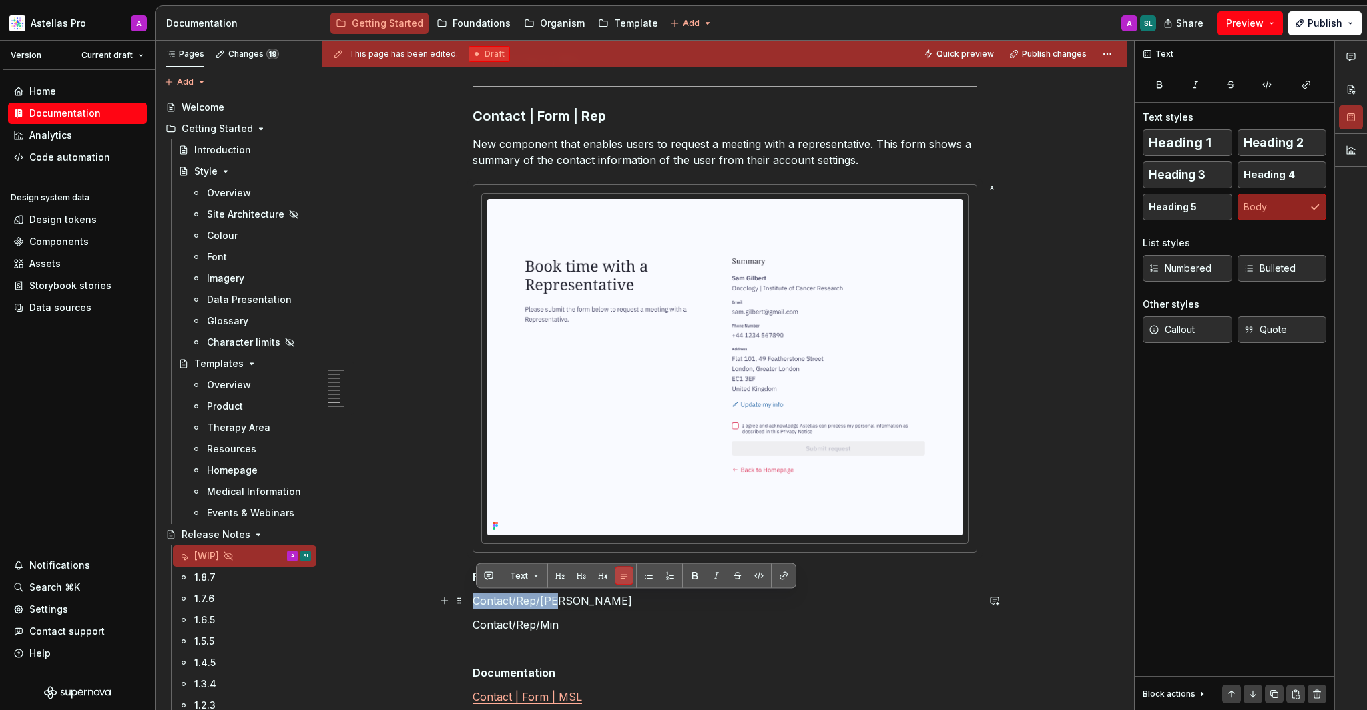
drag, startPoint x: 549, startPoint y: 600, endPoint x: 474, endPoint y: 602, distance: 74.8
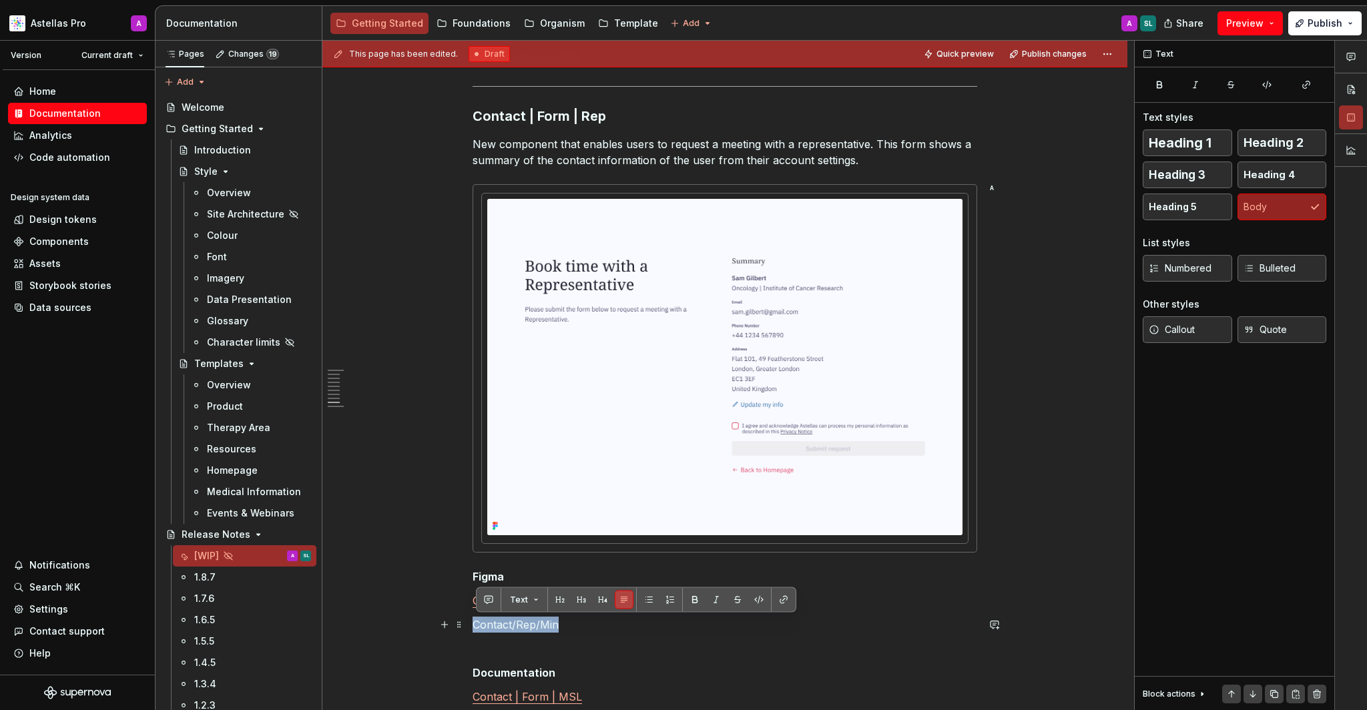
drag, startPoint x: 536, startPoint y: 628, endPoint x: 473, endPoint y: 626, distance: 63.5
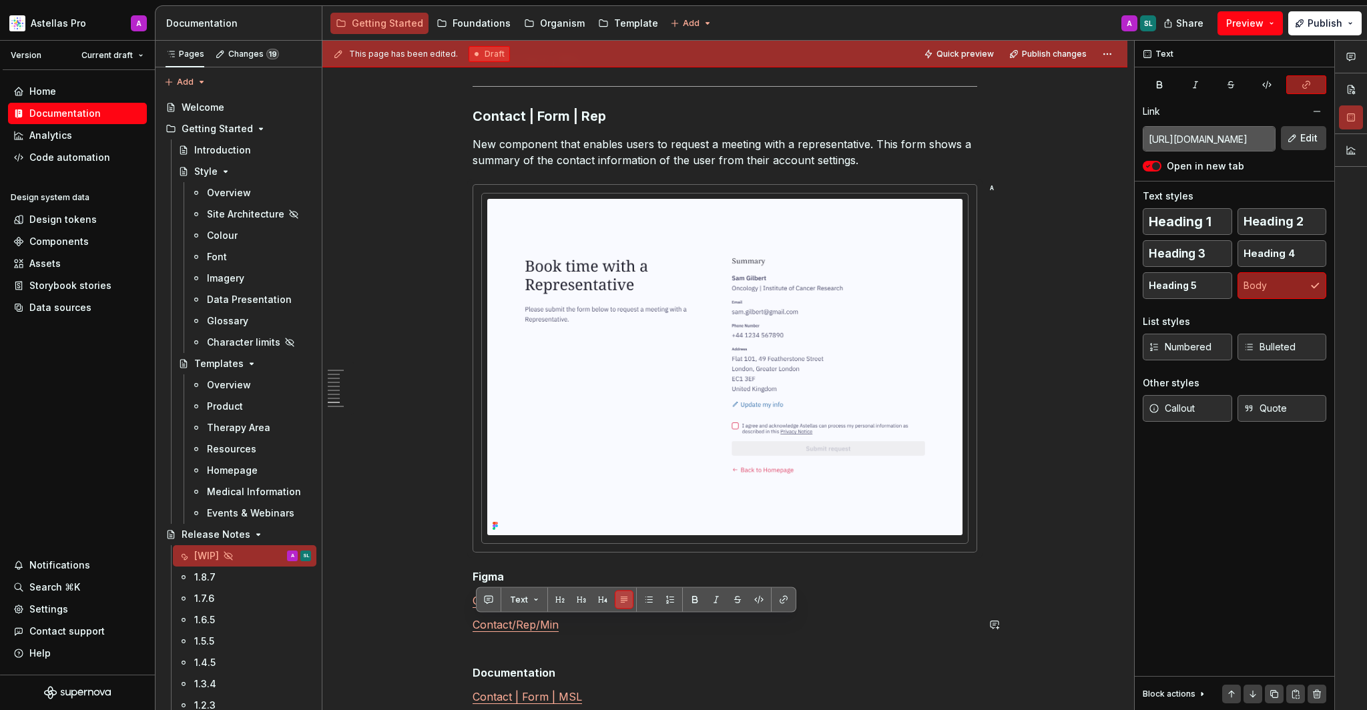
click at [582, 696] on link "Contact | Form | MSL" at bounding box center [528, 696] width 110 height 13
drag, startPoint x: 473, startPoint y: 626, endPoint x: 558, endPoint y: 696, distance: 110.5
click at [558, 696] on link "Contact | Form | MSL" at bounding box center [528, 696] width 110 height 13
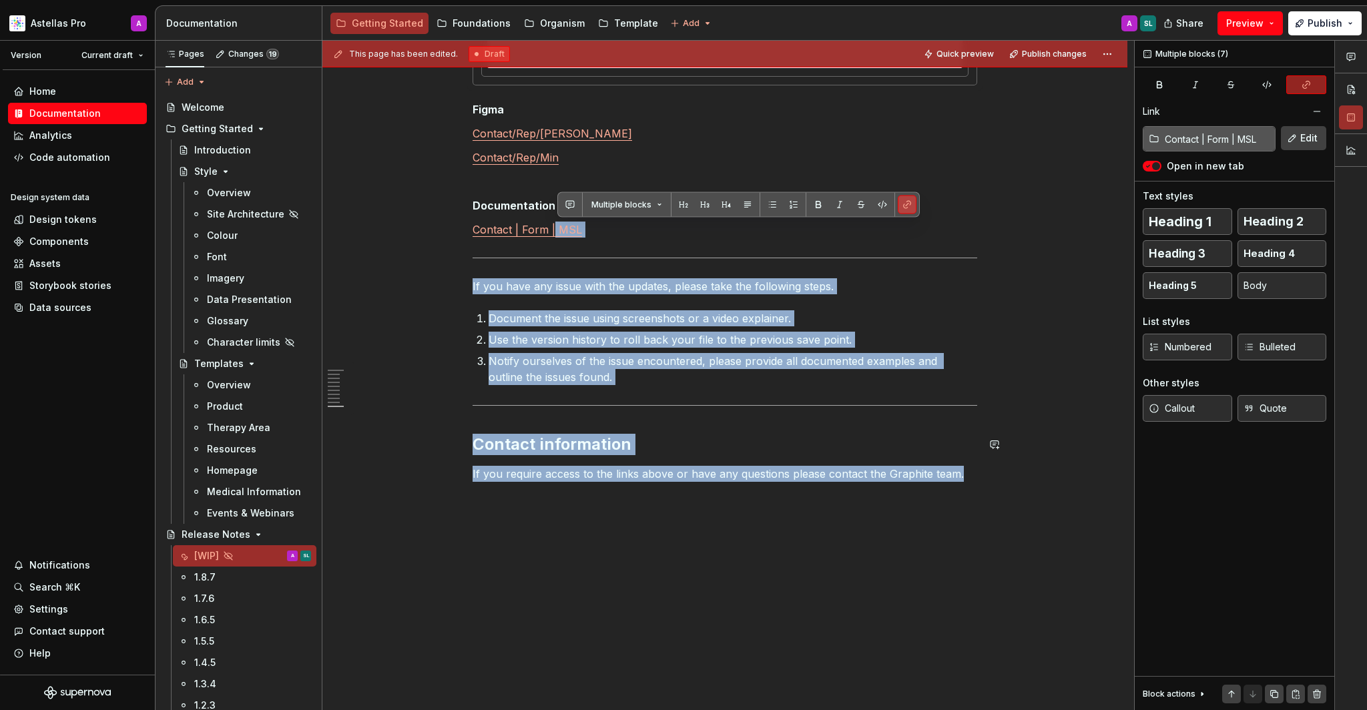
scroll to position [4703, 0]
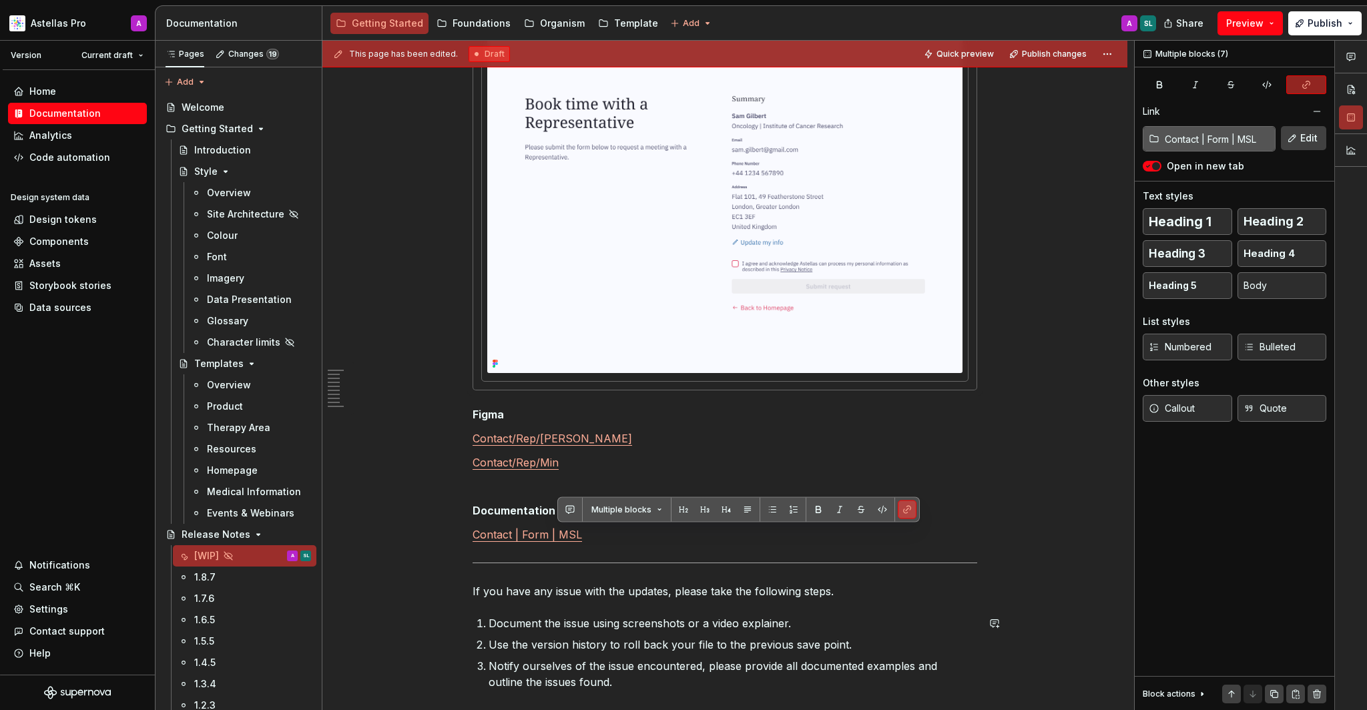
drag, startPoint x: 561, startPoint y: 697, endPoint x: 585, endPoint y: 570, distance: 129.1
drag, startPoint x: 585, startPoint y: 570, endPoint x: 592, endPoint y: 537, distance: 34.2
click at [592, 537] on p "Contact | Form | MSL" at bounding box center [725, 535] width 505 height 16
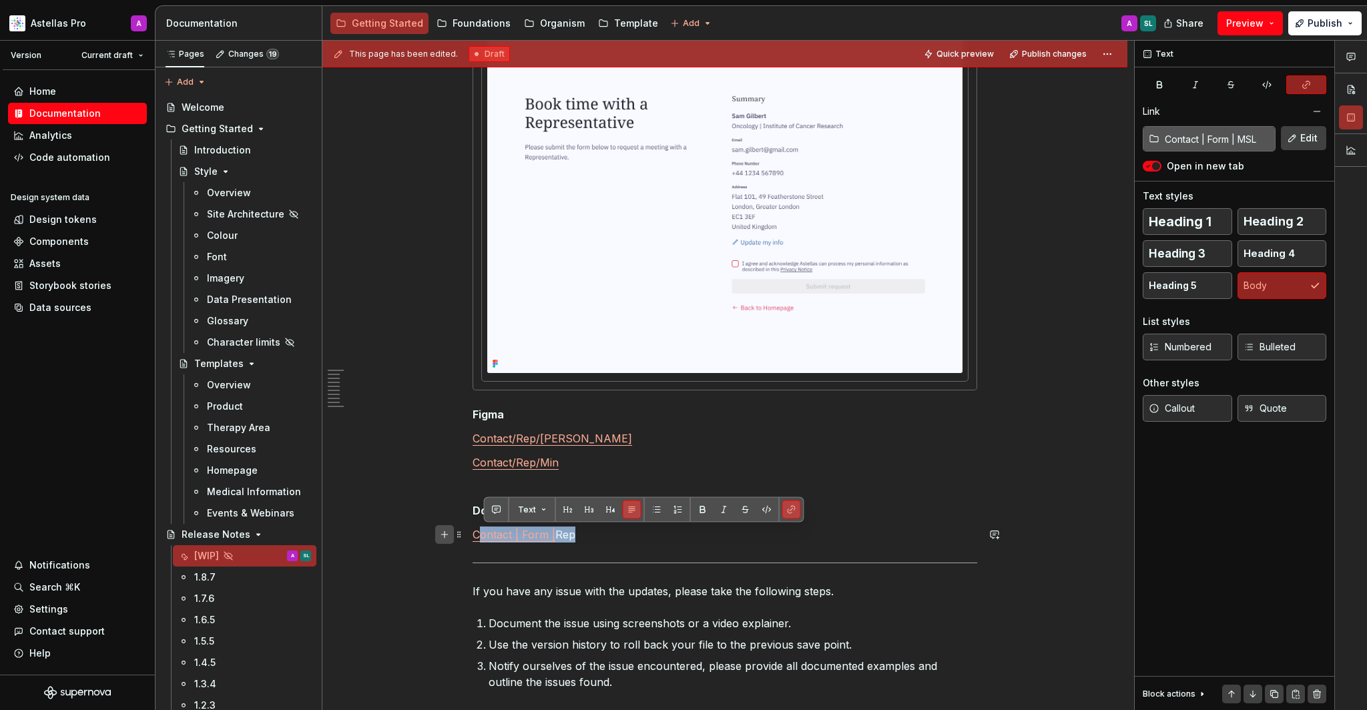
drag, startPoint x: 592, startPoint y: 537, endPoint x: 455, endPoint y: 534, distance: 136.9
click at [454, 534] on button "button" at bounding box center [444, 534] width 19 height 19
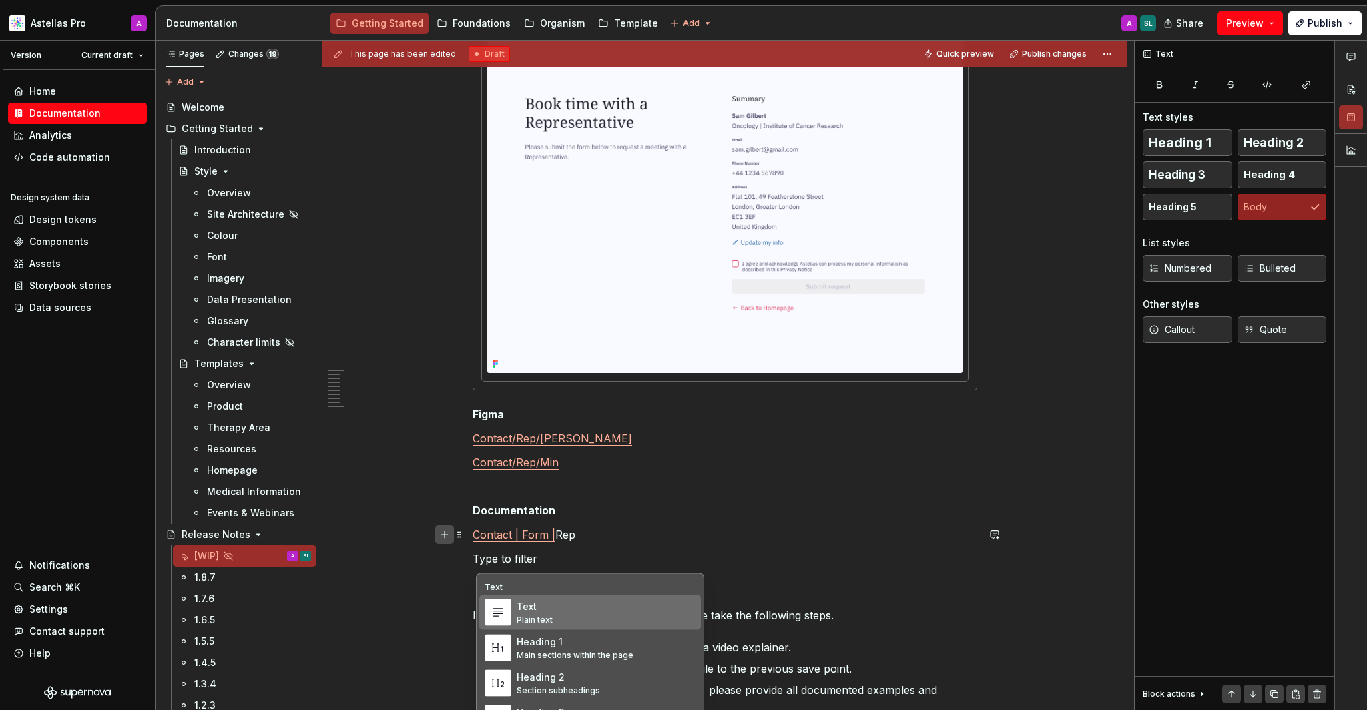
click at [477, 535] on link "Contact | Form |" at bounding box center [514, 534] width 83 height 13
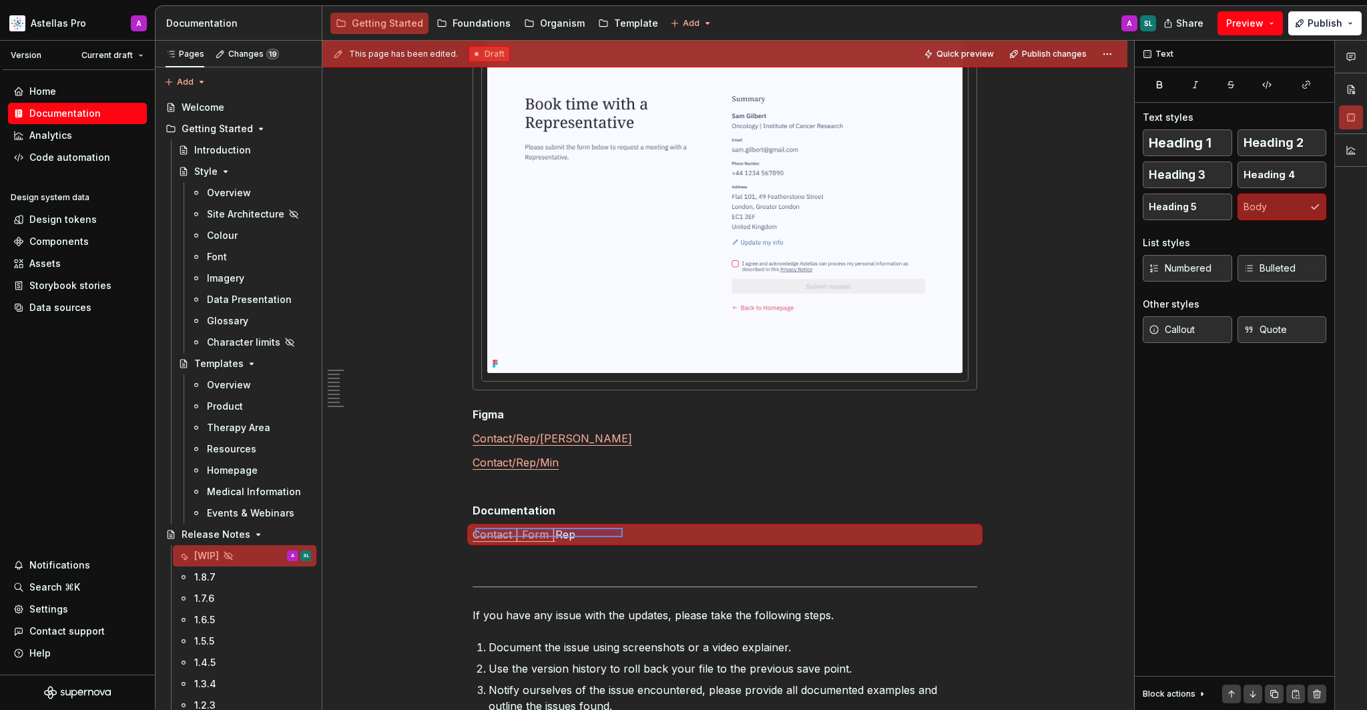
drag, startPoint x: 455, startPoint y: 534, endPoint x: 623, endPoint y: 528, distance: 167.7
click at [623, 528] on div "This page has been edited. Draft Quick preview Publish changes Hidden page Rele…" at bounding box center [729, 376] width 812 height 670
click at [590, 531] on p "Contact | Form | Rep" at bounding box center [725, 535] width 505 height 16
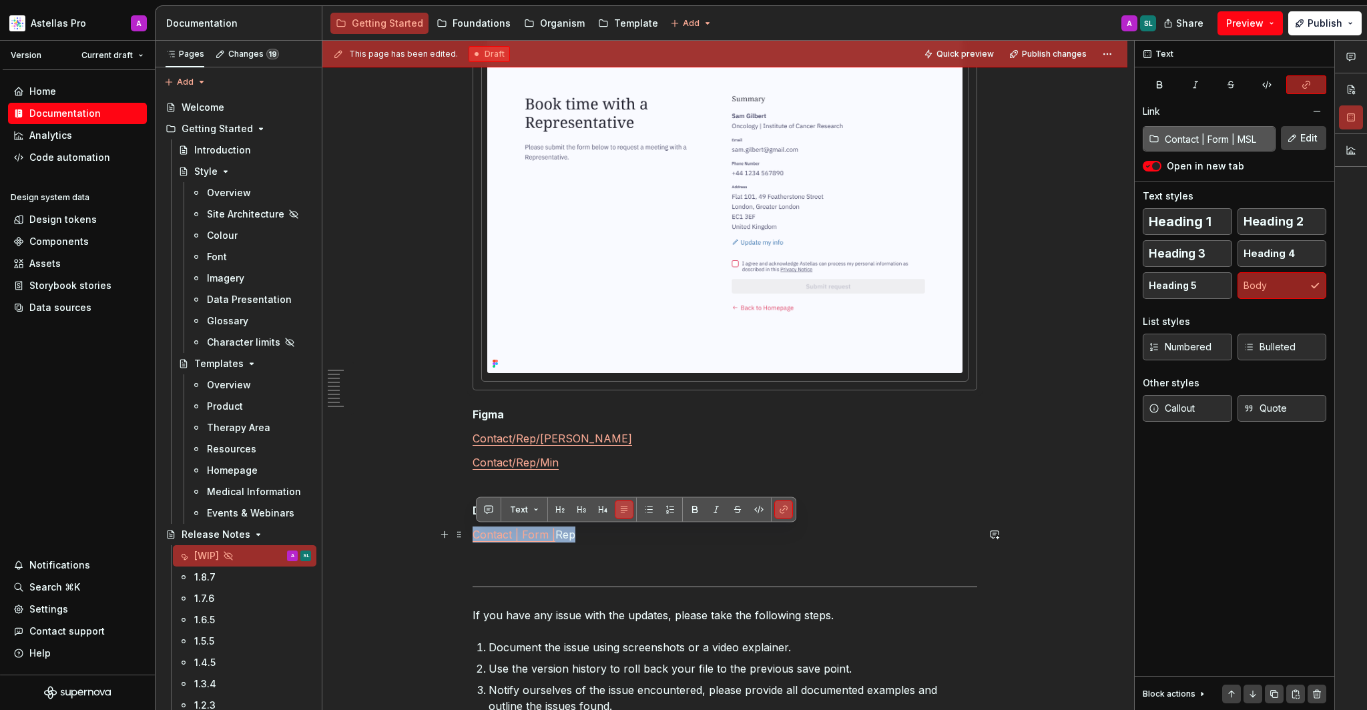
click at [584, 531] on p "Contact | Form | Rep" at bounding box center [725, 535] width 505 height 16
drag, startPoint x: 584, startPoint y: 531, endPoint x: 779, endPoint y: 511, distance: 196.1
click at [779, 511] on button "button" at bounding box center [784, 510] width 19 height 19
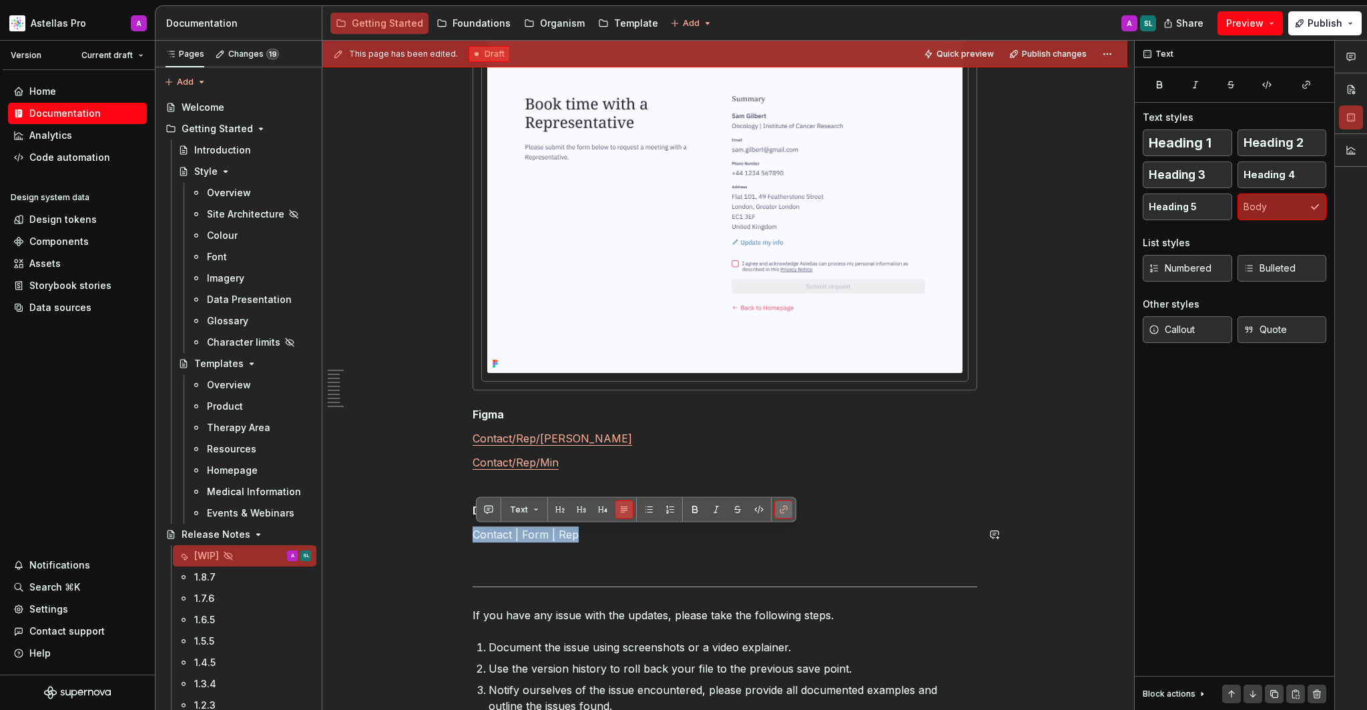
click at [790, 511] on button "button" at bounding box center [784, 510] width 19 height 19
drag, startPoint x: 779, startPoint y: 511, endPoint x: 787, endPoint y: 574, distance: 63.2
drag, startPoint x: 787, startPoint y: 574, endPoint x: 684, endPoint y: 533, distance: 109.7
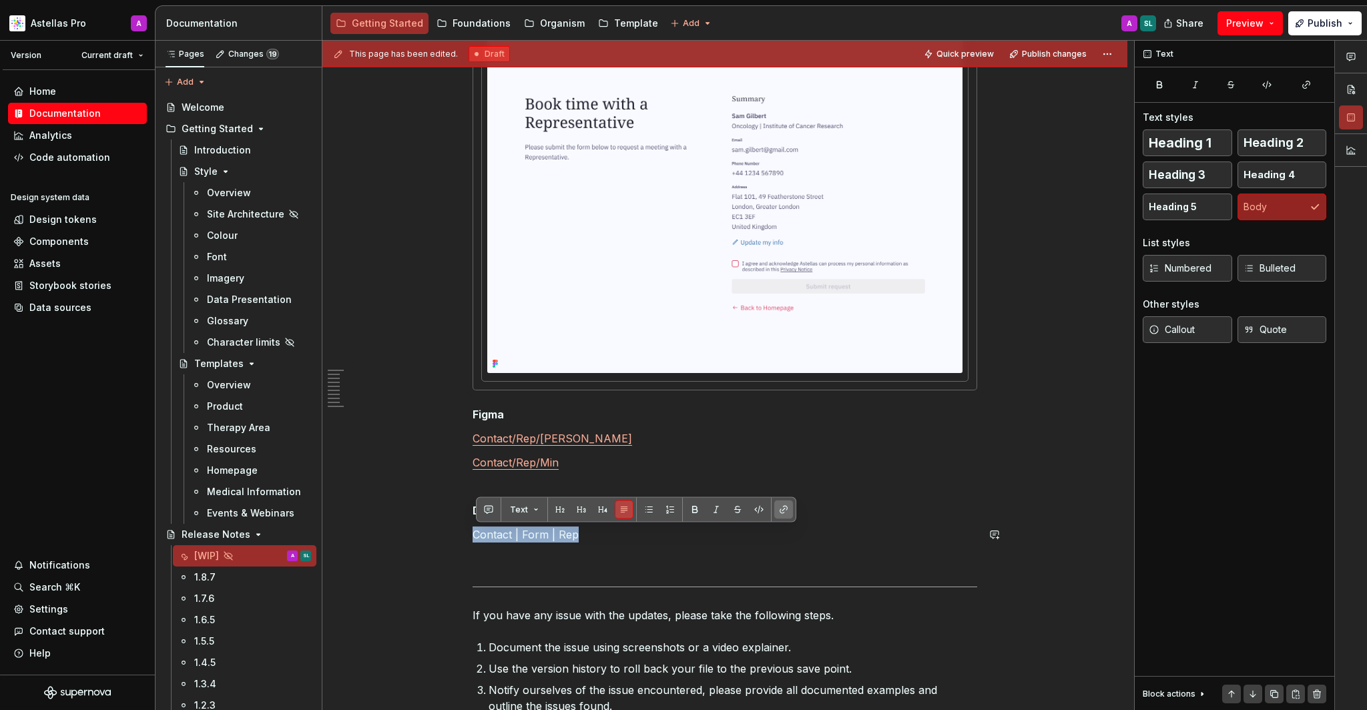
drag, startPoint x: 684, startPoint y: 533, endPoint x: 786, endPoint y: 510, distance: 104.1
click at [786, 510] on button "button" at bounding box center [784, 510] width 19 height 19
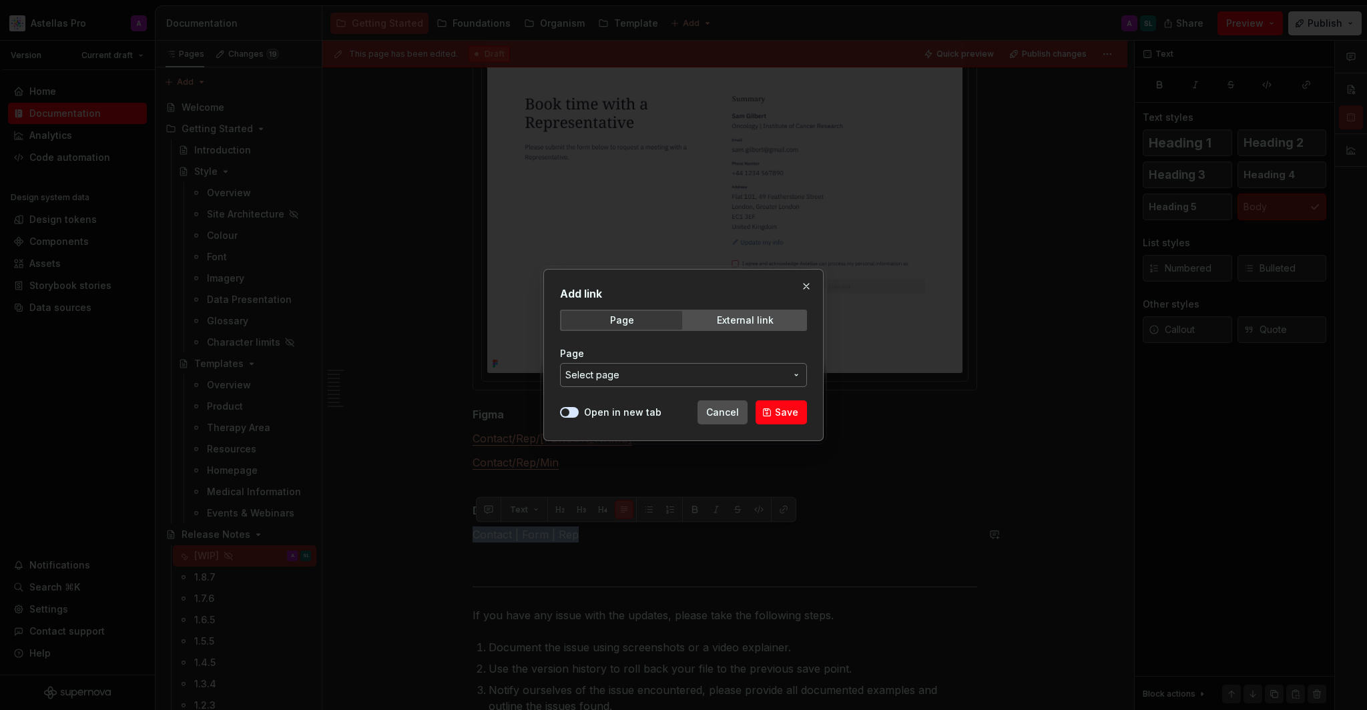
drag, startPoint x: 786, startPoint y: 510, endPoint x: 683, endPoint y: 376, distance: 169.1
click at [683, 376] on span "Select page" at bounding box center [676, 375] width 220 height 13
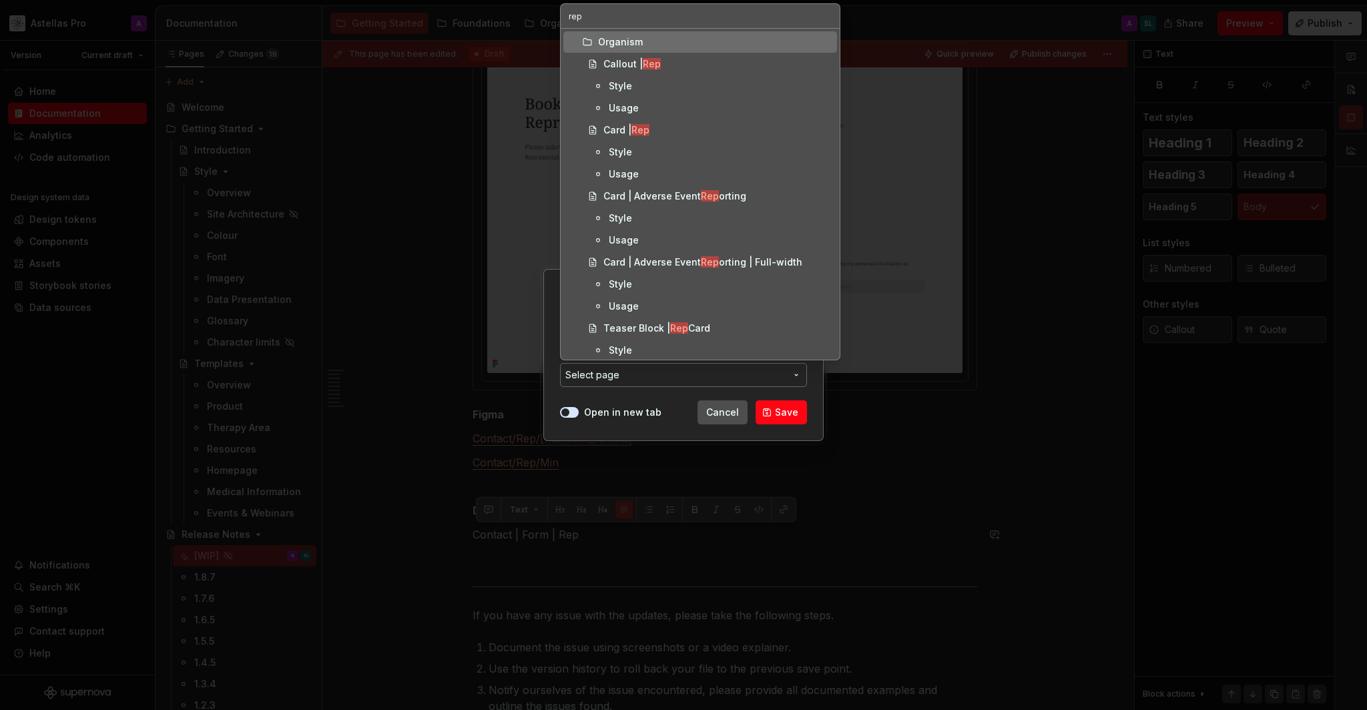
scroll to position [180, 0]
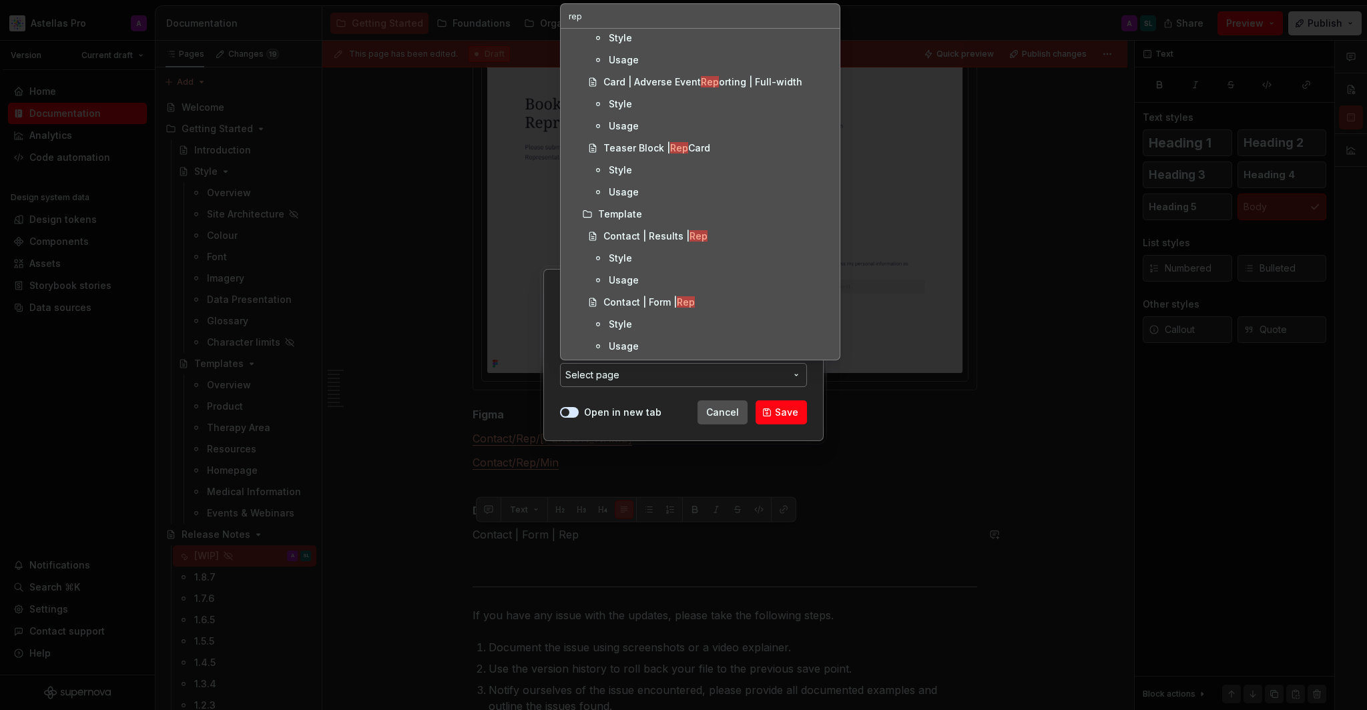
type input "rep"
drag, startPoint x: 683, startPoint y: 376, endPoint x: 638, endPoint y: 302, distance: 86.6
click at [638, 302] on div "Contact | Form | Rep" at bounding box center [649, 302] width 91 height 13
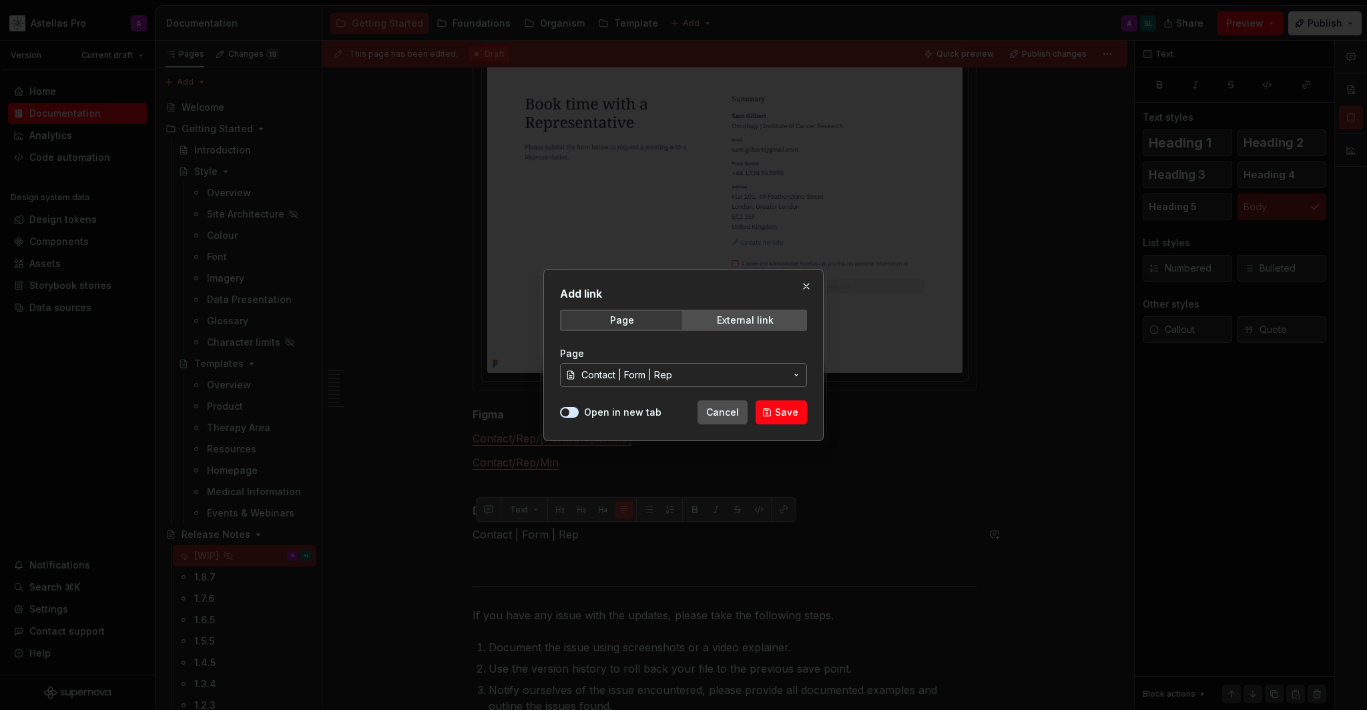
drag, startPoint x: 638, startPoint y: 302, endPoint x: 601, endPoint y: 415, distance: 118.9
click at [601, 415] on label "Open in new tab" at bounding box center [622, 412] width 77 height 13
click at [579, 415] on button "Open in new tab" at bounding box center [569, 412] width 19 height 11
drag, startPoint x: 601, startPoint y: 415, endPoint x: 789, endPoint y: 410, distance: 188.4
click at [789, 410] on span "Save" at bounding box center [786, 412] width 23 height 13
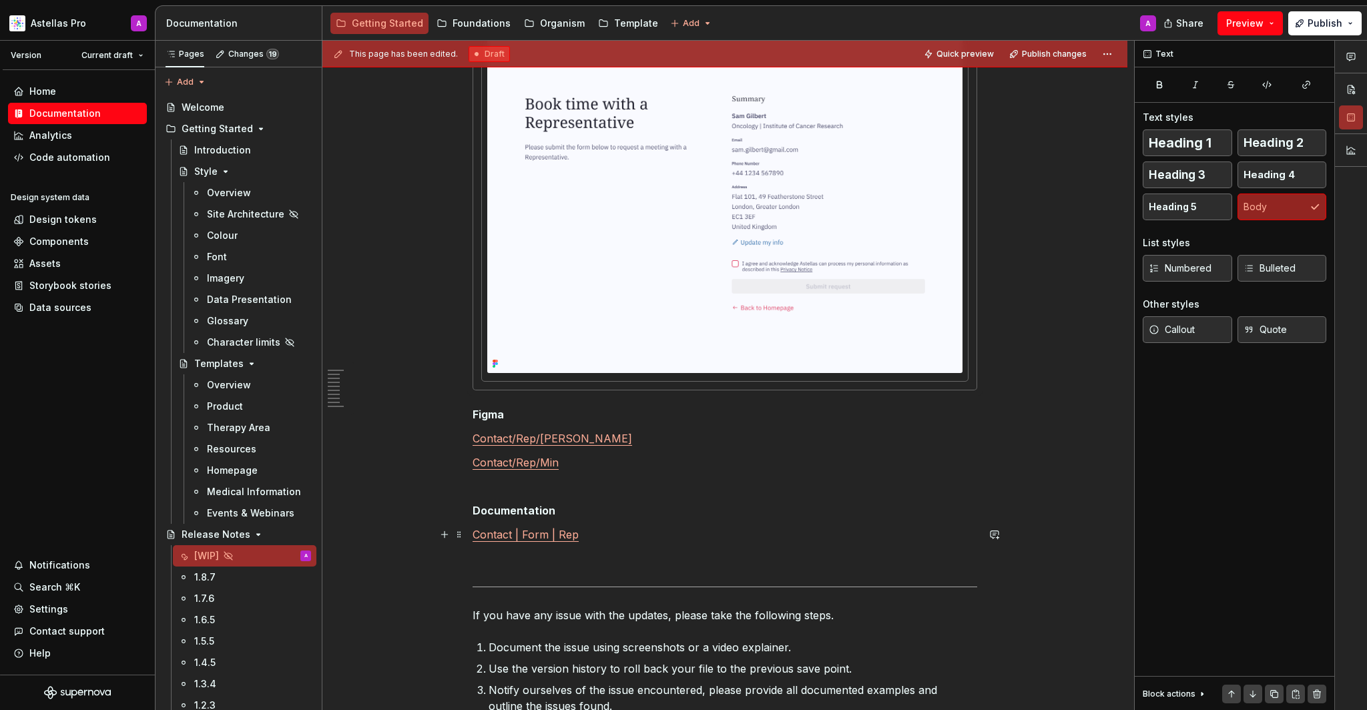
scroll to position [4374, 0]
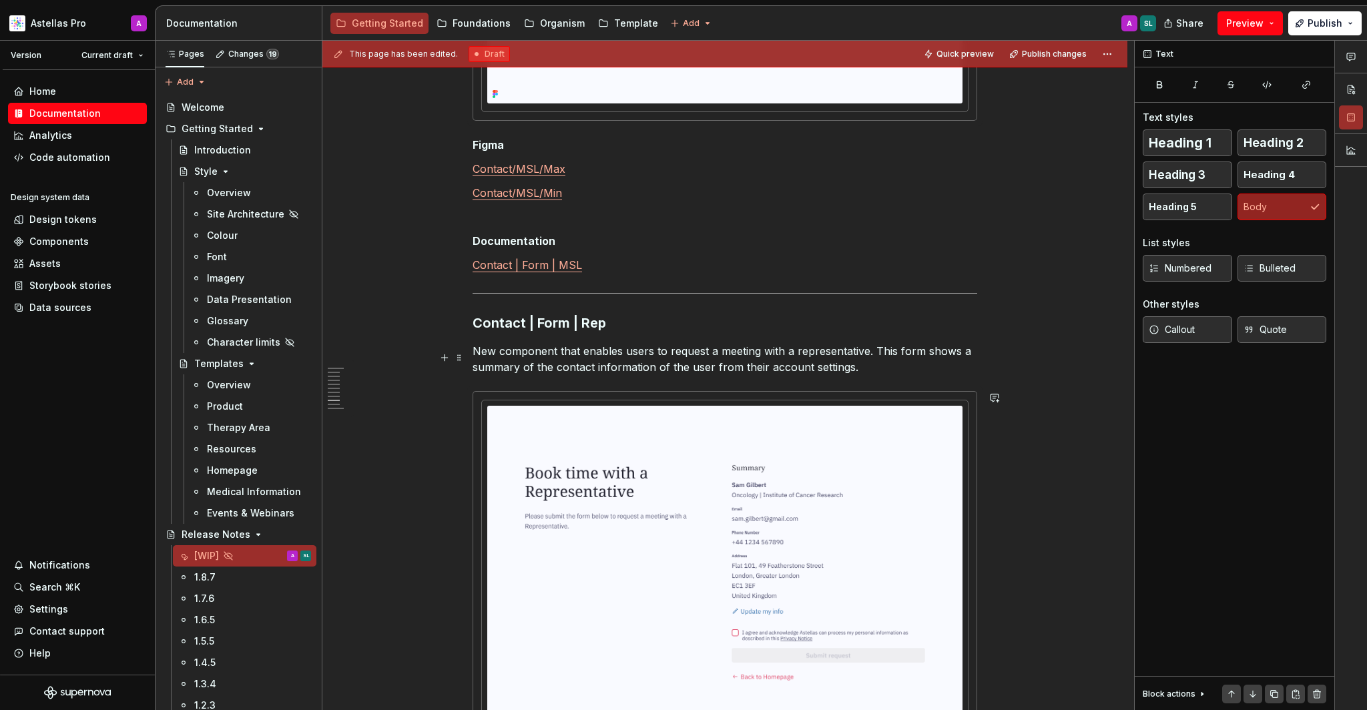
type textarea "*"
